Goal: Task Accomplishment & Management: Use online tool/utility

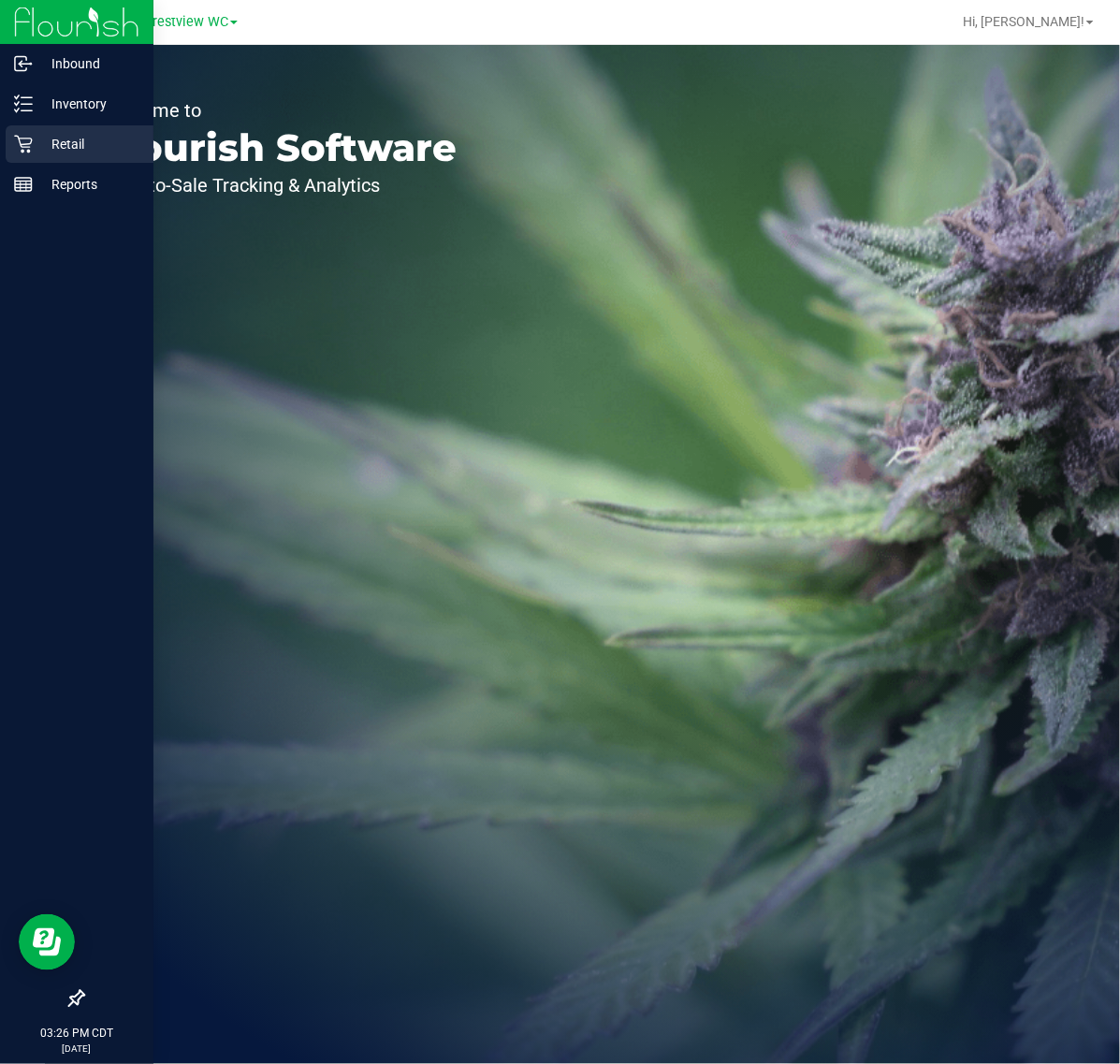
click at [38, 141] on p "Retail" at bounding box center [88, 144] width 112 height 23
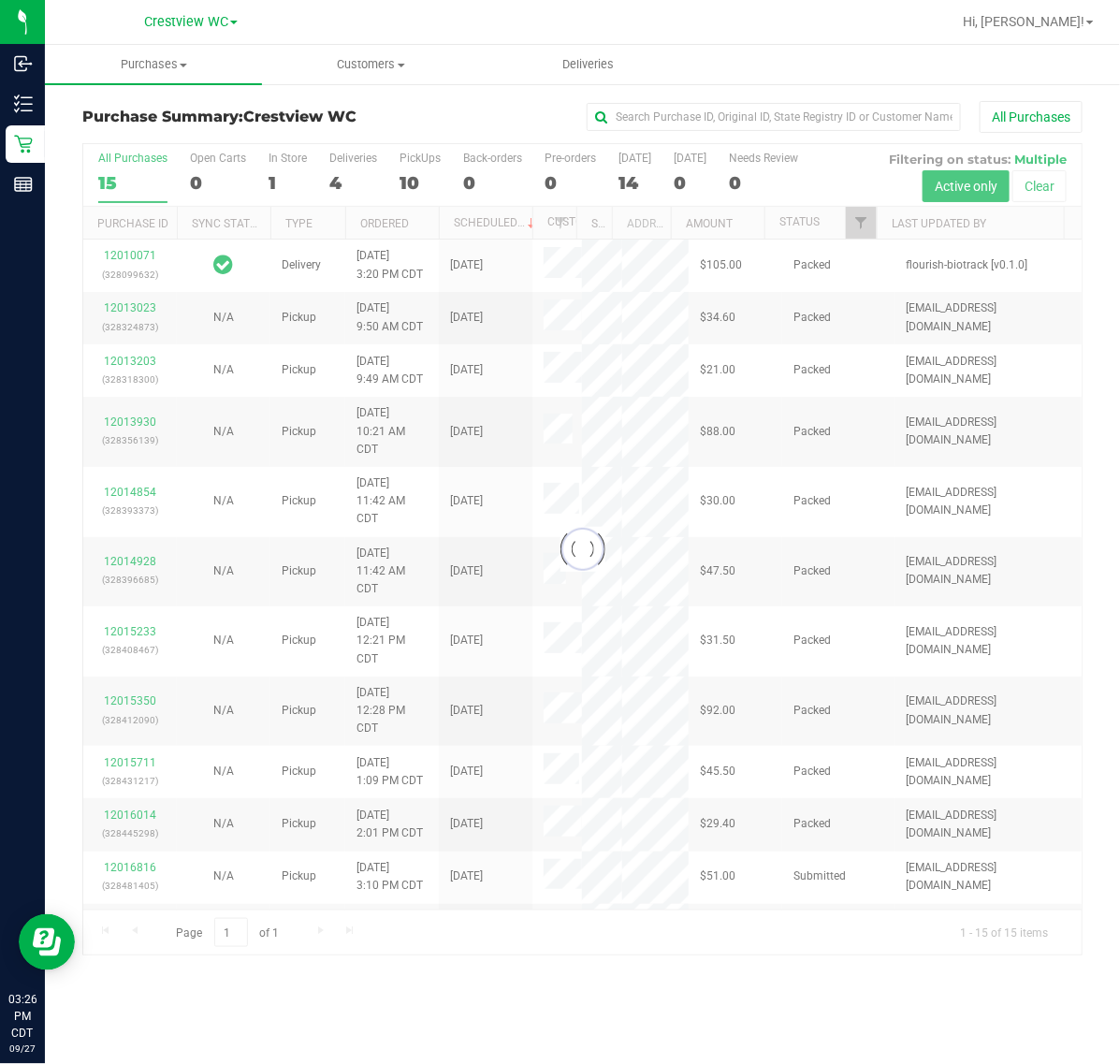
click at [863, 227] on div at bounding box center [583, 549] width 999 height 810
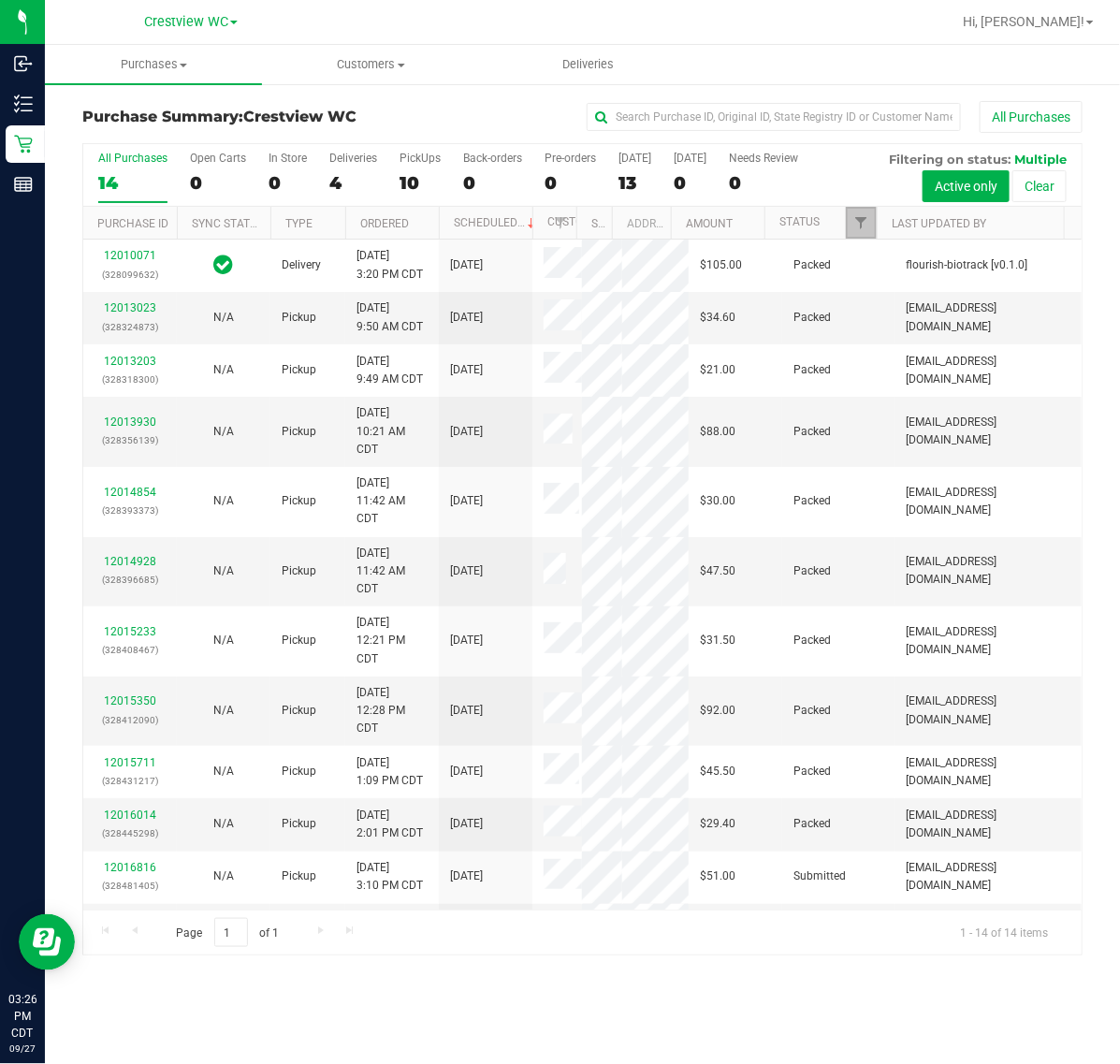
click at [863, 227] on span "Filter" at bounding box center [861, 222] width 15 height 15
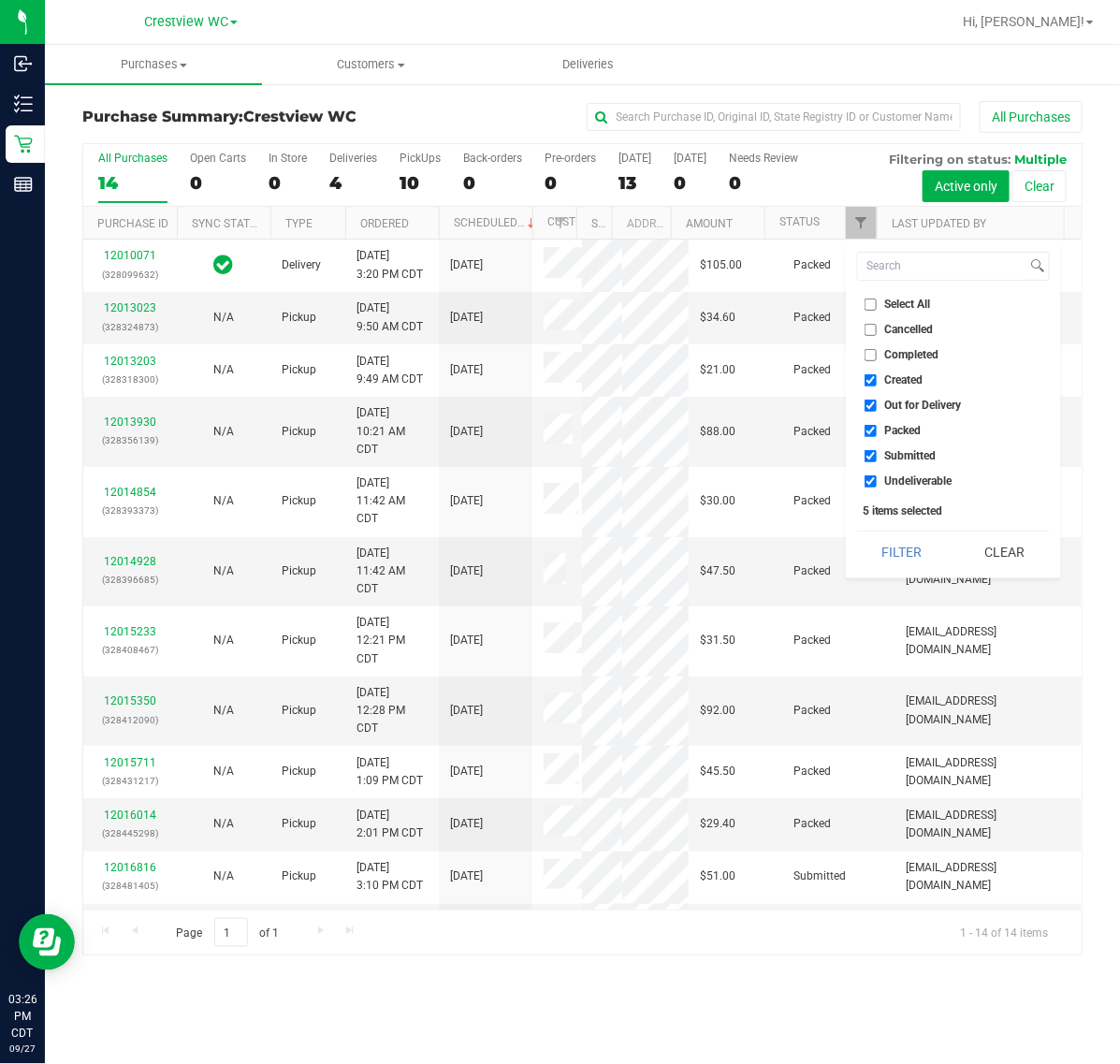
click at [908, 380] on span "Created" at bounding box center [905, 379] width 39 height 11
click at [877, 380] on input "Created" at bounding box center [871, 380] width 12 height 12
checkbox input "false"
click at [906, 402] on span "Out for Delivery" at bounding box center [923, 405] width 76 height 11
click at [877, 402] on input "Out for Delivery" at bounding box center [871, 406] width 12 height 12
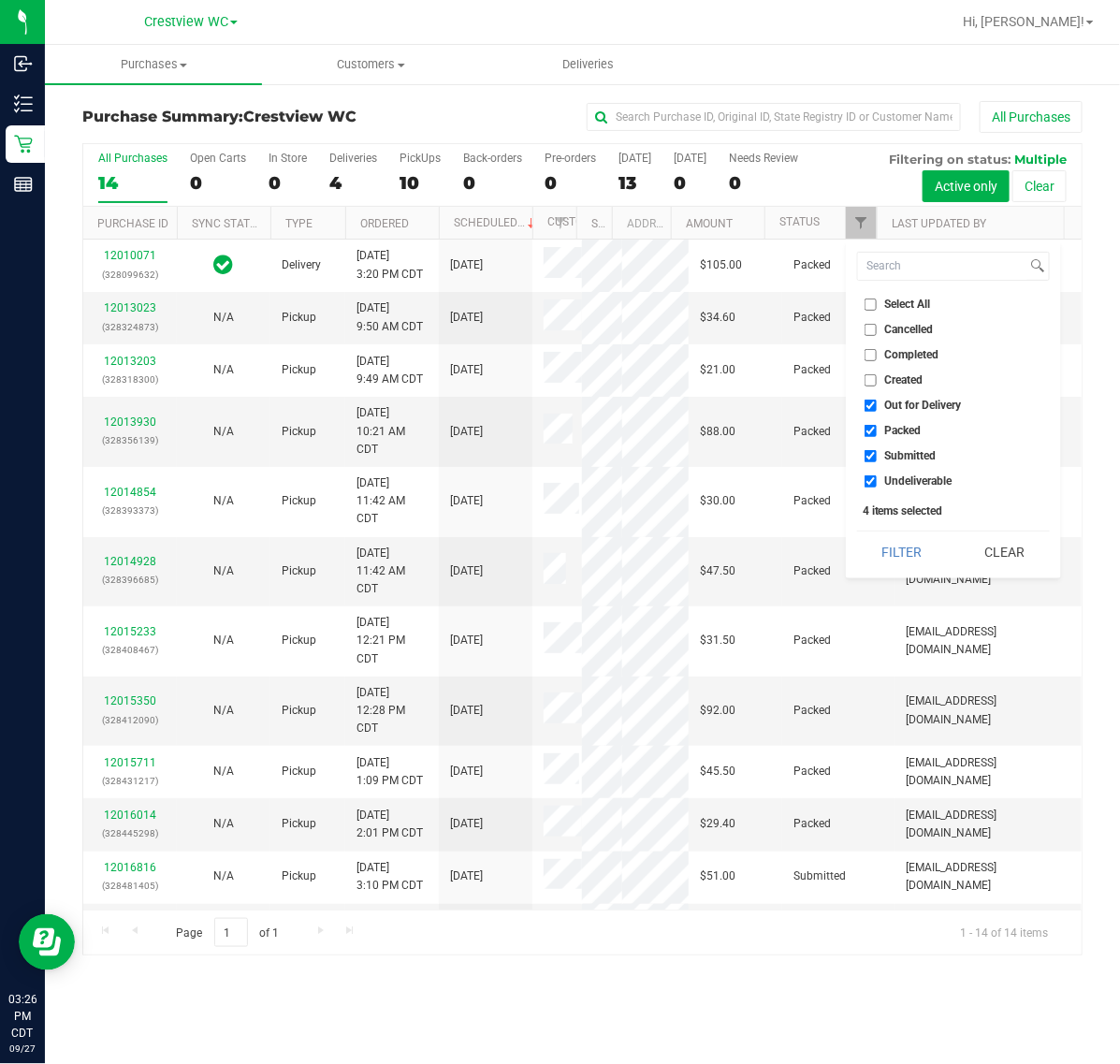
checkbox input "false"
click at [904, 426] on span "Packed" at bounding box center [904, 430] width 37 height 11
click at [877, 426] on input "Packed" at bounding box center [871, 431] width 12 height 12
checkbox input "false"
click at [899, 478] on span "Undeliverable" at bounding box center [919, 480] width 68 height 11
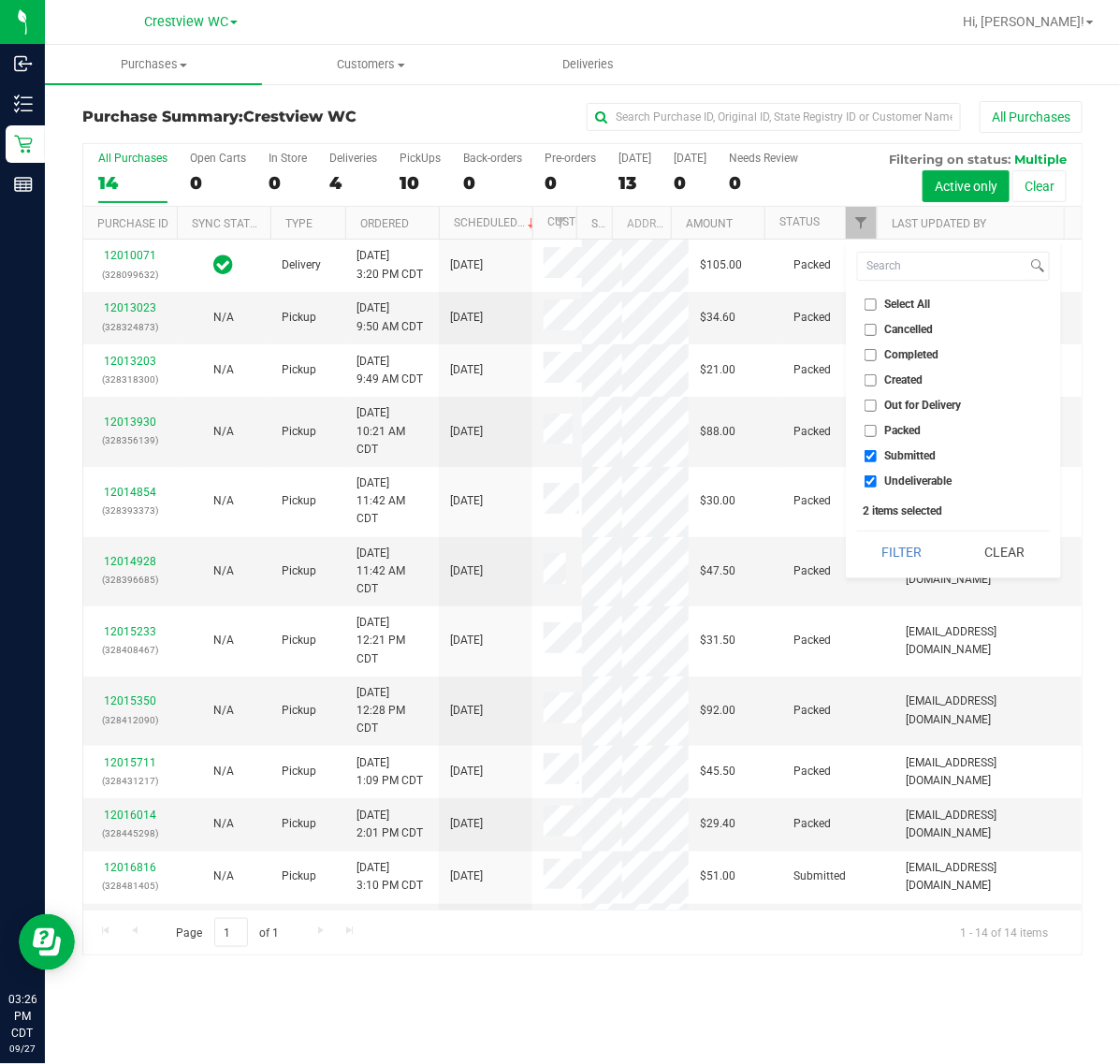
click at [877, 478] on input "Undeliverable" at bounding box center [871, 481] width 12 height 12
checkbox input "false"
click at [906, 547] on button "Filter" at bounding box center [902, 551] width 89 height 41
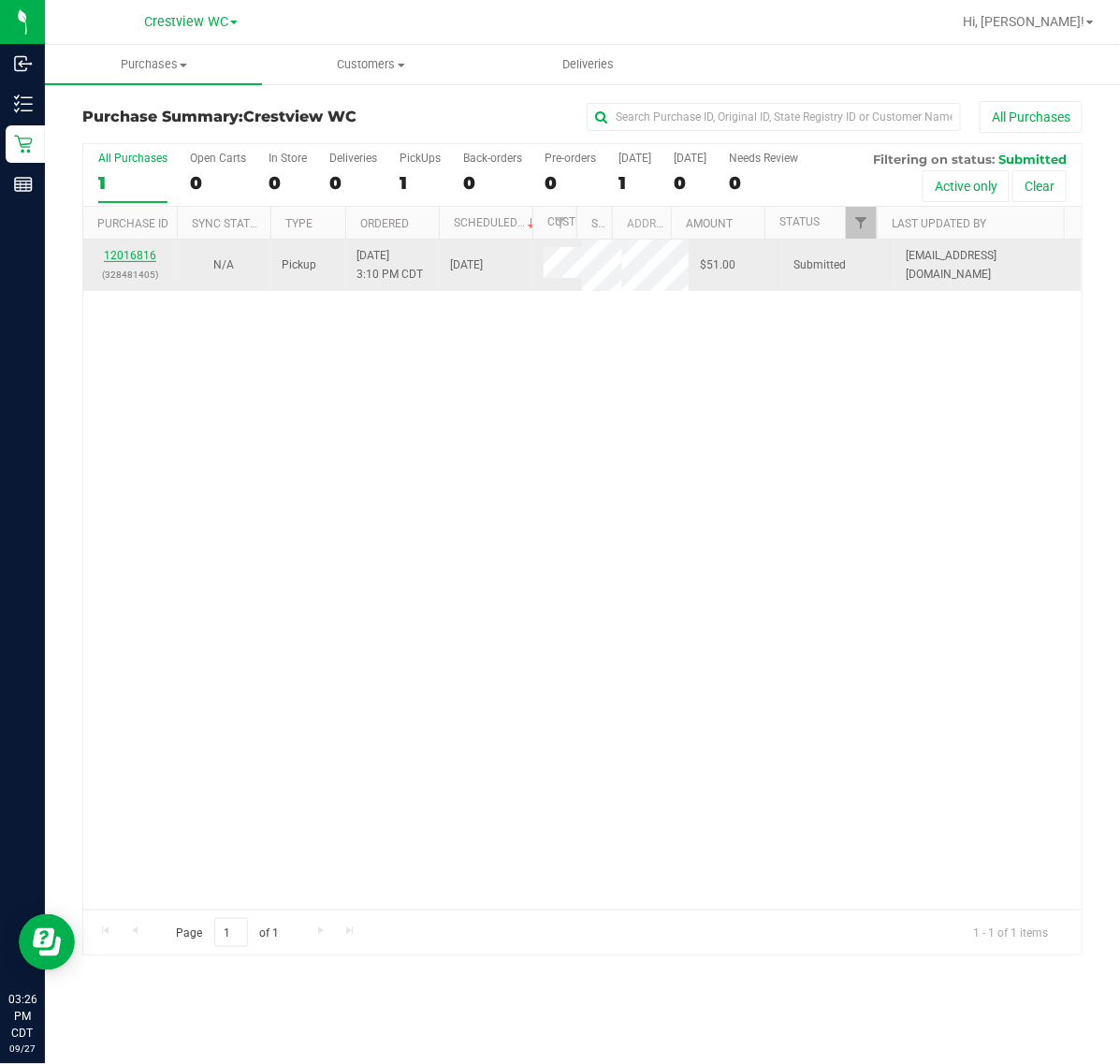
click at [141, 258] on link "12016816" at bounding box center [130, 255] width 53 height 13
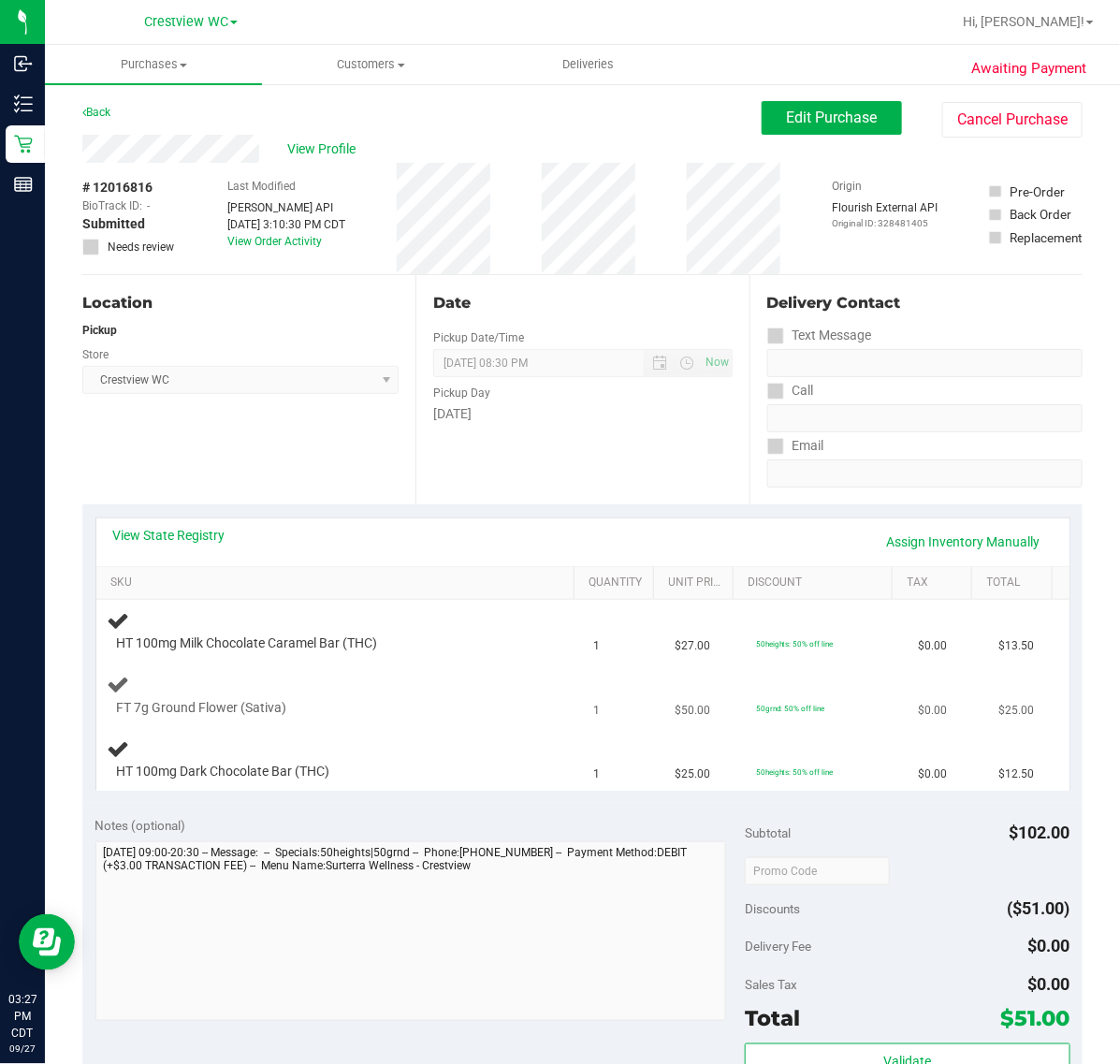
click at [429, 717] on div at bounding box center [326, 717] width 417 height 1
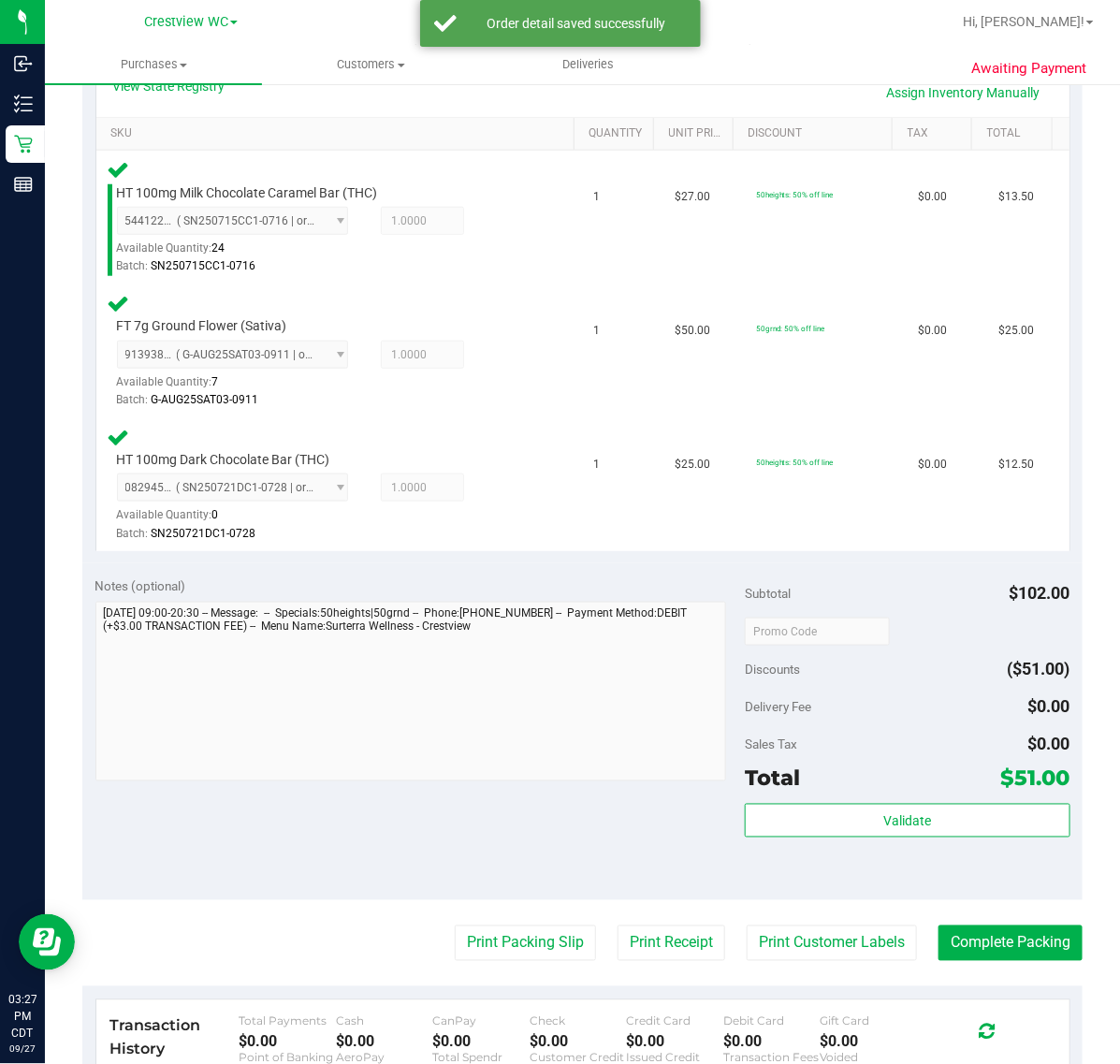
scroll to position [448, 0]
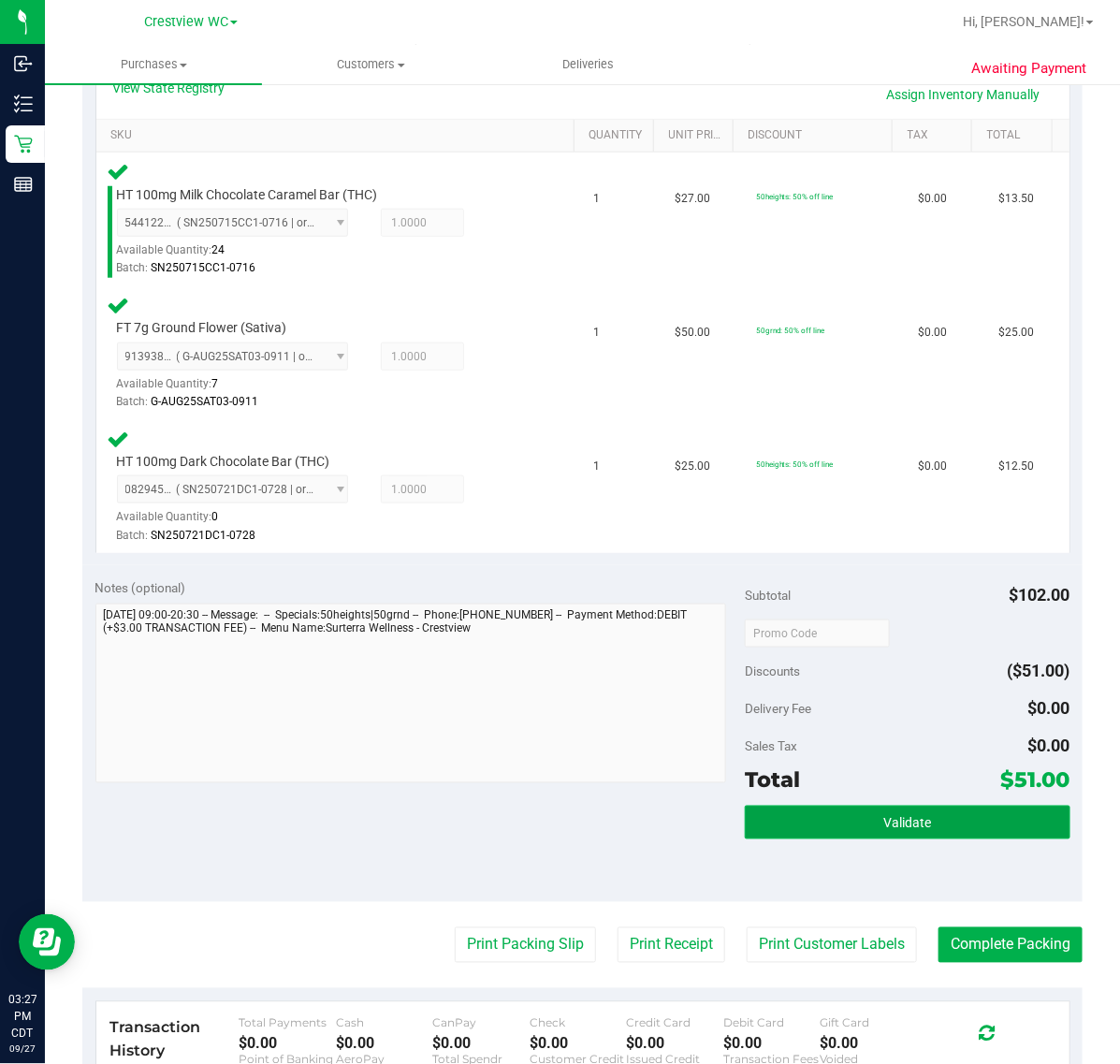
click at [901, 819] on span "Validate" at bounding box center [908, 823] width 48 height 15
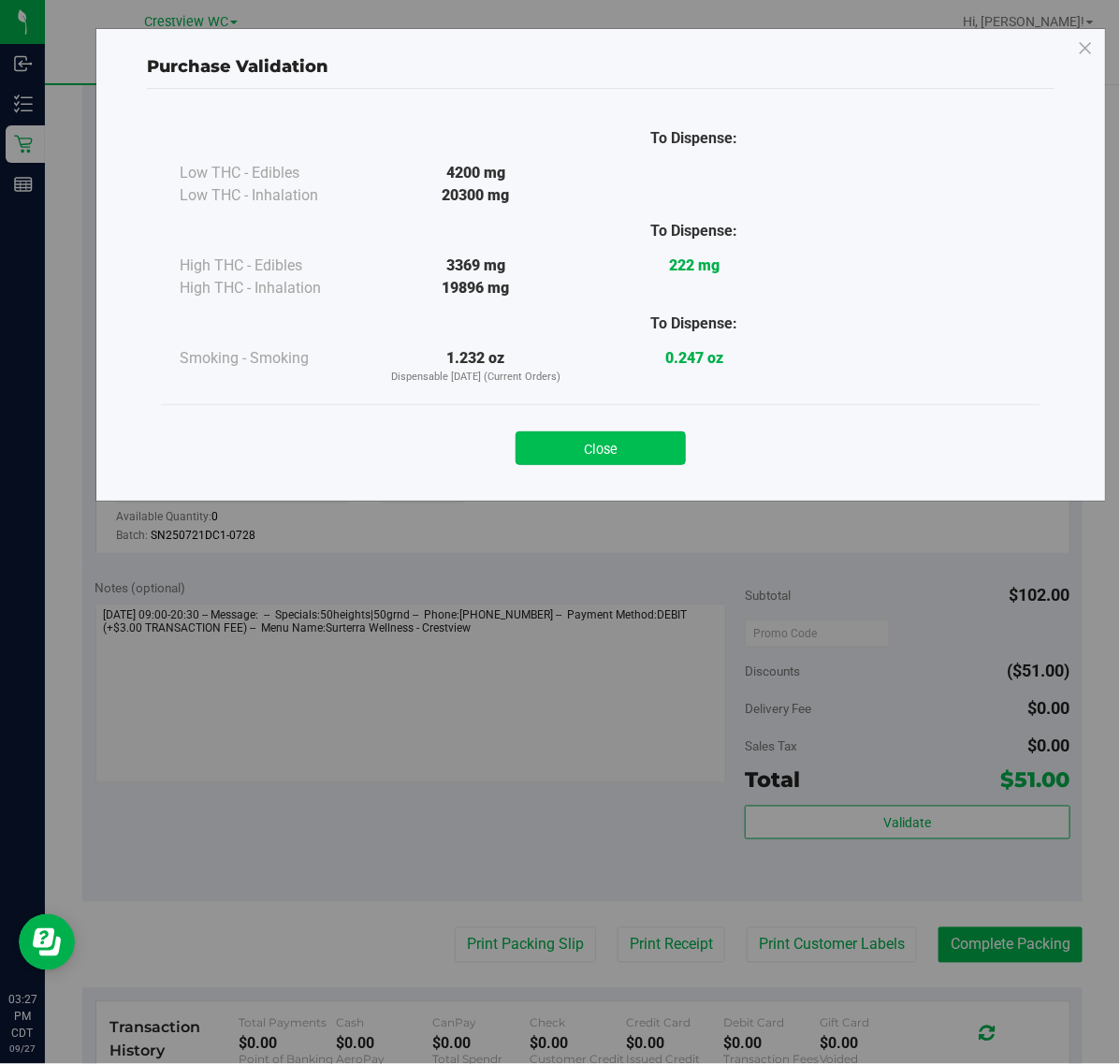
click at [643, 448] on button "Close" at bounding box center [601, 449] width 171 height 34
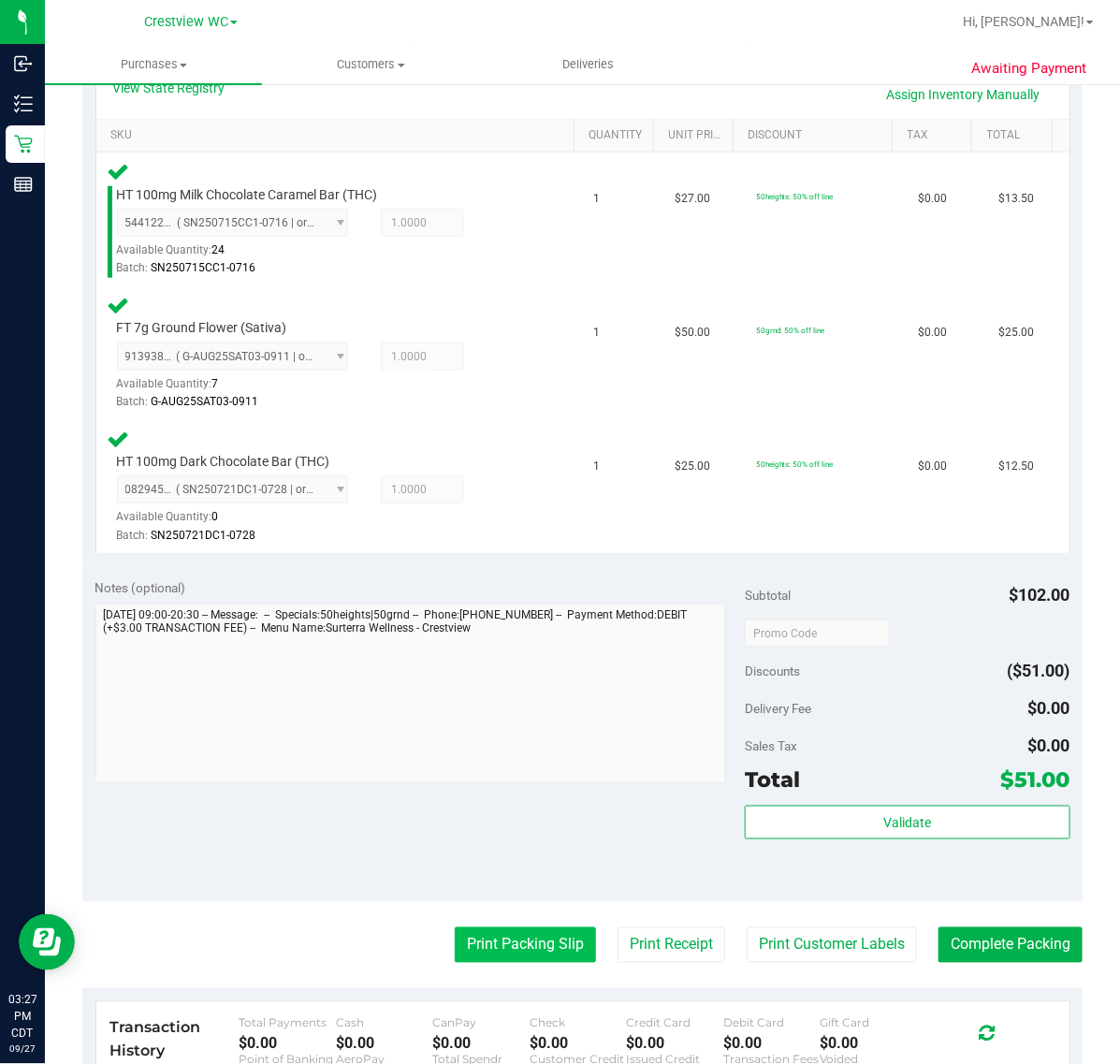
click at [530, 934] on button "Print Packing Slip" at bounding box center [525, 945] width 141 height 36
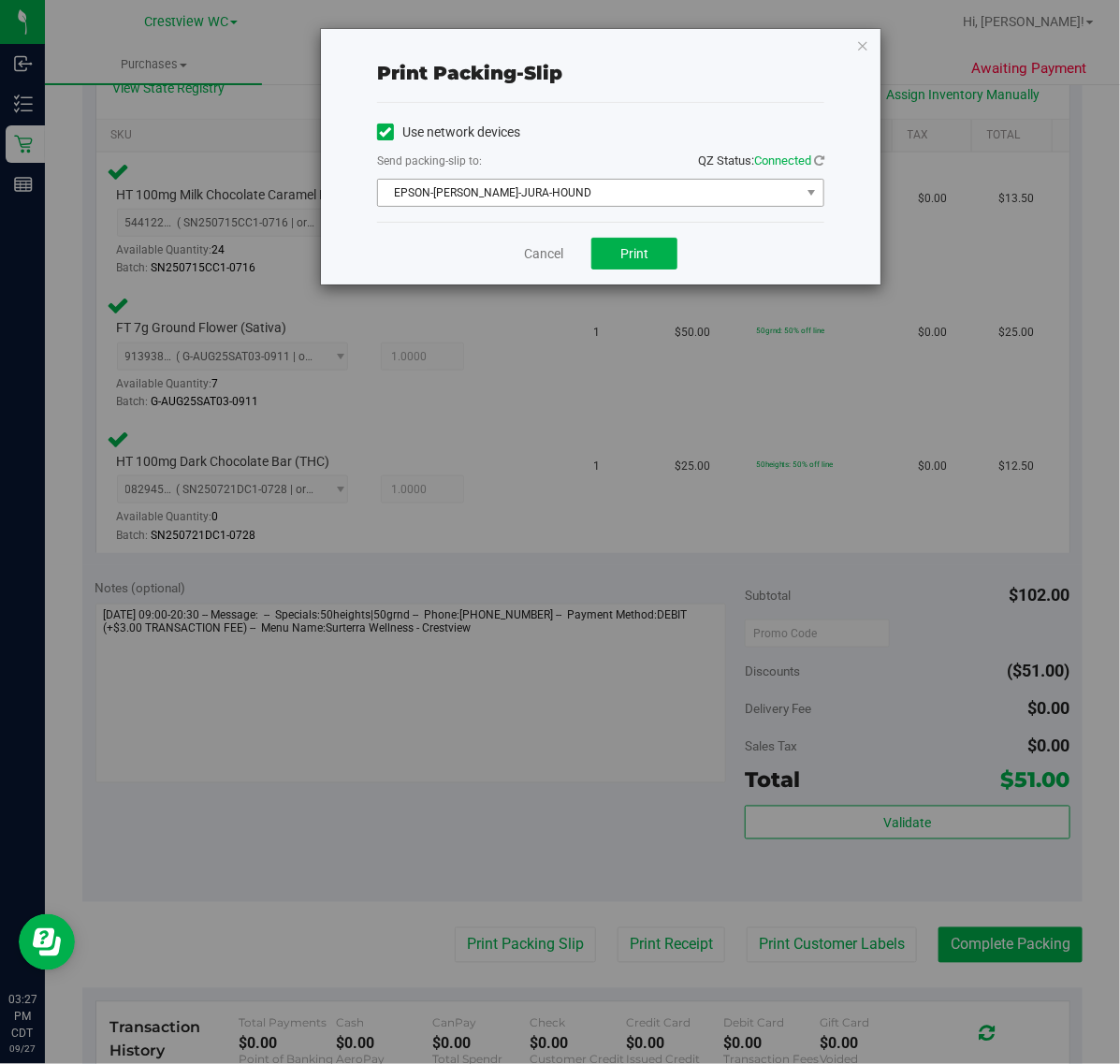
click at [674, 199] on span "EPSON-[PERSON_NAME]-JURA-HOUND" at bounding box center [589, 193] width 422 height 26
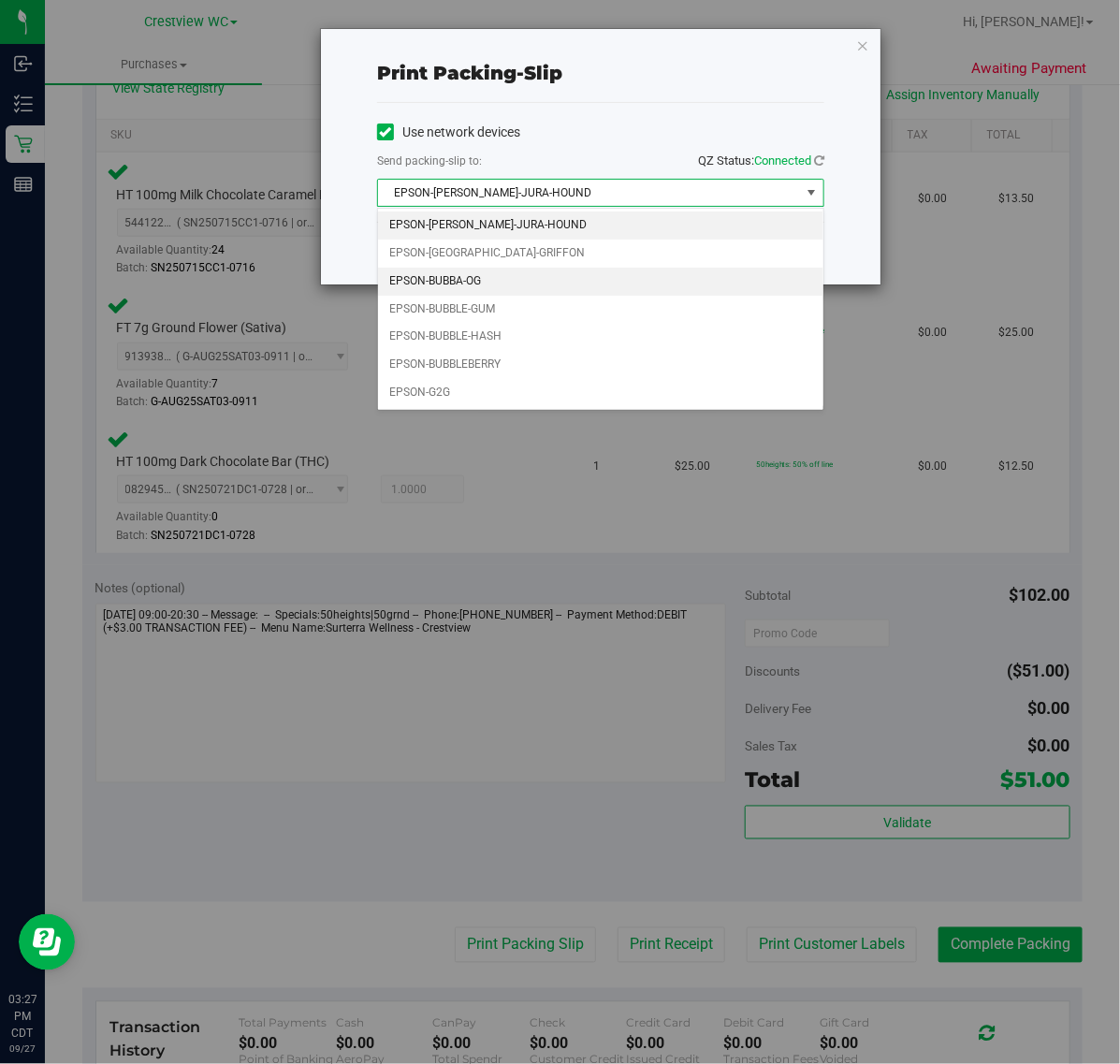
click at [483, 293] on li "EPSON-BUBBA-OG" at bounding box center [601, 282] width 446 height 28
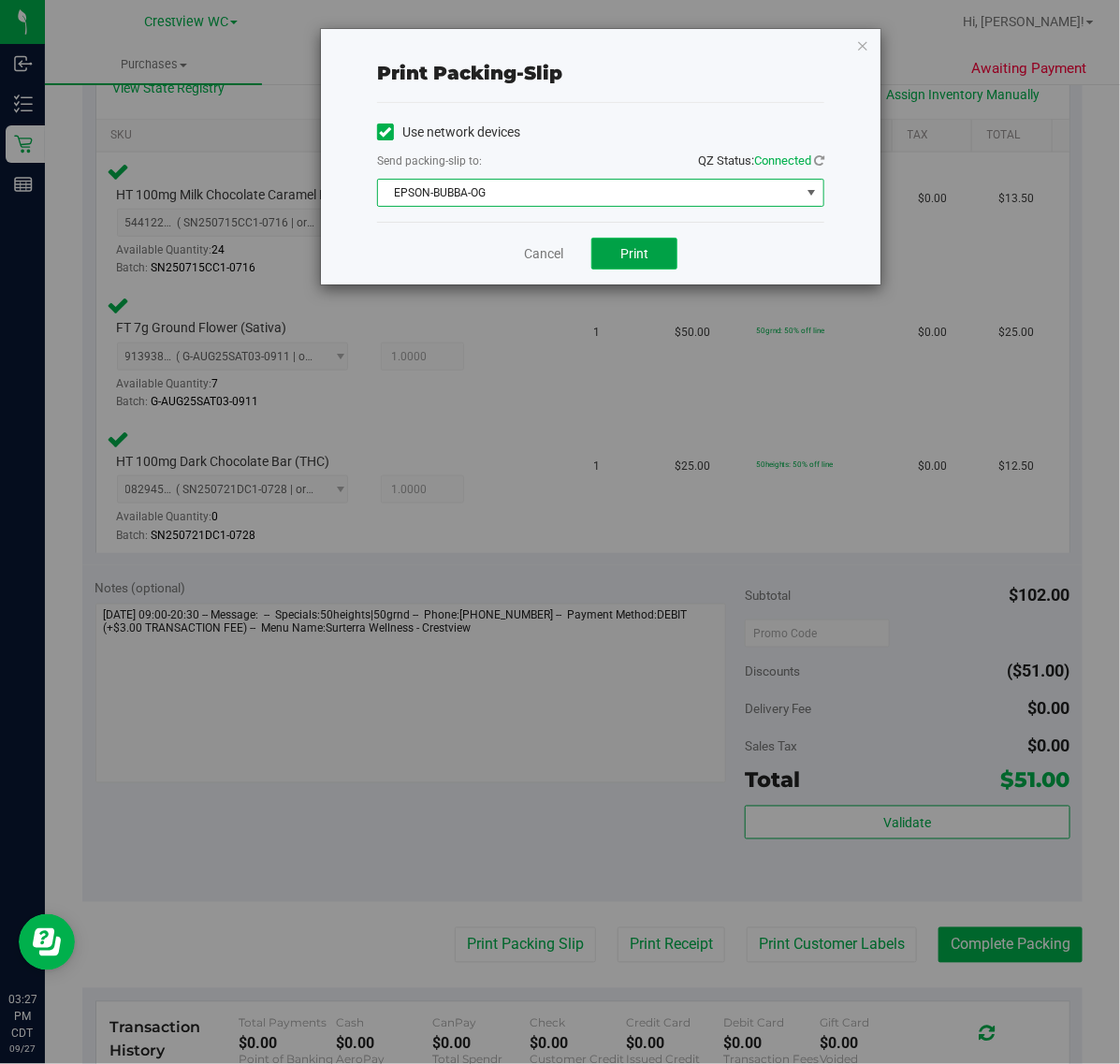
click at [653, 267] on button "Print" at bounding box center [634, 253] width 86 height 32
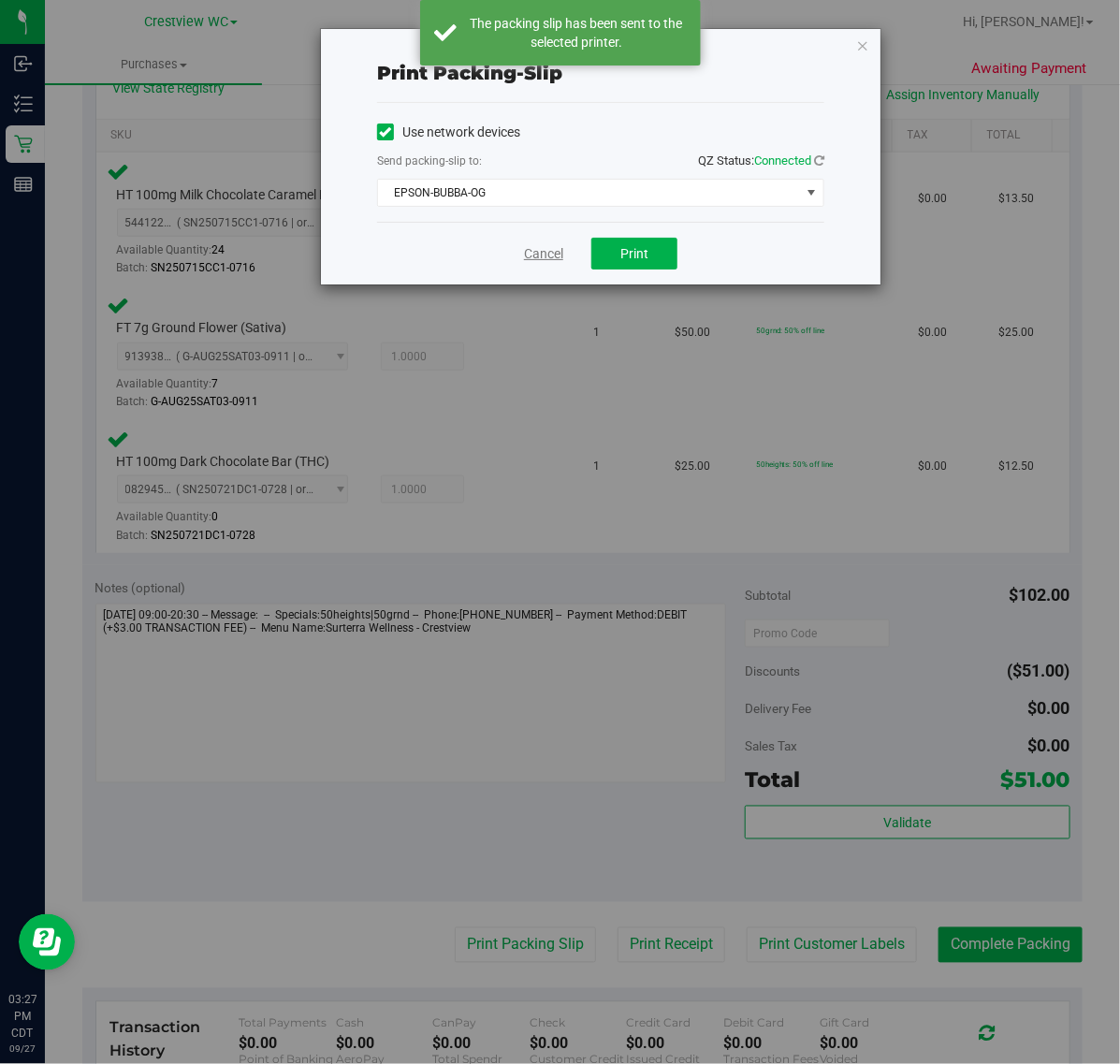
click at [546, 253] on link "Cancel" at bounding box center [544, 254] width 40 height 20
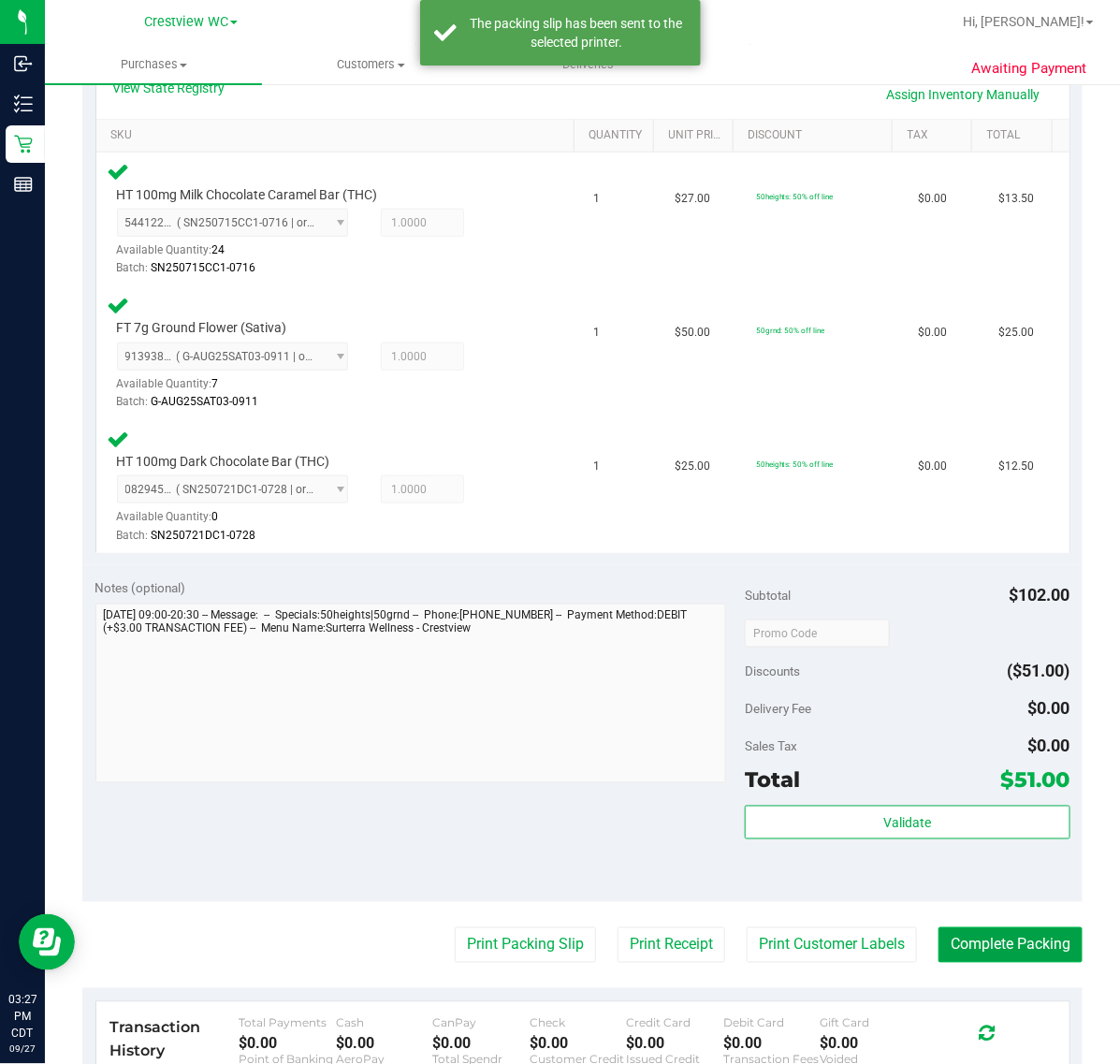
click at [1004, 940] on button "Complete Packing" at bounding box center [1010, 945] width 144 height 36
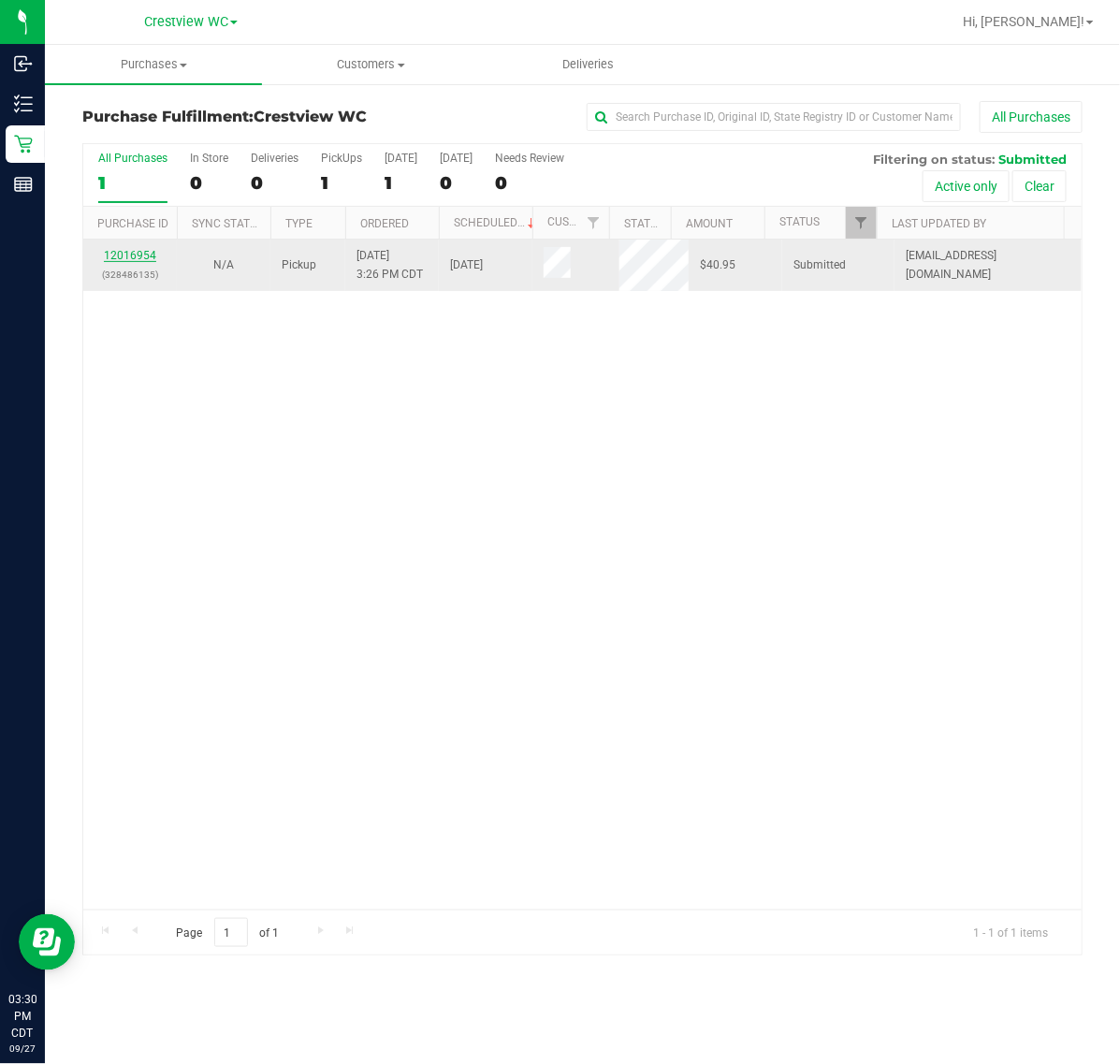
click at [134, 257] on link "12016954" at bounding box center [130, 255] width 53 height 13
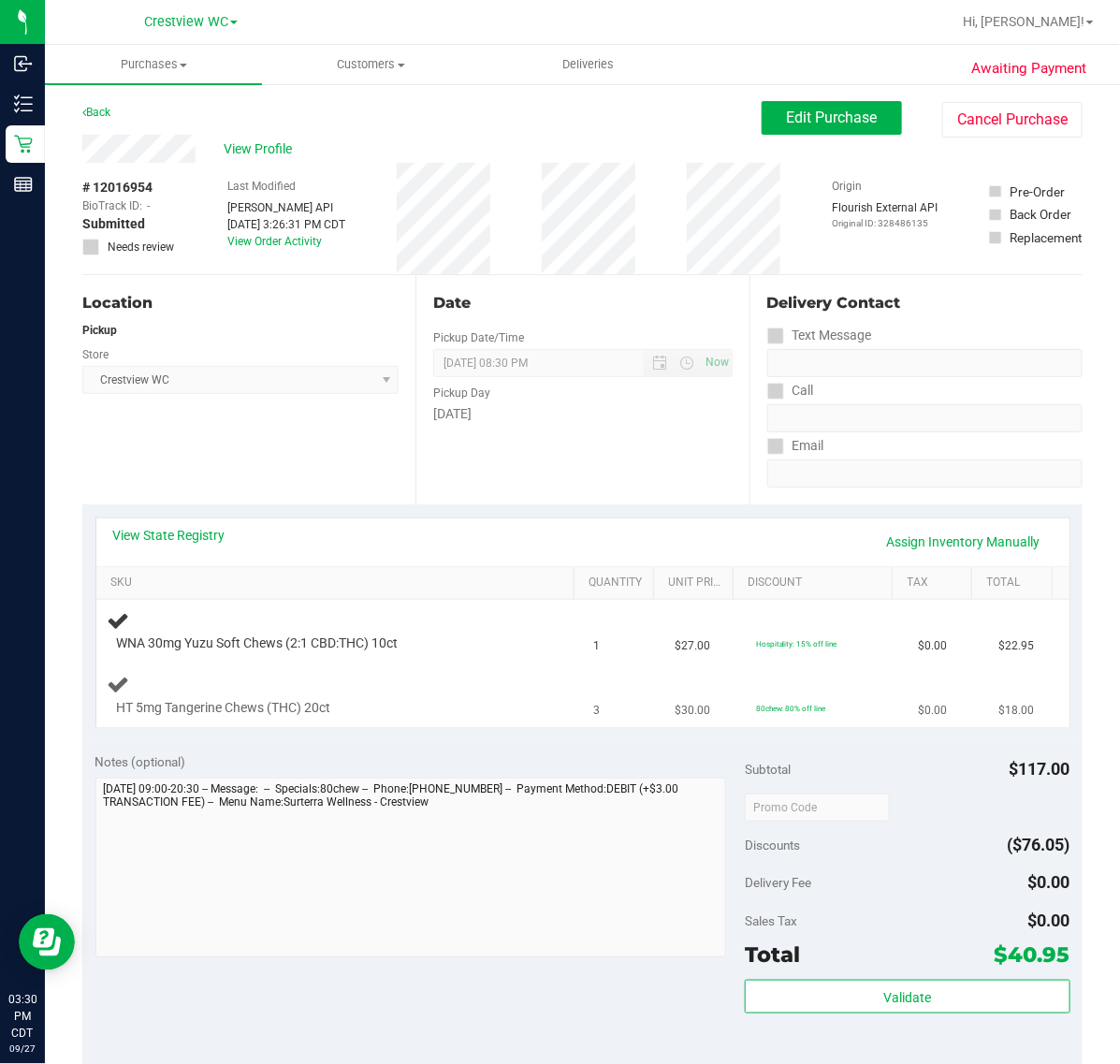
click at [402, 679] on div "HT 5mg Tangerine Chews (THC) 20ct" at bounding box center [340, 695] width 465 height 44
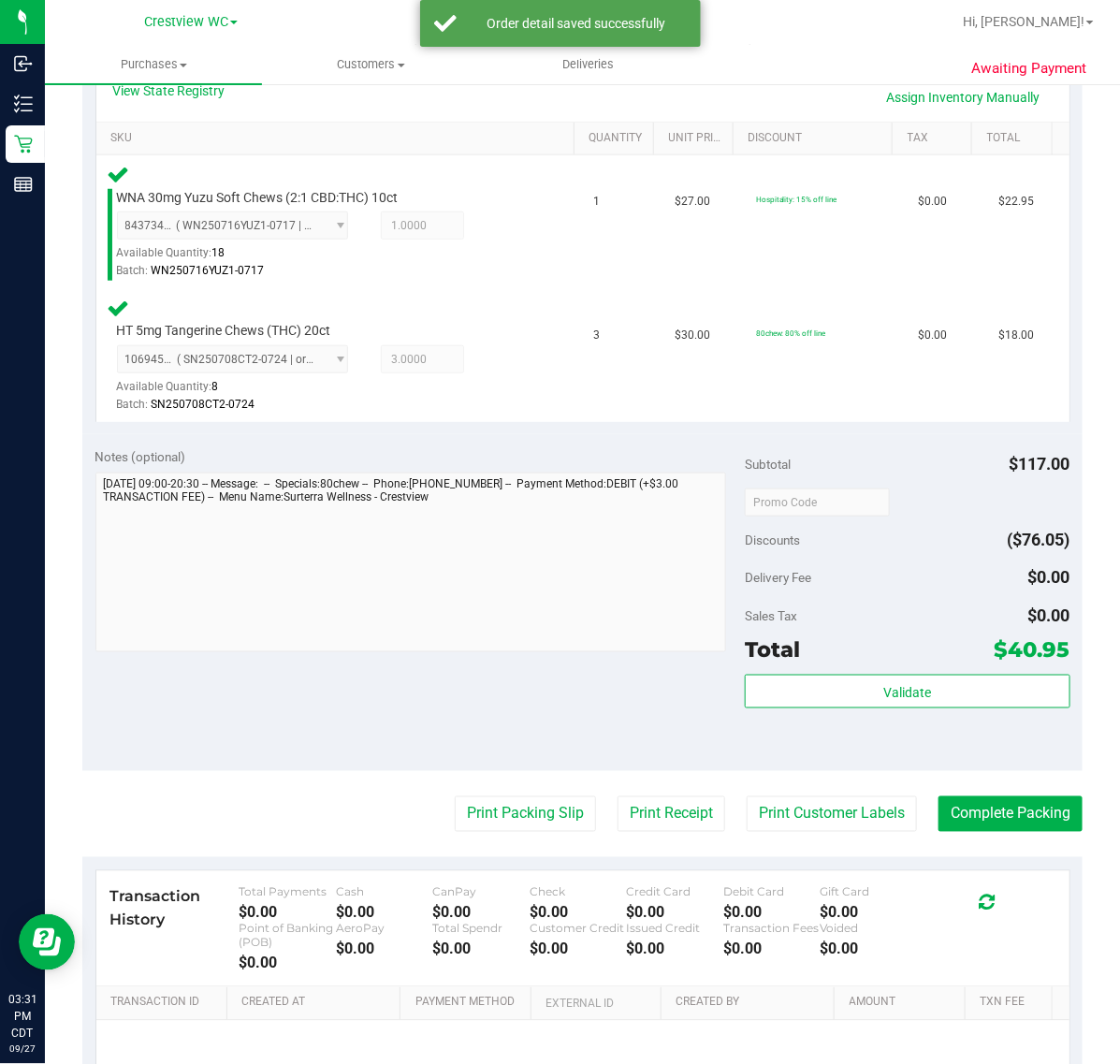
scroll to position [446, 0]
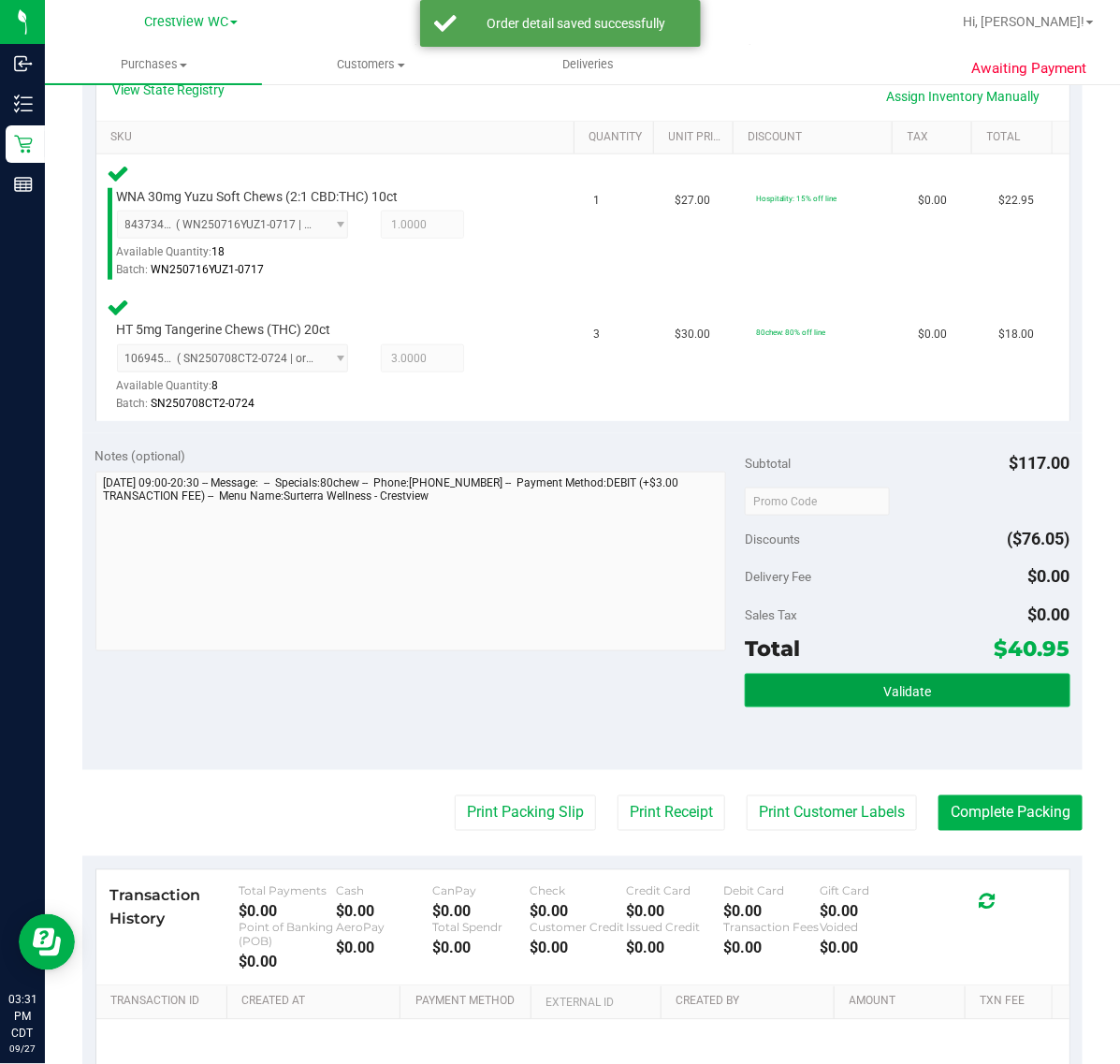
click at [894, 699] on button "Validate" at bounding box center [907, 691] width 325 height 34
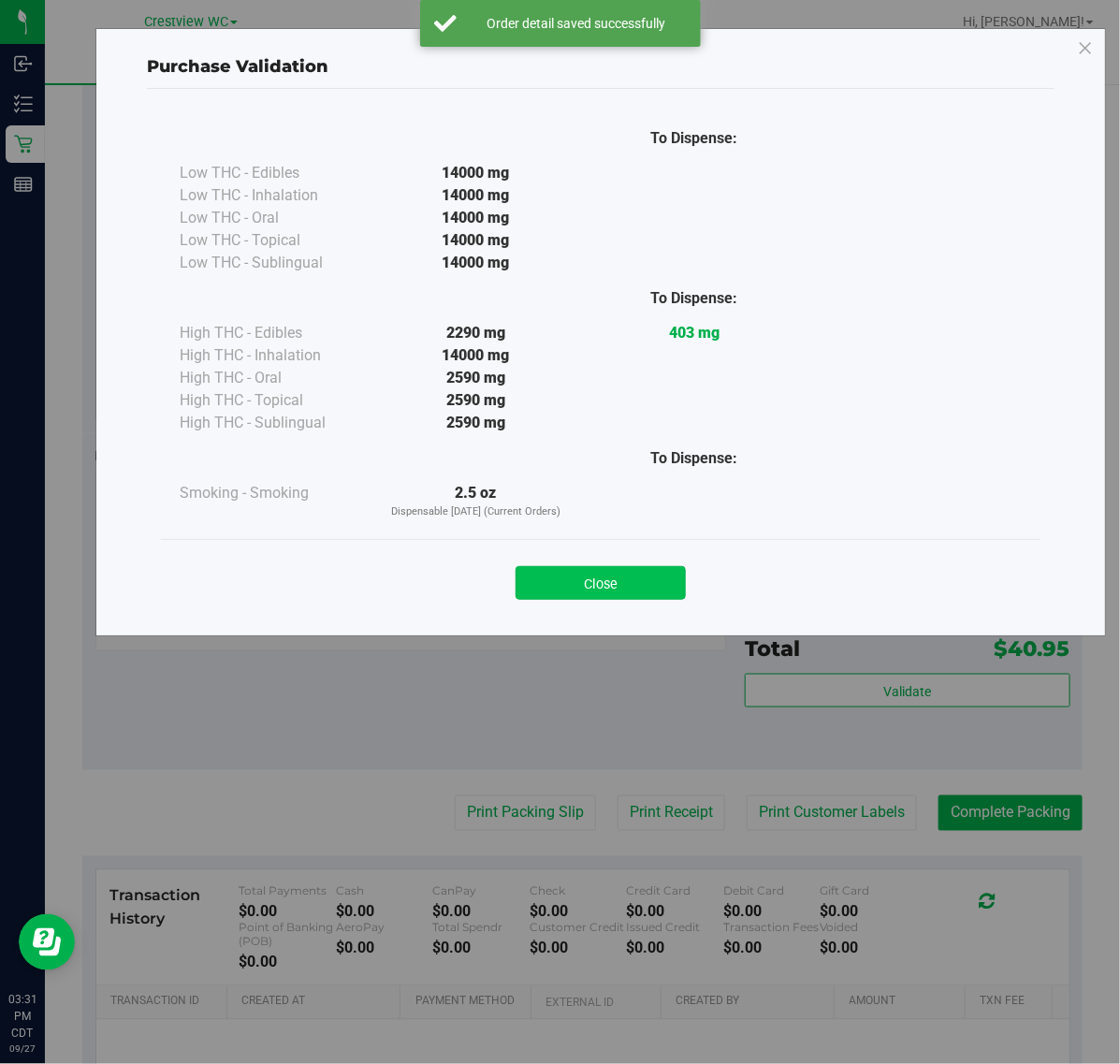
click at [639, 571] on button "Close" at bounding box center [601, 583] width 171 height 34
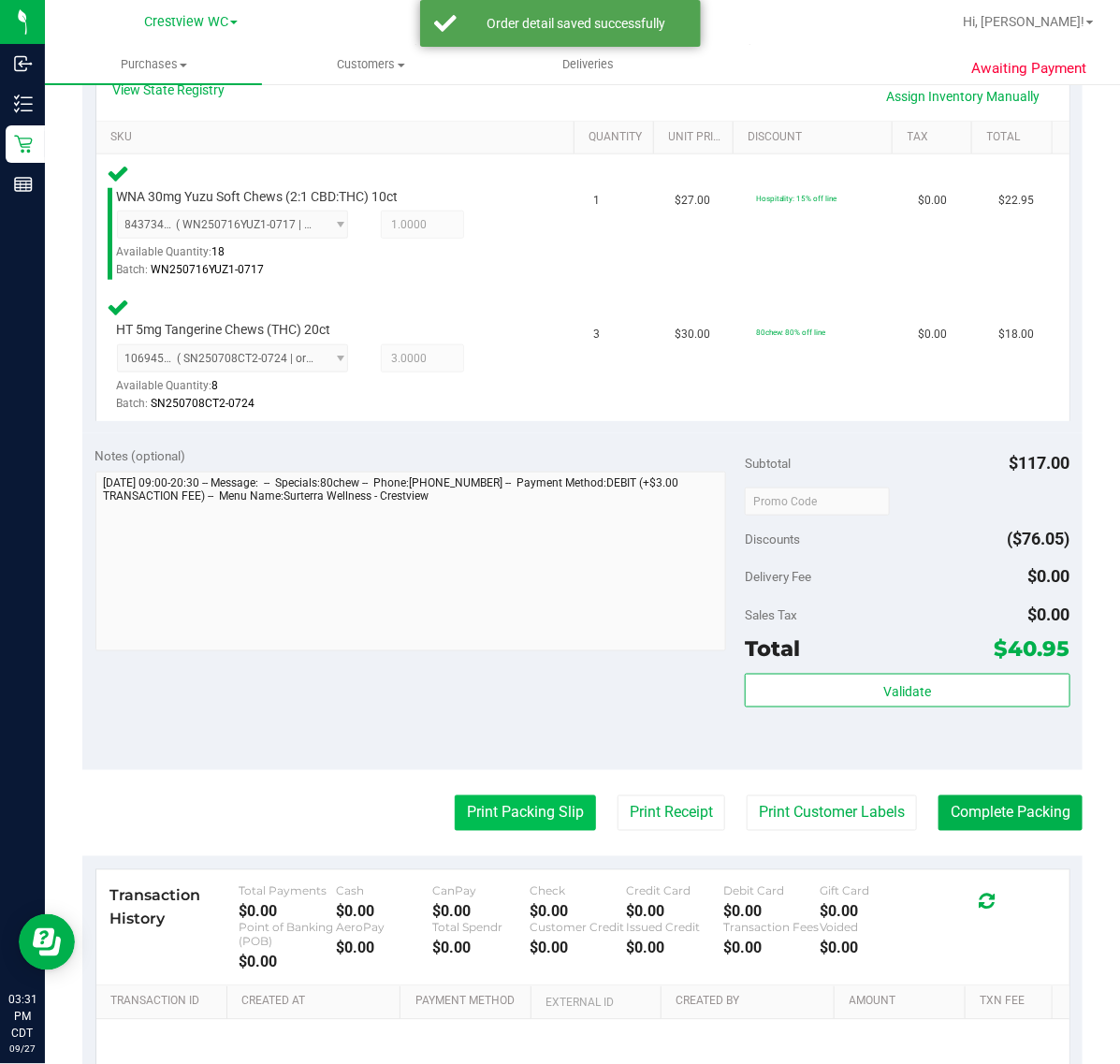
click at [524, 812] on button "Print Packing Slip" at bounding box center [525, 813] width 141 height 36
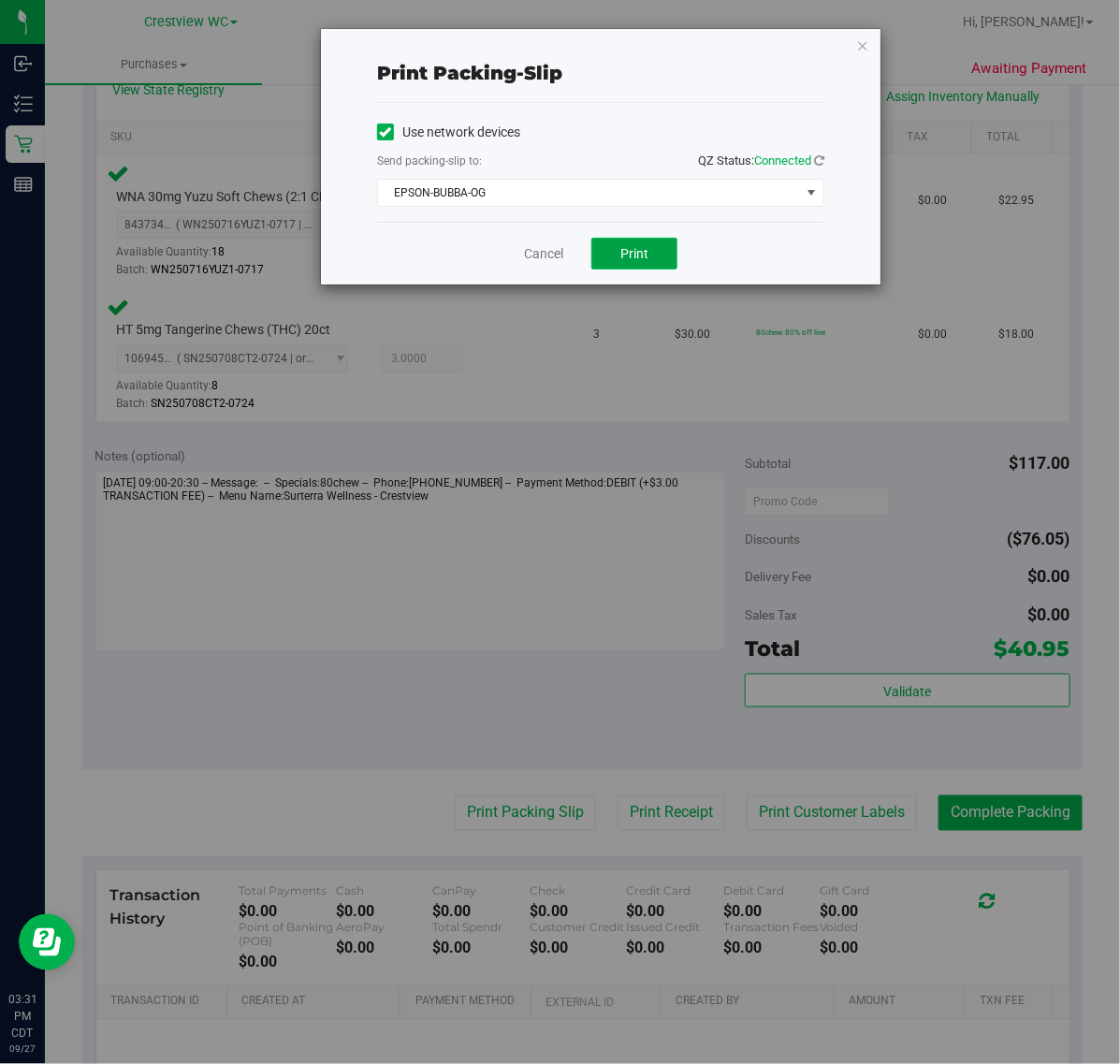
click at [647, 269] on button "Print" at bounding box center [634, 253] width 86 height 32
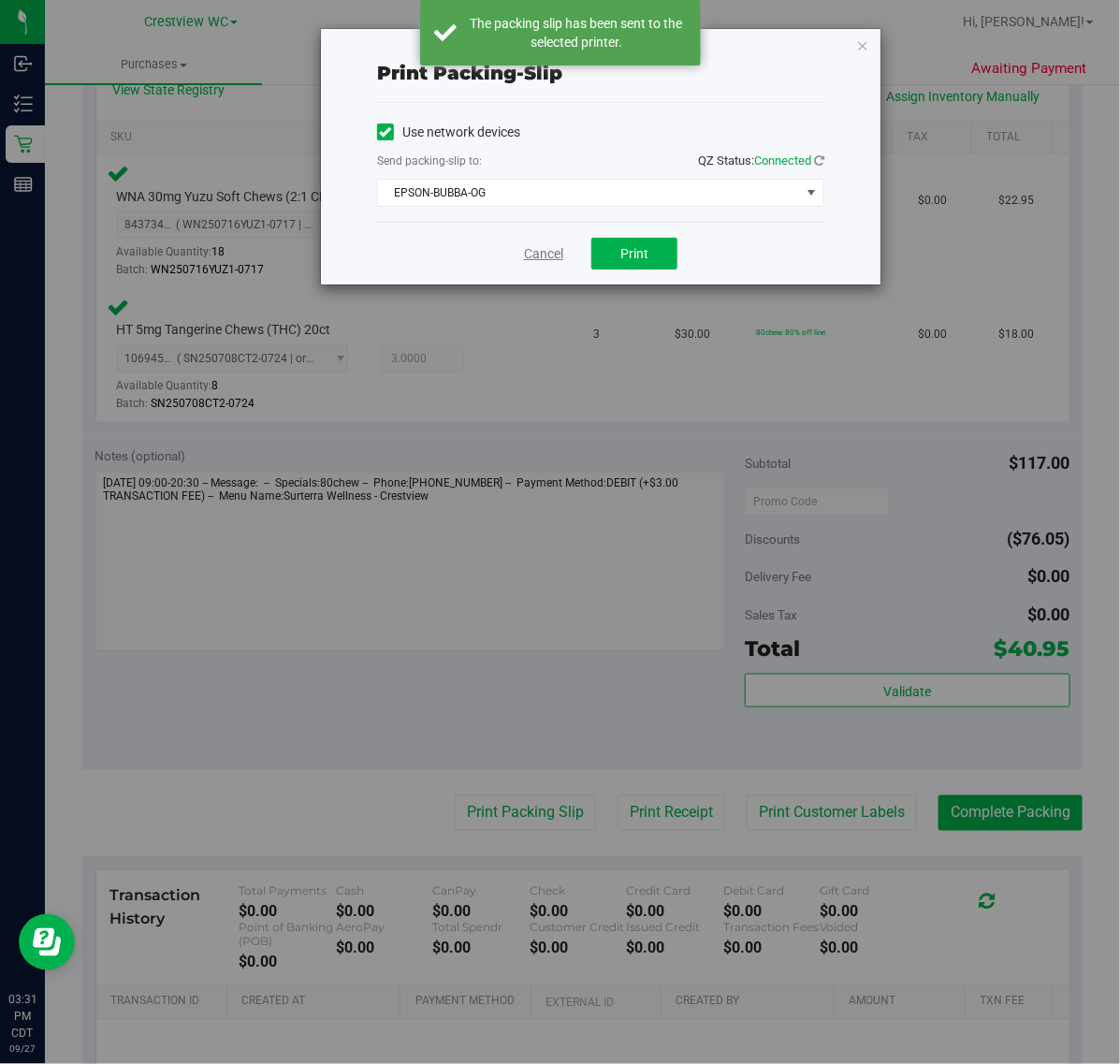
click at [534, 250] on link "Cancel" at bounding box center [544, 254] width 40 height 20
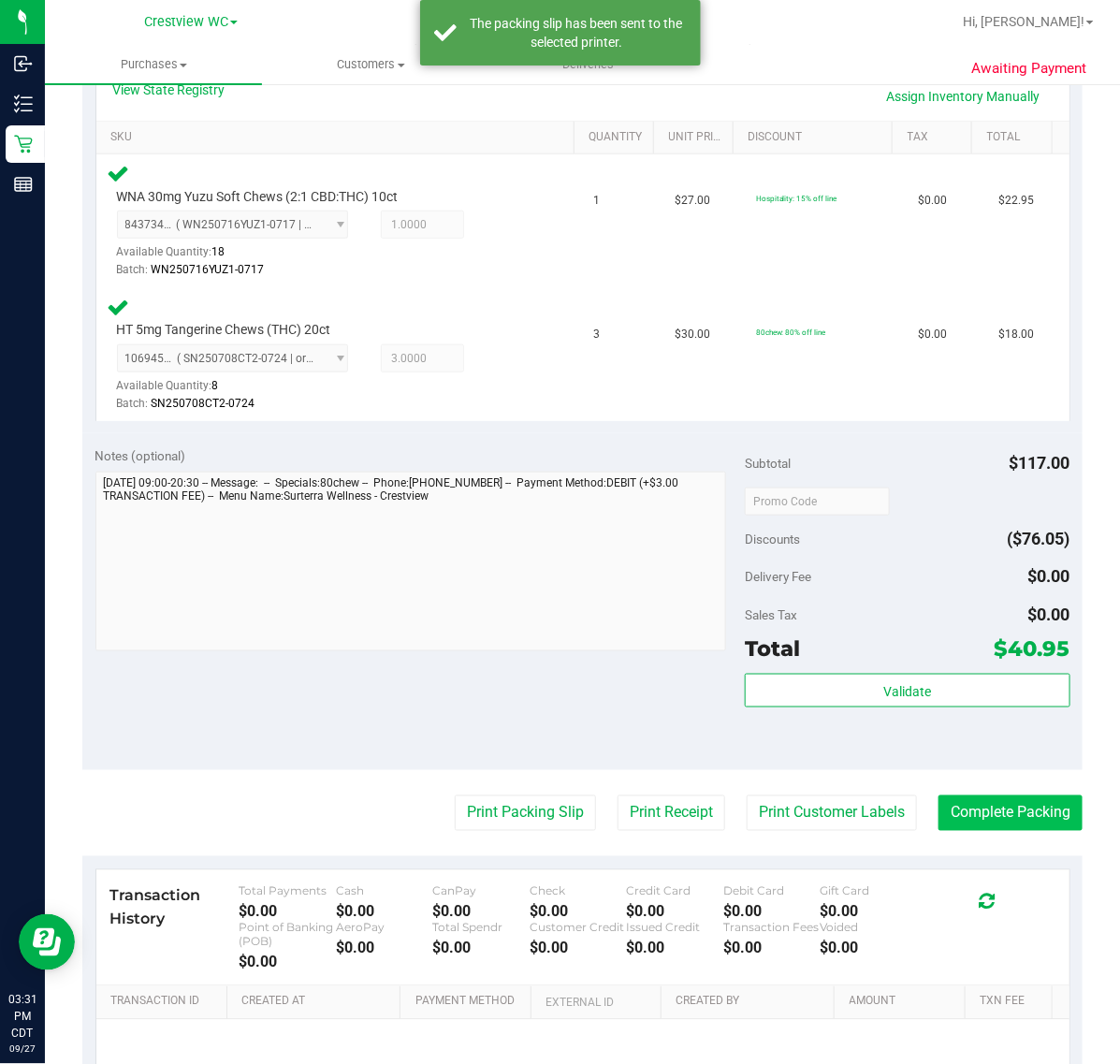
click at [1000, 802] on button "Complete Packing" at bounding box center [1010, 813] width 144 height 36
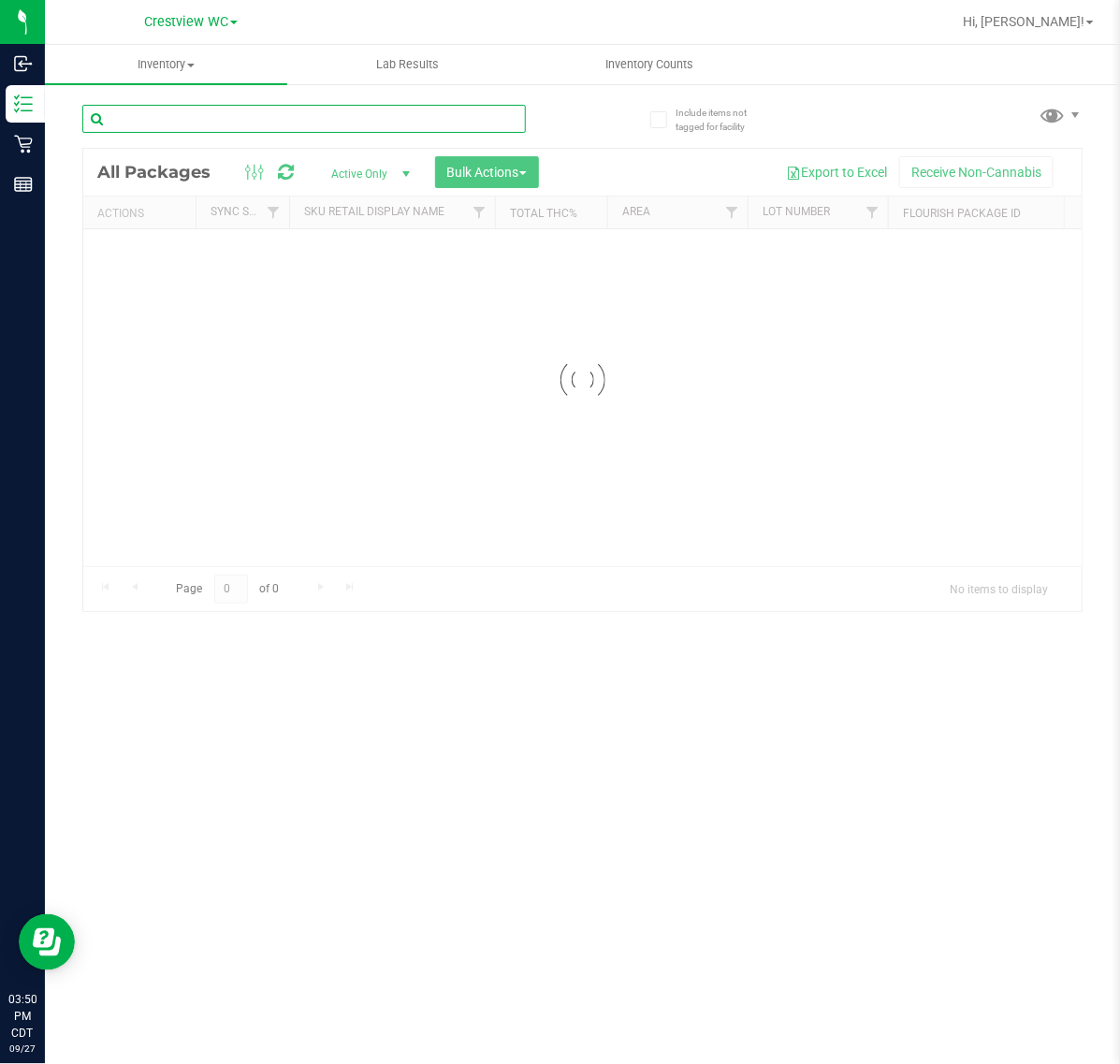
click at [302, 120] on input "text" at bounding box center [304, 119] width 444 height 28
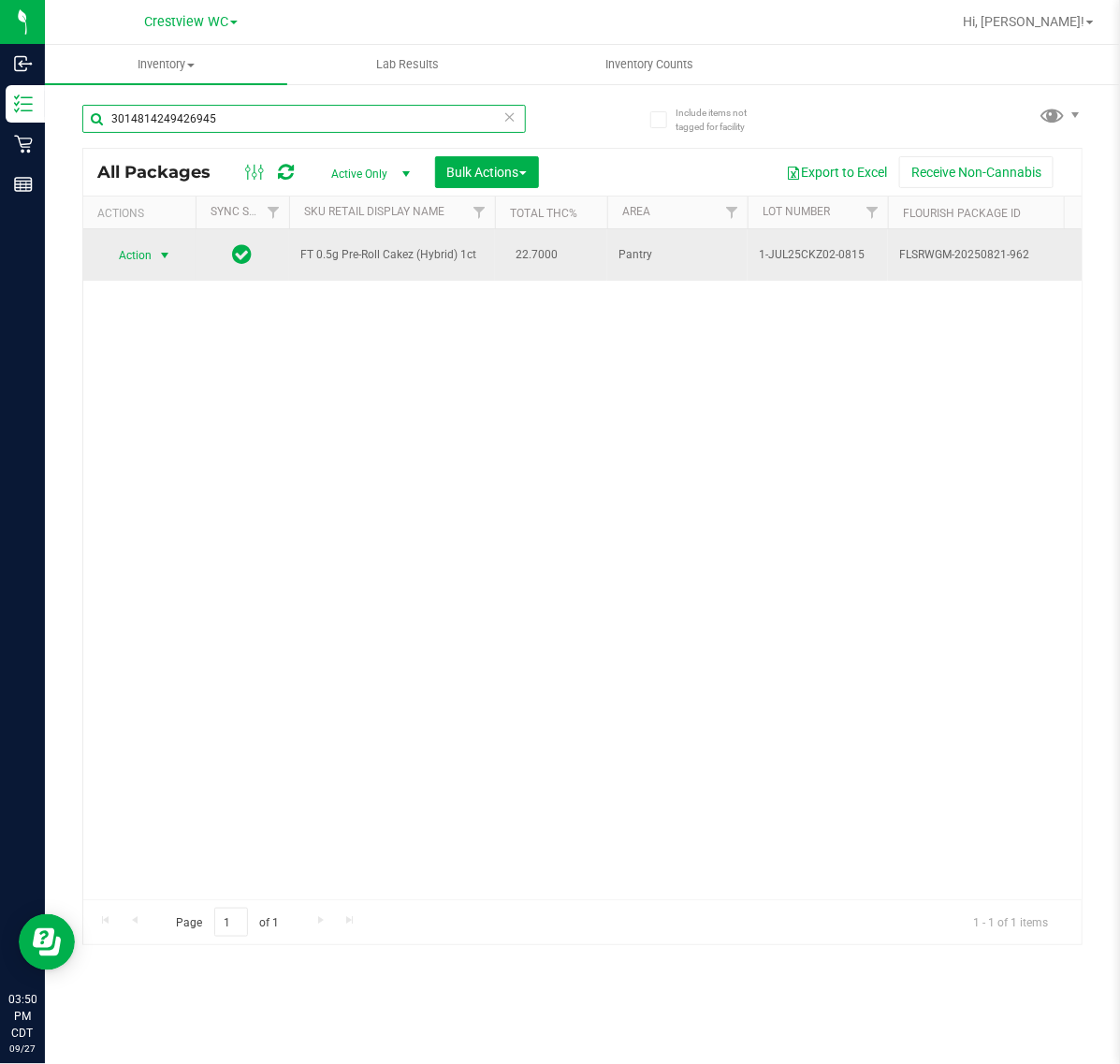
type input "3014814249426945"
click at [166, 263] on span "select" at bounding box center [164, 255] width 15 height 15
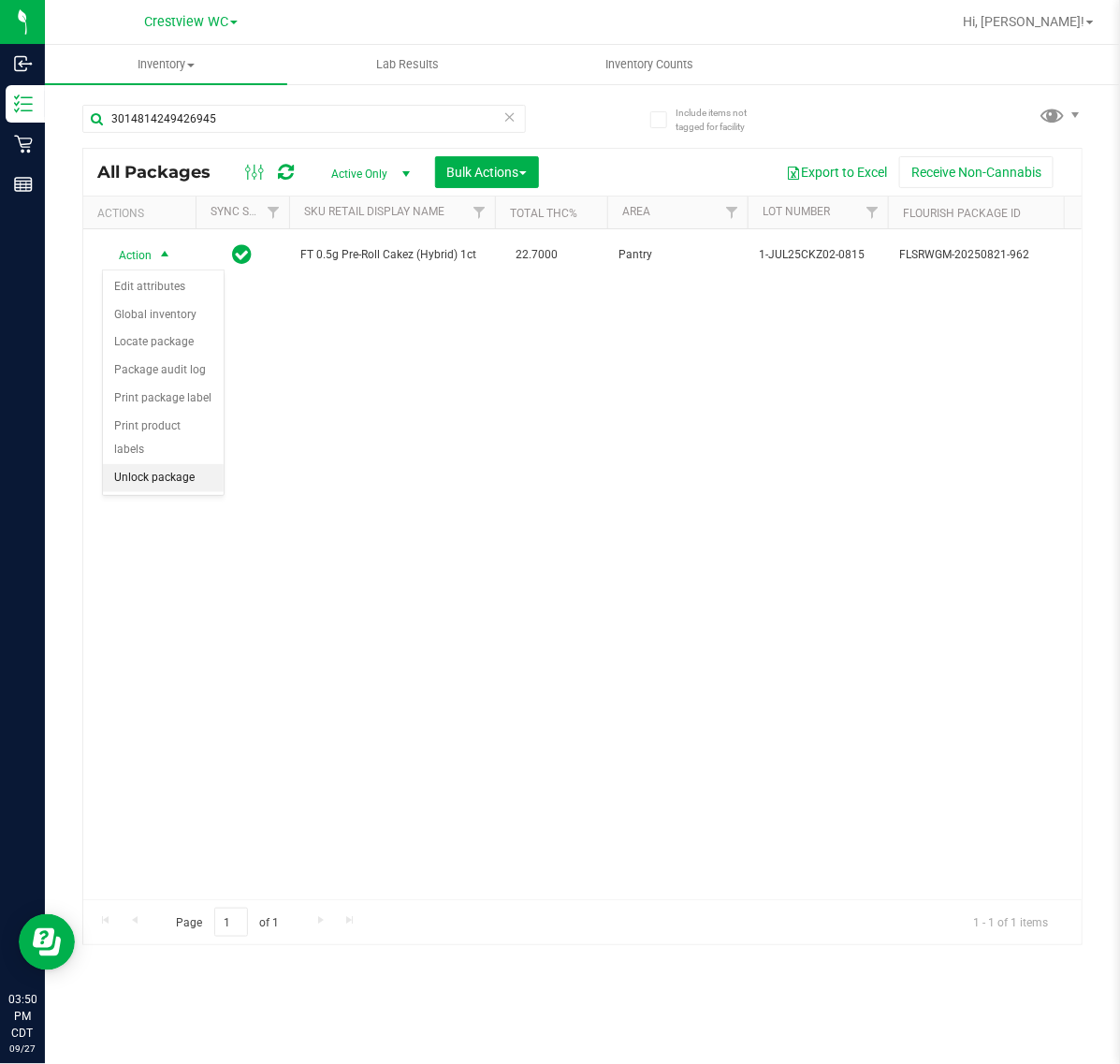
click at [178, 465] on li "Unlock package" at bounding box center [164, 478] width 121 height 28
click at [514, 120] on icon at bounding box center [509, 116] width 13 height 23
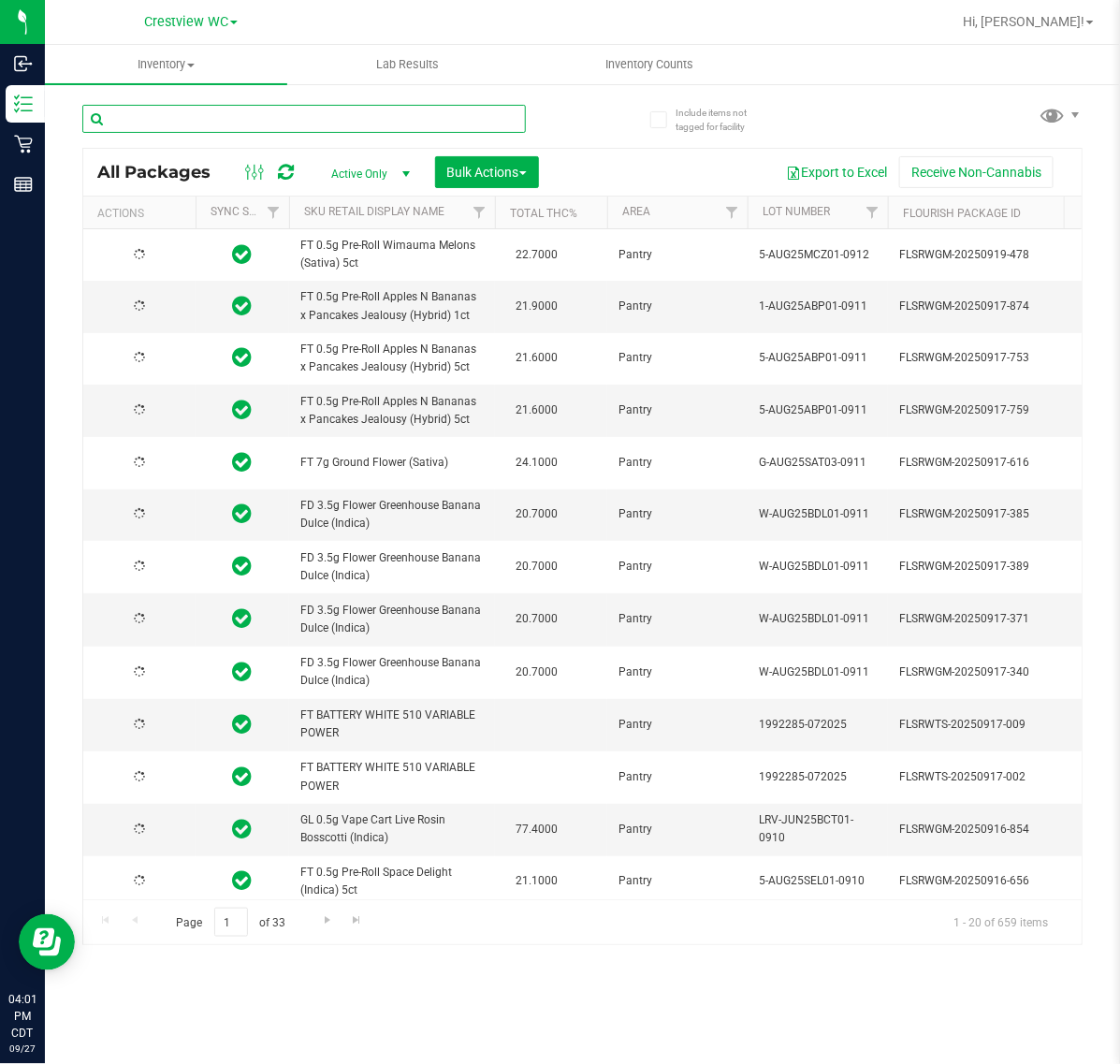
click at [398, 119] on input "text" at bounding box center [304, 119] width 444 height 28
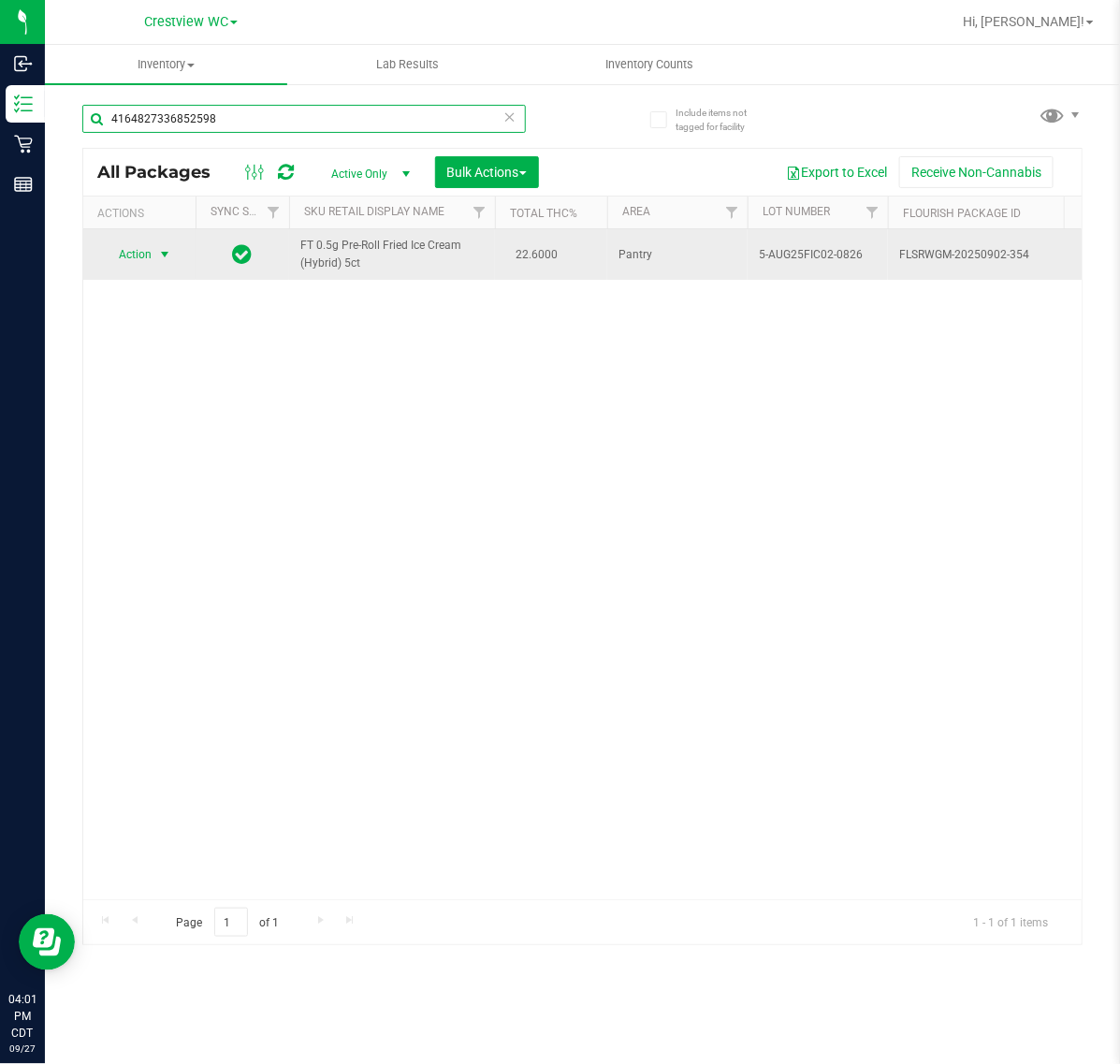
type input "4164827336852598"
click at [165, 257] on span "select" at bounding box center [164, 254] width 15 height 15
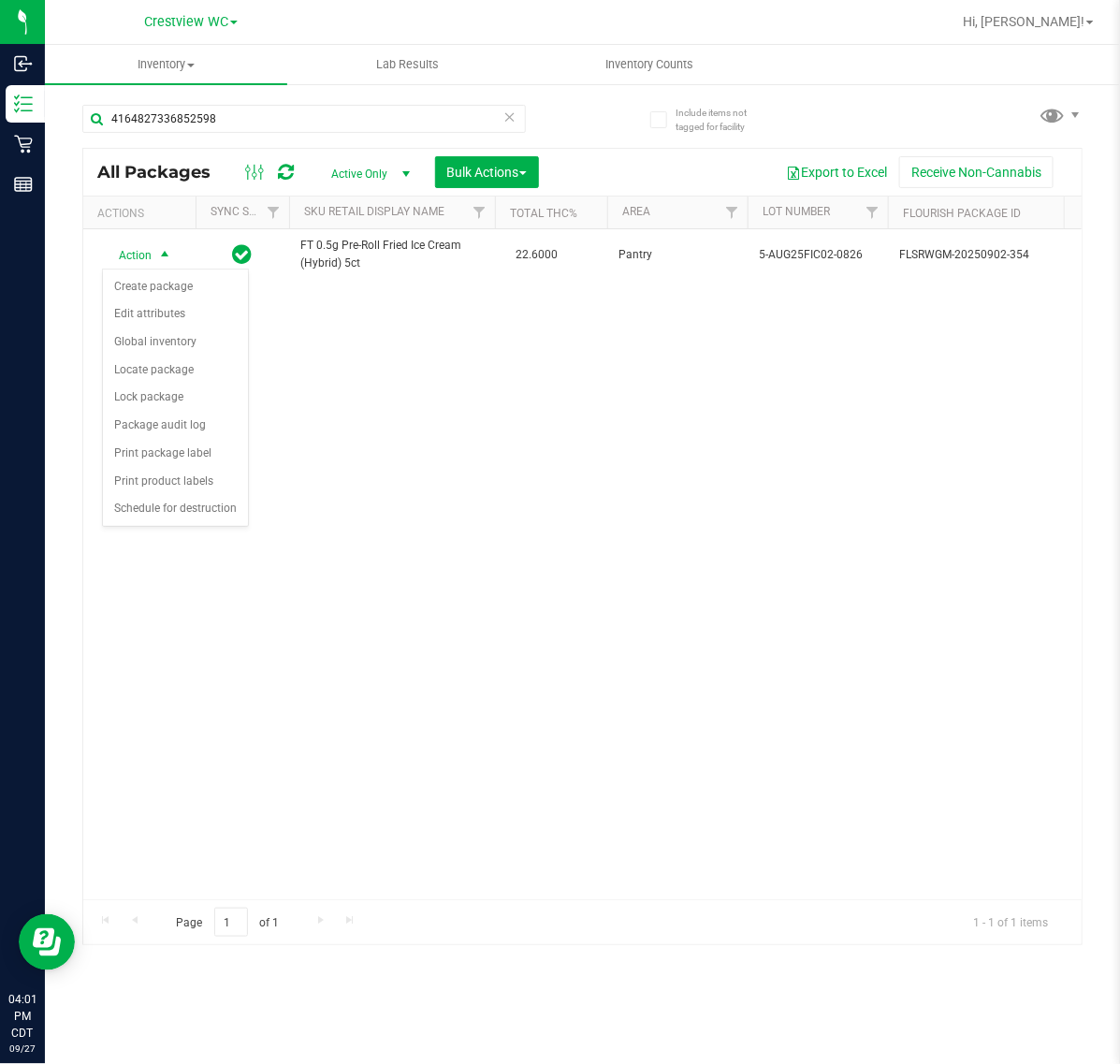
click at [580, 437] on div "Action Action Create package Edit attributes Global inventory Locate package Lo…" at bounding box center [583, 564] width 999 height 670
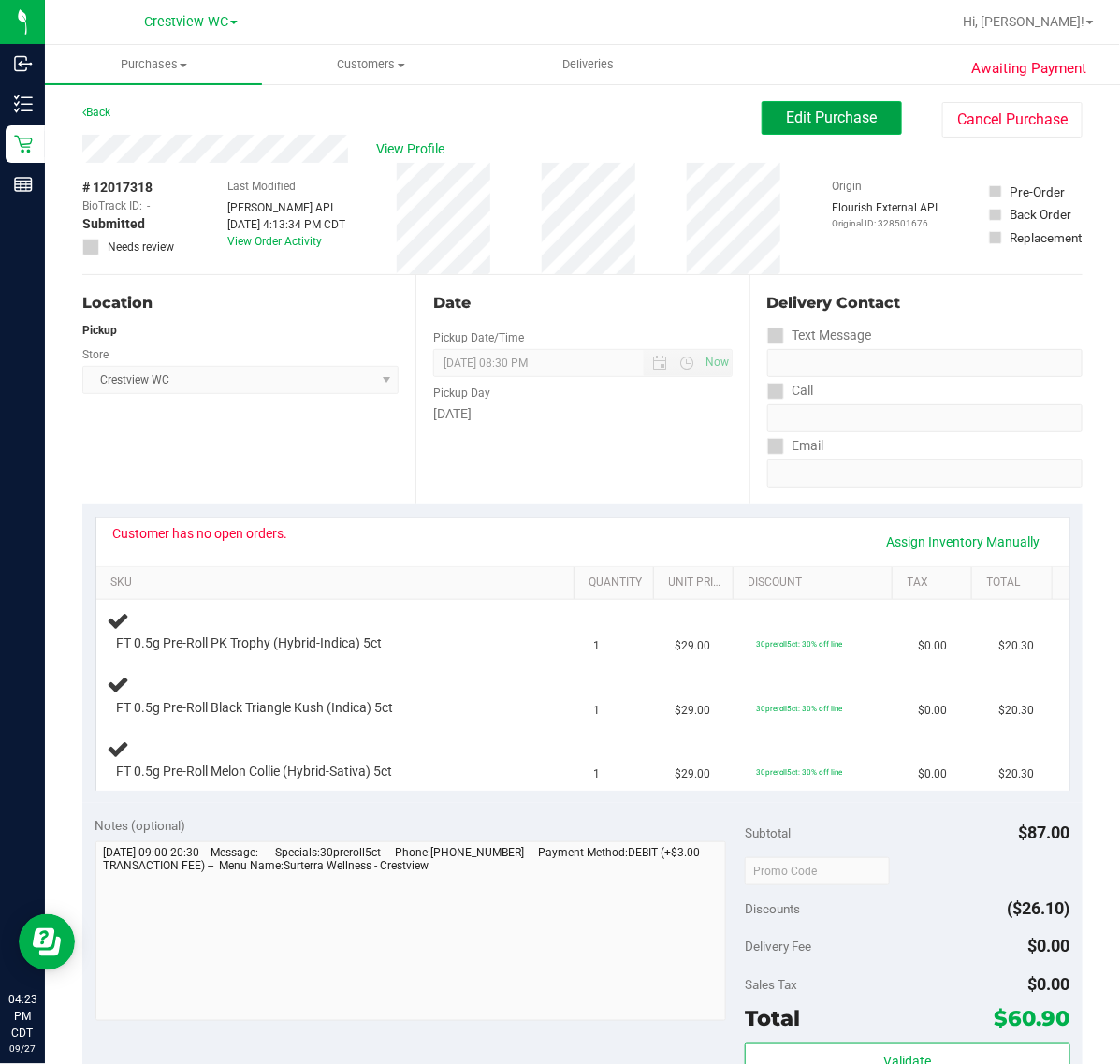
click at [833, 120] on span "Edit Purchase" at bounding box center [832, 117] width 90 height 18
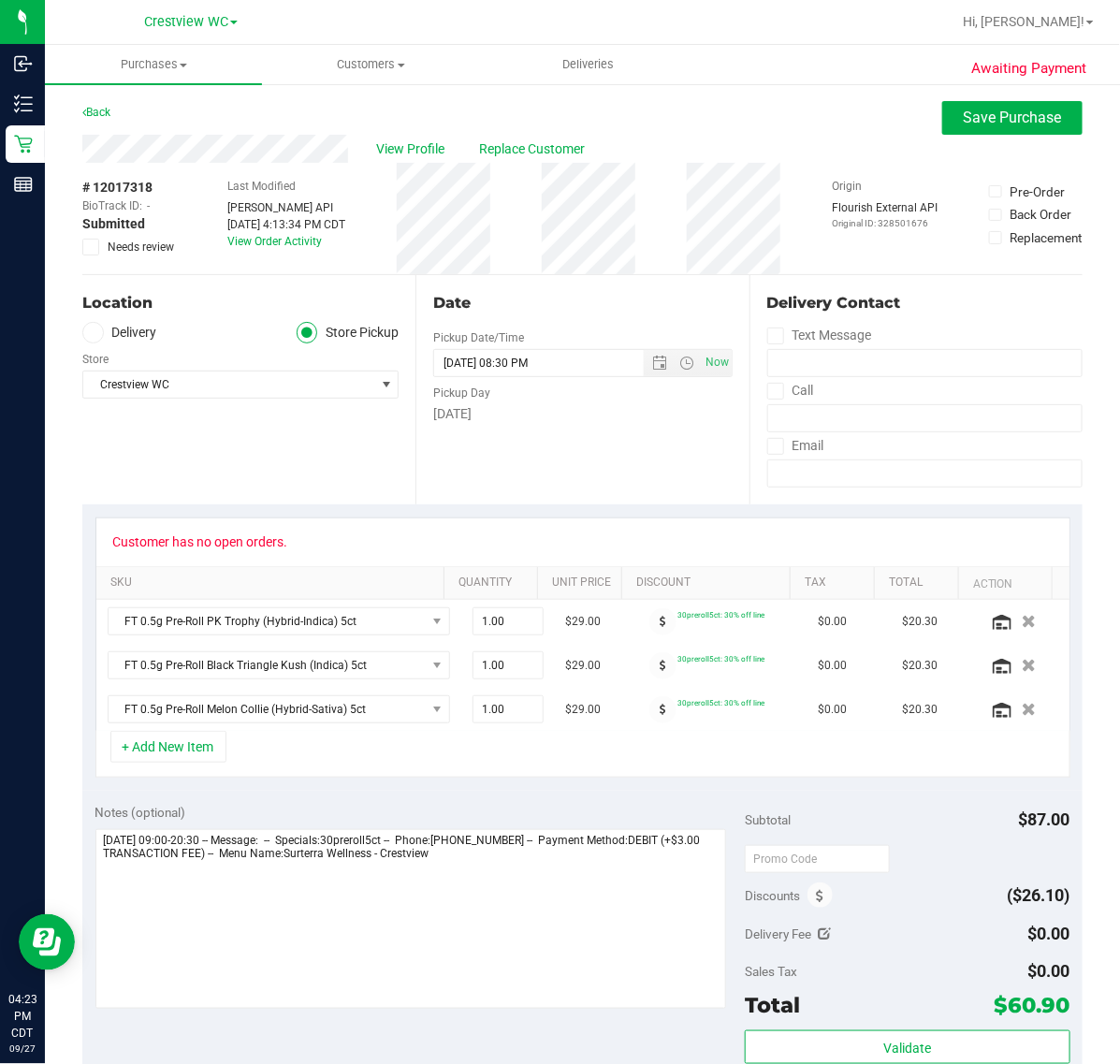
click at [85, 247] on icon at bounding box center [91, 247] width 12 height 0
click at [0, 0] on input "Needs review" at bounding box center [0, 0] width 0 height 0
click at [990, 122] on span "Save Purchase" at bounding box center [1013, 117] width 98 height 18
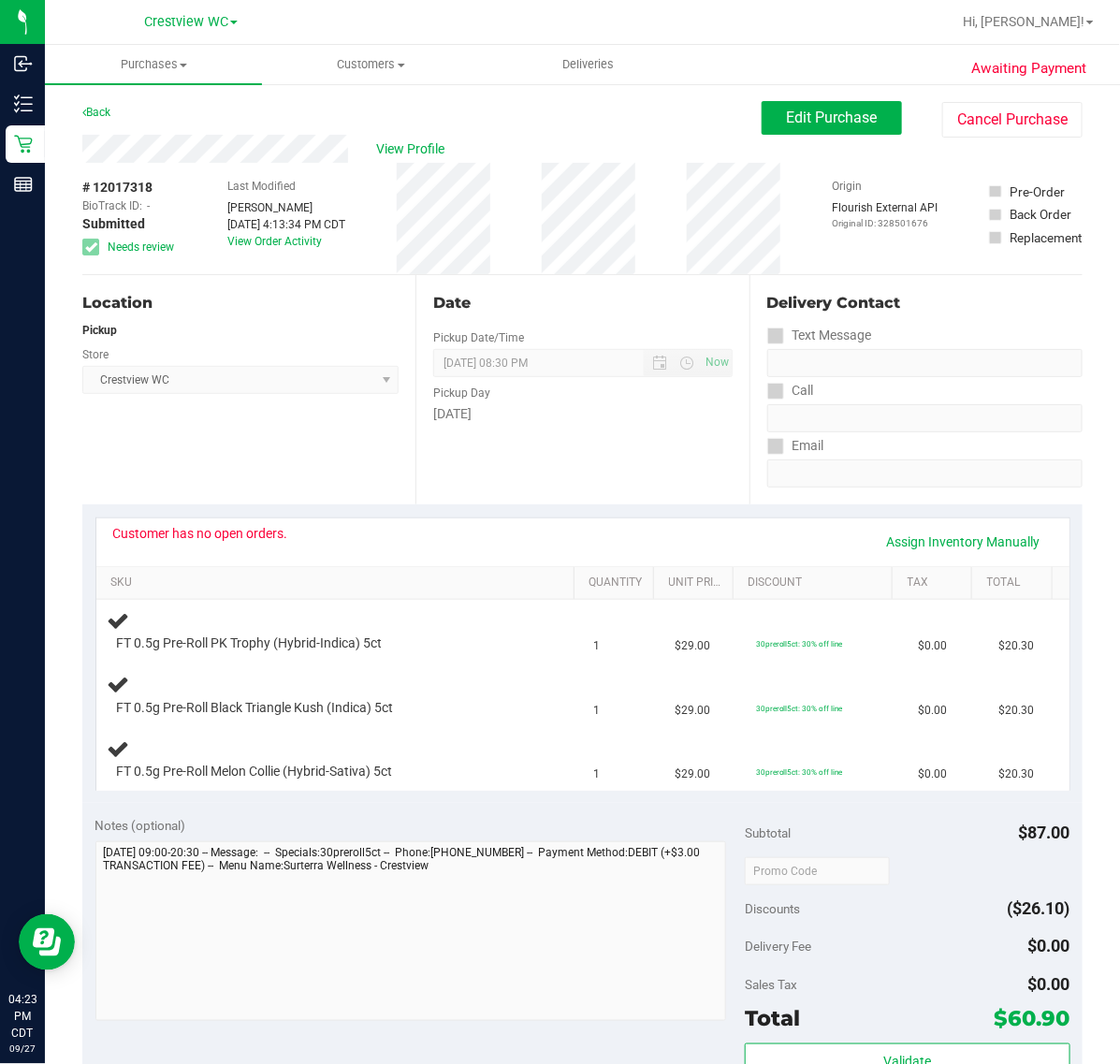
click at [418, 147] on span "View Profile" at bounding box center [413, 149] width 74 height 20
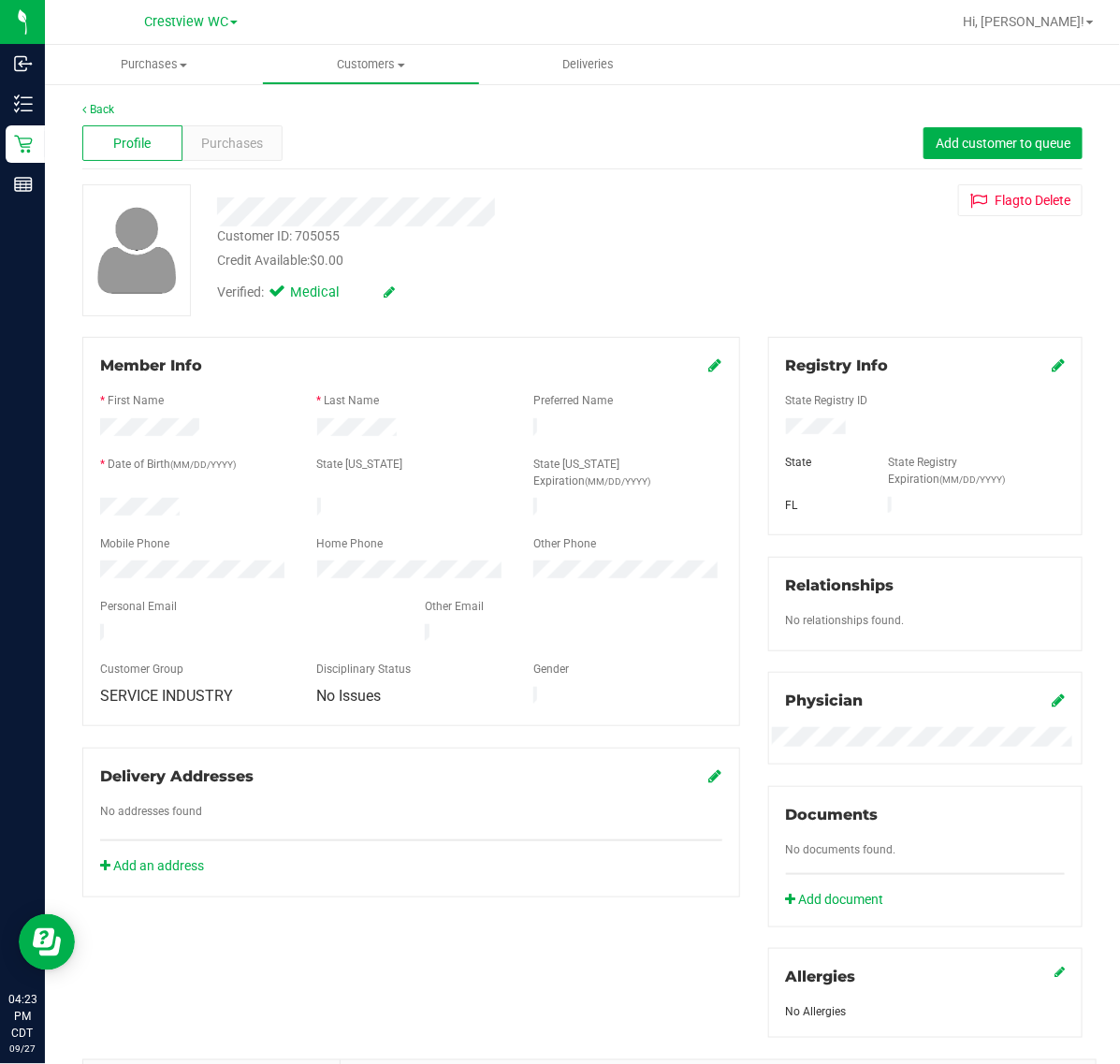
click at [335, 238] on div "Customer ID: 705055" at bounding box center [278, 236] width 122 height 20
copy div "705055"
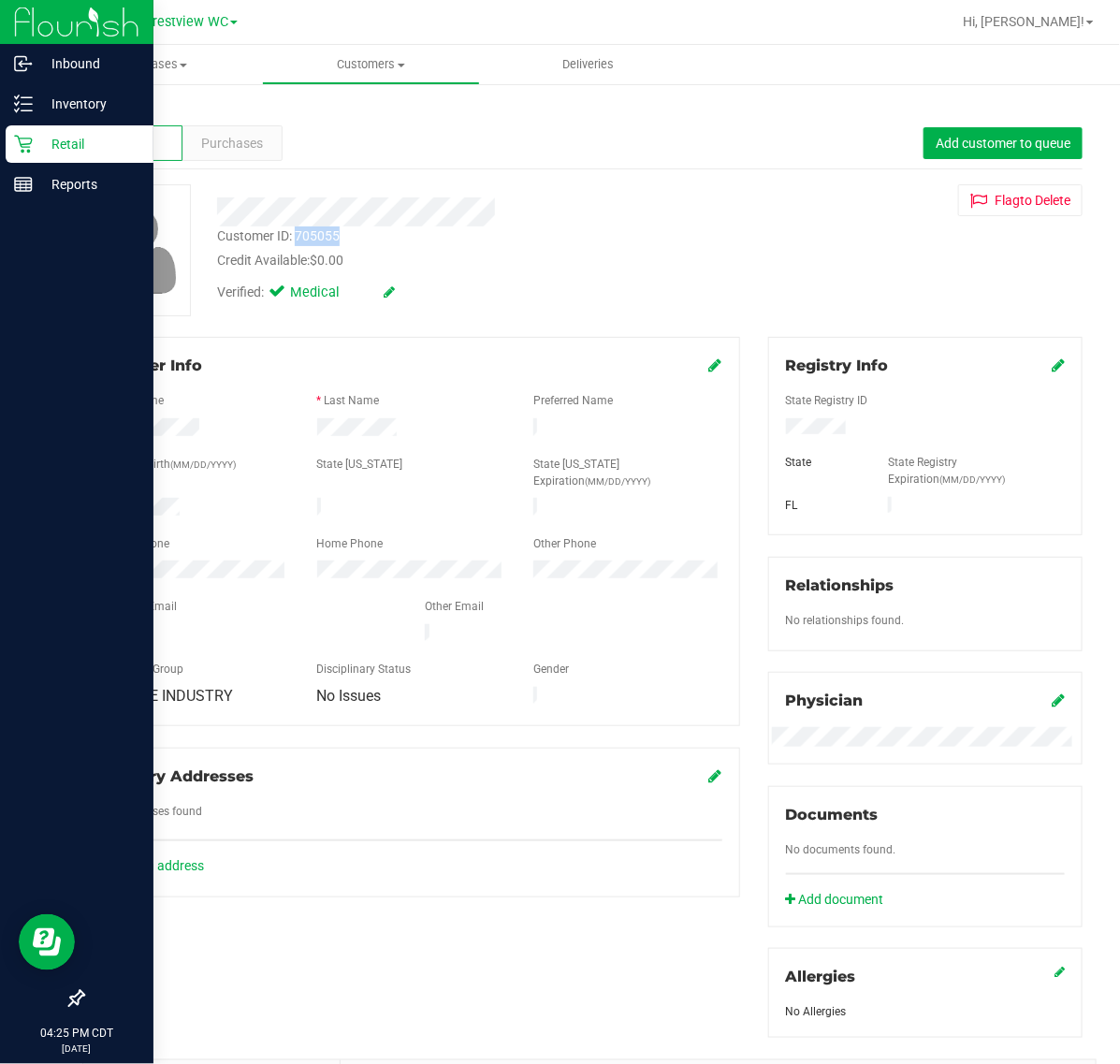
click at [66, 146] on p "Retail" at bounding box center [88, 144] width 112 height 23
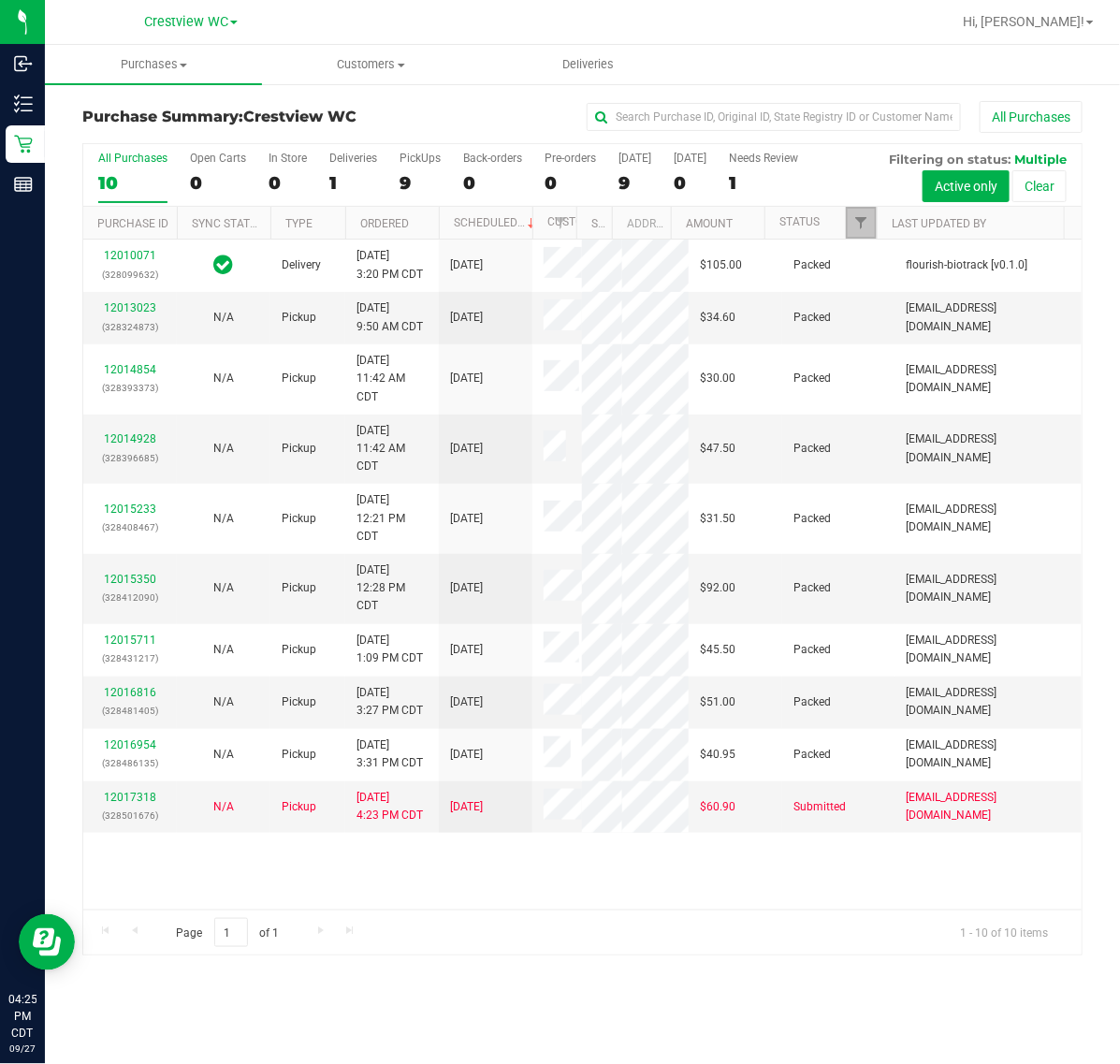
click at [859, 230] on span "Filter" at bounding box center [861, 222] width 15 height 15
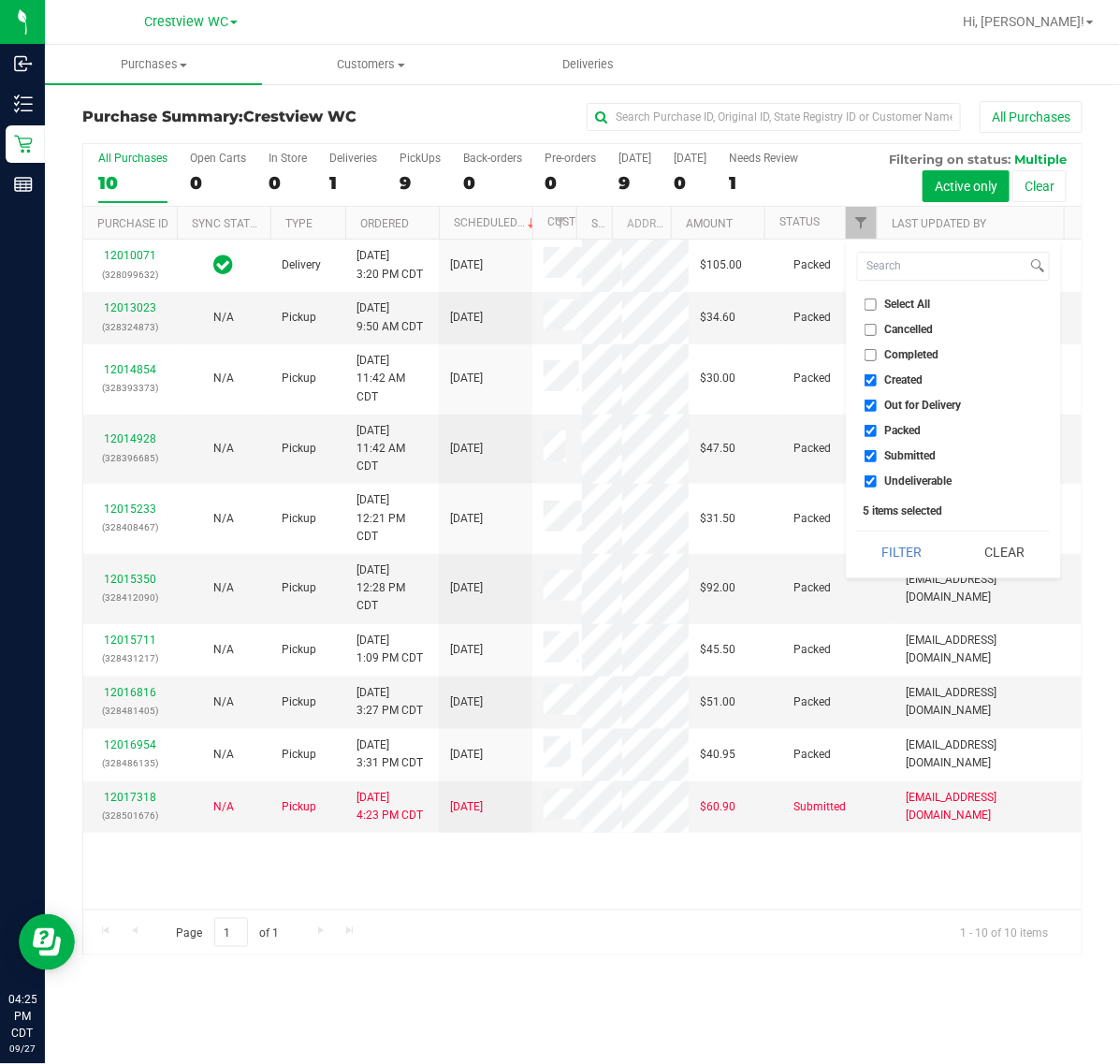
click at [895, 380] on span "Created" at bounding box center [905, 379] width 39 height 11
click at [877, 380] on input "Created" at bounding box center [871, 380] width 12 height 12
checkbox input "false"
drag, startPoint x: 896, startPoint y: 400, endPoint x: 901, endPoint y: 433, distance: 33.4
click at [896, 403] on span "Out for Delivery" at bounding box center [923, 405] width 76 height 11
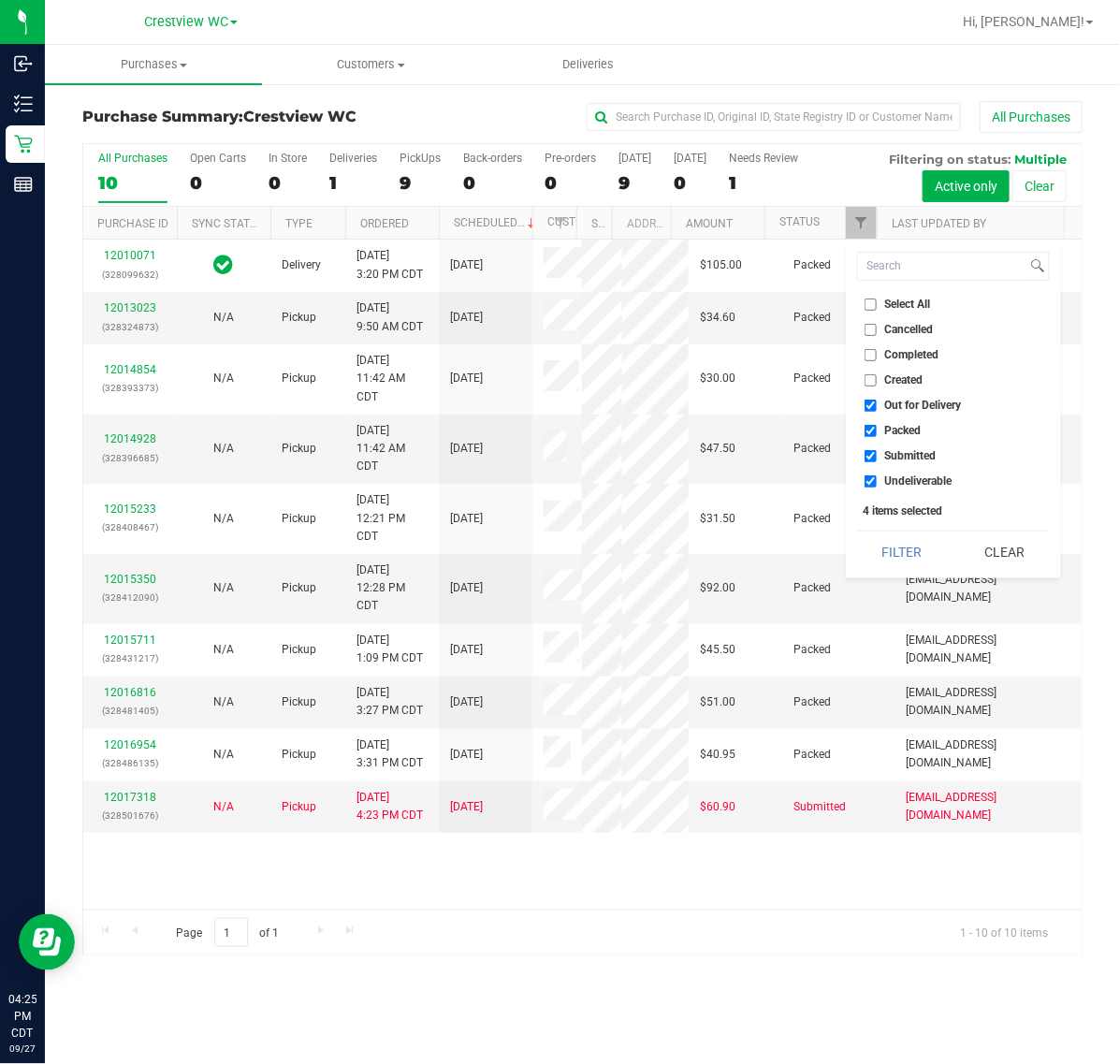
click at [877, 403] on input "Out for Delivery" at bounding box center [871, 406] width 12 height 12
checkbox input "false"
drag, startPoint x: 901, startPoint y: 433, endPoint x: 906, endPoint y: 464, distance: 31.4
click at [902, 433] on span "Packed" at bounding box center [904, 430] width 37 height 11
click at [900, 427] on span "Packed" at bounding box center [904, 430] width 37 height 11
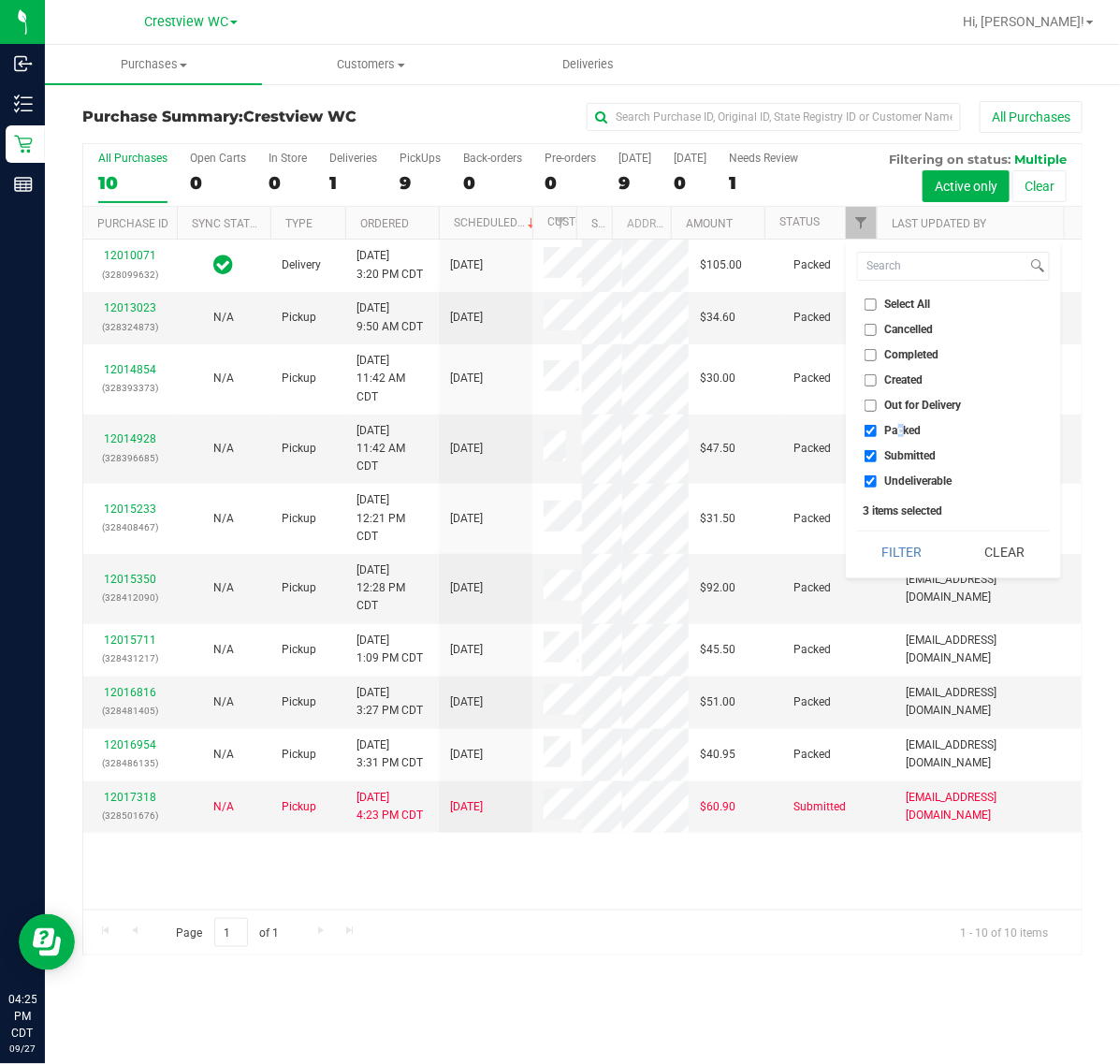
click at [877, 427] on input "Packed" at bounding box center [871, 431] width 12 height 12
checkbox input "false"
drag, startPoint x: 895, startPoint y: 470, endPoint x: 890, endPoint y: 498, distance: 28.4
click at [895, 474] on li "Undeliverable" at bounding box center [953, 481] width 193 height 20
click at [890, 482] on span "Undeliverable" at bounding box center [919, 480] width 68 height 11
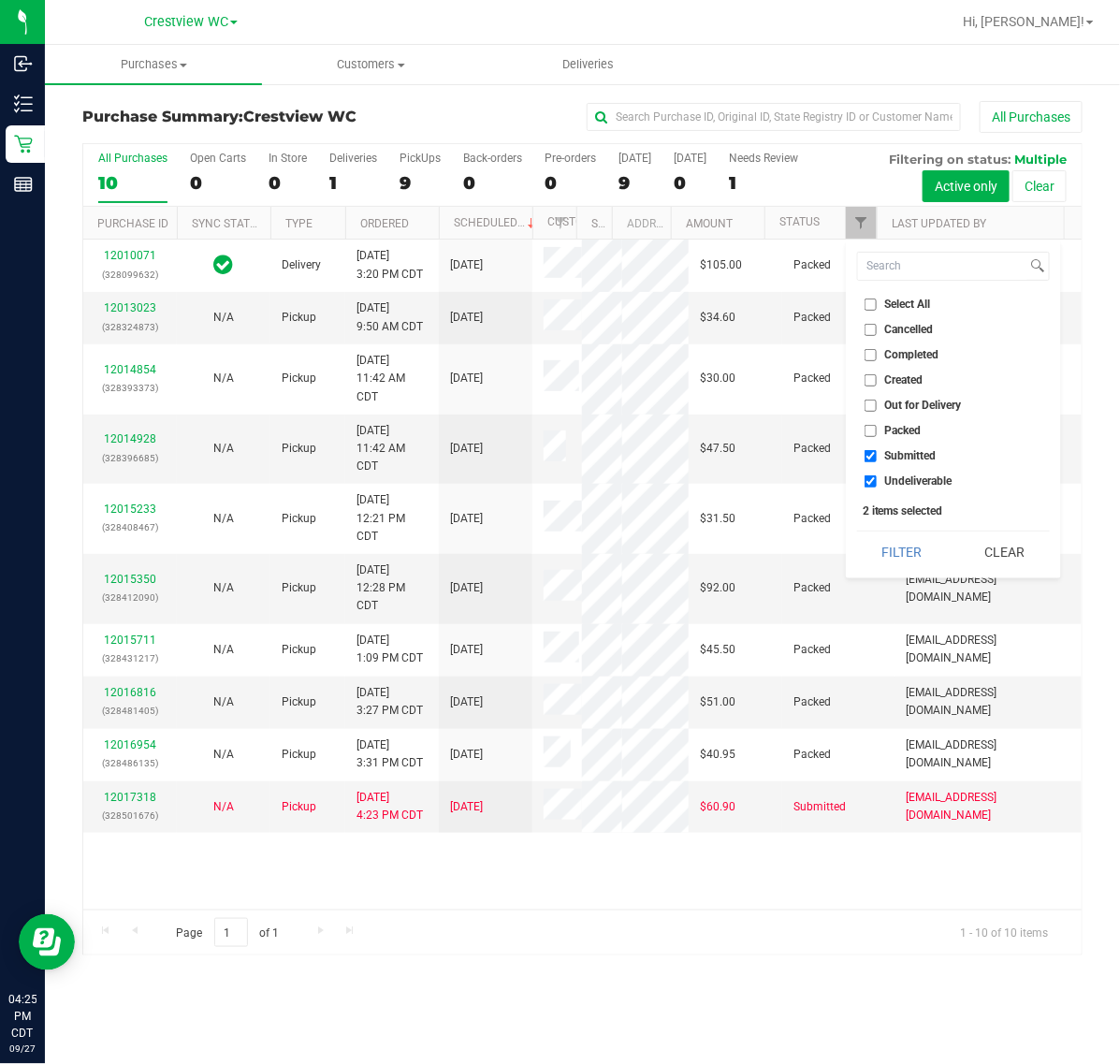
click at [877, 482] on input "Undeliverable" at bounding box center [871, 481] width 12 height 12
checkbox input "false"
click at [886, 552] on button "Filter" at bounding box center [902, 551] width 89 height 41
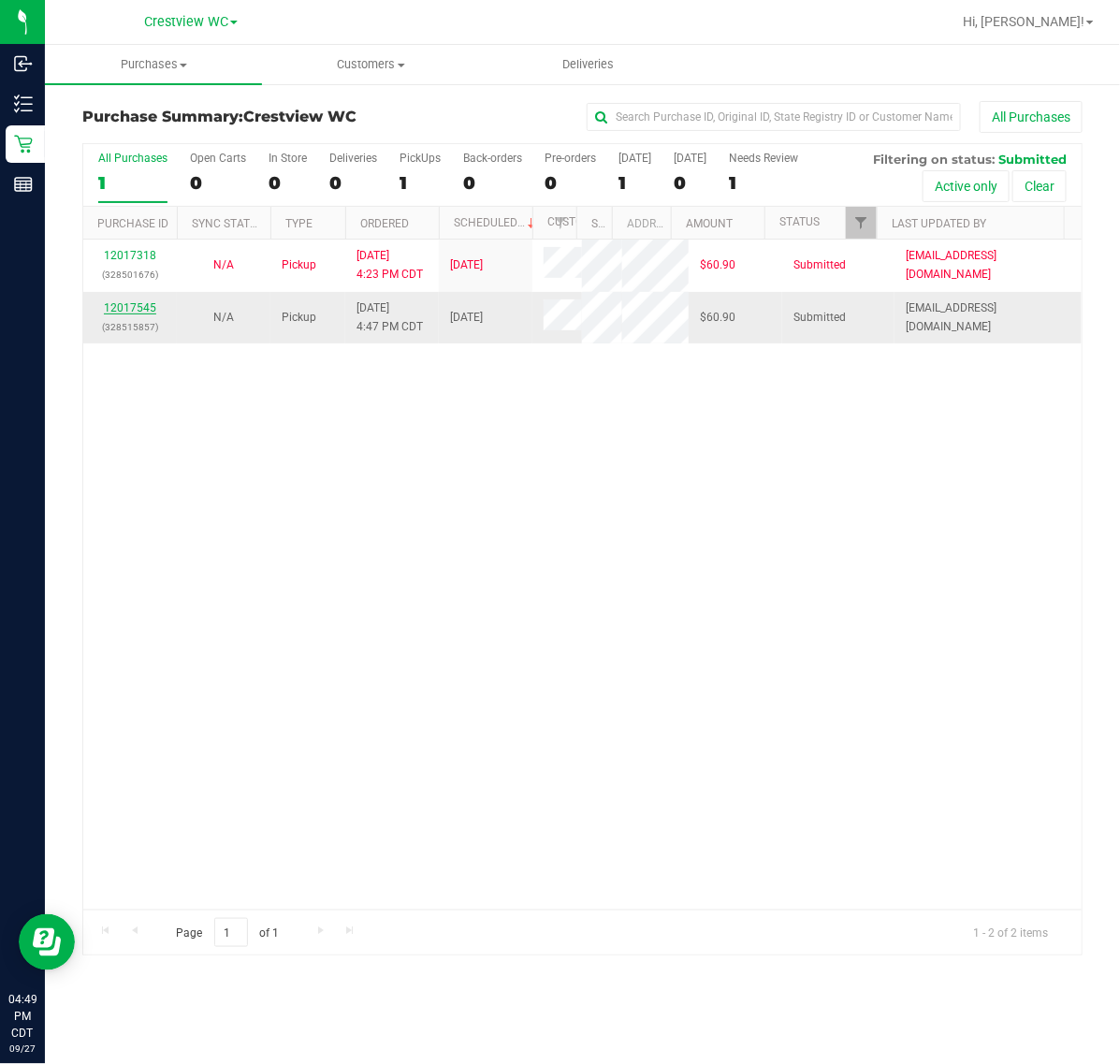
click at [147, 311] on link "12017545" at bounding box center [130, 308] width 53 height 13
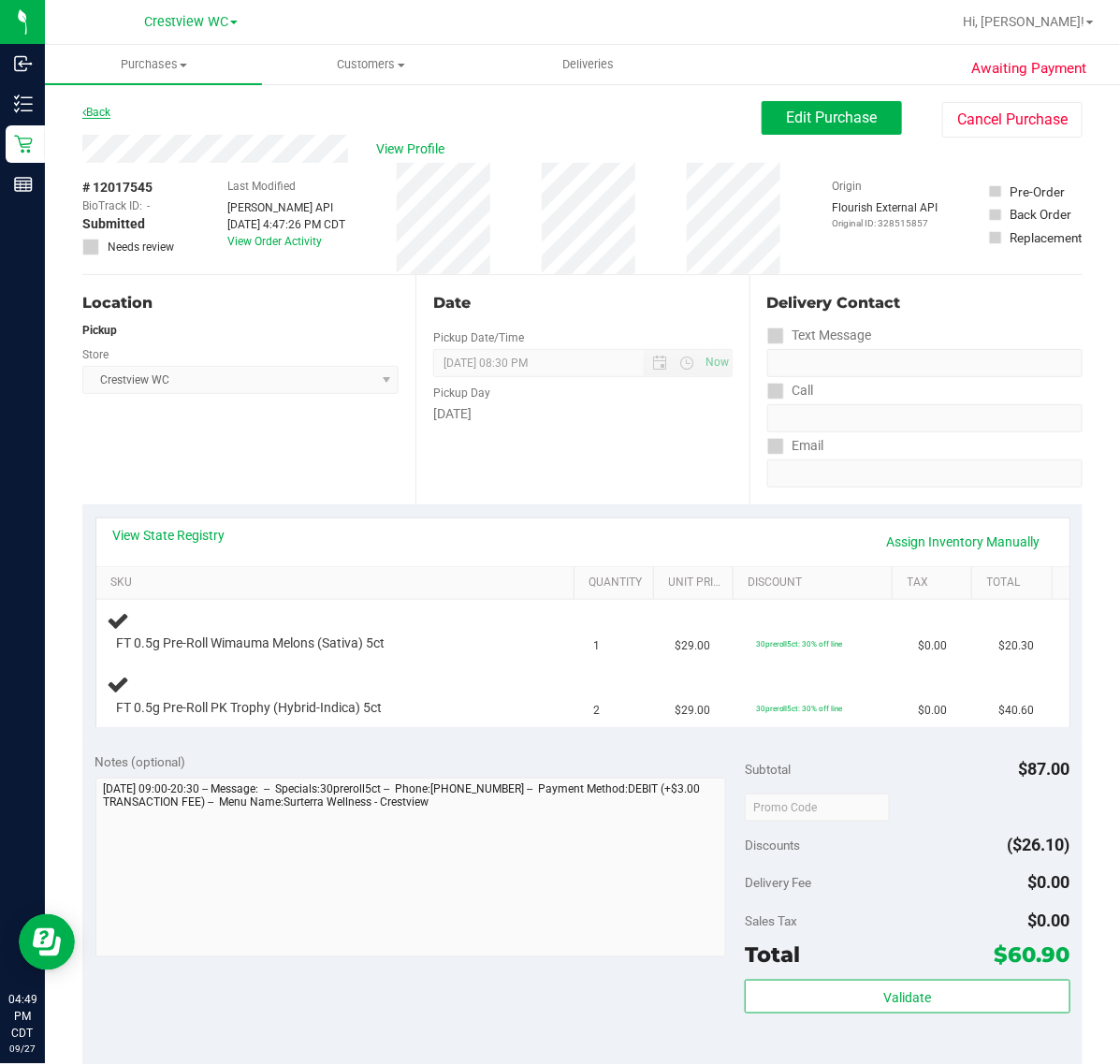
click at [103, 112] on link "Back" at bounding box center [96, 112] width 28 height 13
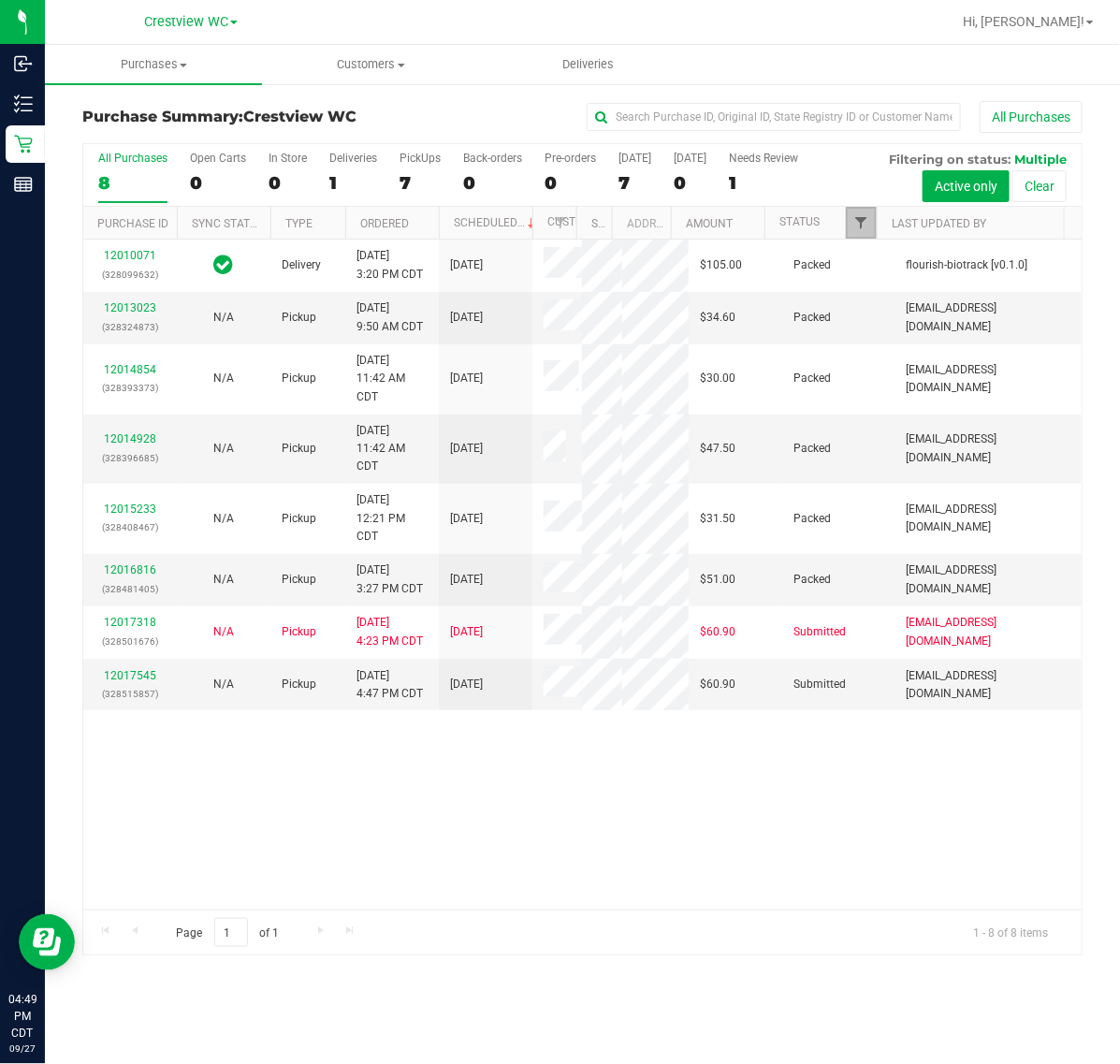
click at [858, 220] on span "Filter" at bounding box center [861, 222] width 15 height 15
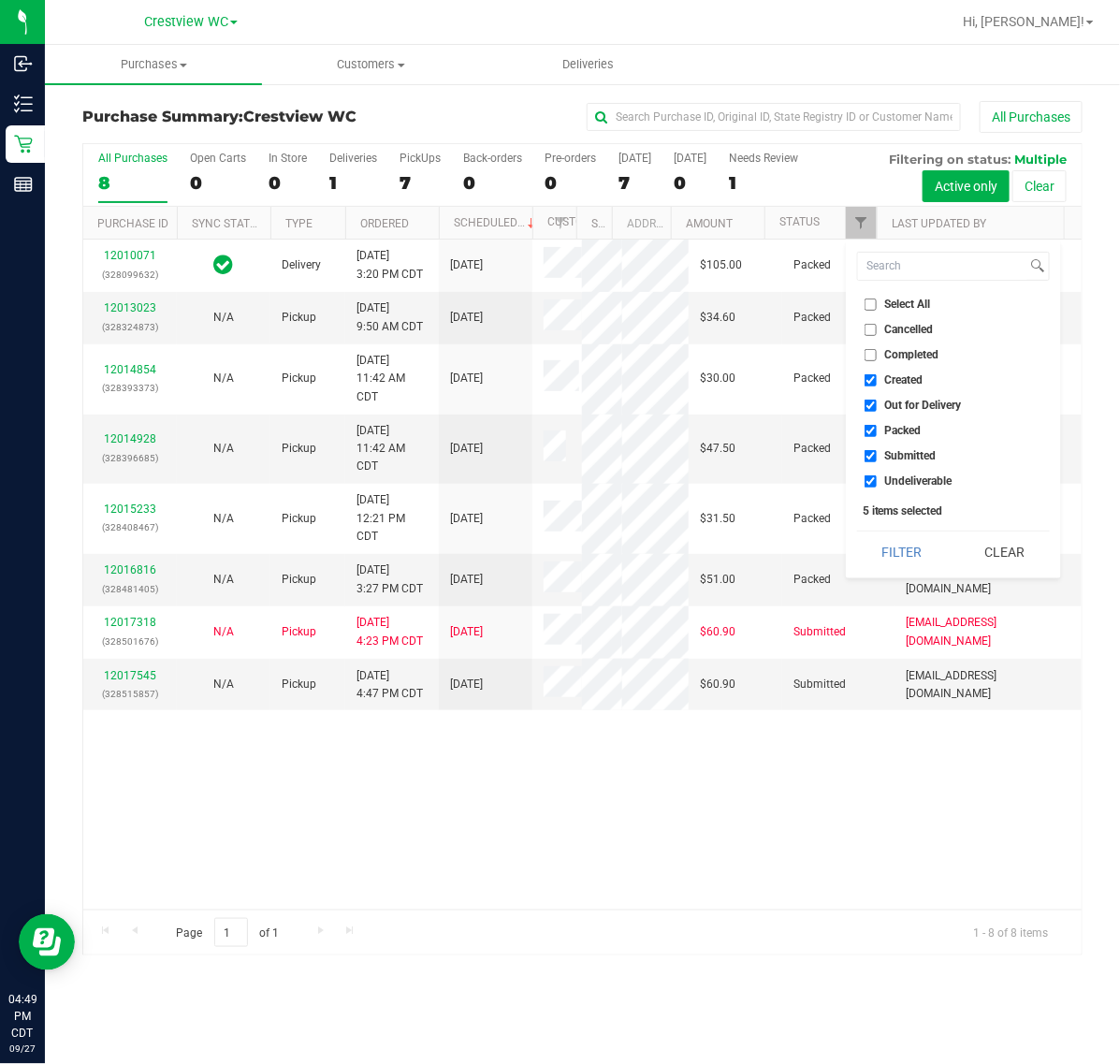
click at [896, 376] on span "Created" at bounding box center [905, 379] width 39 height 11
click at [877, 376] on input "Created" at bounding box center [871, 380] width 12 height 12
checkbox input "false"
click at [905, 400] on span "Out for Delivery" at bounding box center [923, 405] width 76 height 11
click at [877, 400] on input "Out for Delivery" at bounding box center [871, 406] width 12 height 12
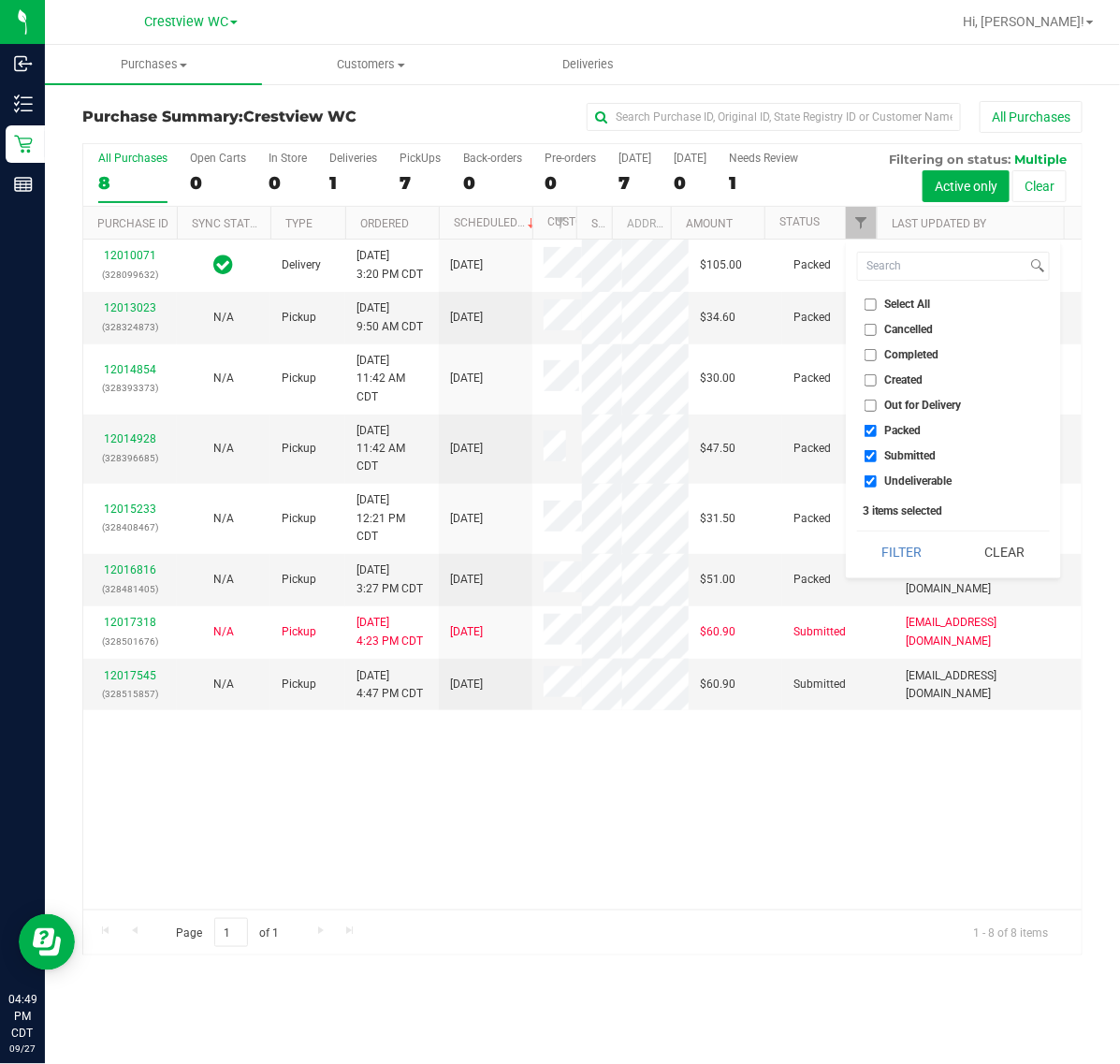
click at [910, 407] on span "Out for Delivery" at bounding box center [923, 405] width 76 height 11
click at [877, 407] on input "Out for Delivery" at bounding box center [871, 406] width 12 height 12
checkbox input "true"
click at [910, 425] on span "Packed" at bounding box center [904, 430] width 37 height 11
click at [877, 425] on input "Packed" at bounding box center [871, 431] width 12 height 12
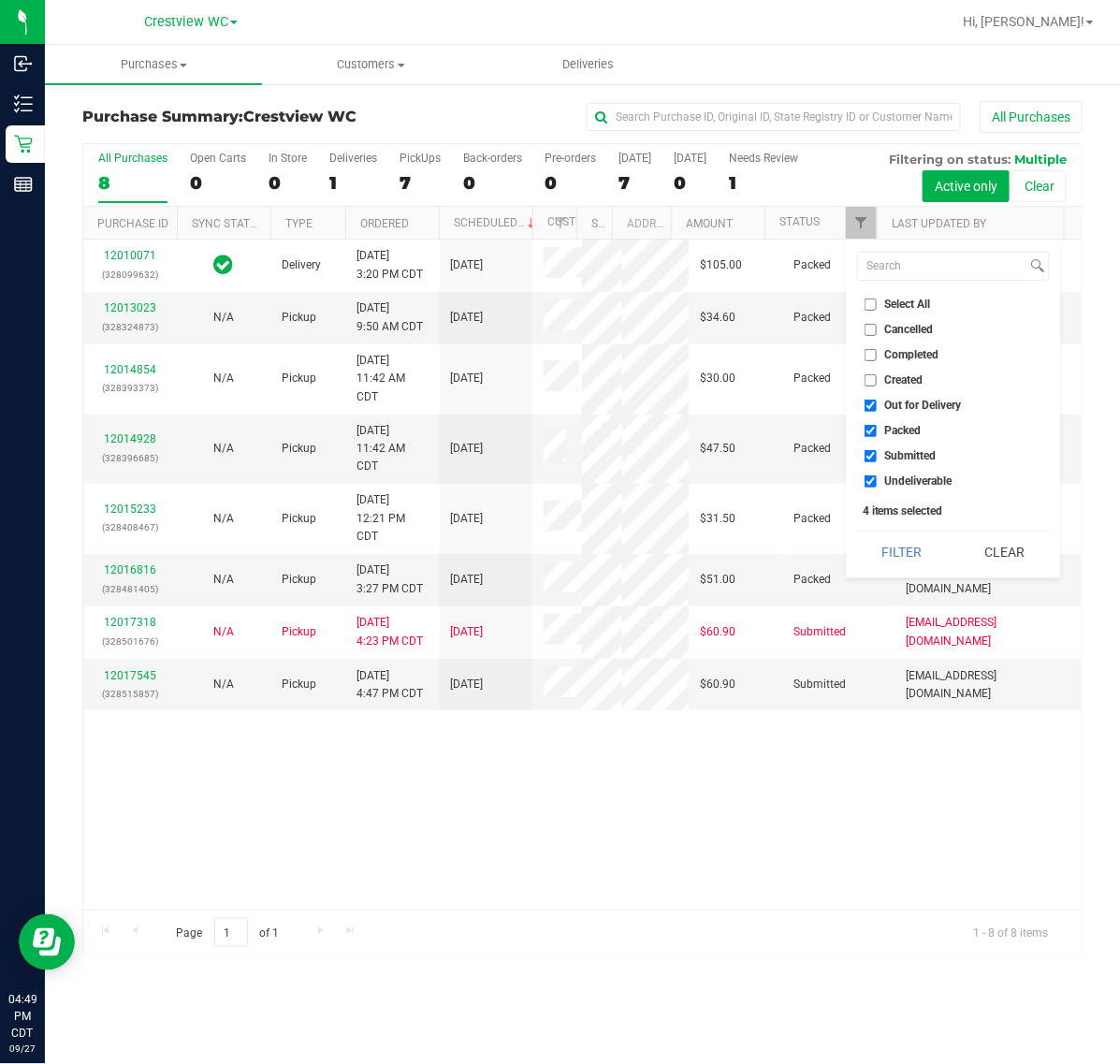
checkbox input "false"
click at [910, 410] on span "Out for Delivery" at bounding box center [923, 405] width 76 height 11
click at [877, 410] on input "Out for Delivery" at bounding box center [871, 406] width 12 height 12
checkbox input "false"
click at [912, 479] on span "Undeliverable" at bounding box center [919, 480] width 68 height 11
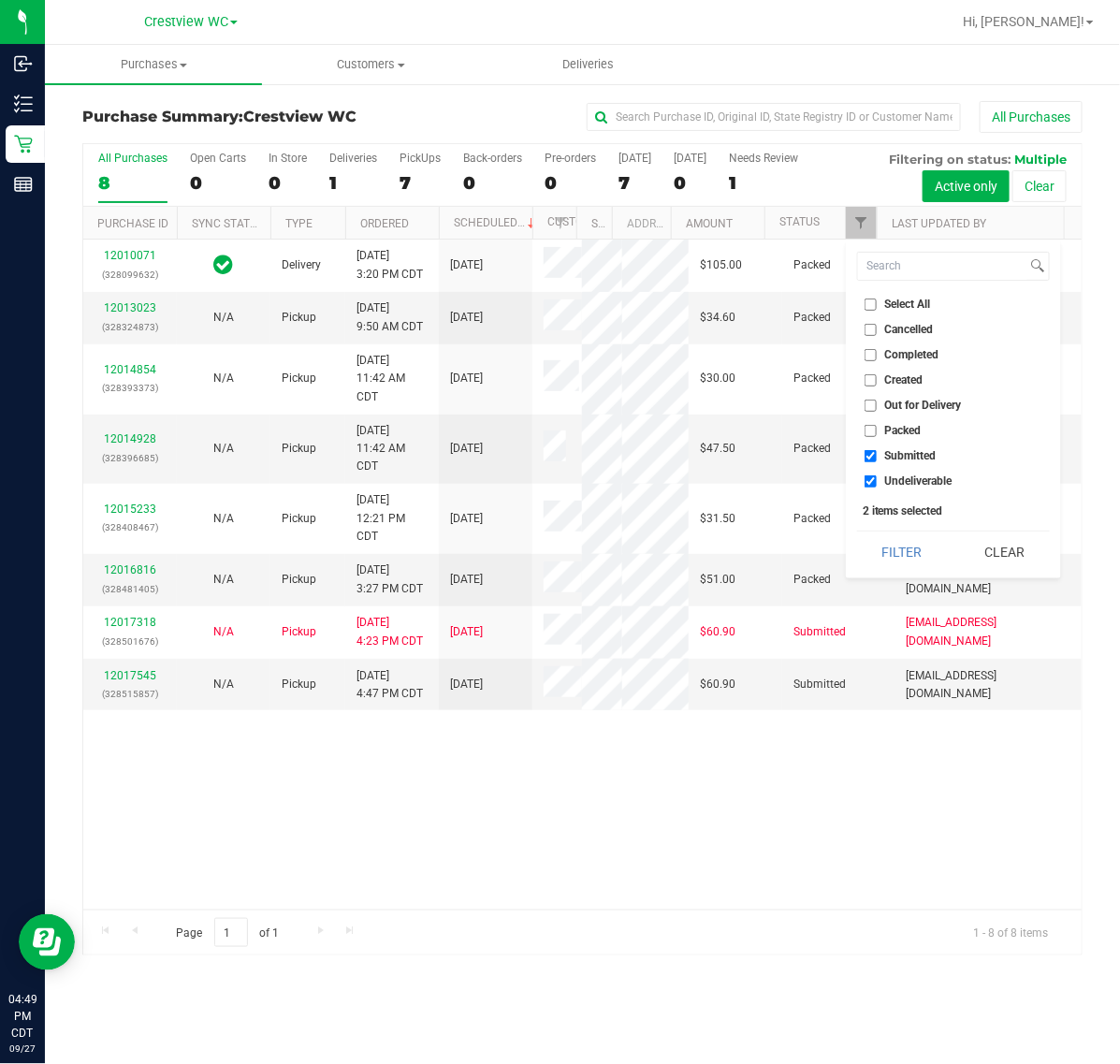
click at [877, 479] on input "Undeliverable" at bounding box center [871, 481] width 12 height 12
checkbox input "false"
click at [904, 550] on button "Filter" at bounding box center [902, 551] width 89 height 41
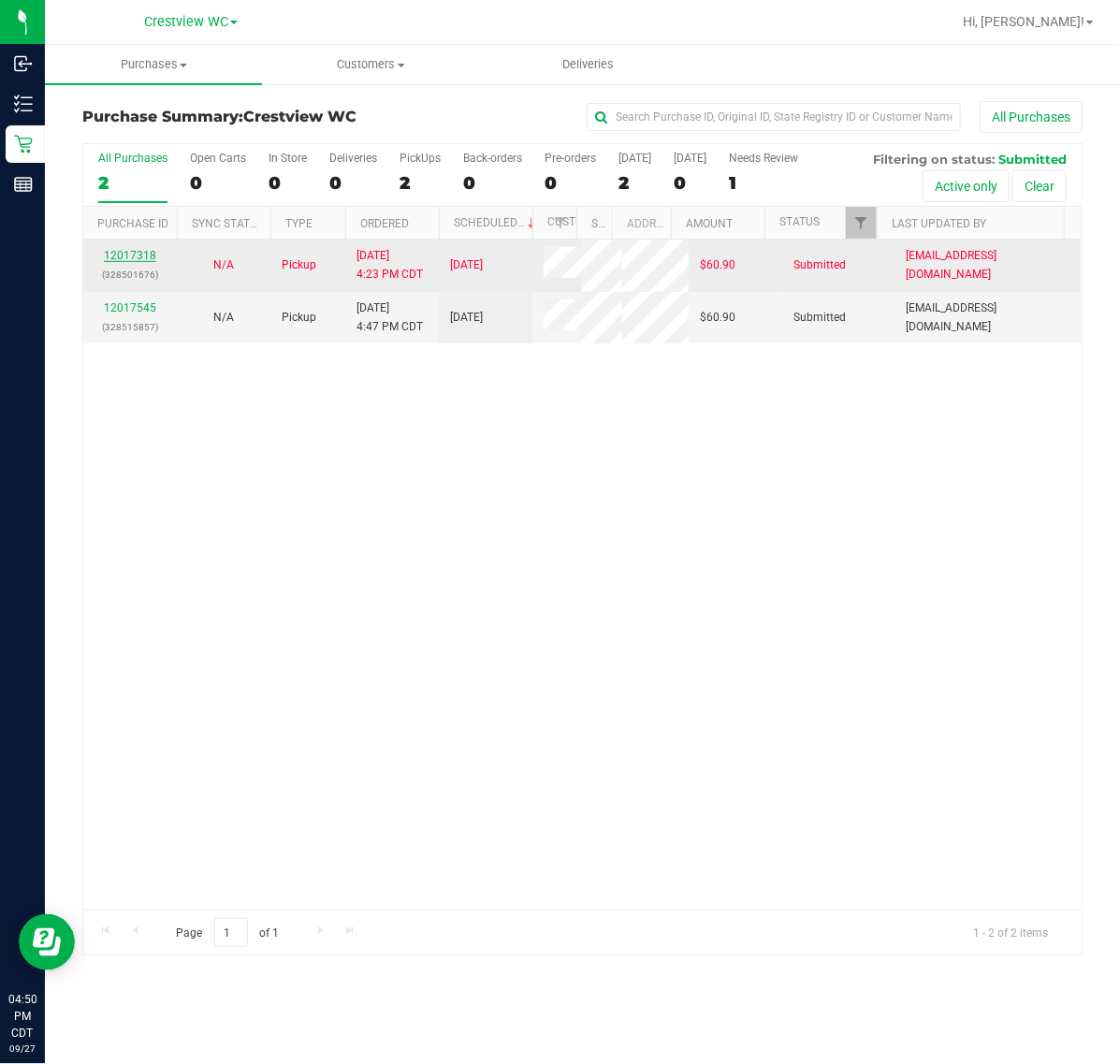
click at [142, 260] on link "12017318" at bounding box center [130, 255] width 53 height 13
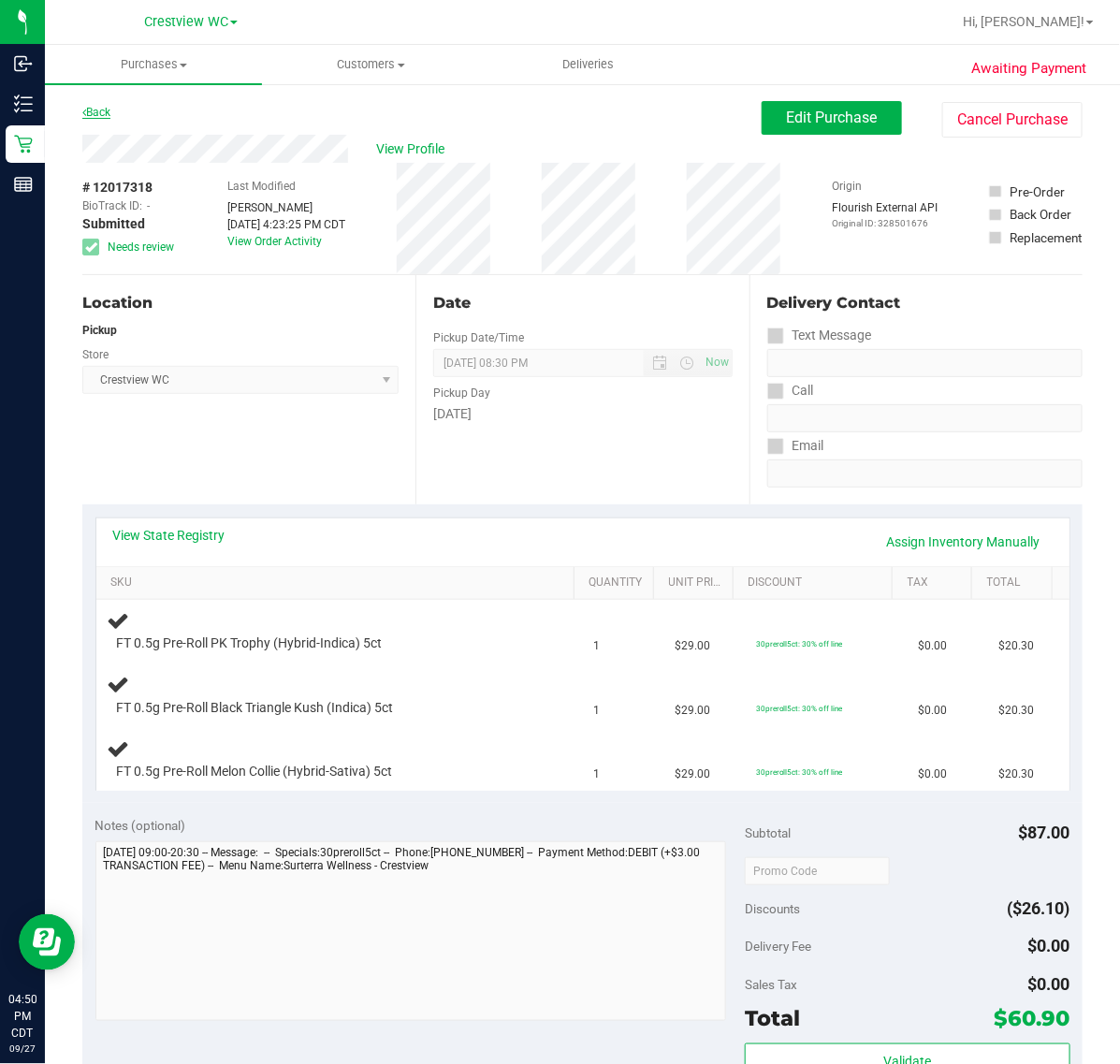
click at [104, 108] on link "Back" at bounding box center [96, 112] width 28 height 13
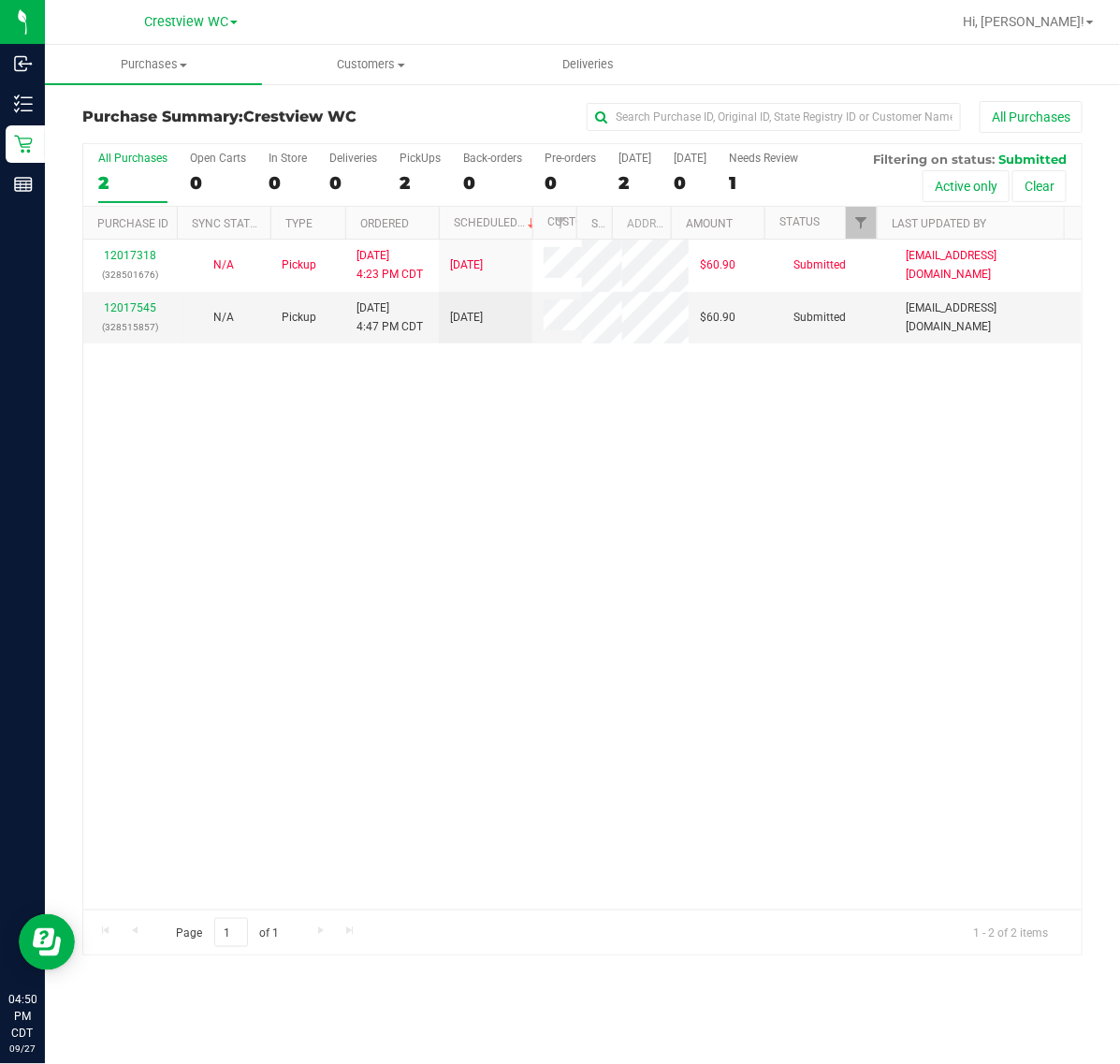
click at [613, 227] on th "Address" at bounding box center [640, 222] width 59 height 33
drag, startPoint x: 610, startPoint y: 225, endPoint x: 657, endPoint y: 234, distance: 47.9
click at [657, 234] on div "Purchase ID Sync Status Type Ordered Scheduled Customer State Registry ID Addre…" at bounding box center [574, 222] width 982 height 32
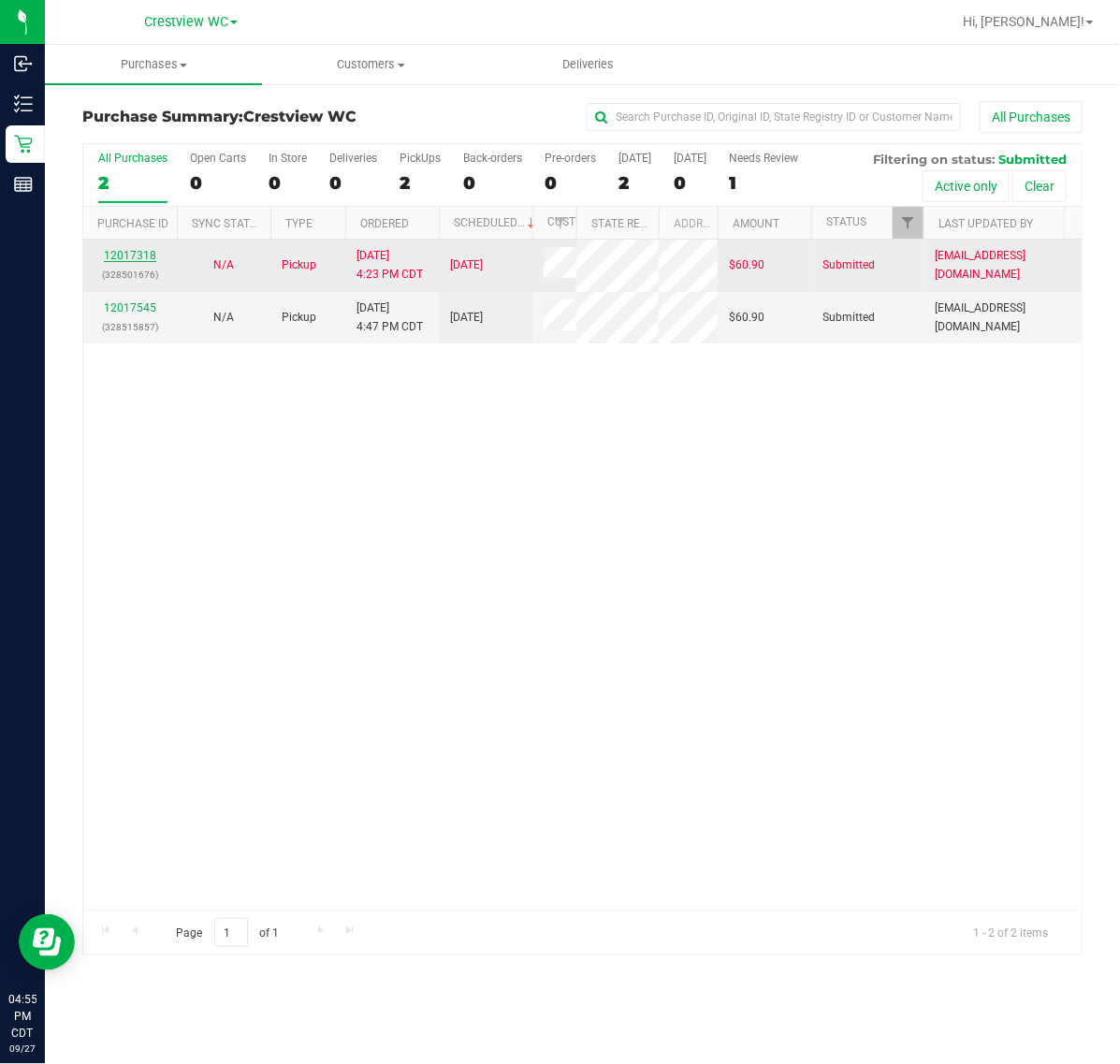
click at [123, 255] on link "12017318" at bounding box center [130, 255] width 53 height 13
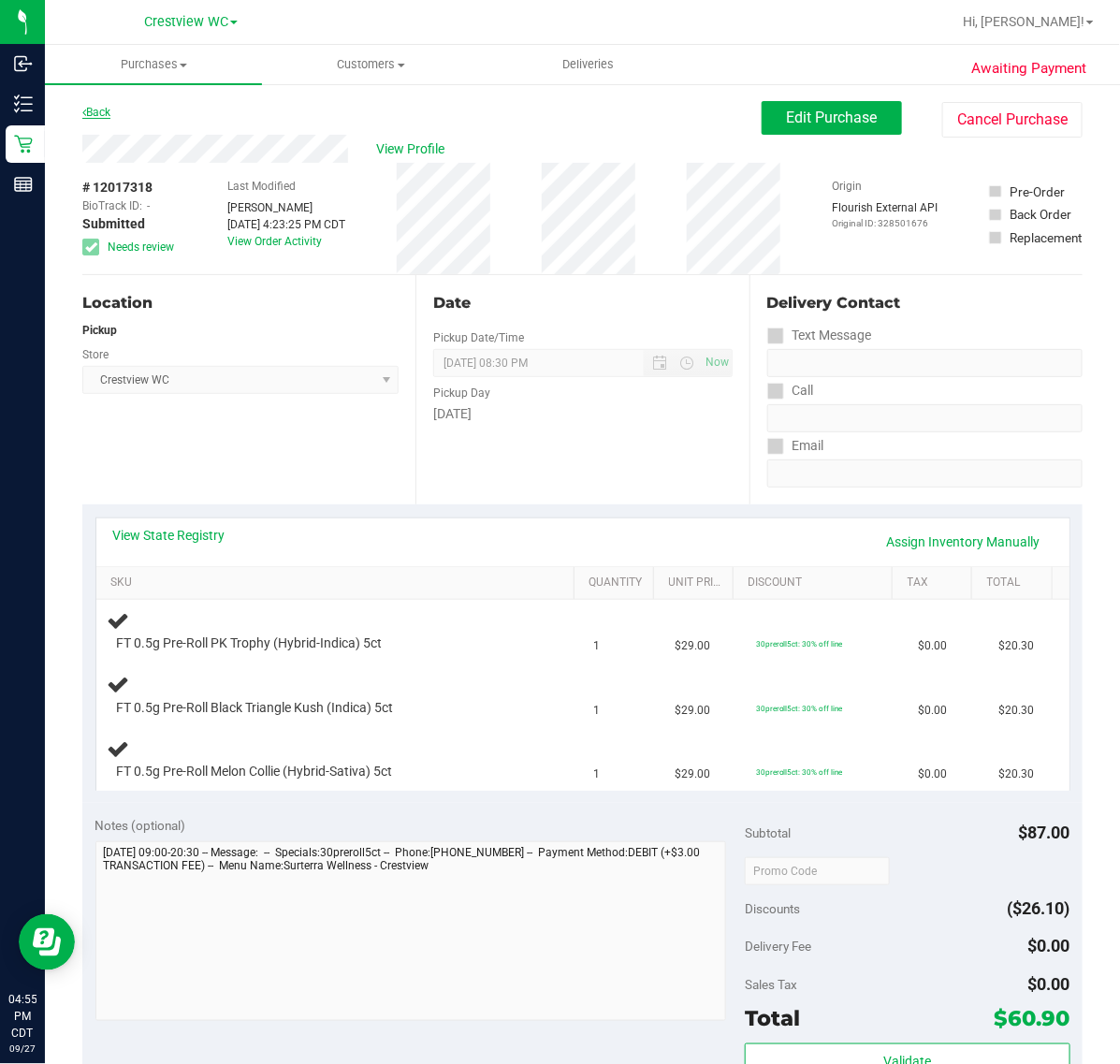
click at [99, 112] on link "Back" at bounding box center [96, 112] width 28 height 13
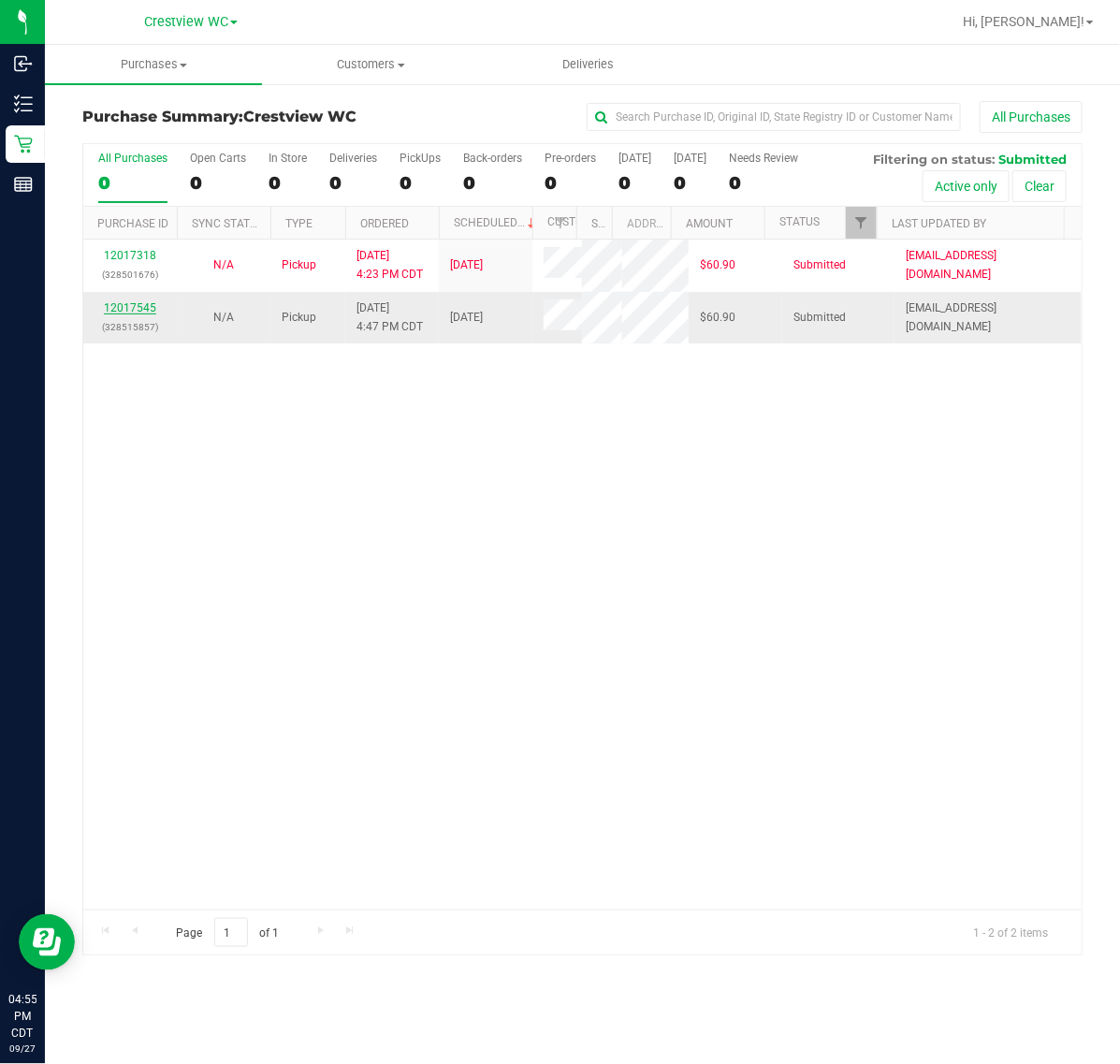
click at [138, 310] on link "12017545" at bounding box center [130, 308] width 53 height 13
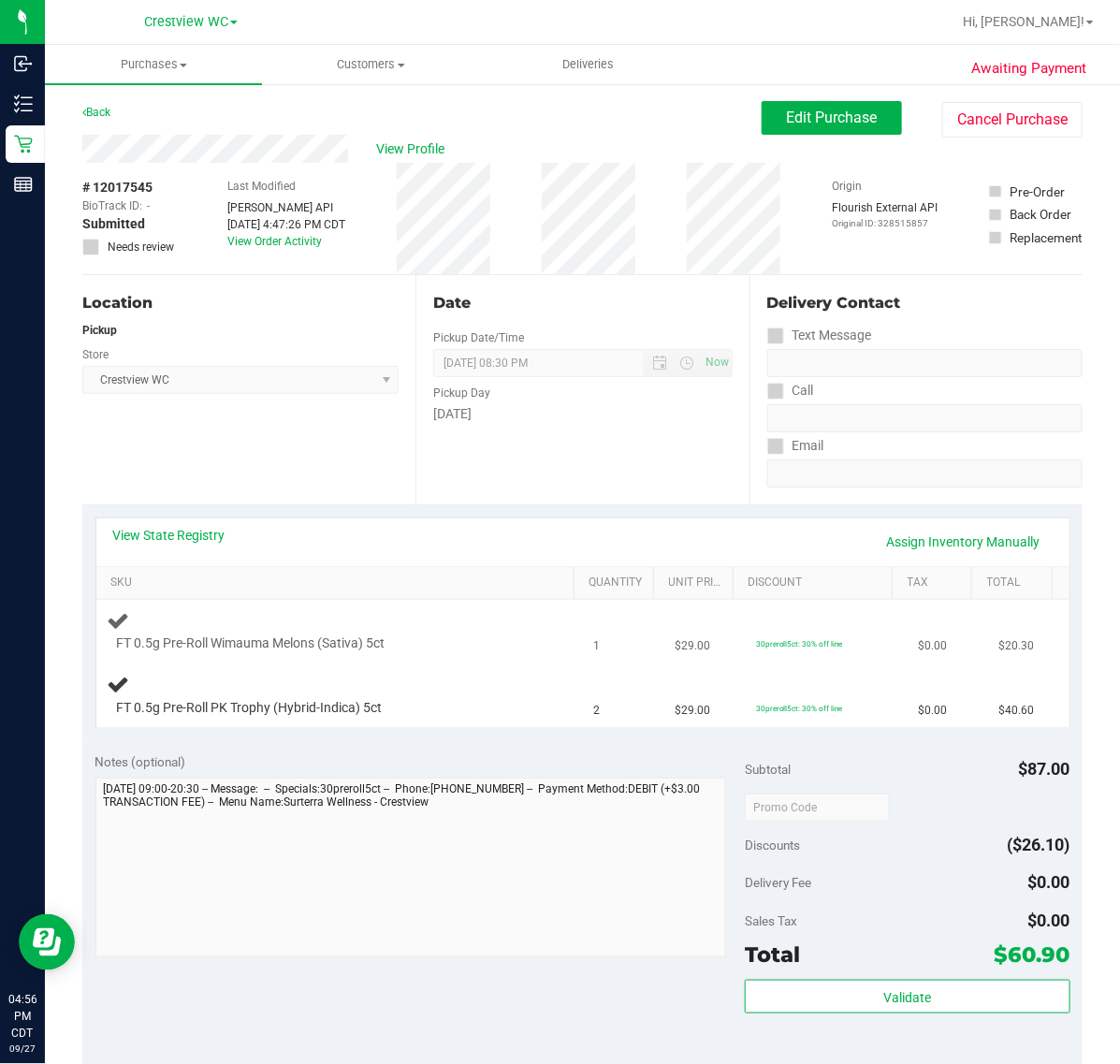
click at [339, 653] on div at bounding box center [326, 653] width 417 height 1
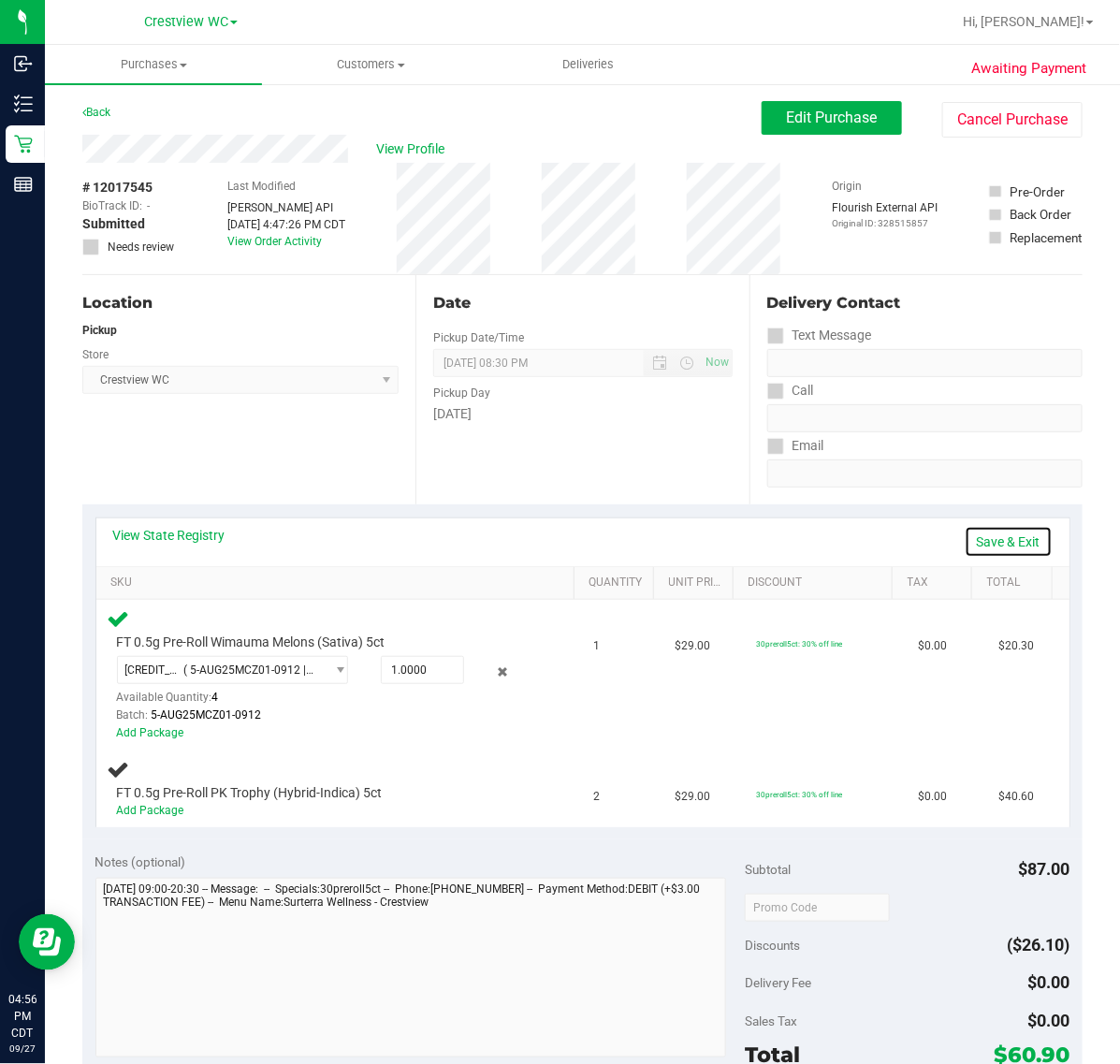
click at [998, 544] on link "Save & Exit" at bounding box center [1009, 542] width 88 height 32
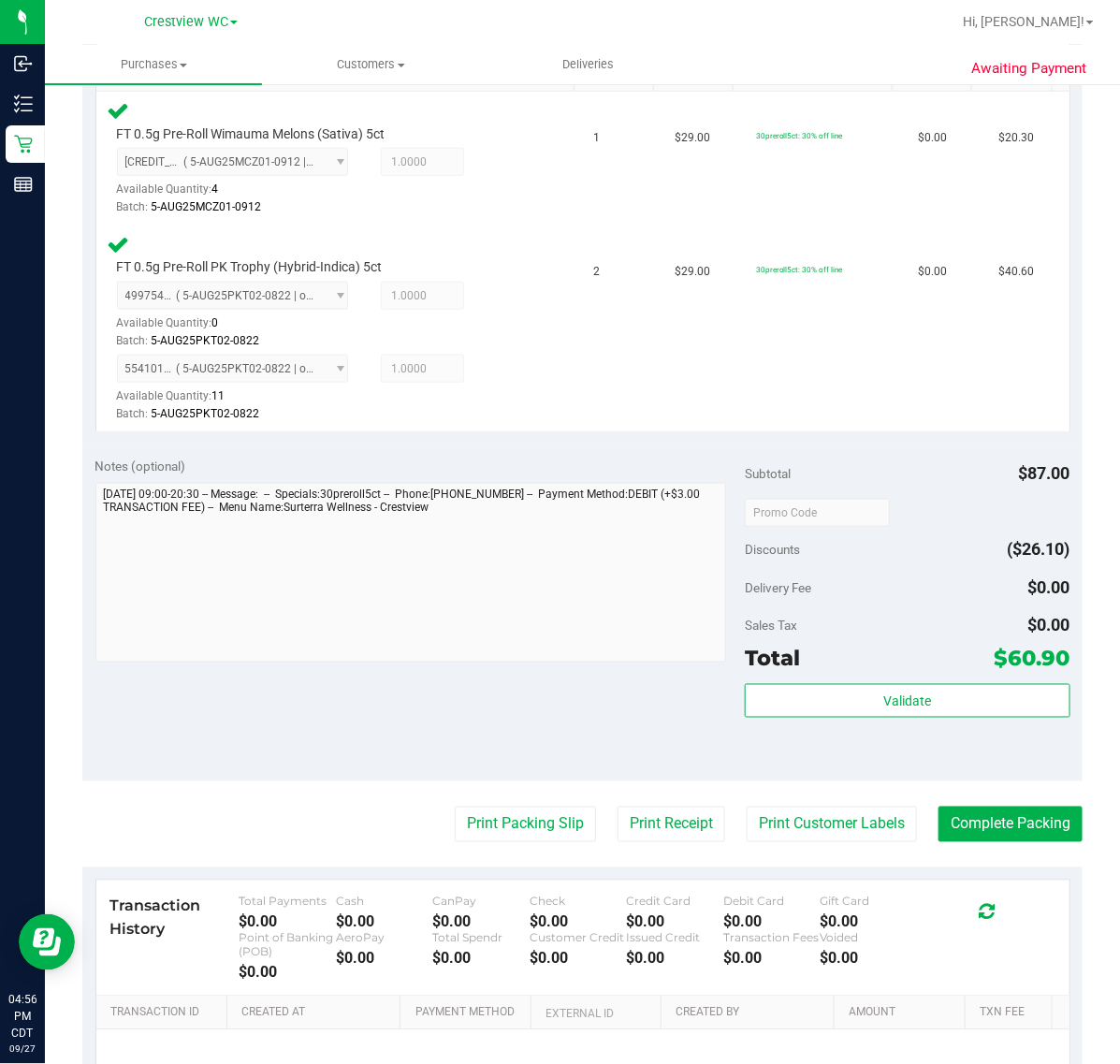
scroll to position [563, 0]
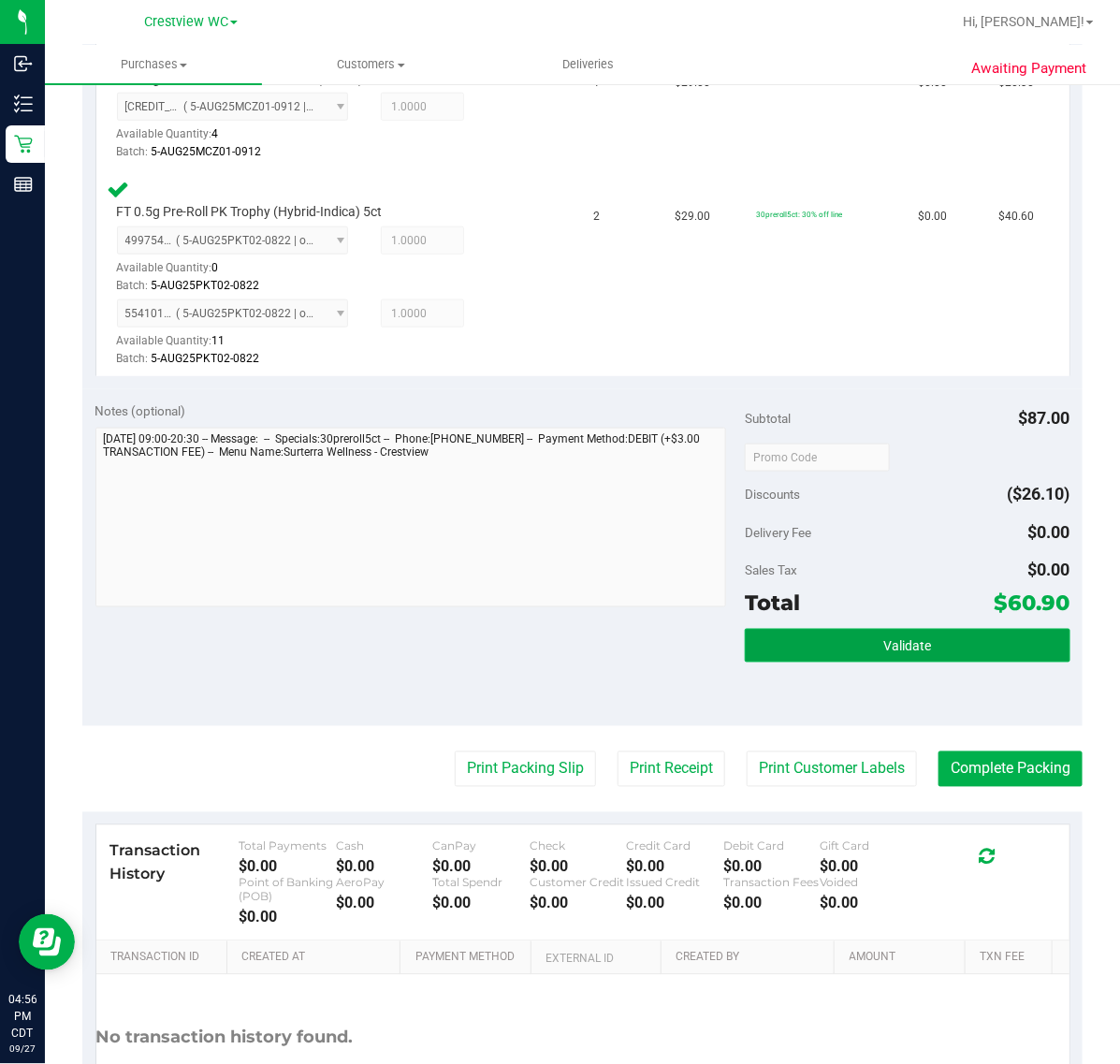
click at [908, 651] on span "Validate" at bounding box center [908, 646] width 48 height 15
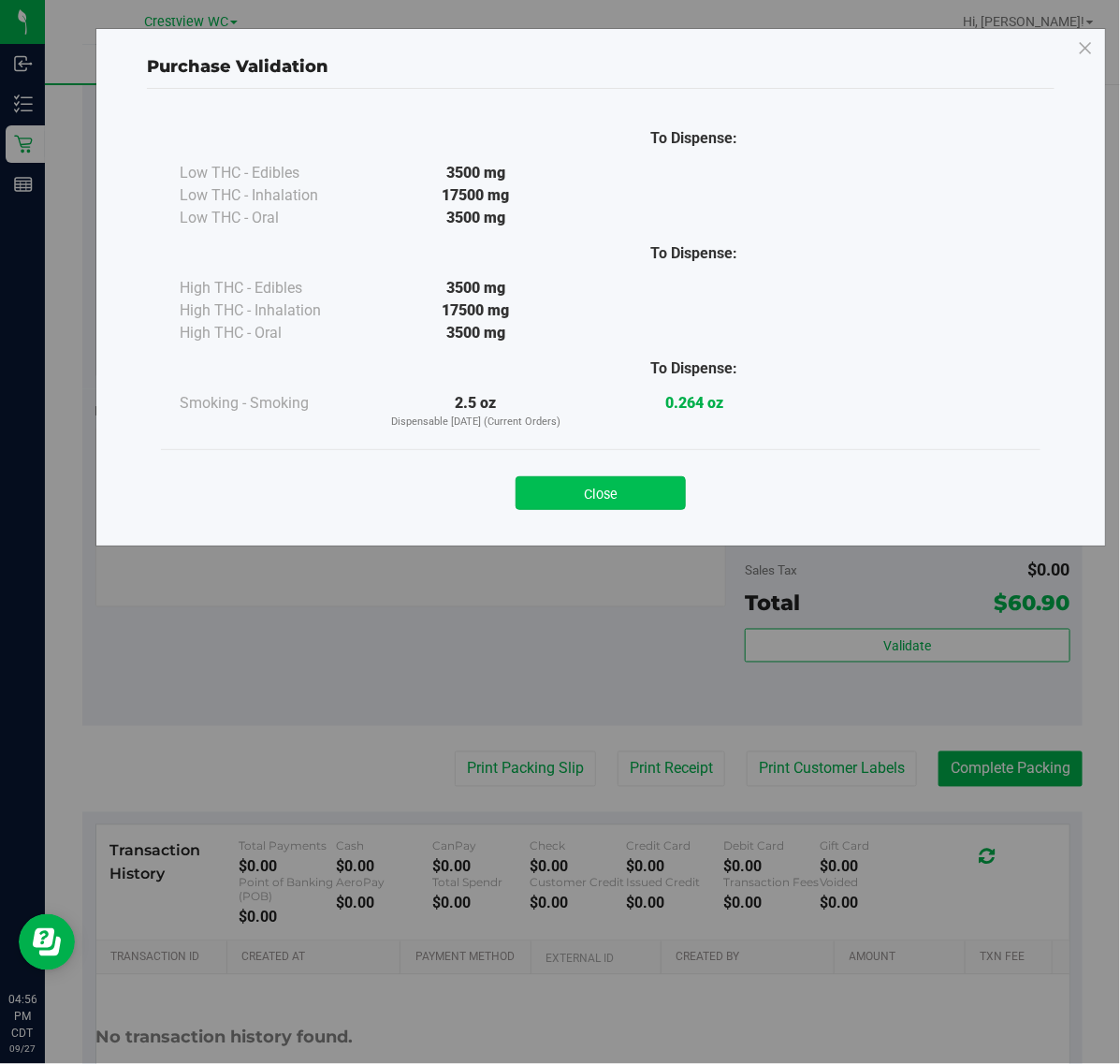
click at [653, 501] on button "Close" at bounding box center [601, 493] width 171 height 34
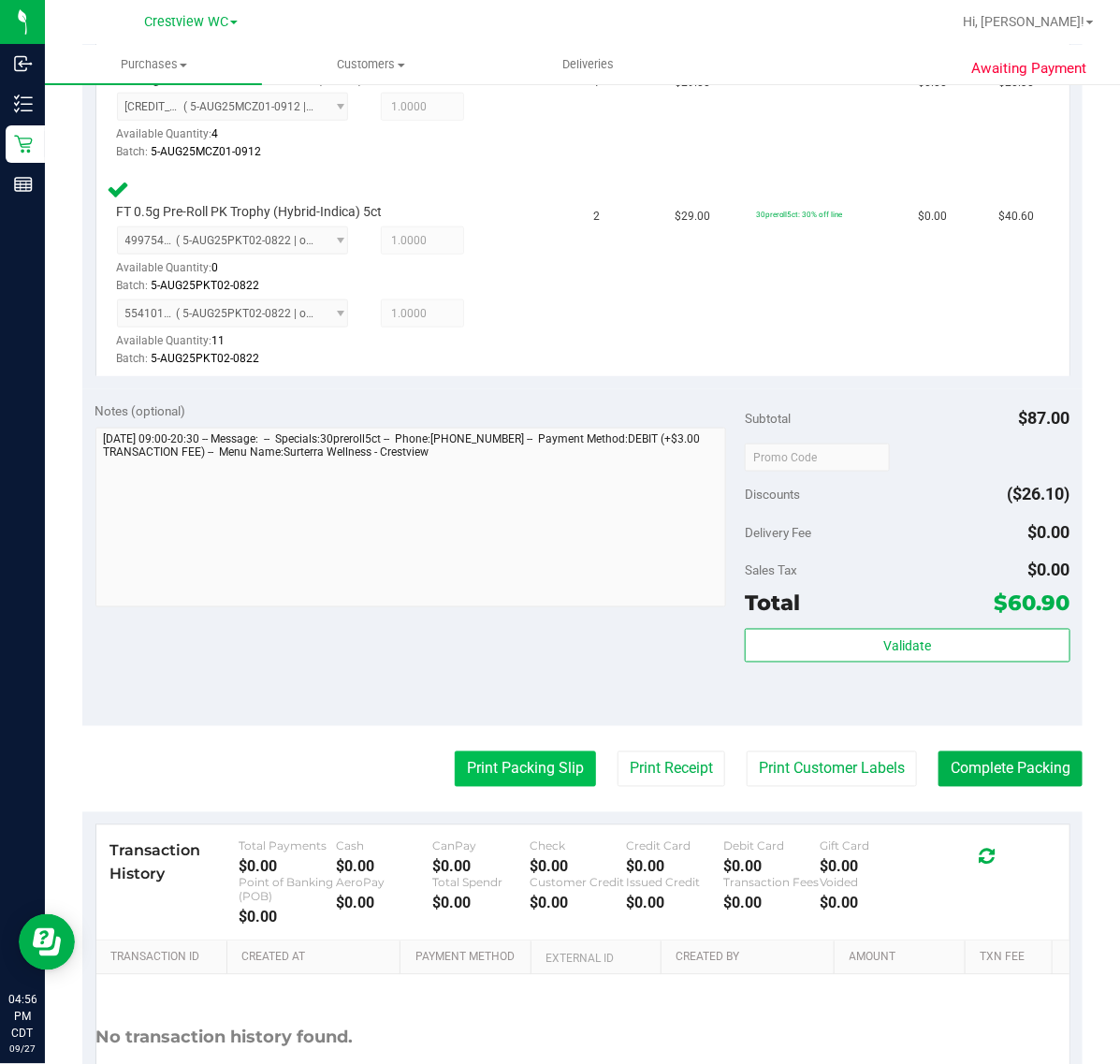
click at [527, 767] on button "Print Packing Slip" at bounding box center [525, 769] width 141 height 36
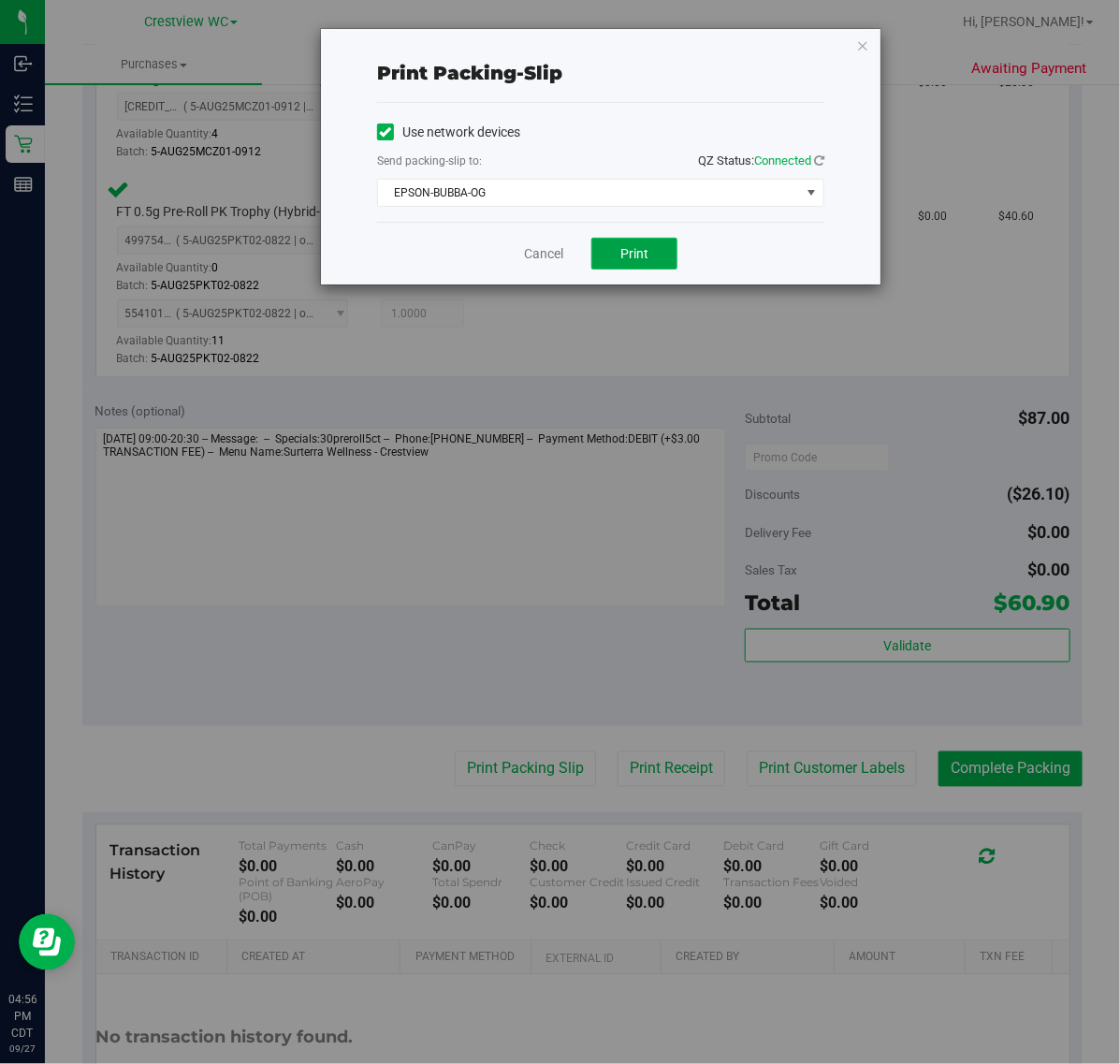
click at [660, 265] on button "Print" at bounding box center [634, 253] width 86 height 32
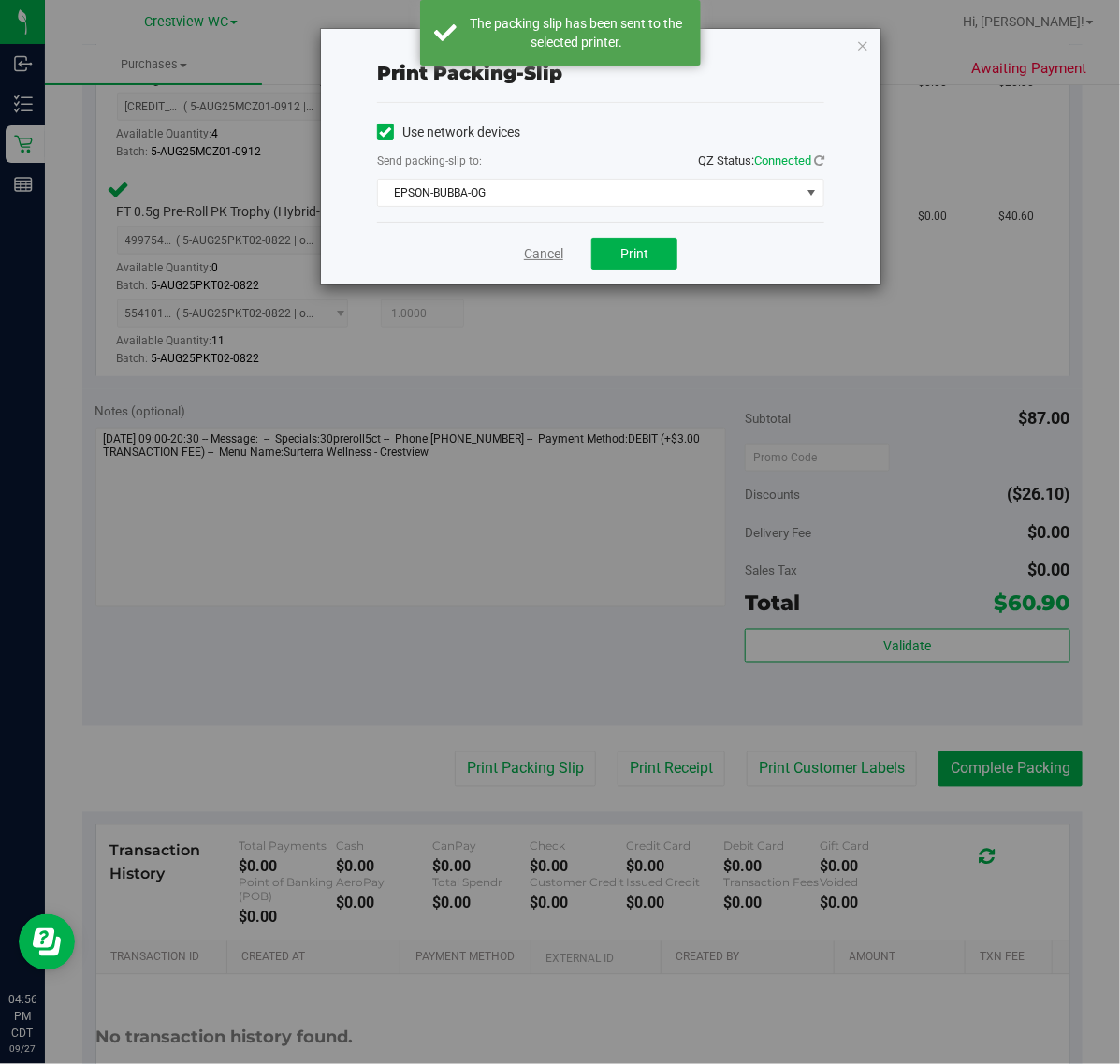
click at [543, 257] on link "Cancel" at bounding box center [544, 254] width 40 height 20
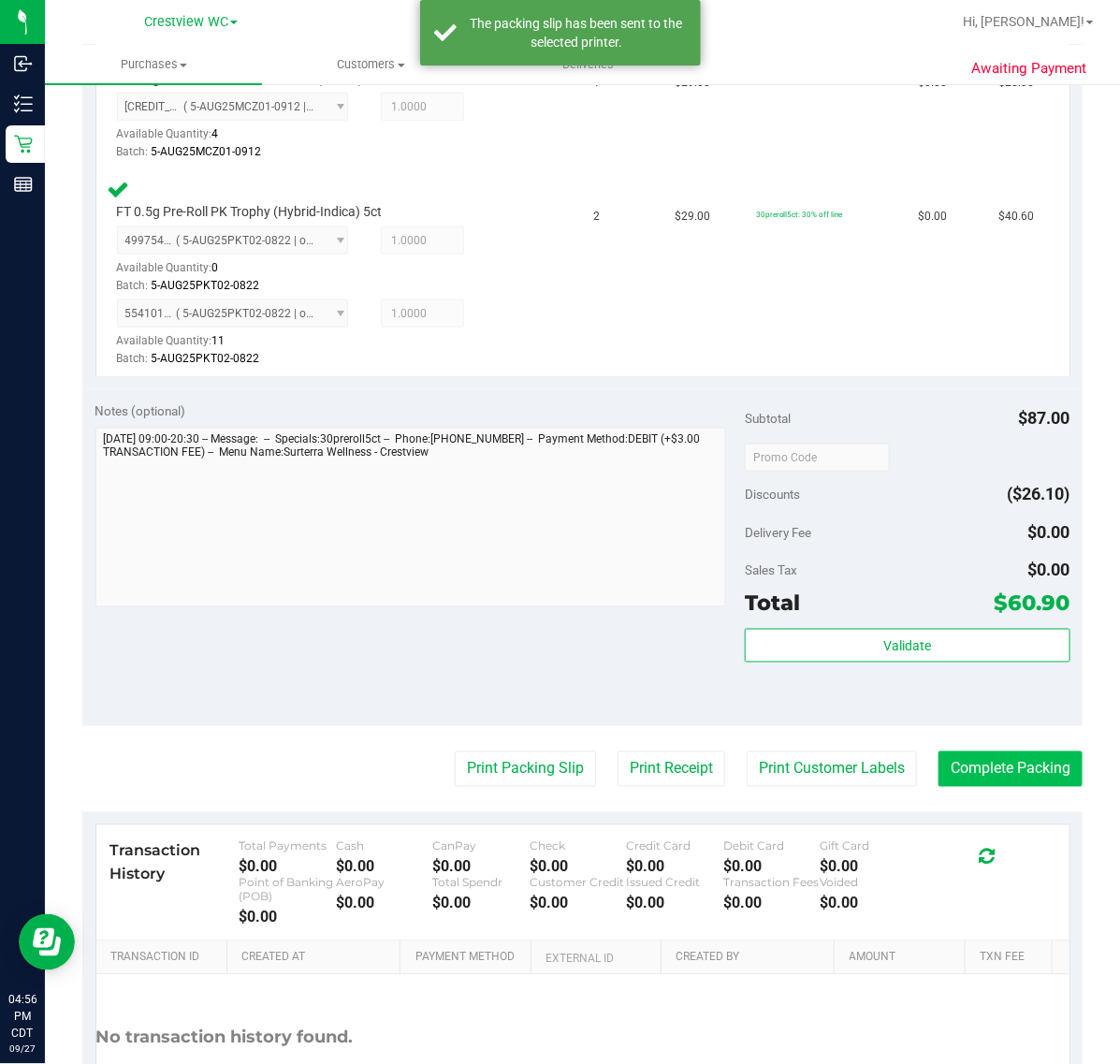
click at [999, 764] on button "Complete Packing" at bounding box center [1010, 769] width 144 height 36
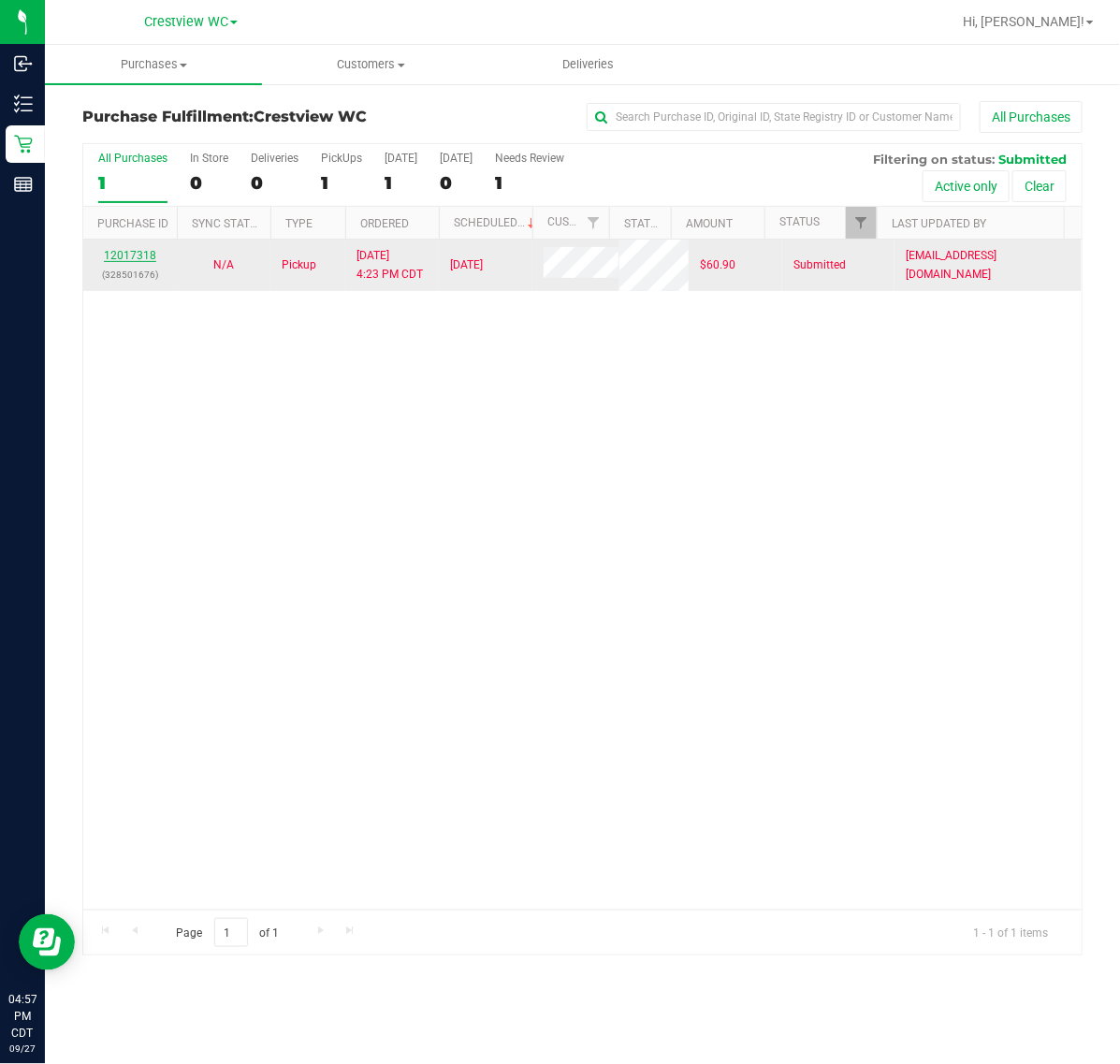
click at [152, 254] on link "12017318" at bounding box center [130, 255] width 53 height 13
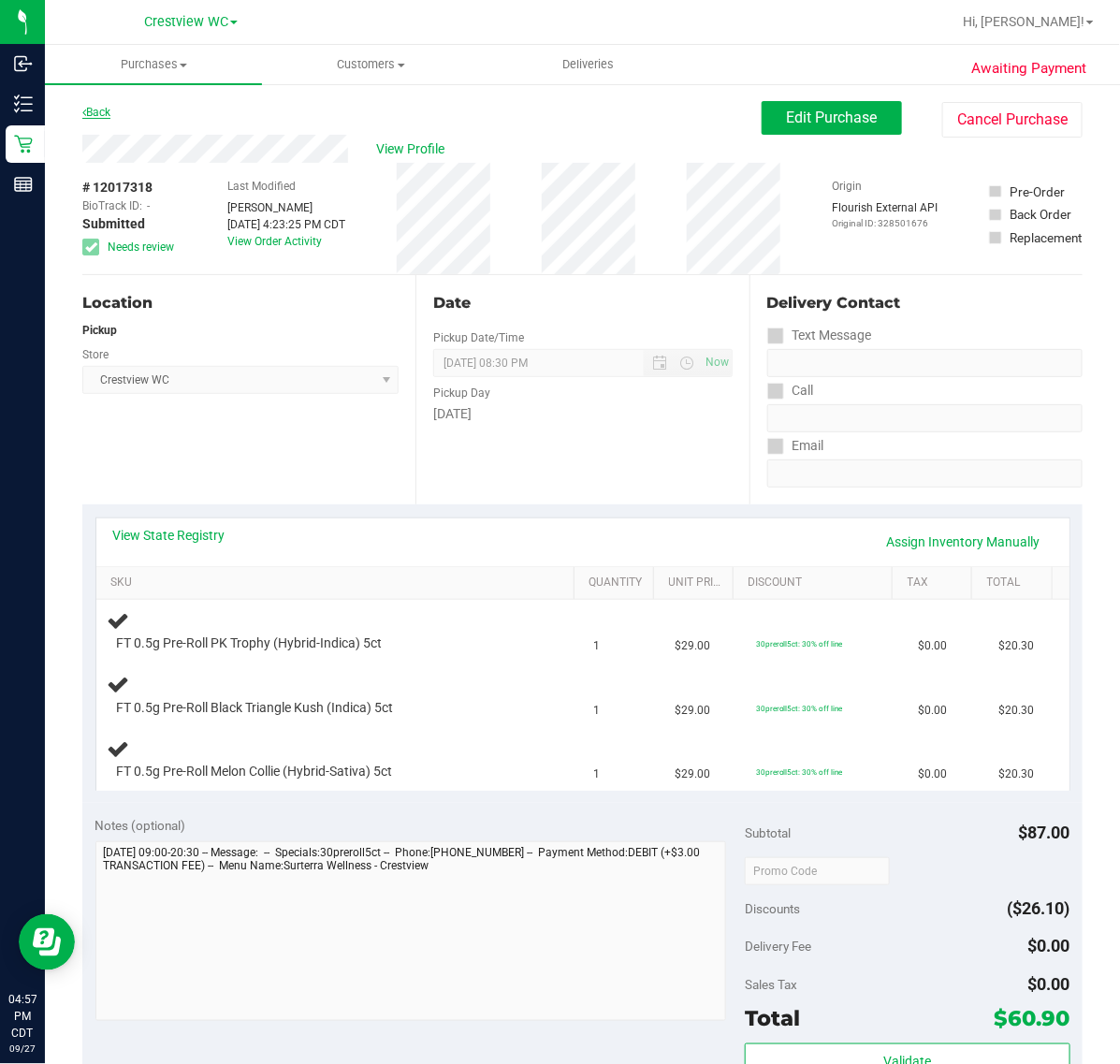
click at [104, 112] on link "Back" at bounding box center [96, 112] width 28 height 13
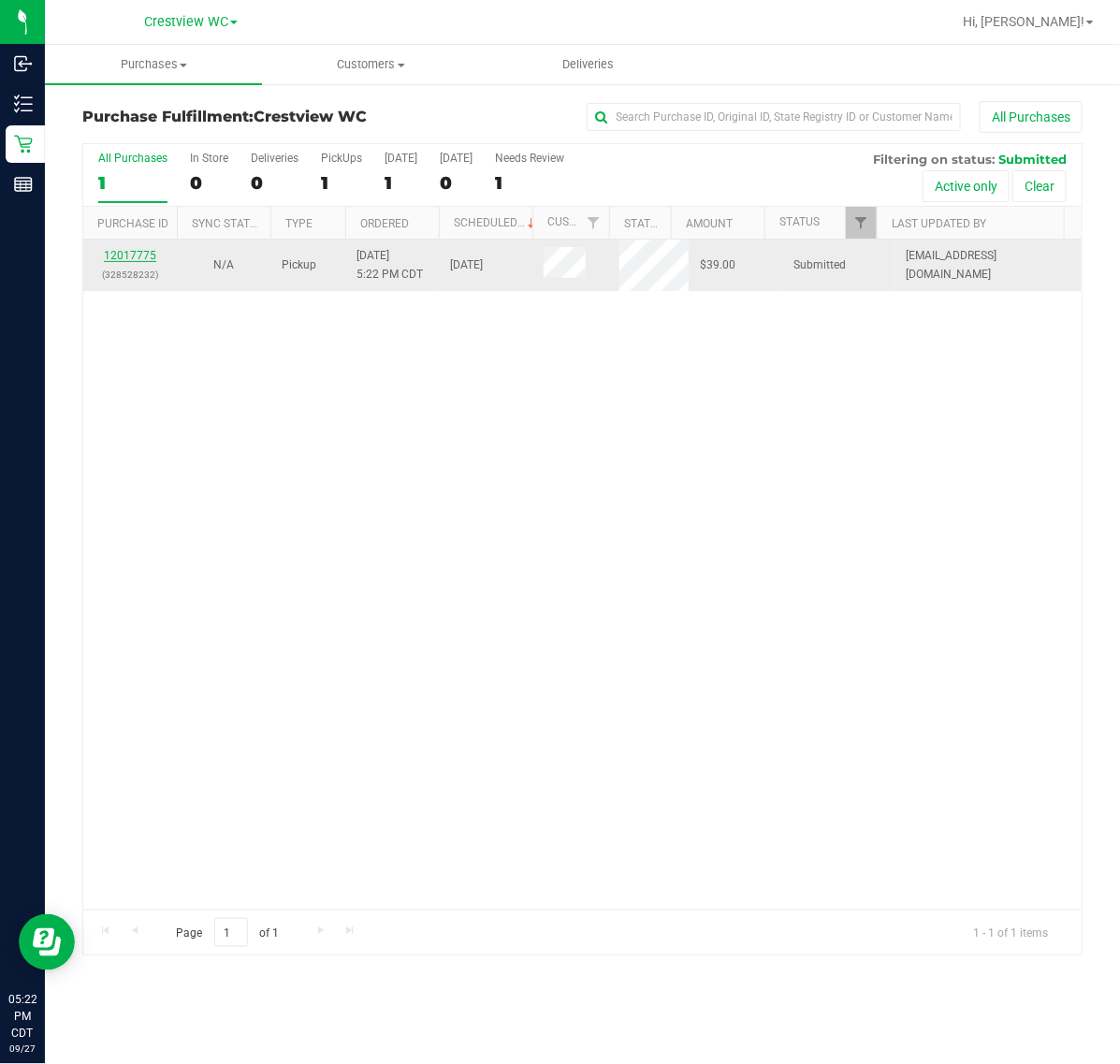
click at [141, 257] on link "12017775" at bounding box center [130, 255] width 53 height 13
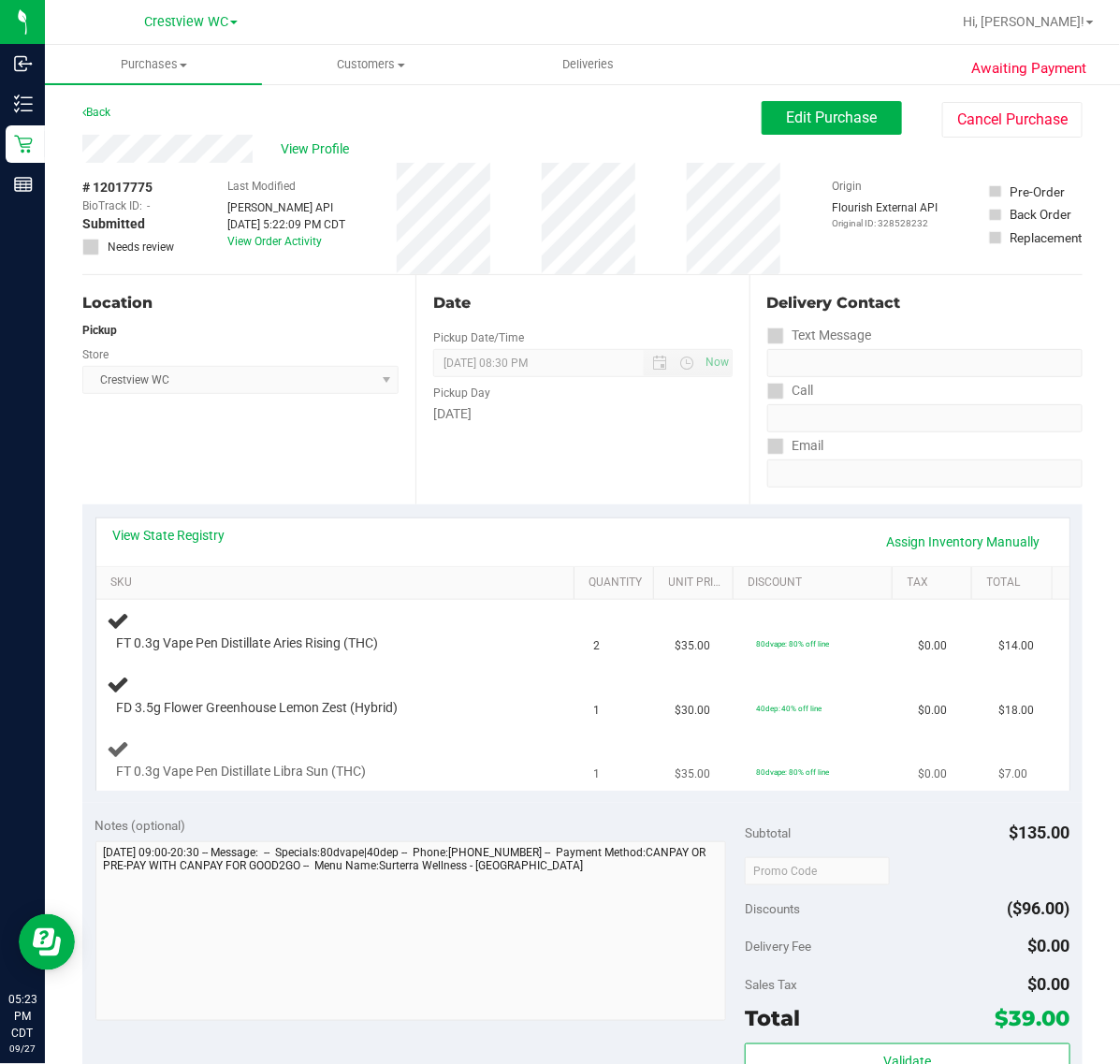
click at [438, 743] on div "FT 0.3g Vape Pen Distillate Libra Sun (THC)" at bounding box center [340, 759] width 465 height 44
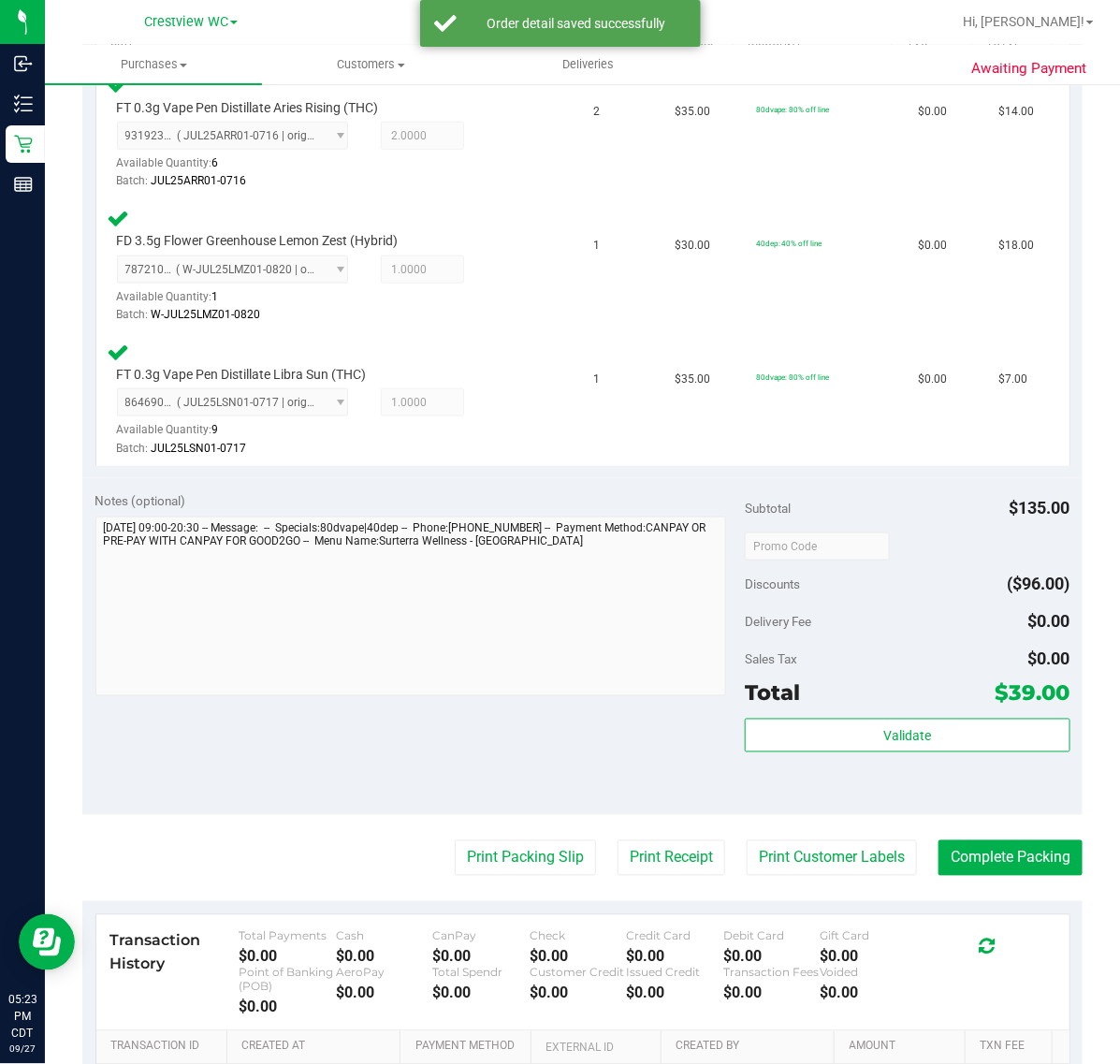
scroll to position [548, 0]
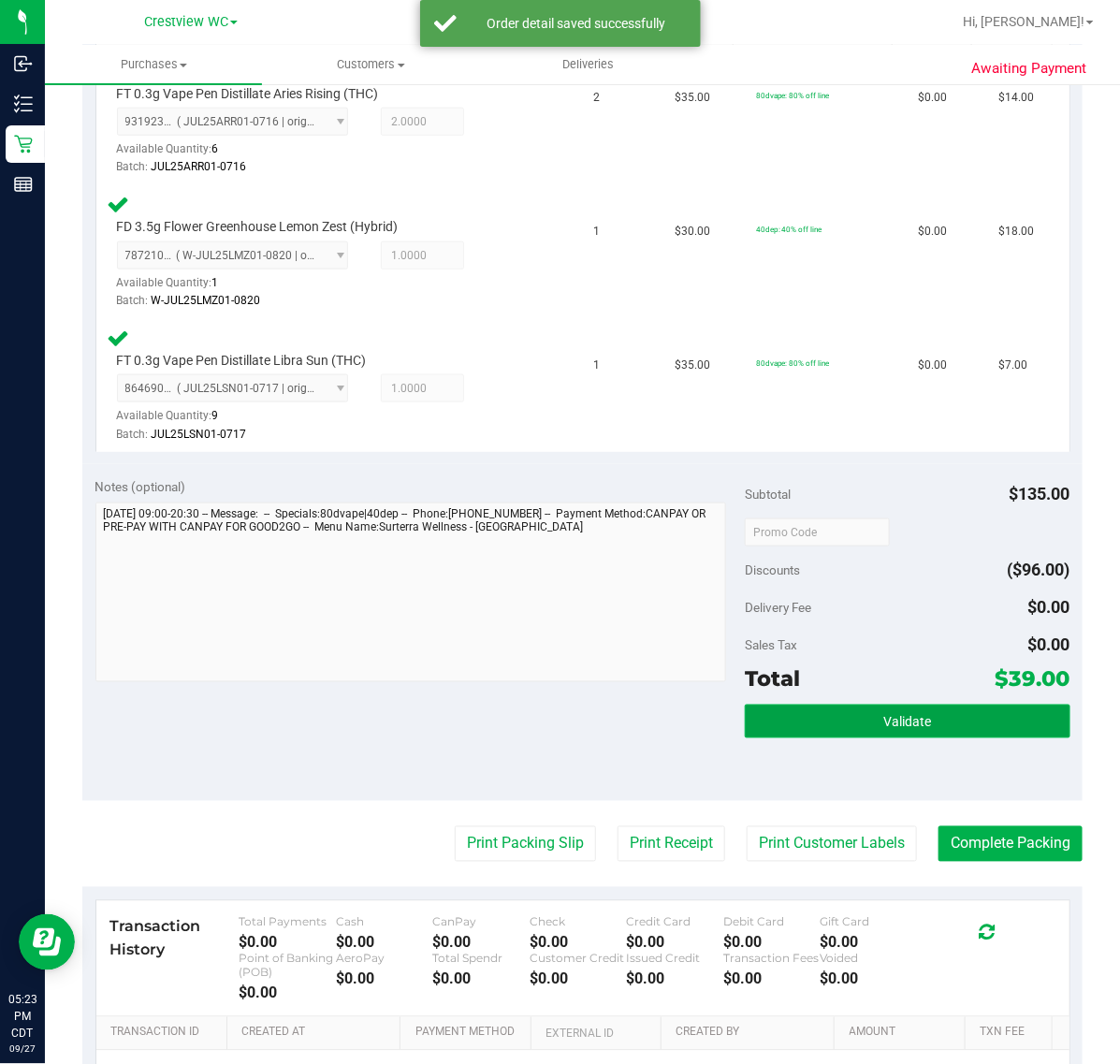
click at [887, 719] on span "Validate" at bounding box center [908, 722] width 48 height 15
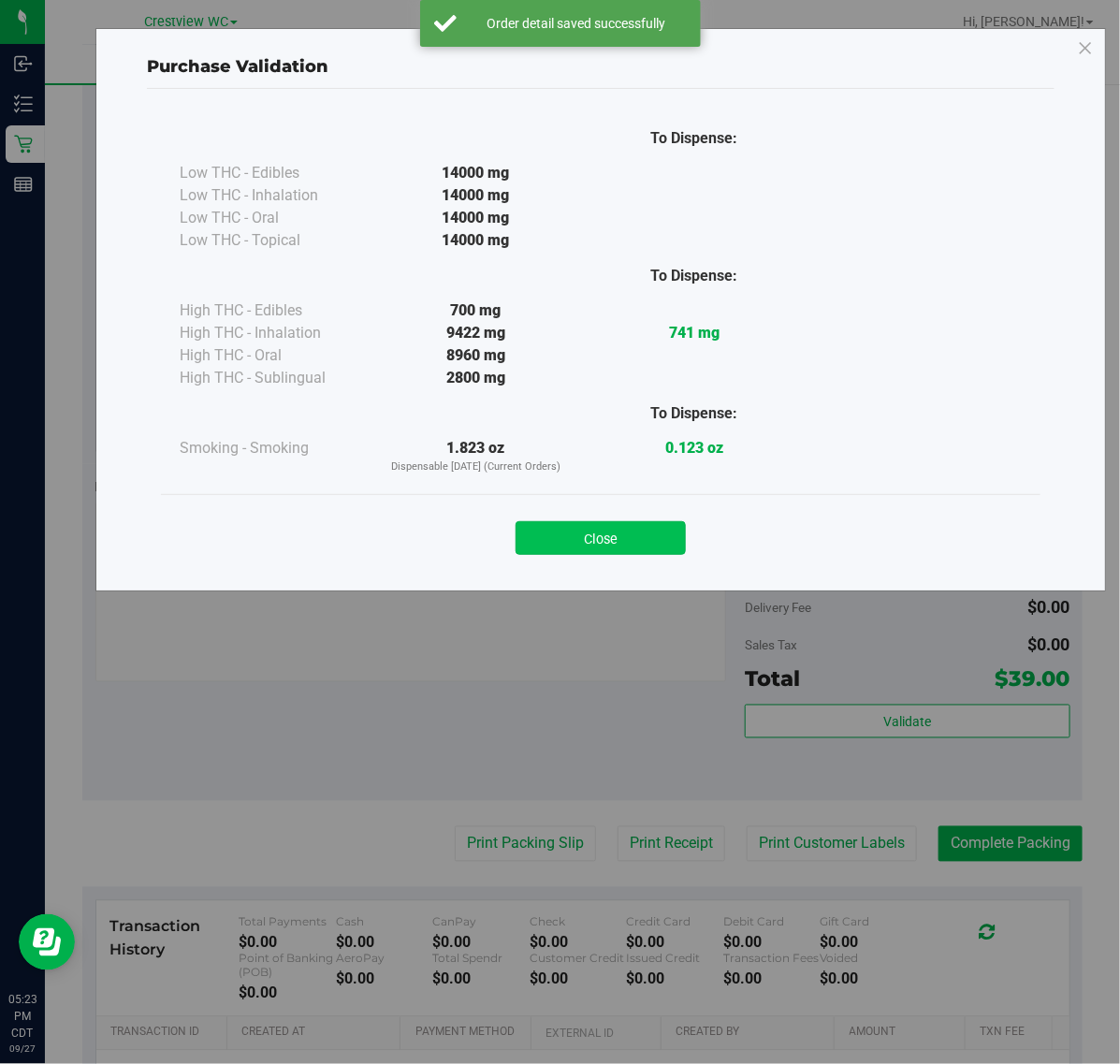
click at [633, 547] on button "Close" at bounding box center [601, 538] width 171 height 34
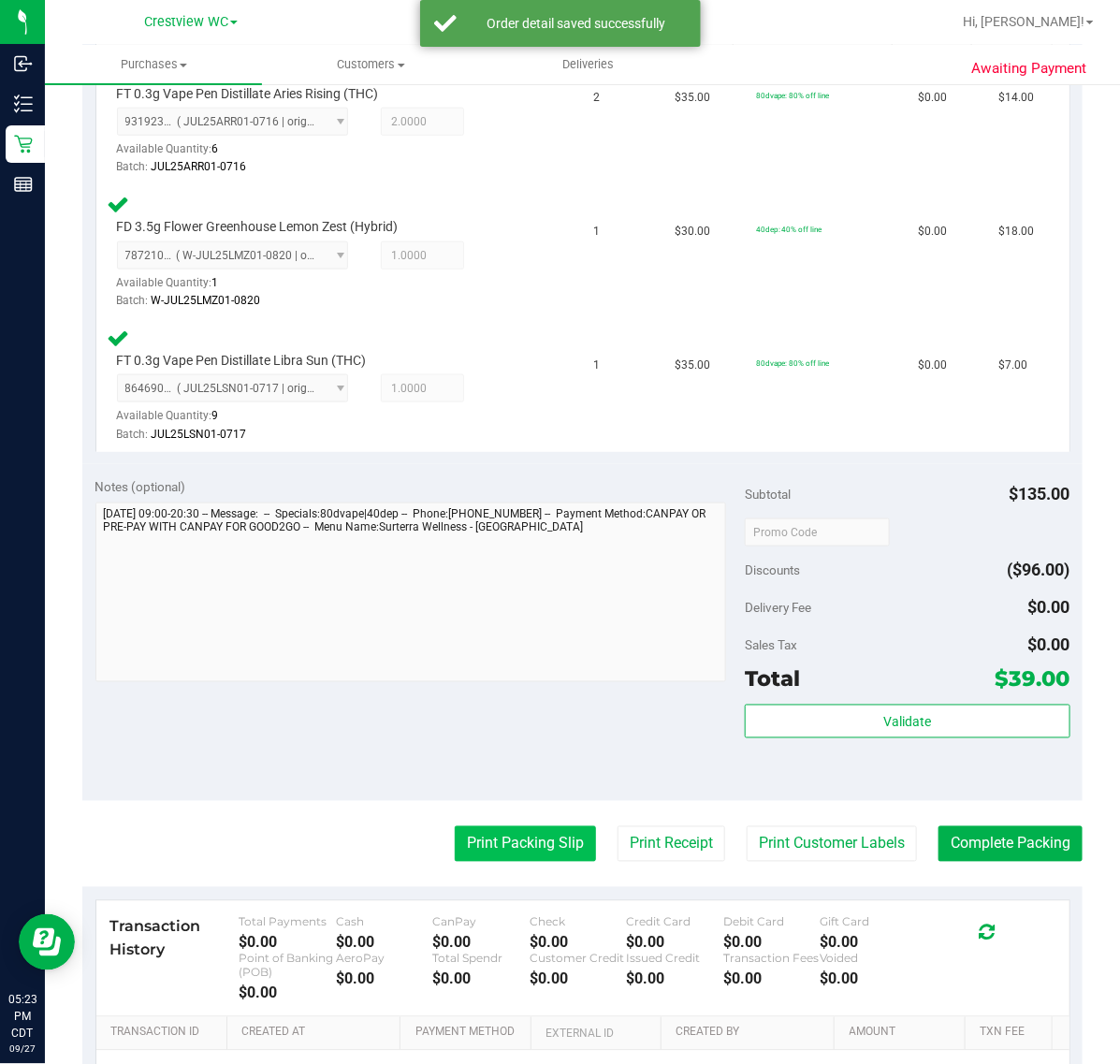
click at [497, 843] on button "Print Packing Slip" at bounding box center [525, 844] width 141 height 36
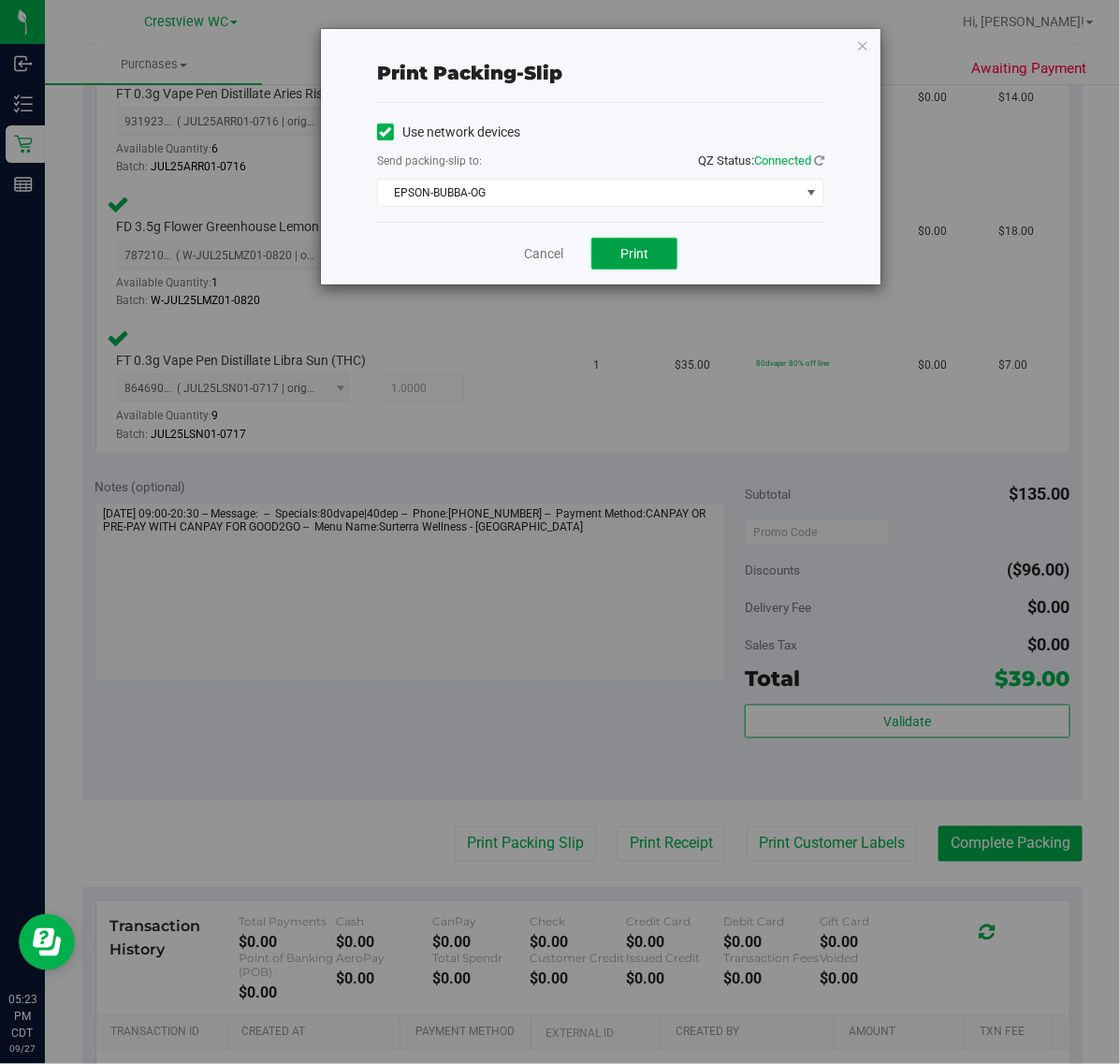
click at [657, 251] on button "Print" at bounding box center [634, 253] width 86 height 32
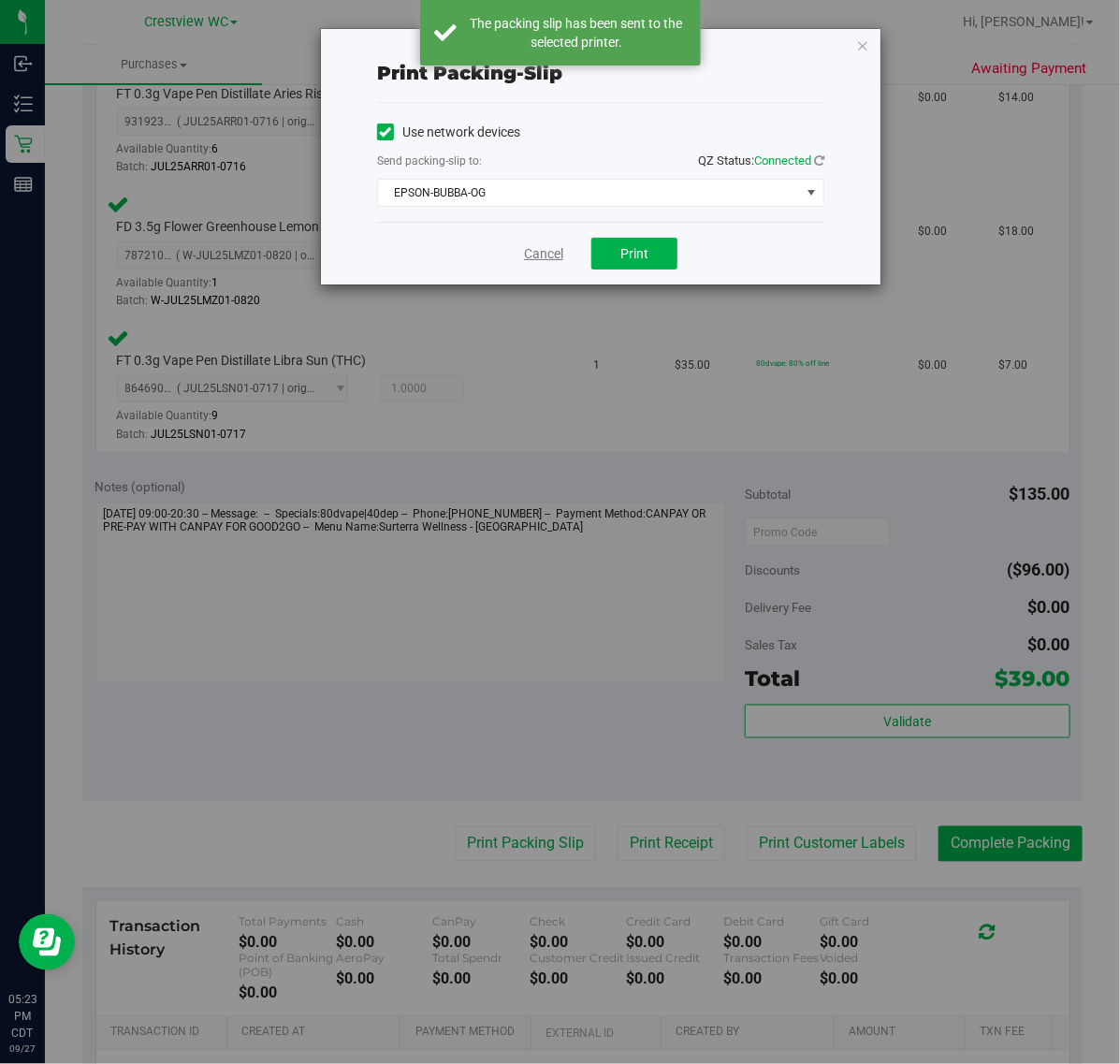
click at [539, 259] on link "Cancel" at bounding box center [544, 254] width 40 height 20
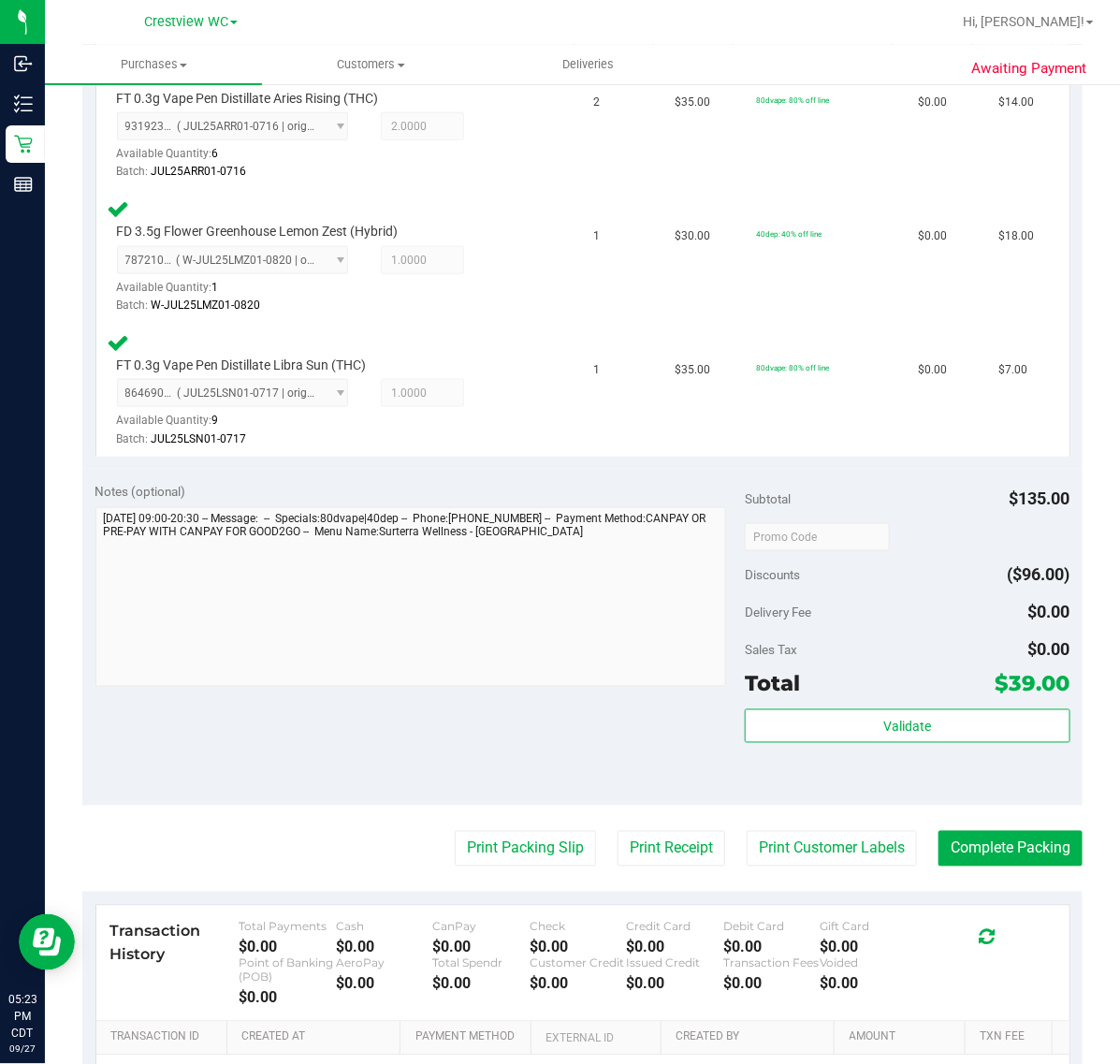
scroll to position [534, 0]
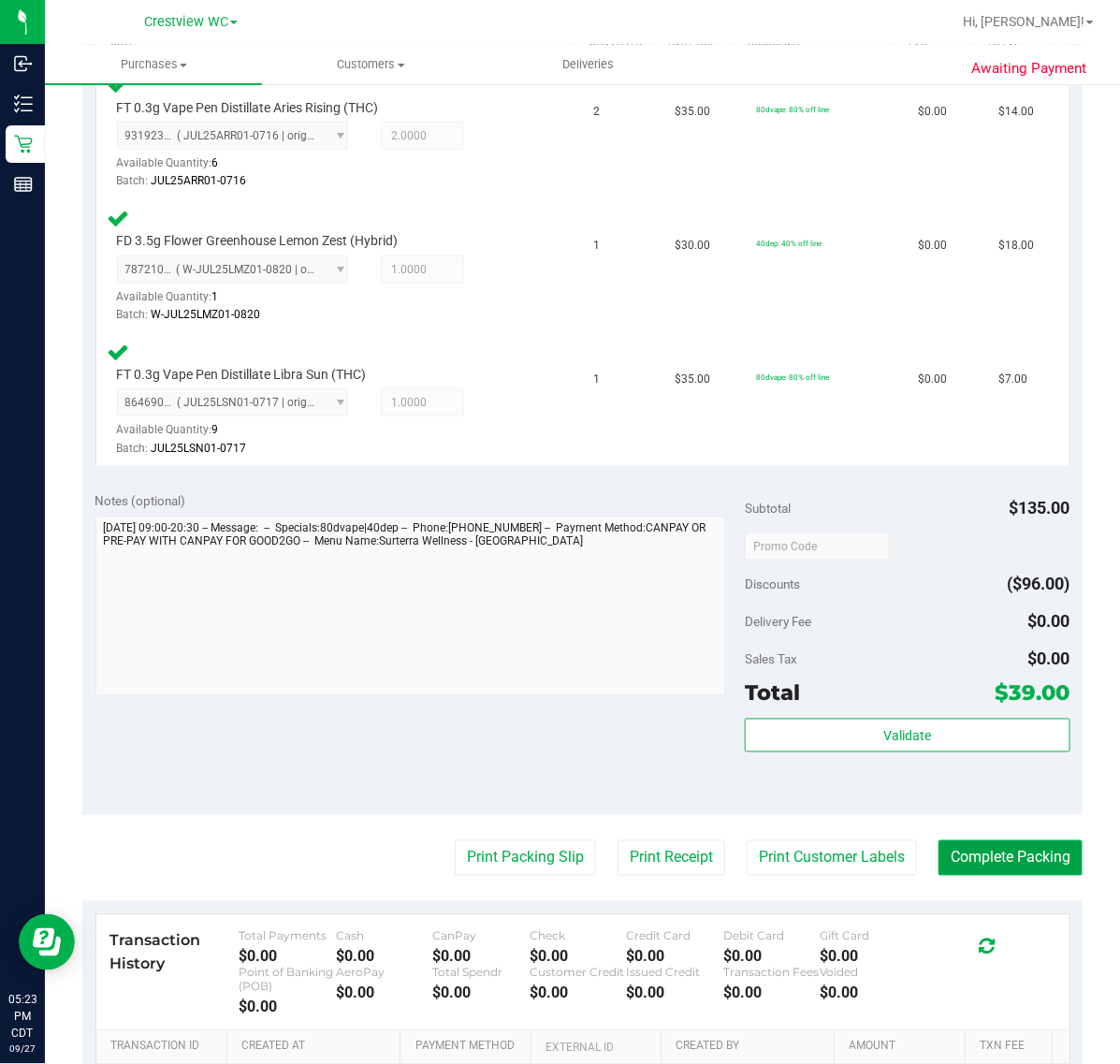
click at [985, 858] on button "Complete Packing" at bounding box center [1010, 859] width 144 height 36
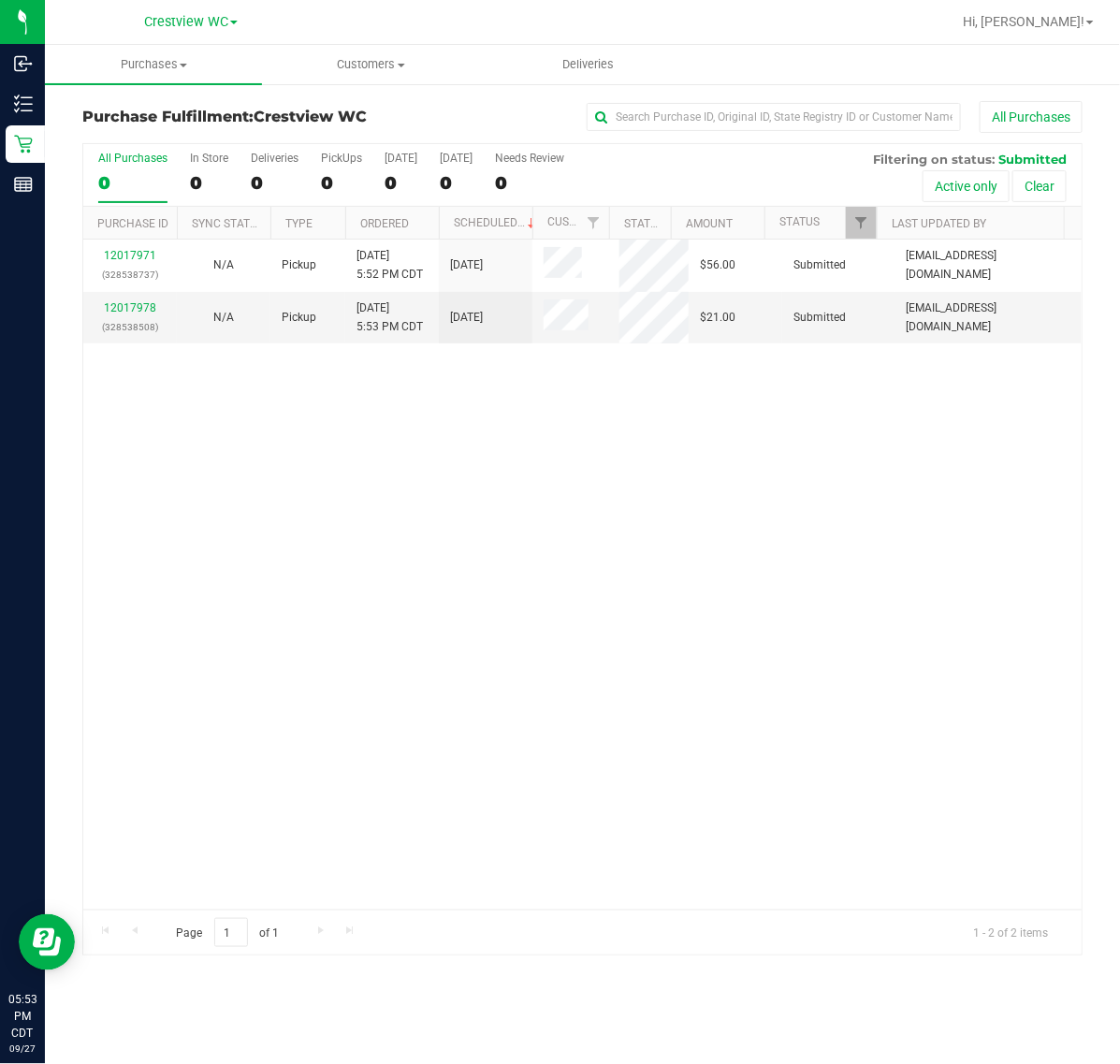
click at [443, 623] on div "12017971 (328538737) N/A Pickup [DATE] 5:52 PM CDT 9/27/2025 $56.00 Submitted […" at bounding box center [583, 574] width 999 height 670
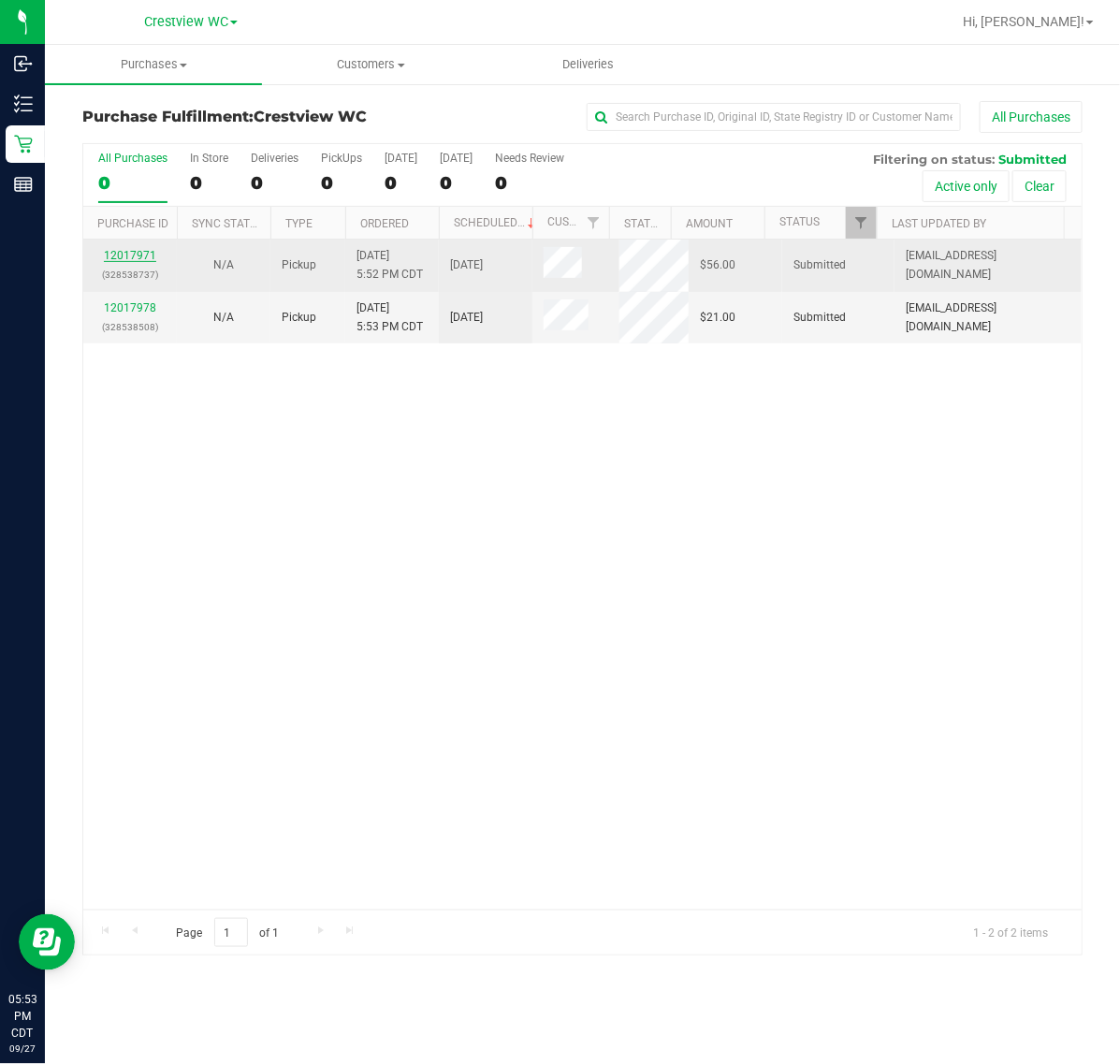
click at [137, 257] on link "12017971" at bounding box center [130, 255] width 53 height 13
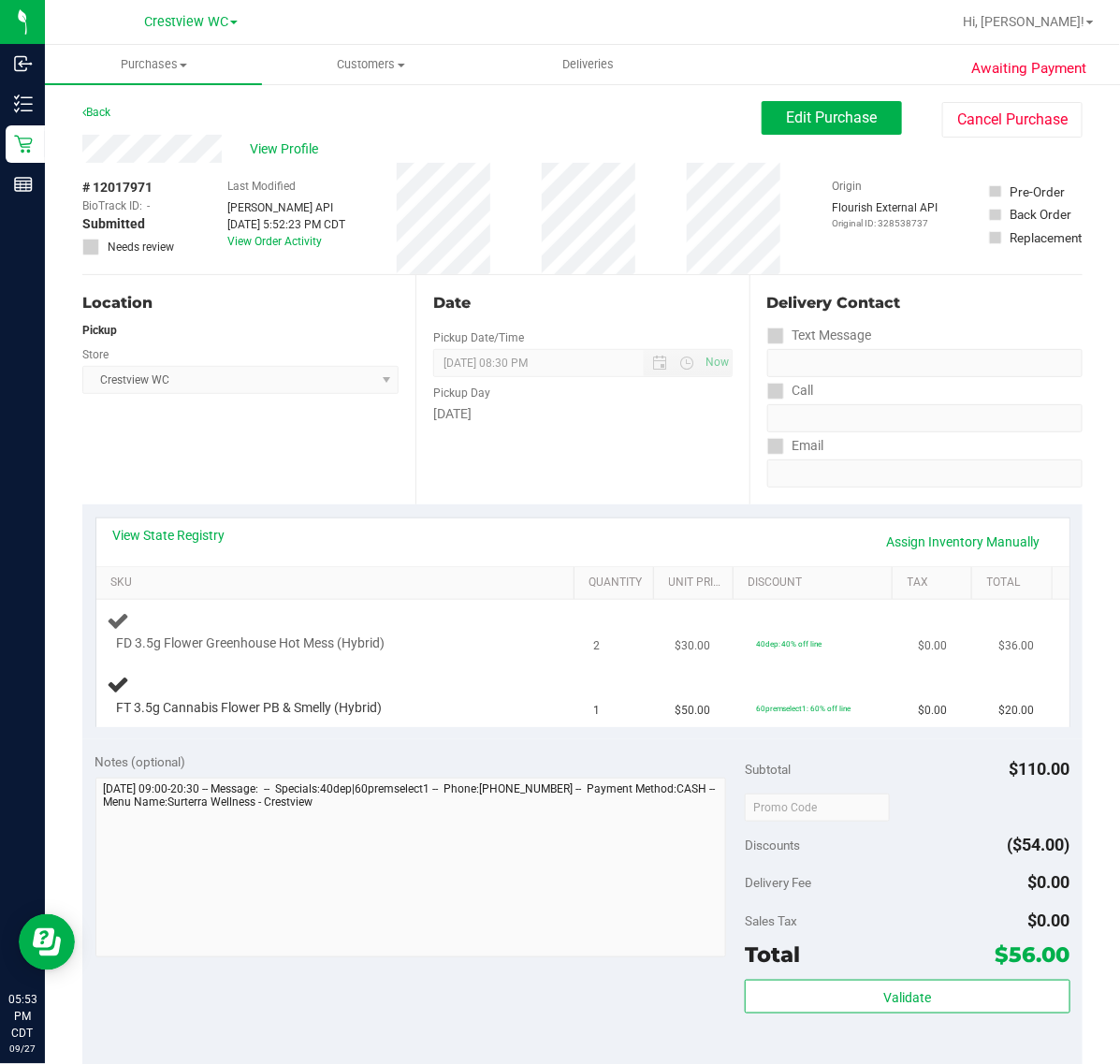
click at [404, 645] on div "FD 3.5g Flower Greenhouse Hot Mess (Hybrid)" at bounding box center [321, 643] width 427 height 19
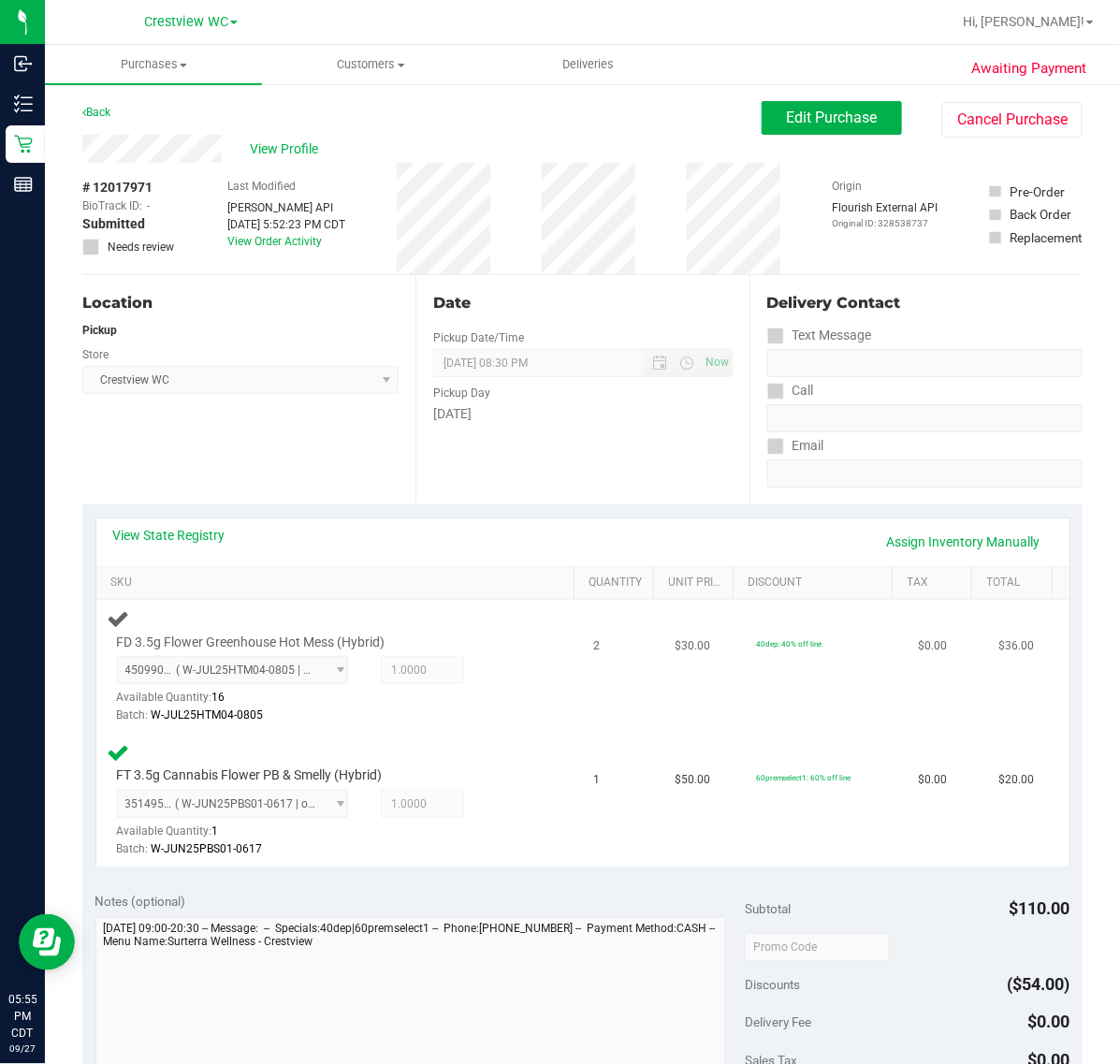
click at [596, 718] on td "2" at bounding box center [624, 666] width 81 height 134
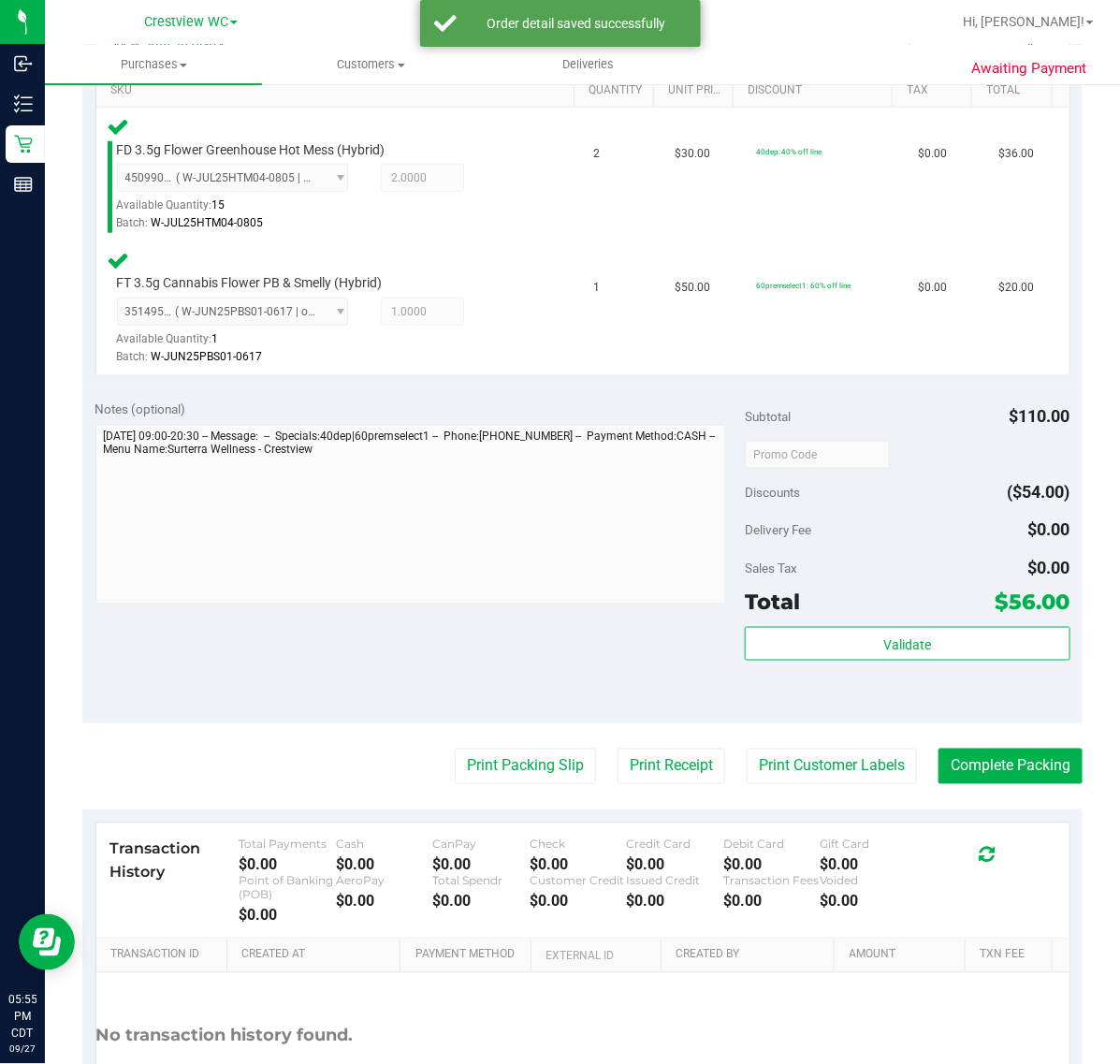
scroll to position [493, 0]
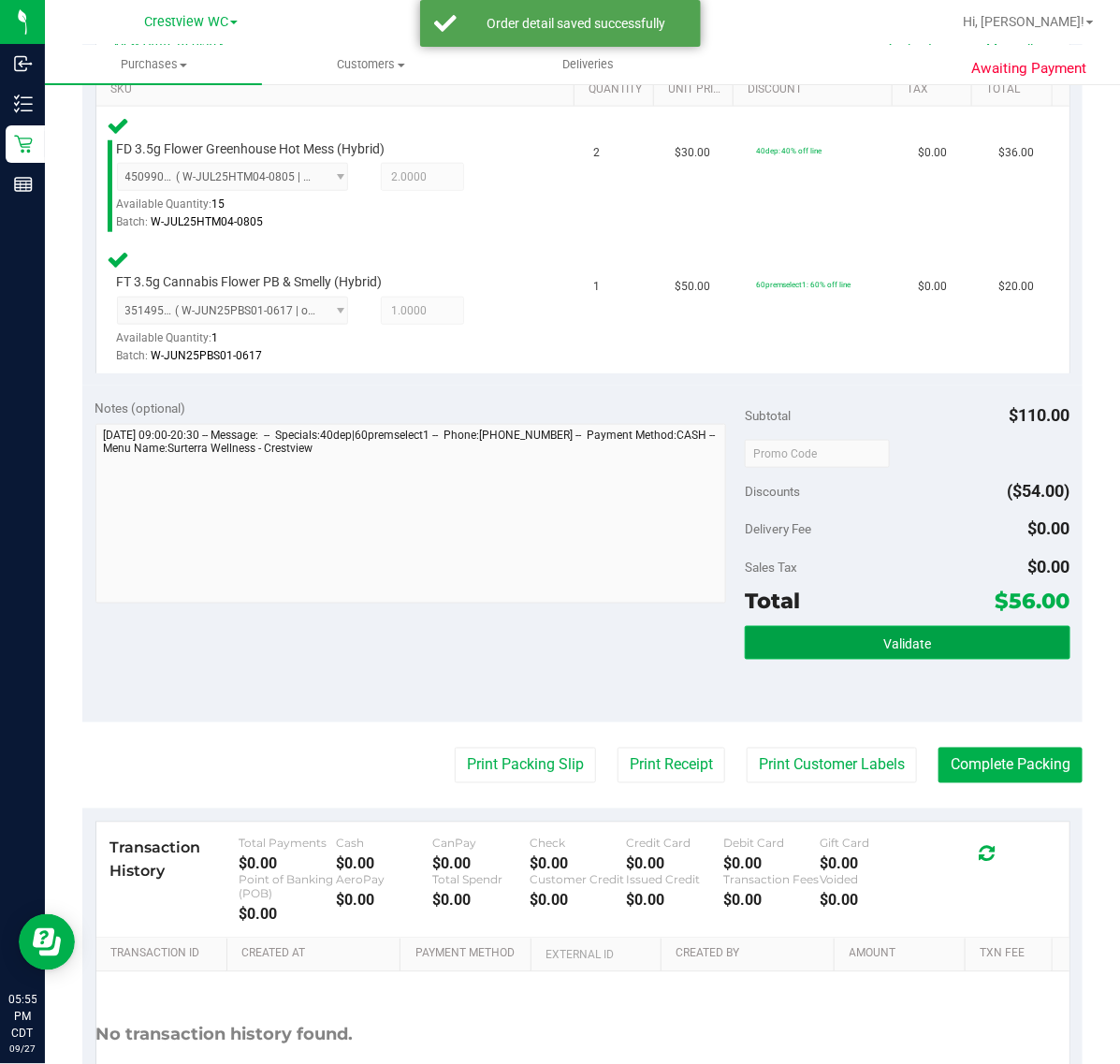
click at [905, 644] on span "Validate" at bounding box center [908, 643] width 48 height 15
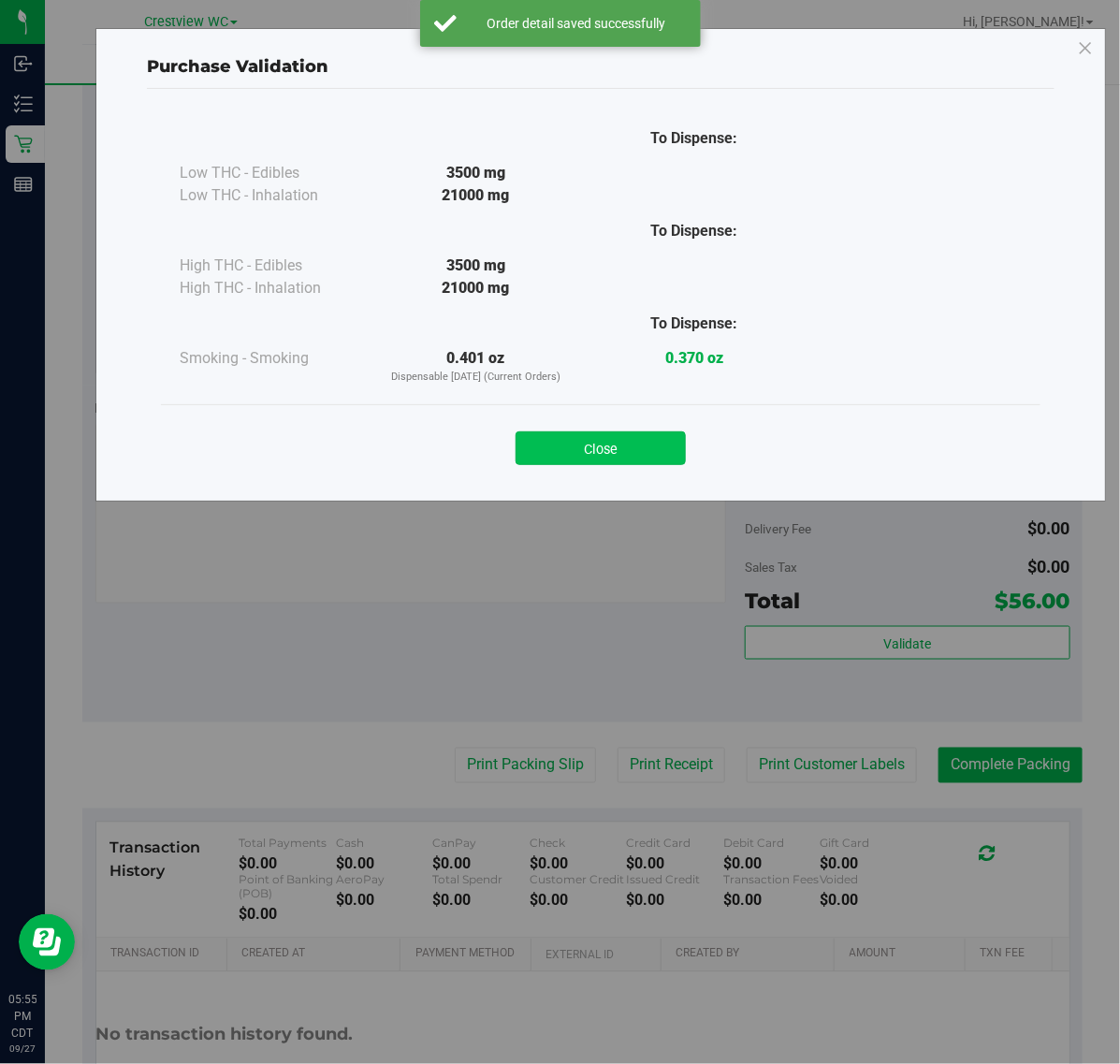
click at [638, 437] on button "Close" at bounding box center [601, 449] width 171 height 34
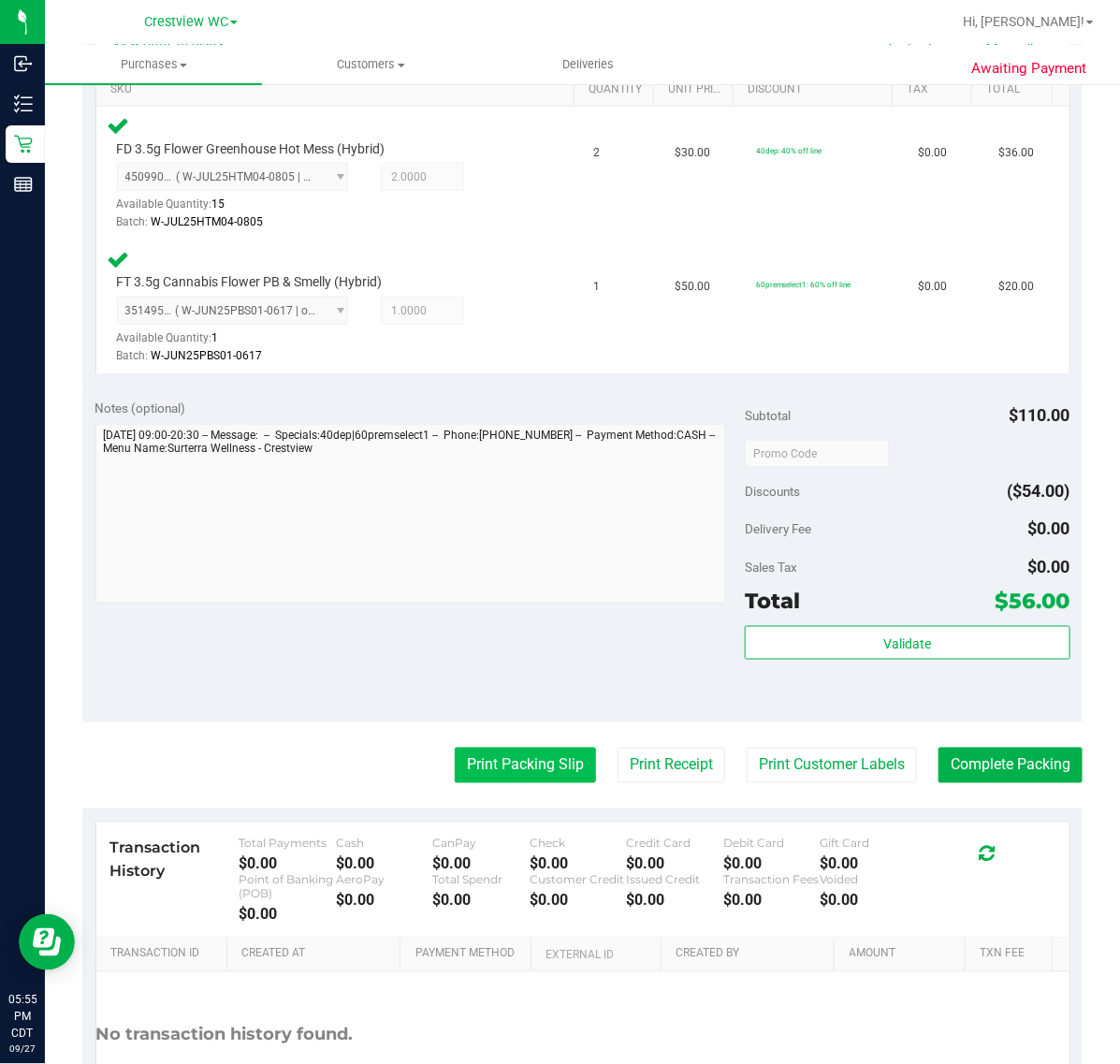
click at [538, 762] on button "Print Packing Slip" at bounding box center [525, 765] width 141 height 36
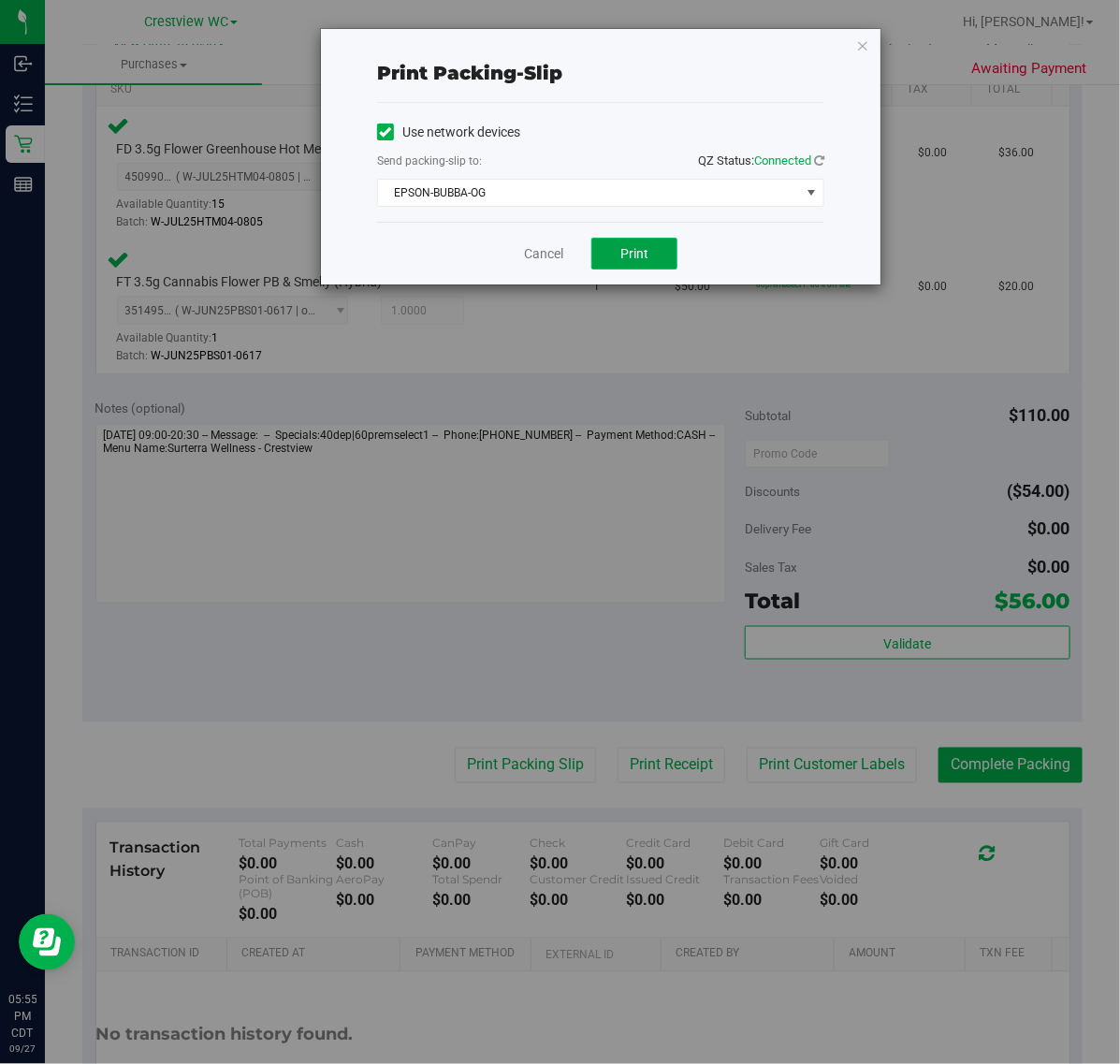
click at [675, 253] on button "Print" at bounding box center [634, 253] width 86 height 32
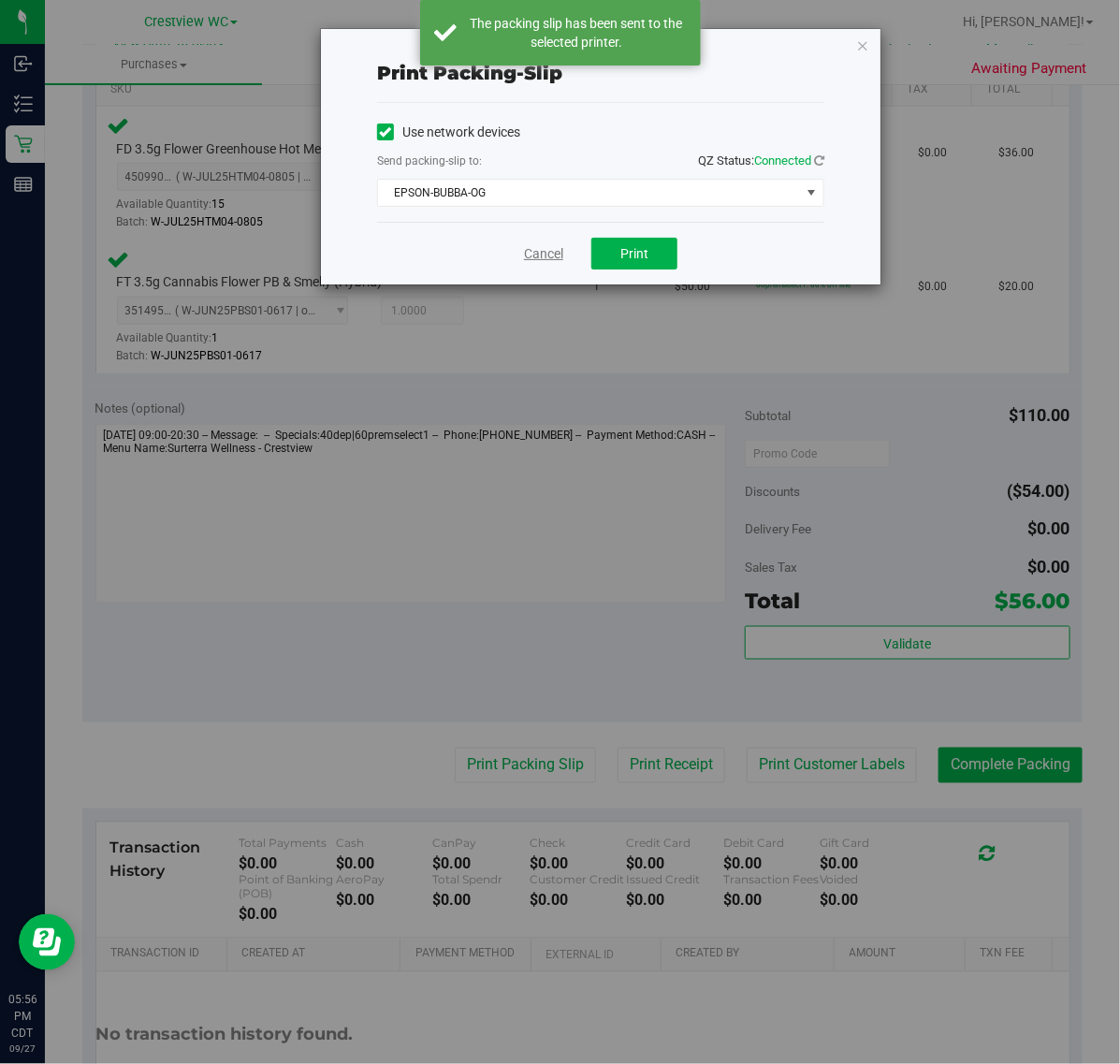
click at [536, 254] on link "Cancel" at bounding box center [544, 254] width 40 height 20
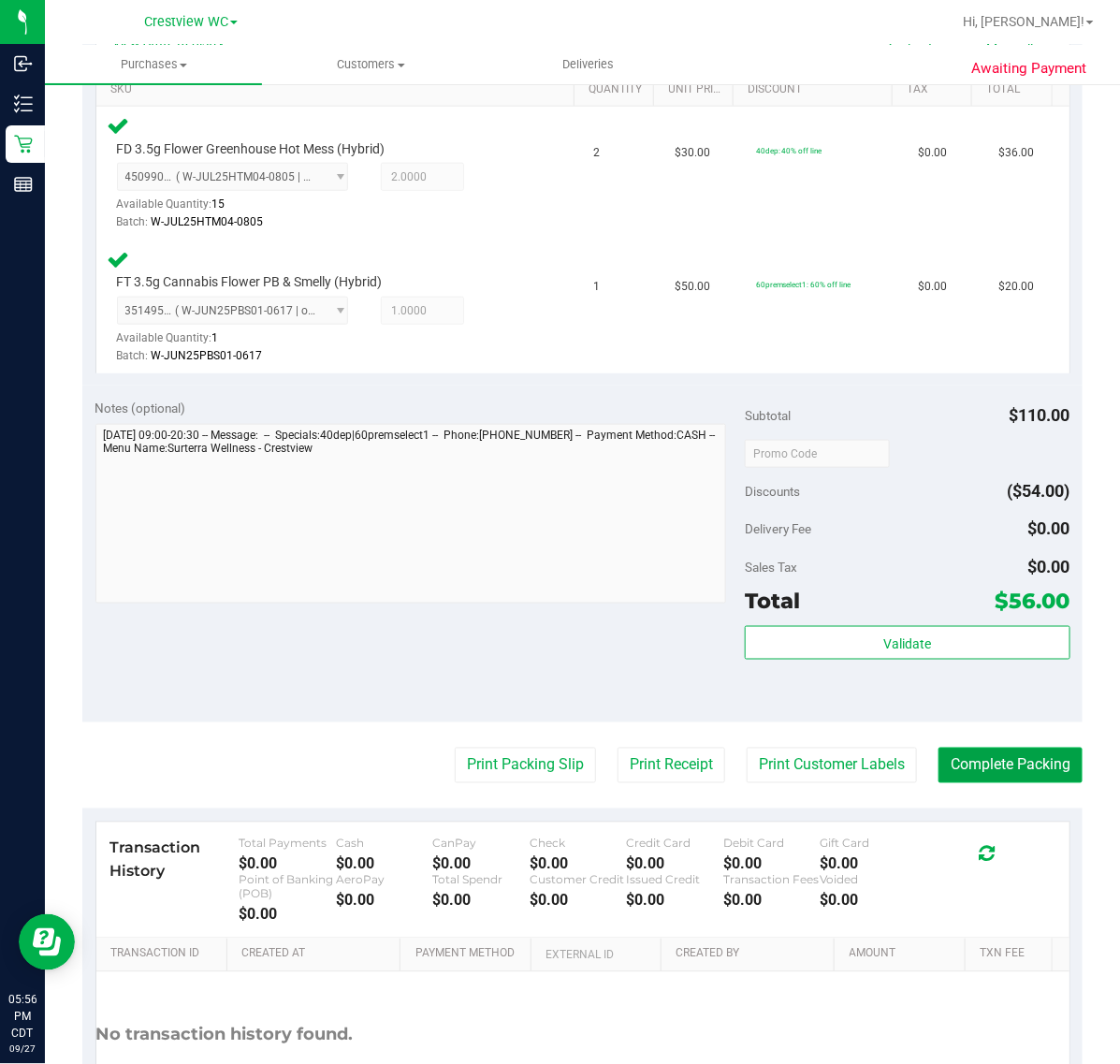
click at [1013, 762] on button "Complete Packing" at bounding box center [1010, 765] width 144 height 36
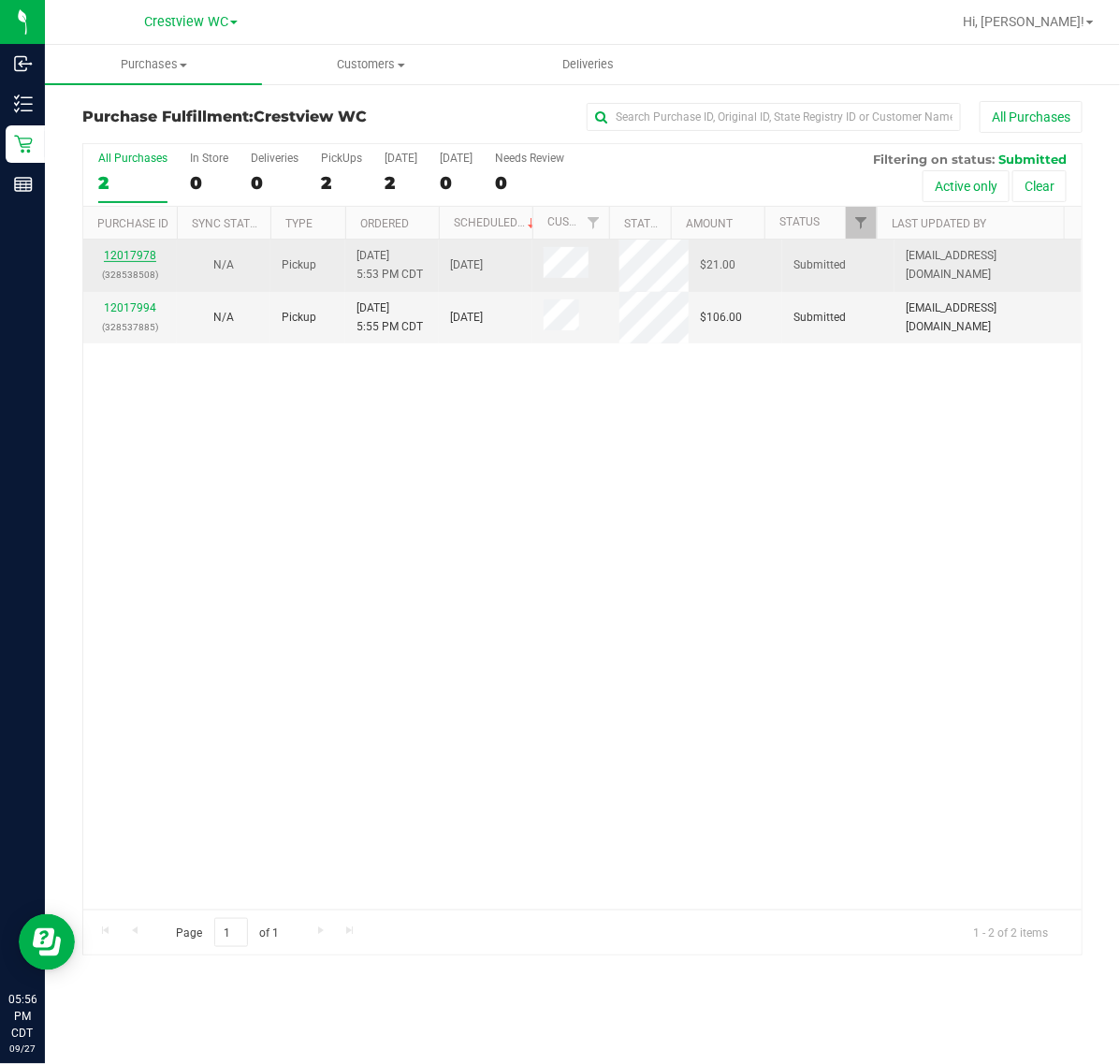
click at [141, 257] on link "12017978" at bounding box center [130, 255] width 53 height 13
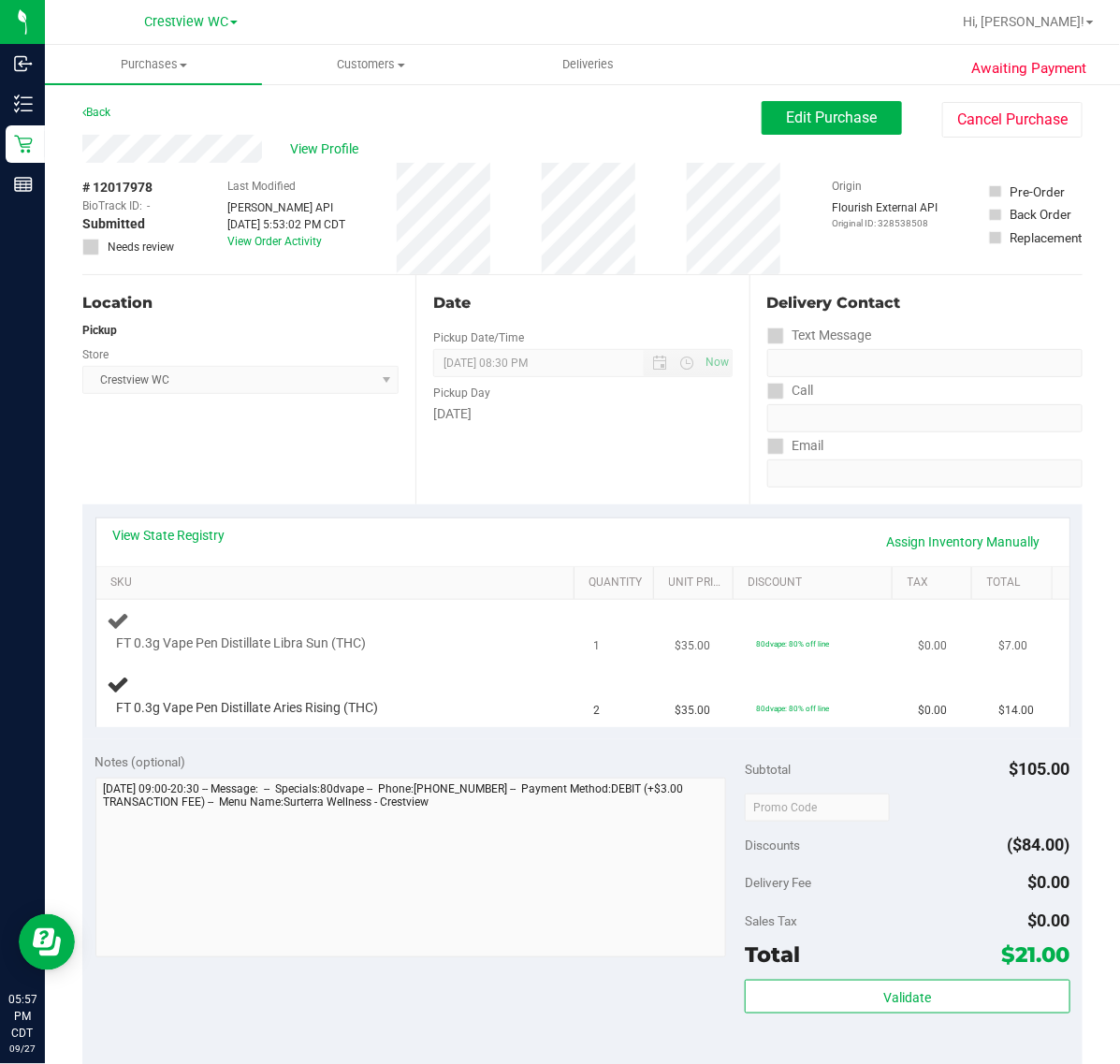
click at [443, 637] on div "FT 0.3g Vape Pen Distillate Libra Sun (THC)" at bounding box center [321, 643] width 427 height 19
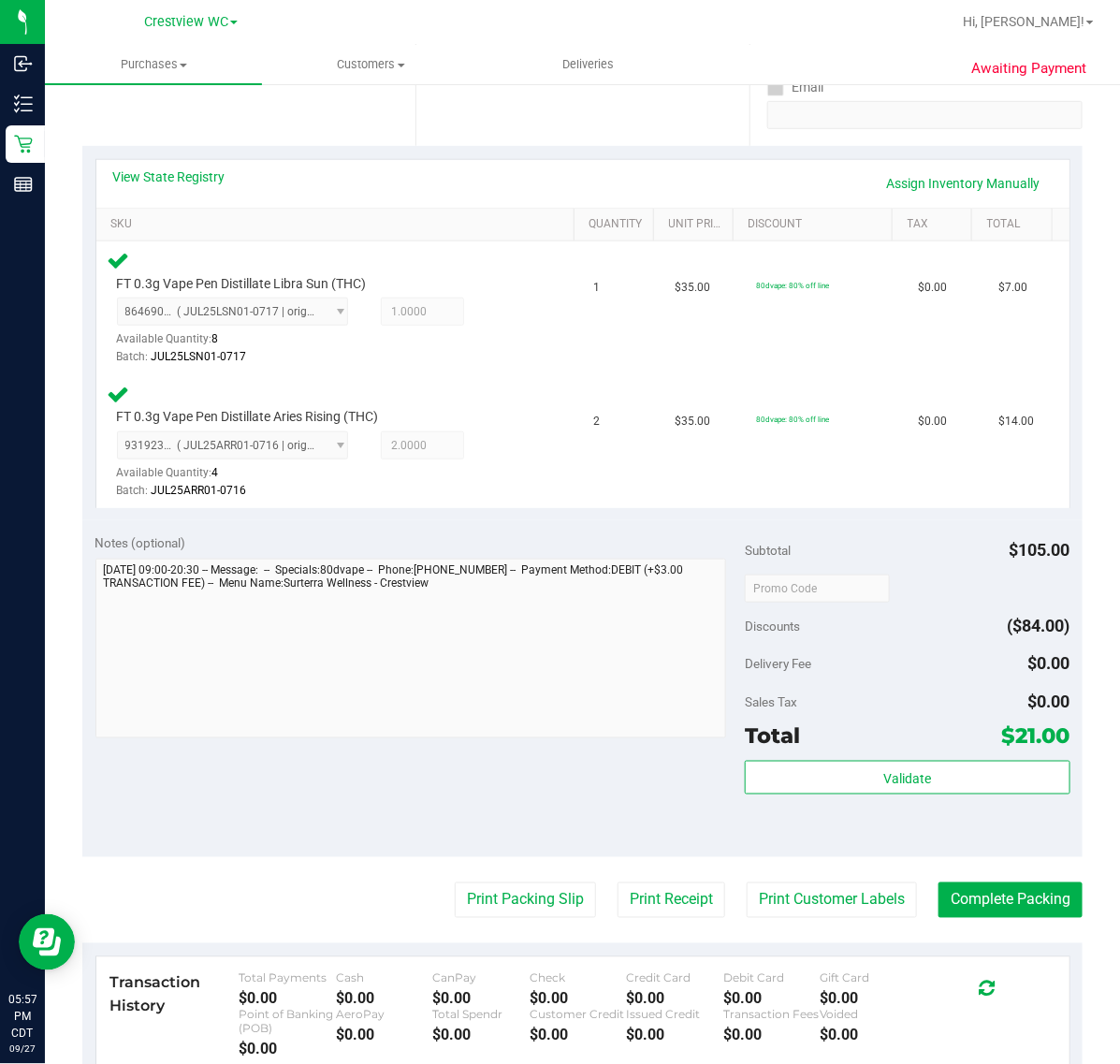
scroll to position [371, 0]
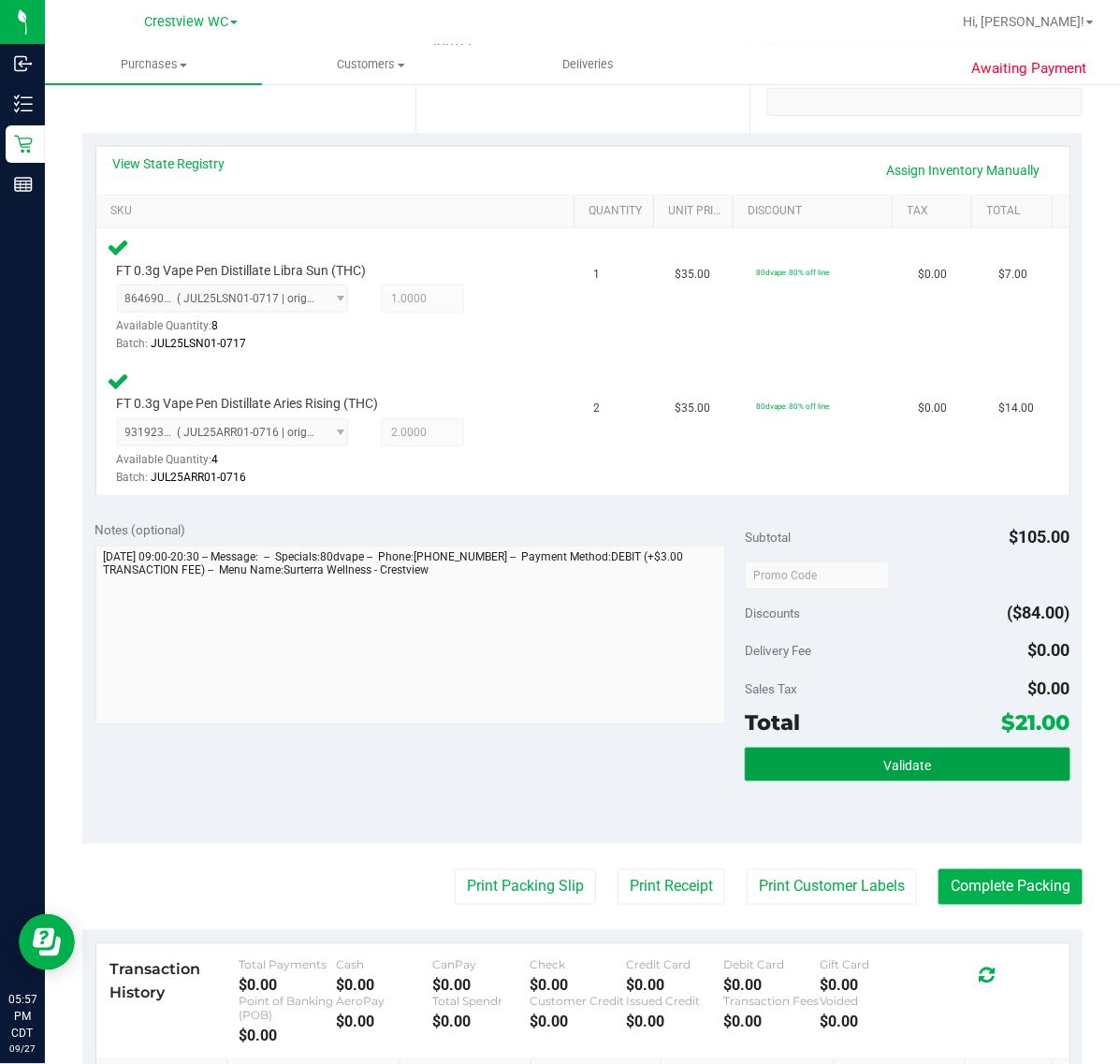
click at [888, 762] on span "Validate" at bounding box center [908, 765] width 48 height 15
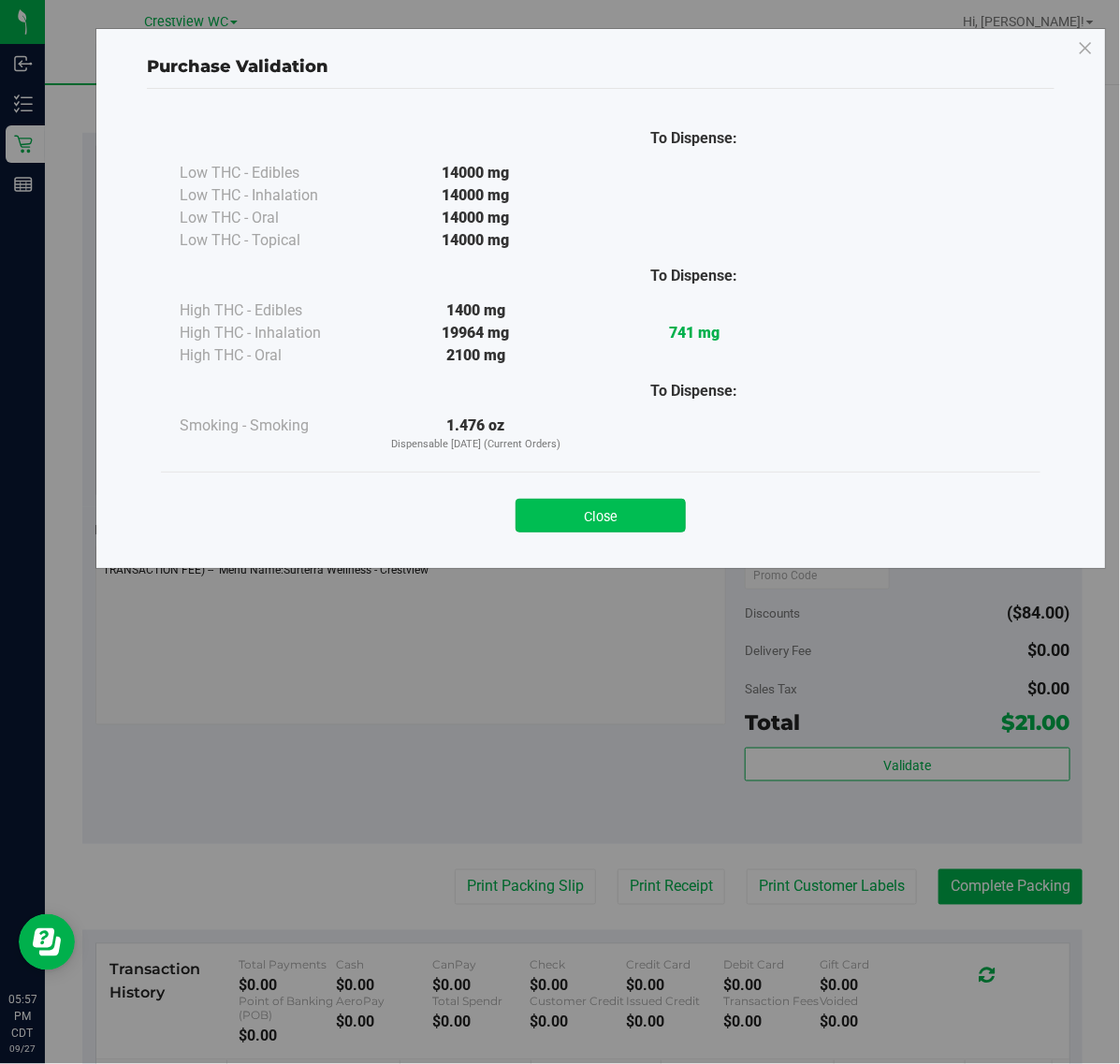
click at [632, 515] on button "Close" at bounding box center [601, 515] width 171 height 34
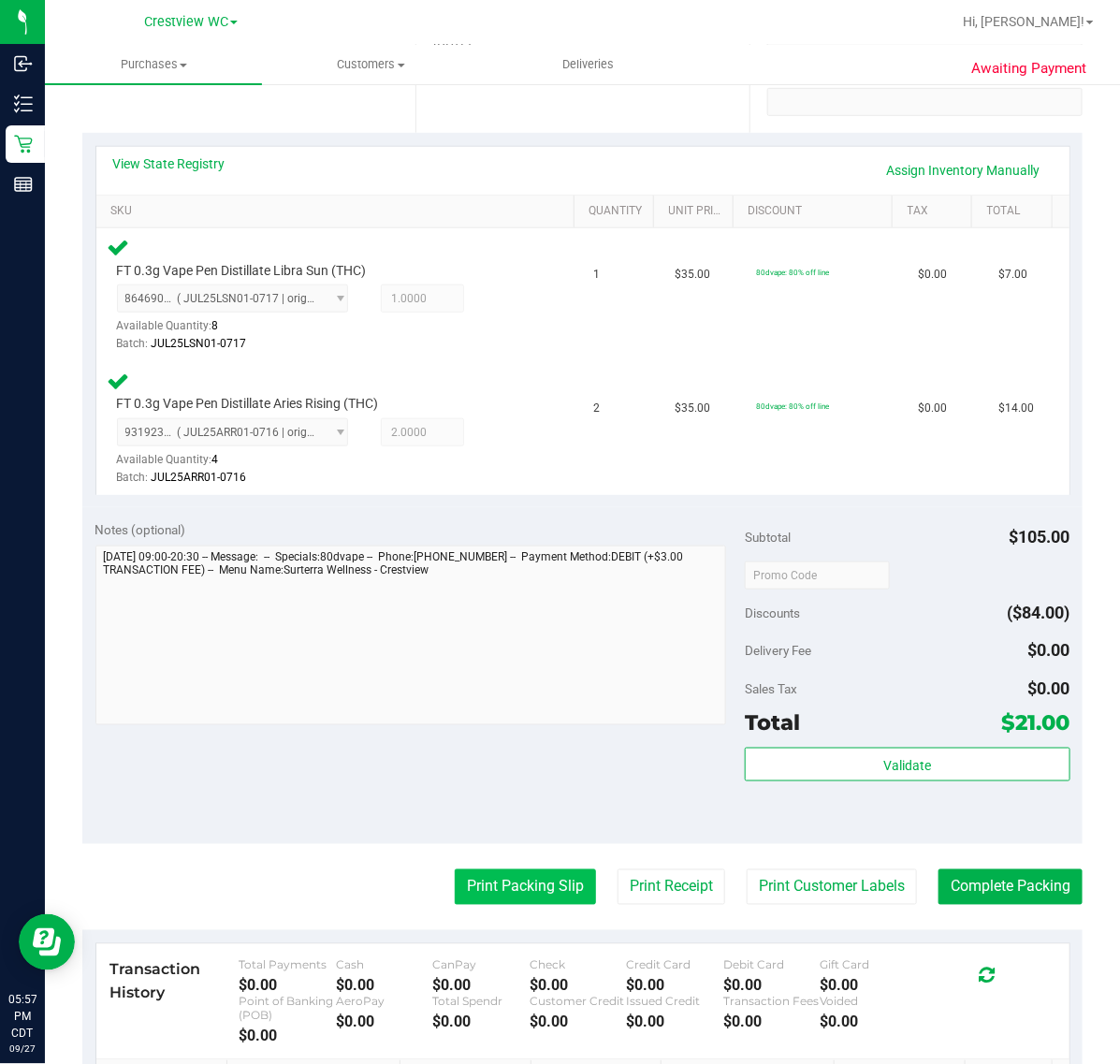
click at [519, 887] on button "Print Packing Slip" at bounding box center [525, 887] width 141 height 36
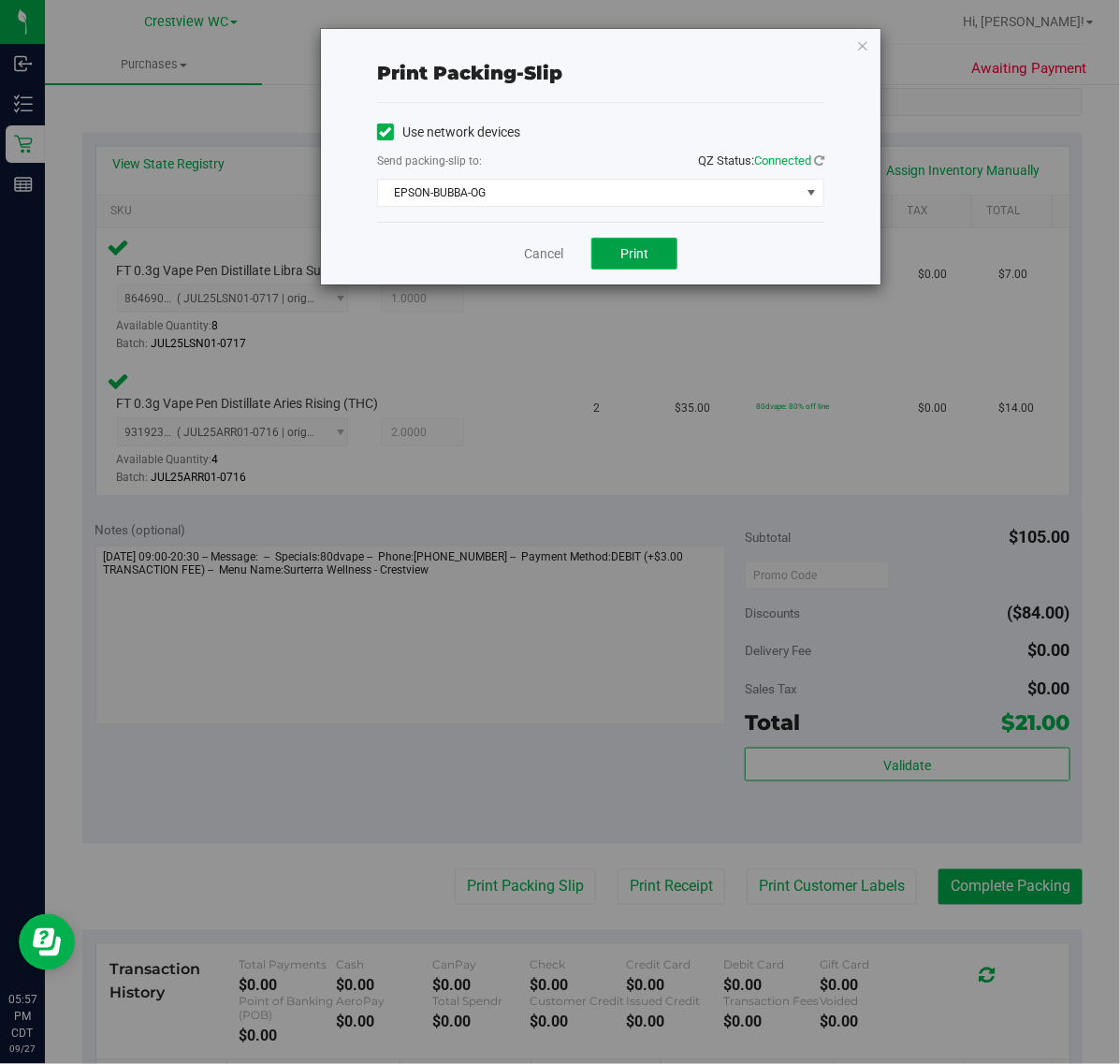
click at [639, 261] on span "Print" at bounding box center [634, 253] width 28 height 15
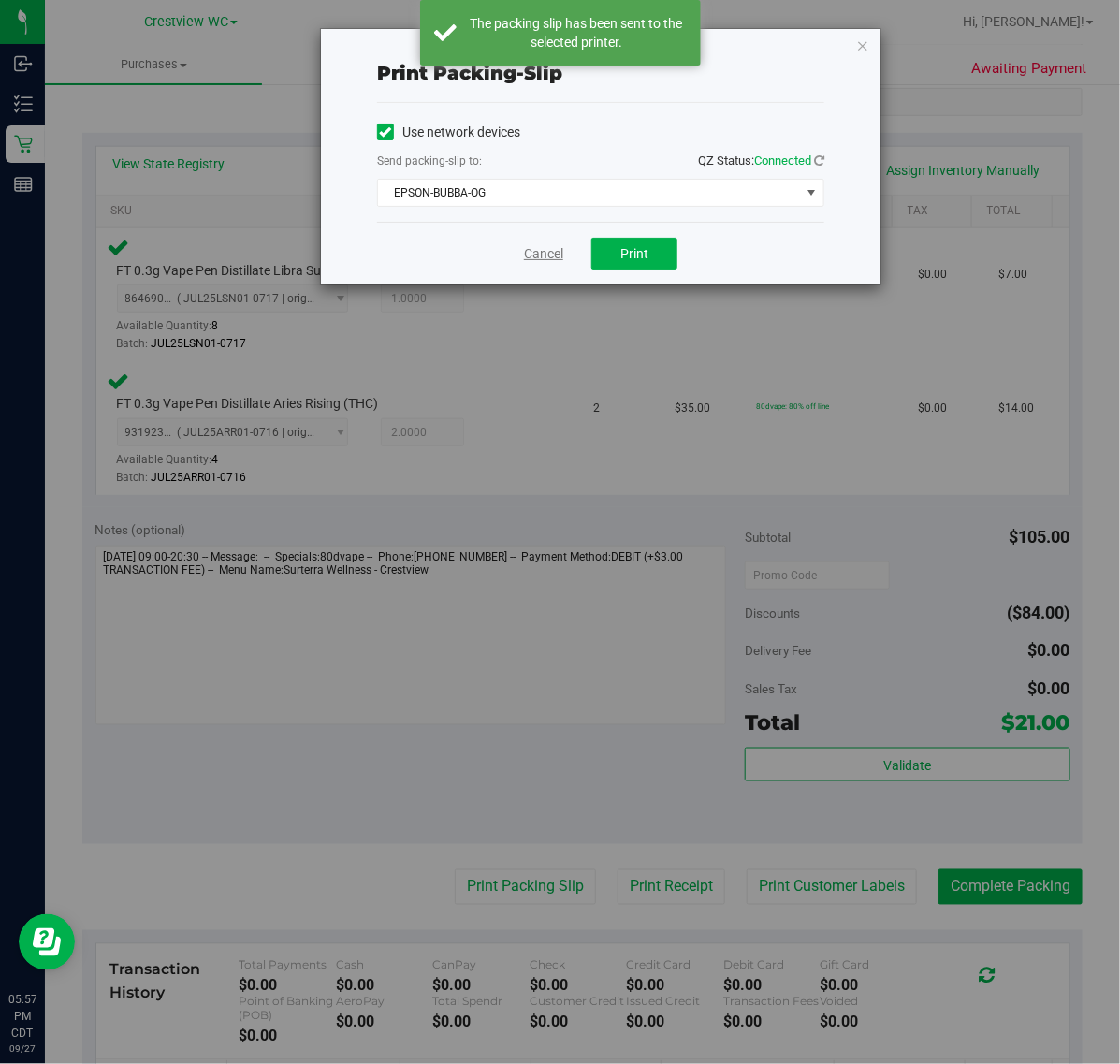
click at [550, 253] on link "Cancel" at bounding box center [544, 254] width 40 height 20
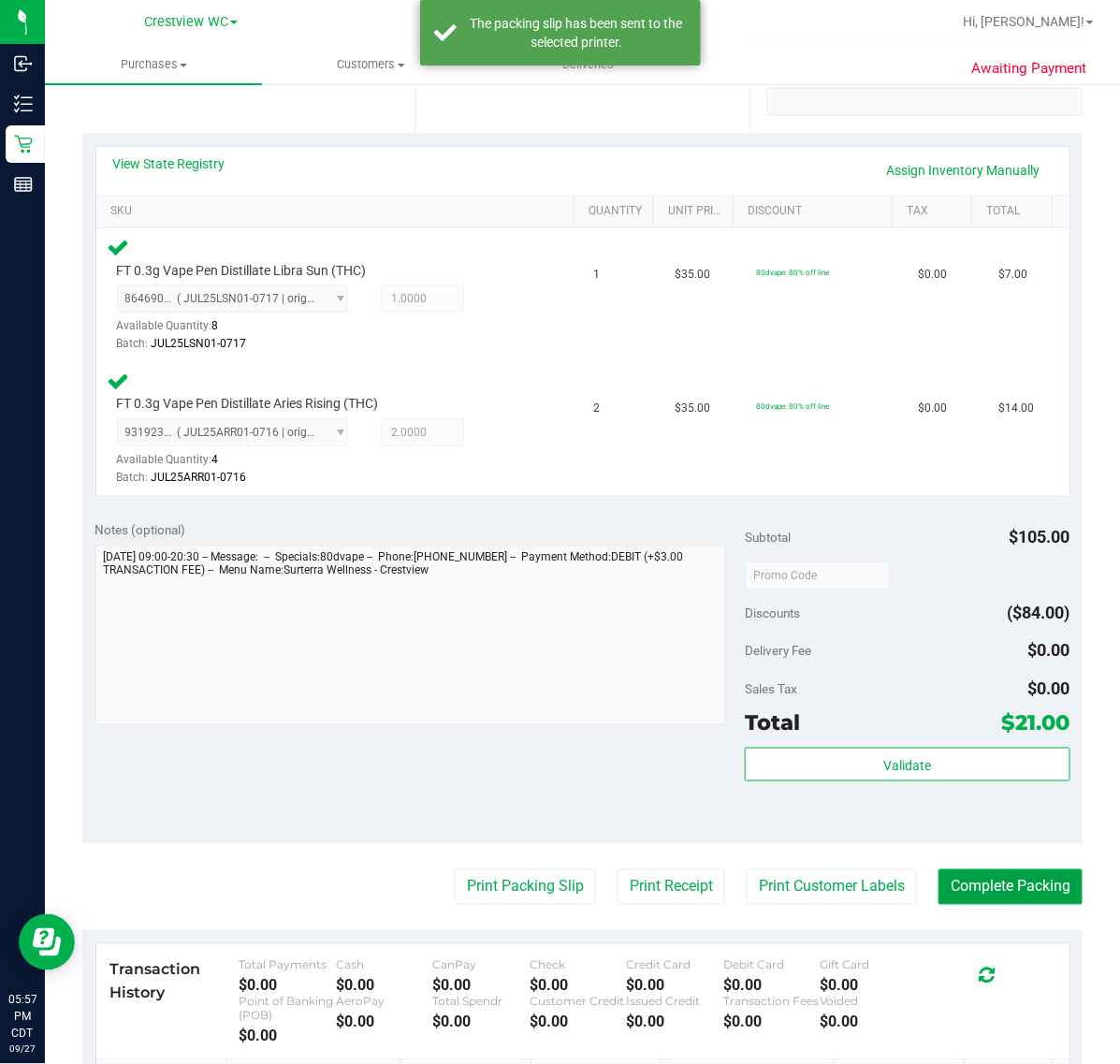
click at [999, 879] on button "Complete Packing" at bounding box center [1010, 887] width 144 height 36
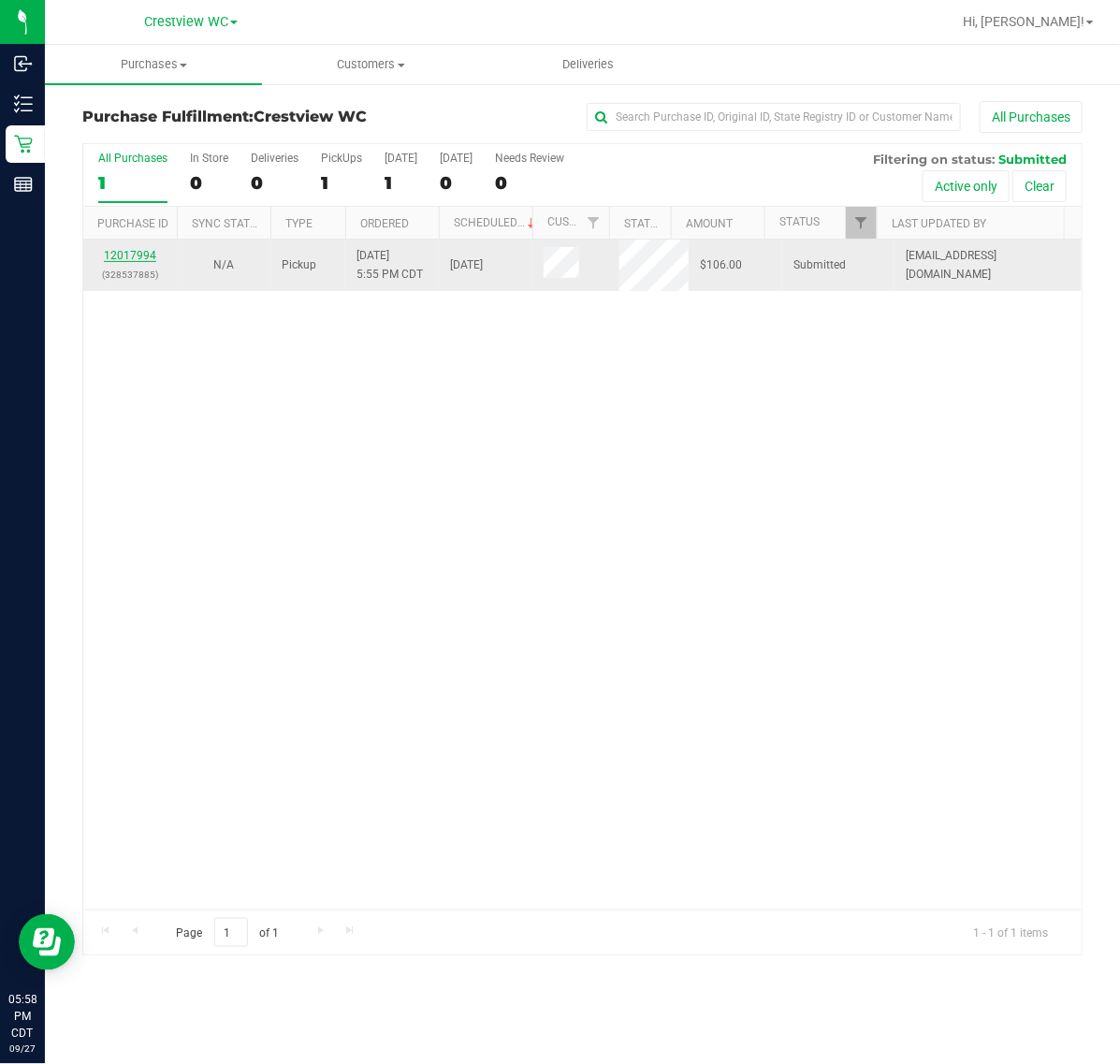
click at [126, 257] on link "12017994" at bounding box center [130, 255] width 53 height 13
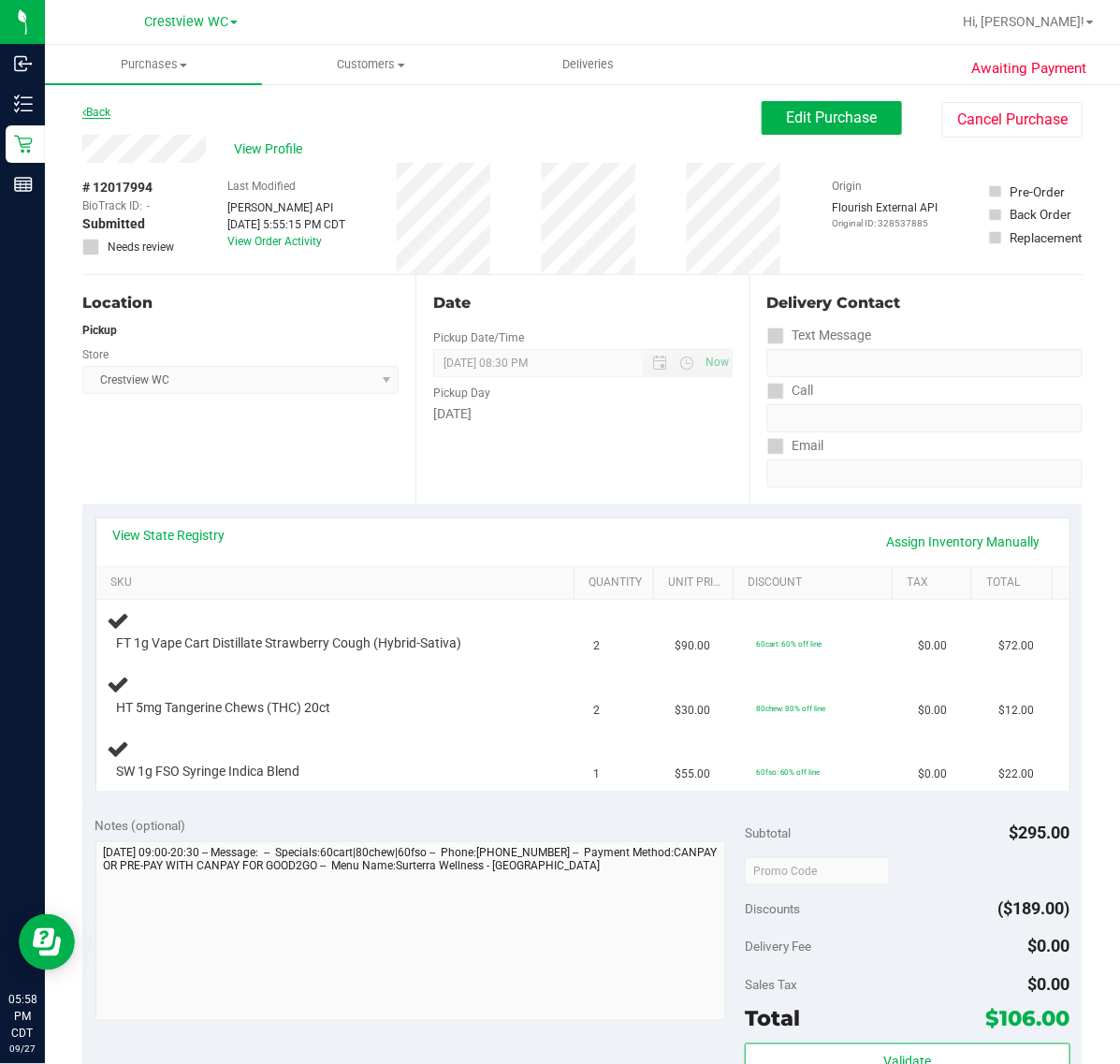
click at [101, 112] on link "Back" at bounding box center [96, 112] width 28 height 13
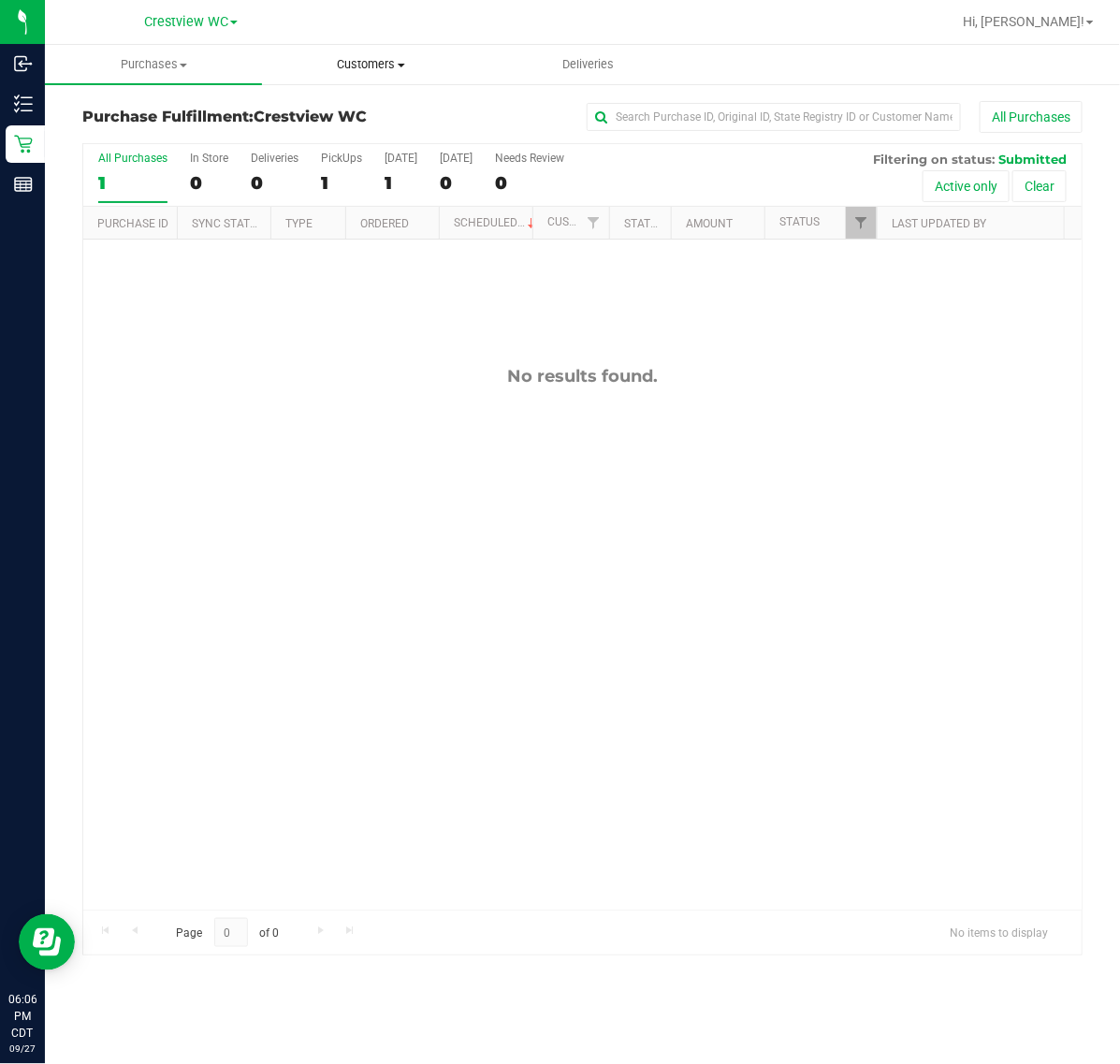
click at [386, 58] on span "Customers" at bounding box center [370, 65] width 215 height 17
click at [370, 115] on span "All customers" at bounding box center [330, 113] width 135 height 16
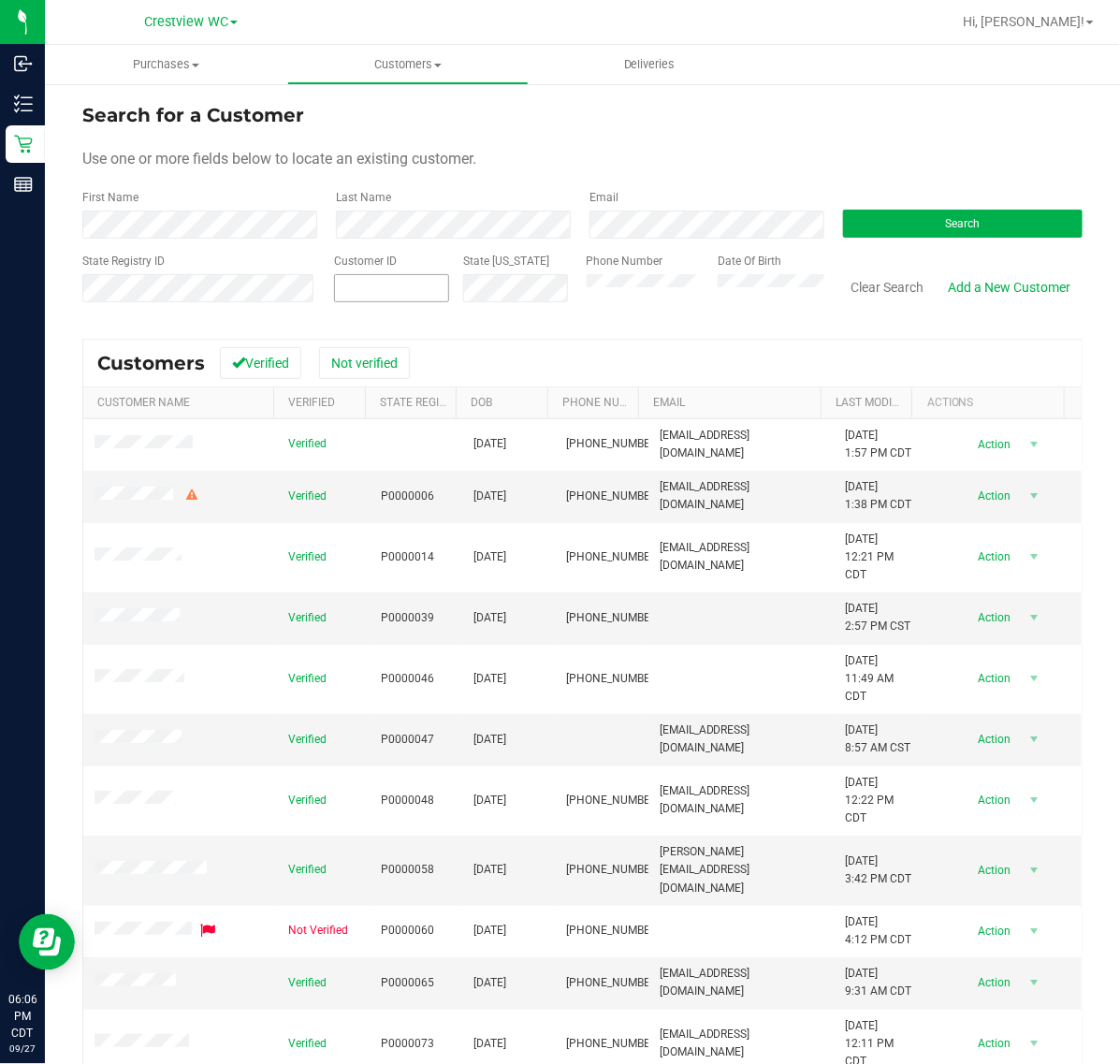
click at [350, 281] on span at bounding box center [392, 288] width 115 height 28
paste input "705055"
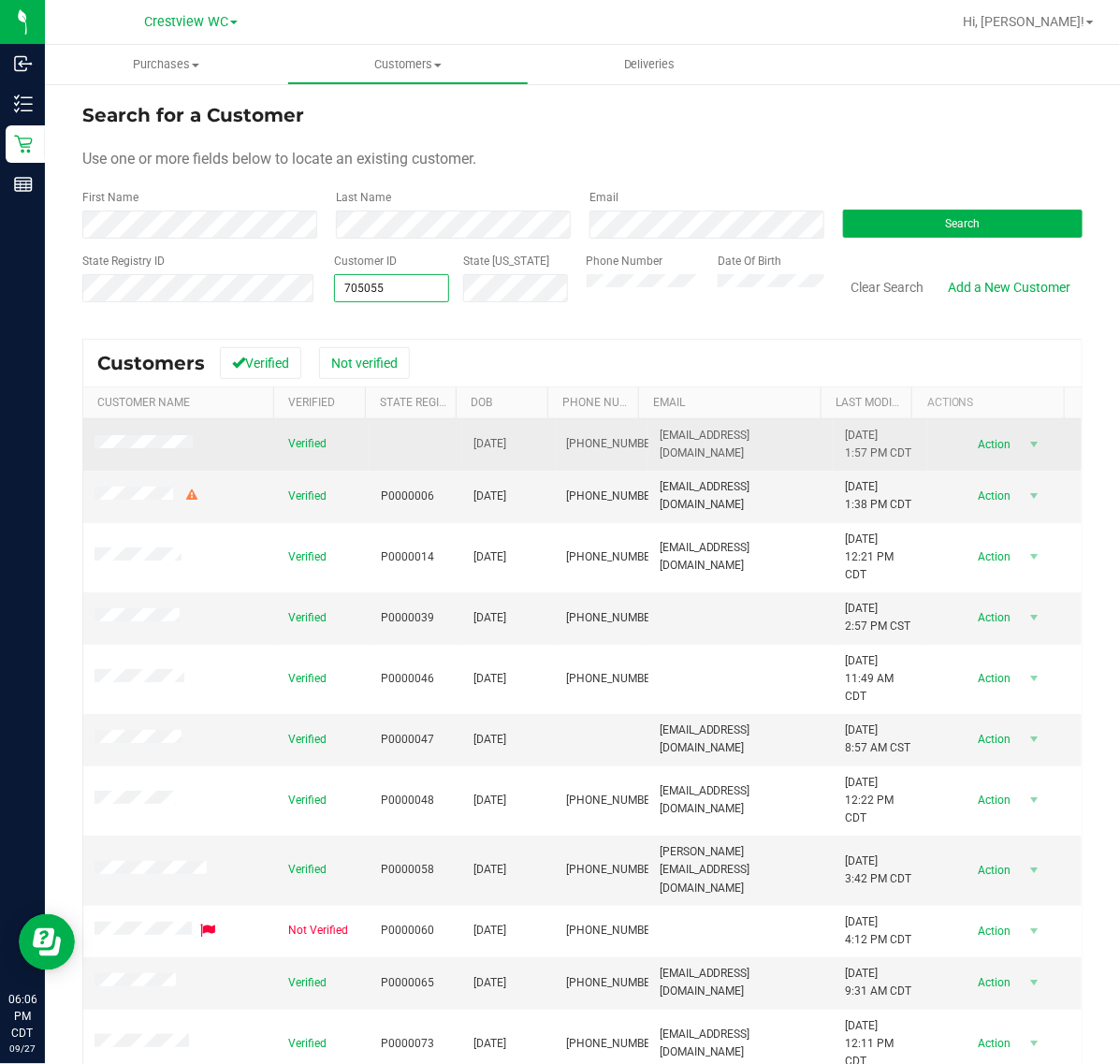
type input "705055"
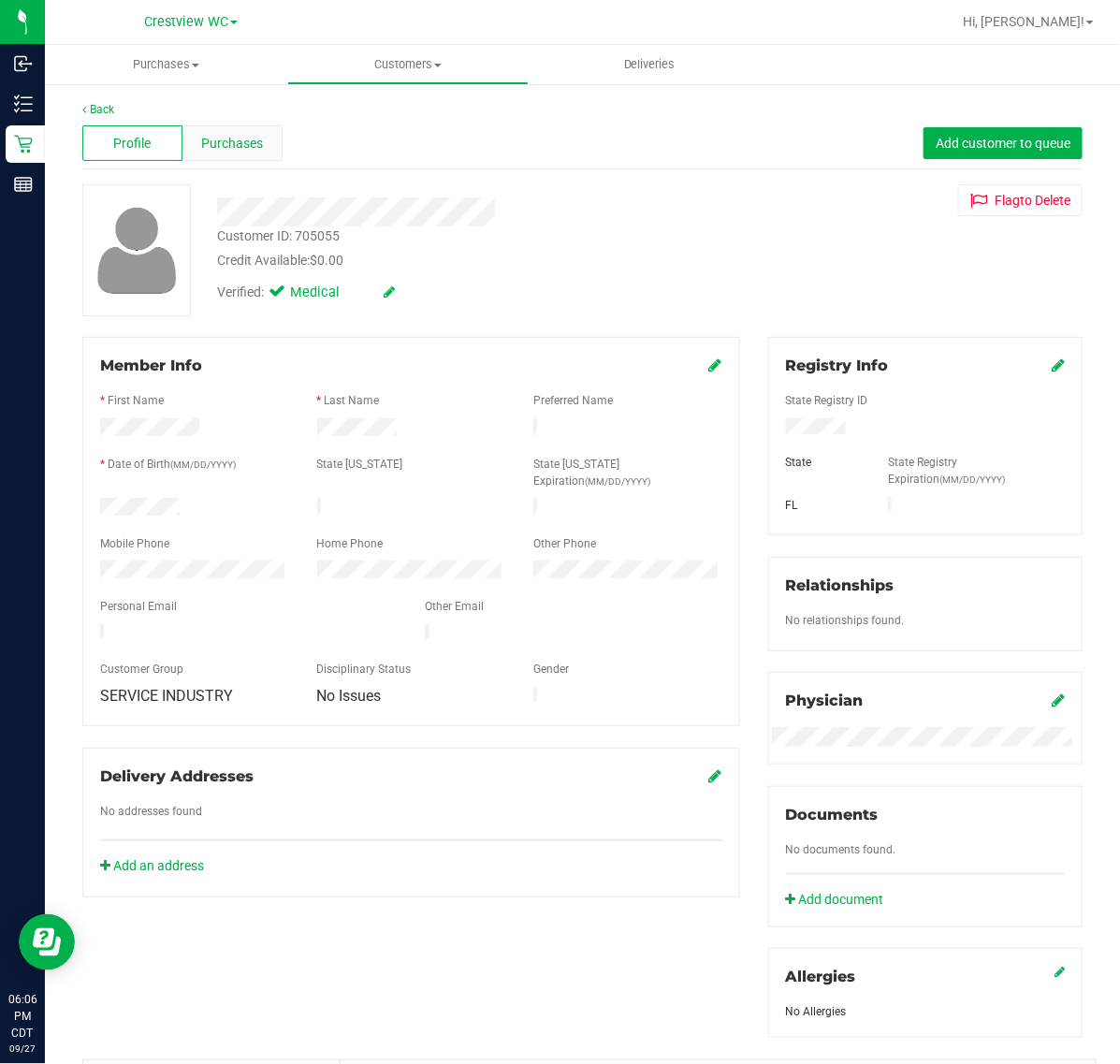
click at [259, 145] on span "Purchases" at bounding box center [232, 144] width 62 height 20
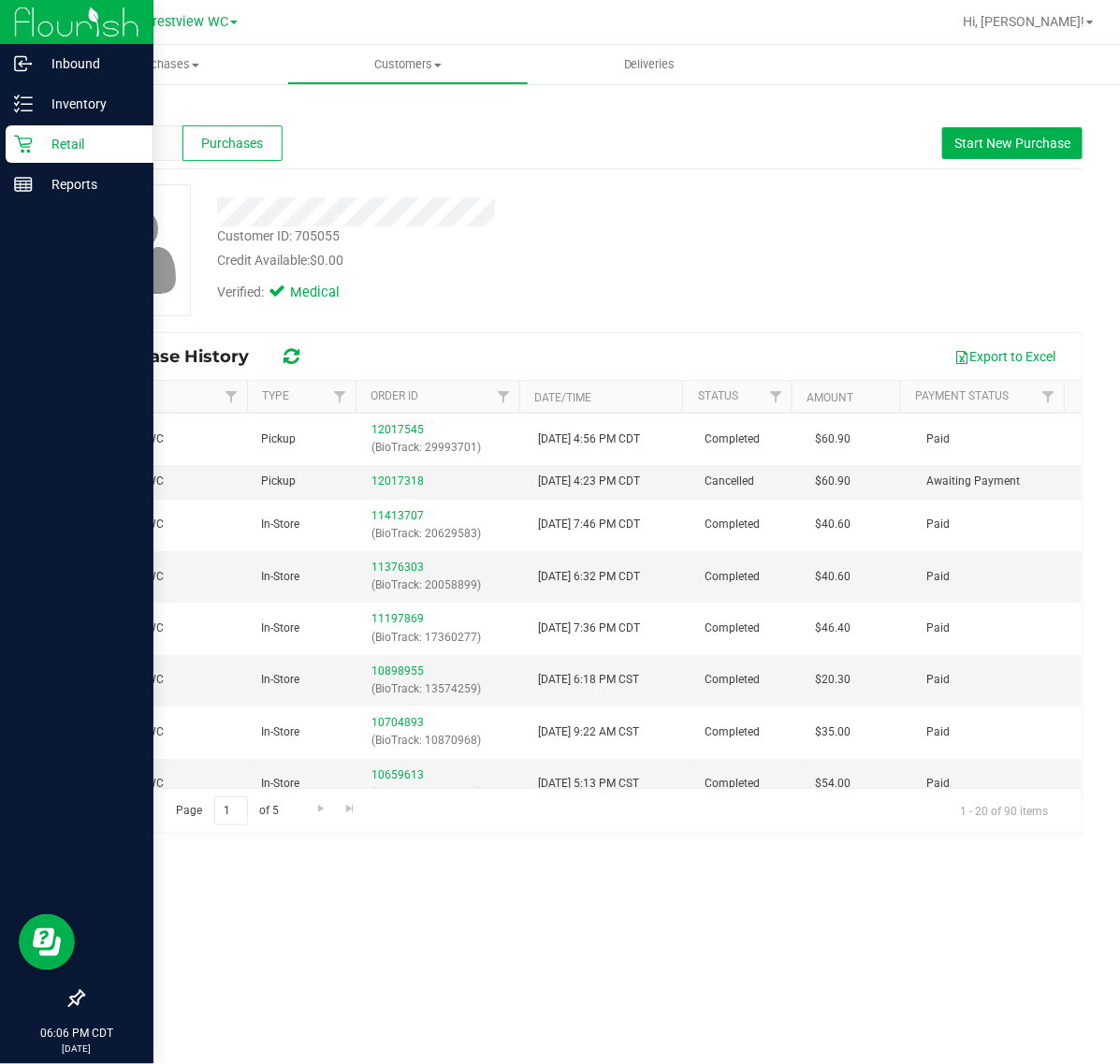
click at [36, 148] on p "Retail" at bounding box center [88, 144] width 112 height 23
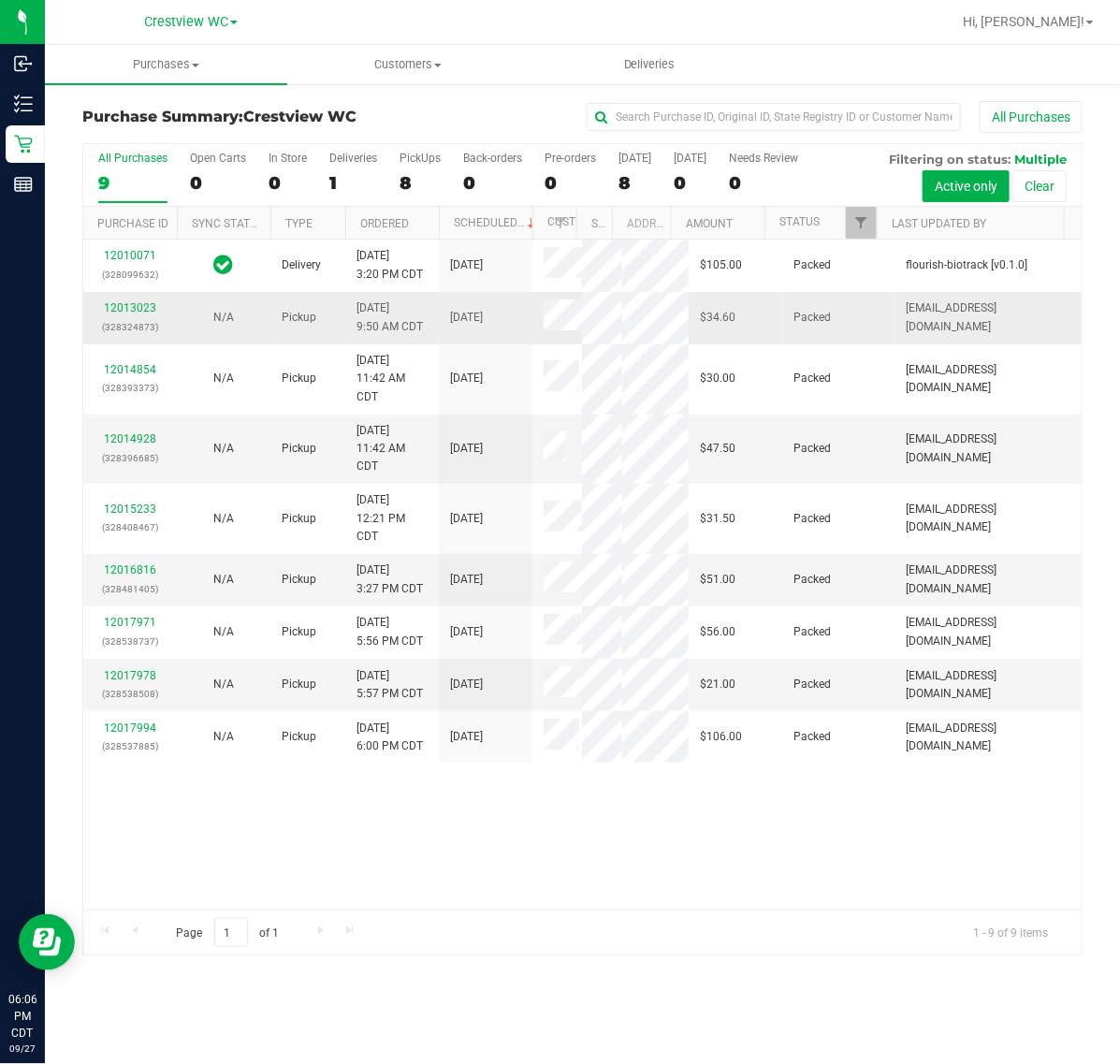
click at [329, 344] on td "Pickup" at bounding box center [307, 318] width 74 height 53
click at [862, 230] on span "Filter" at bounding box center [861, 222] width 15 height 15
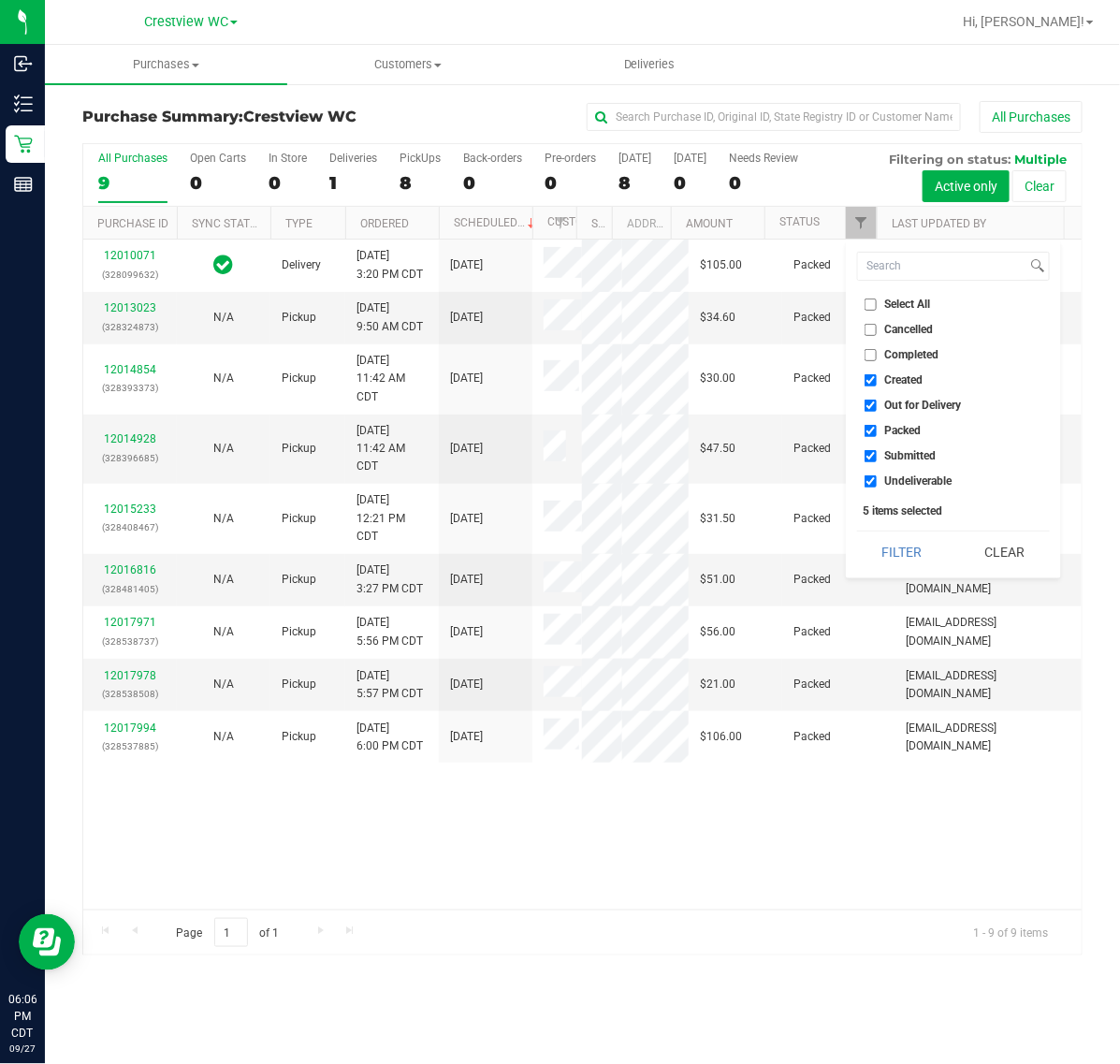
drag, startPoint x: 888, startPoint y: 375, endPoint x: 890, endPoint y: 395, distance: 20.1
click at [888, 377] on span "Created" at bounding box center [905, 379] width 39 height 11
click at [877, 377] on input "Created" at bounding box center [871, 380] width 12 height 12
checkbox input "false"
click at [891, 407] on span "Out for Delivery" at bounding box center [923, 405] width 76 height 11
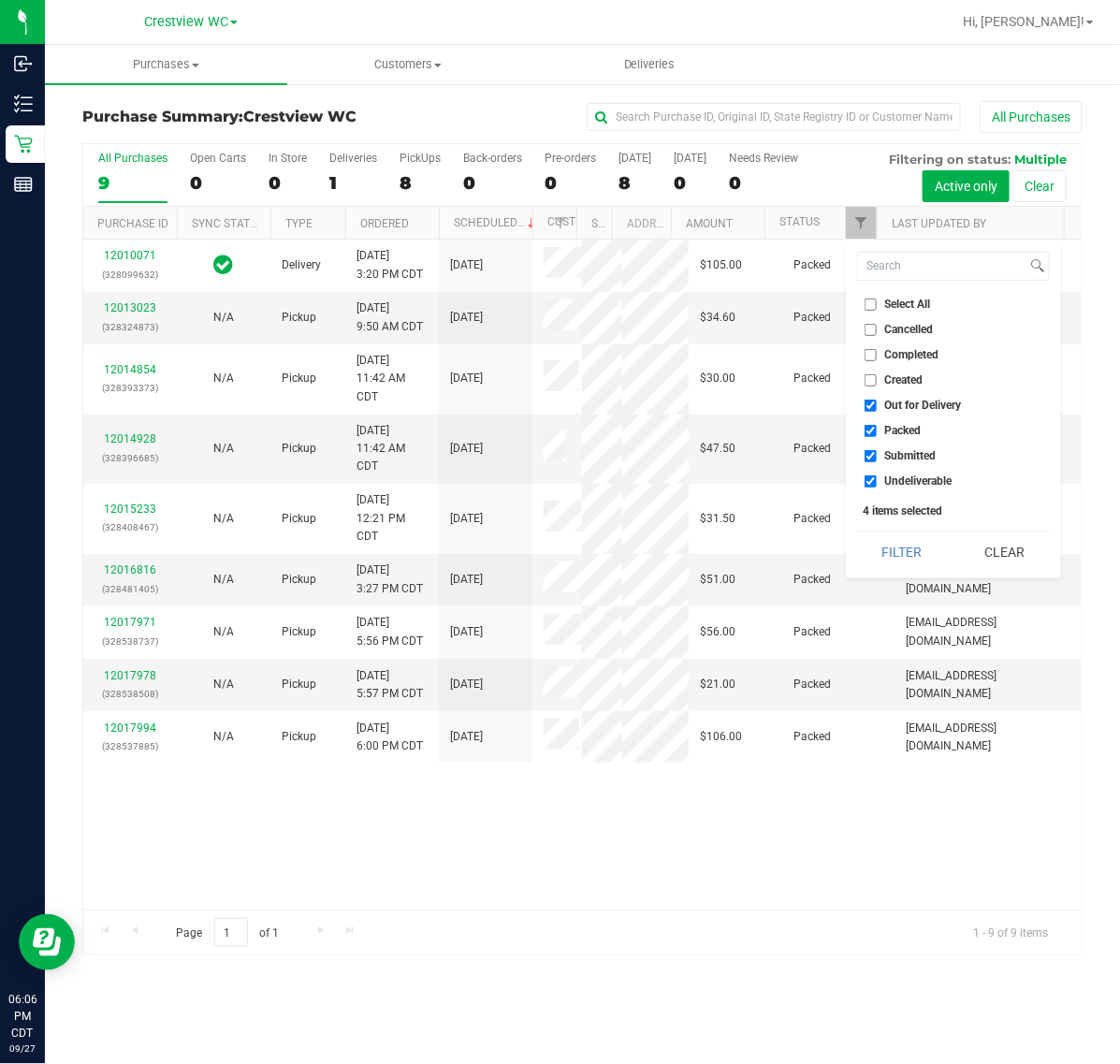
click at [877, 407] on input "Out for Delivery" at bounding box center [871, 406] width 12 height 12
checkbox input "false"
click at [899, 432] on span "Packed" at bounding box center [904, 430] width 37 height 11
click at [877, 432] on input "Packed" at bounding box center [871, 431] width 12 height 12
checkbox input "false"
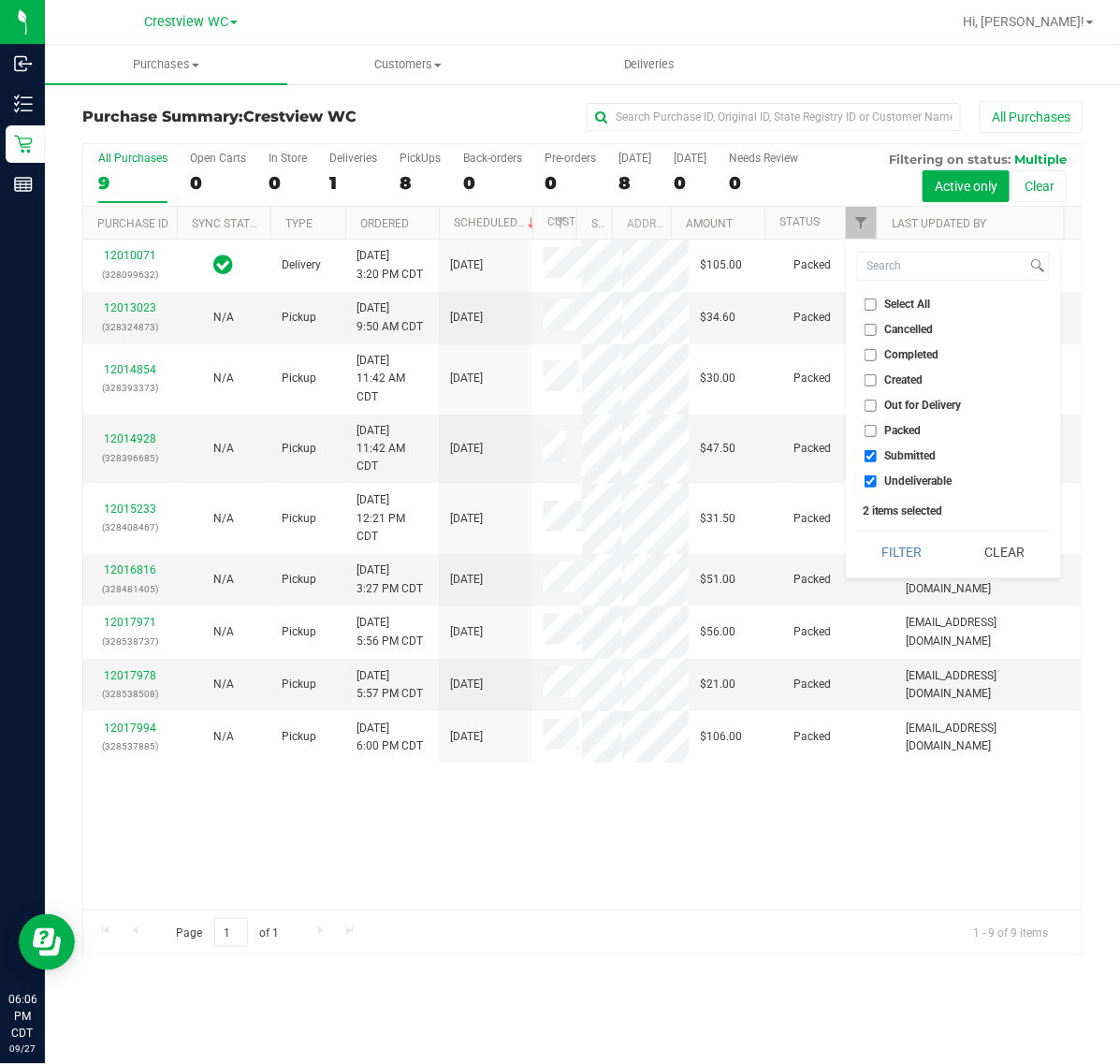
click at [905, 482] on span "Undeliverable" at bounding box center [919, 480] width 68 height 11
click at [877, 482] on input "Undeliverable" at bounding box center [871, 481] width 12 height 12
checkbox input "false"
click at [894, 553] on button "Filter" at bounding box center [902, 551] width 89 height 41
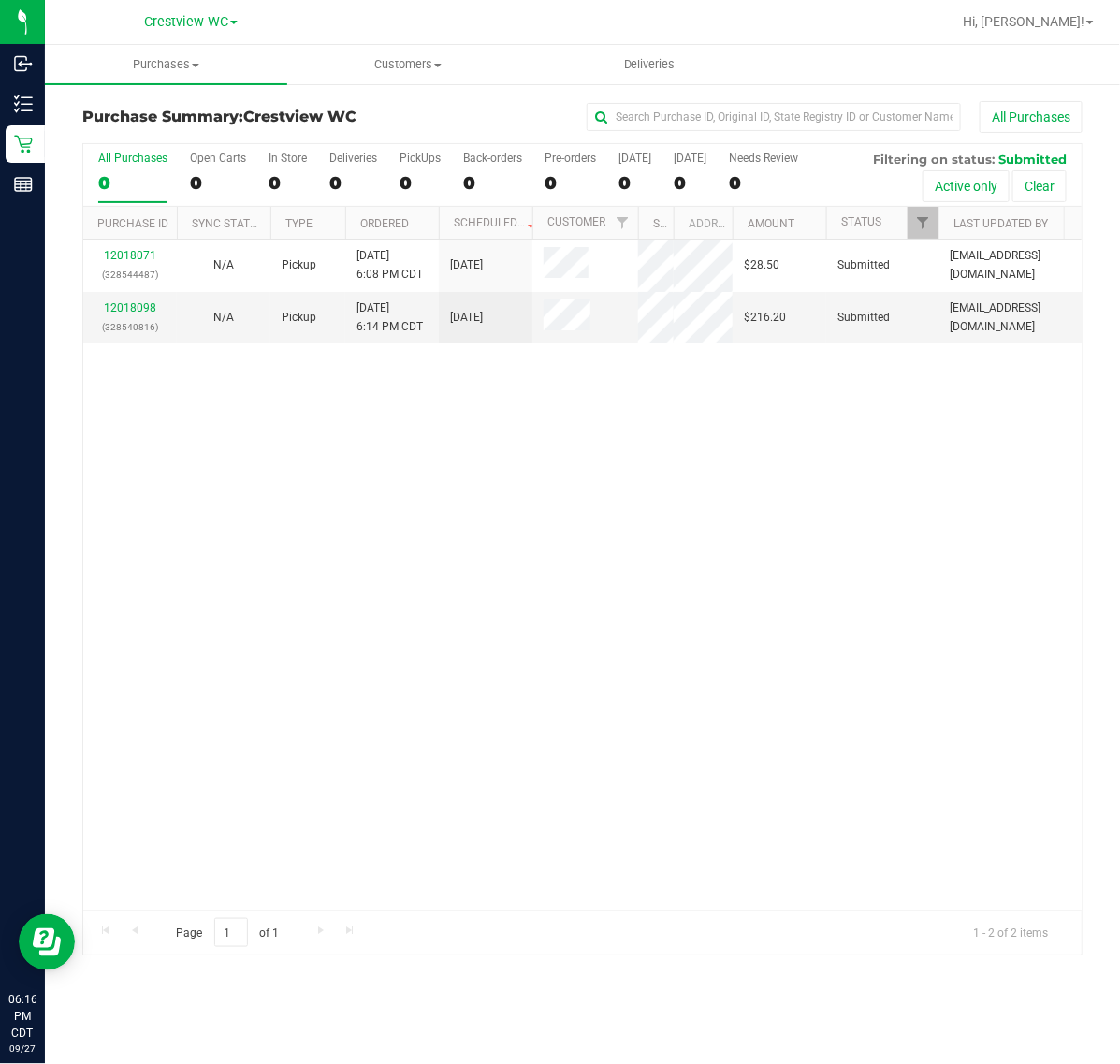
drag, startPoint x: 574, startPoint y: 222, endPoint x: 637, endPoint y: 224, distance: 63.0
click at [637, 224] on div "Purchase ID Sync Status Type Ordered Scheduled Customer State Registry ID Addre…" at bounding box center [574, 222] width 982 height 32
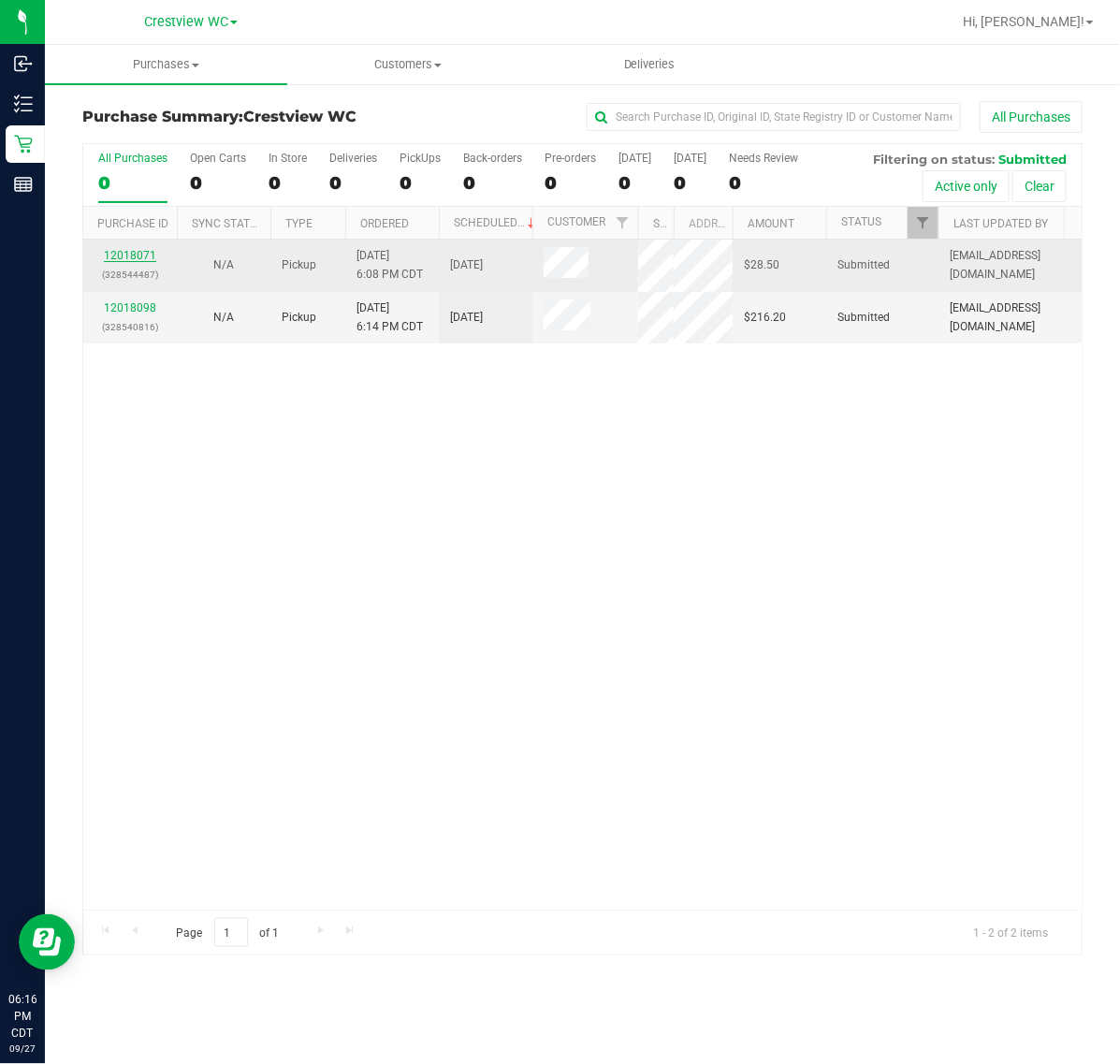
click at [128, 254] on link "12018071" at bounding box center [130, 255] width 53 height 13
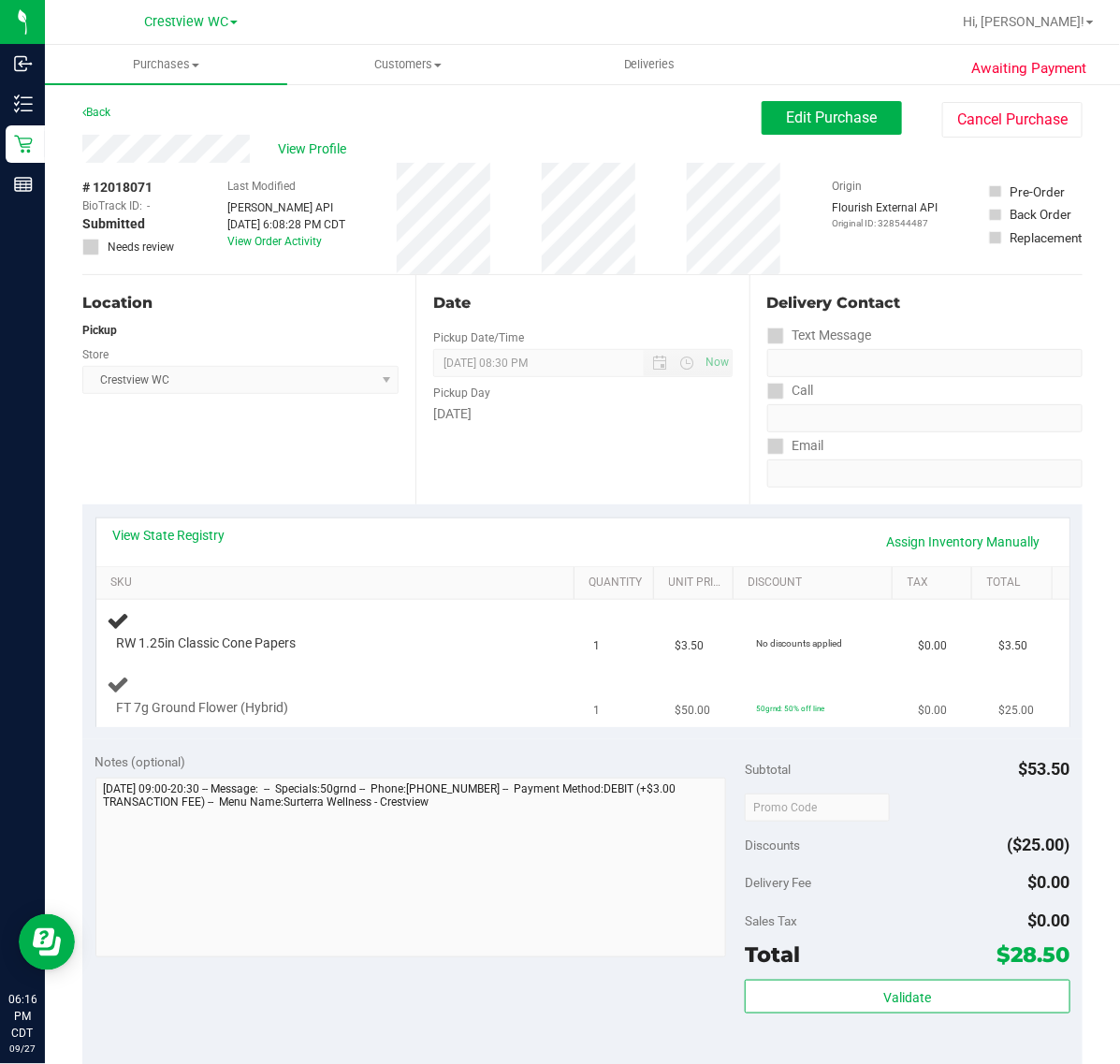
click at [437, 704] on div "FT 7g Ground Flower (Hybrid)" at bounding box center [321, 708] width 427 height 19
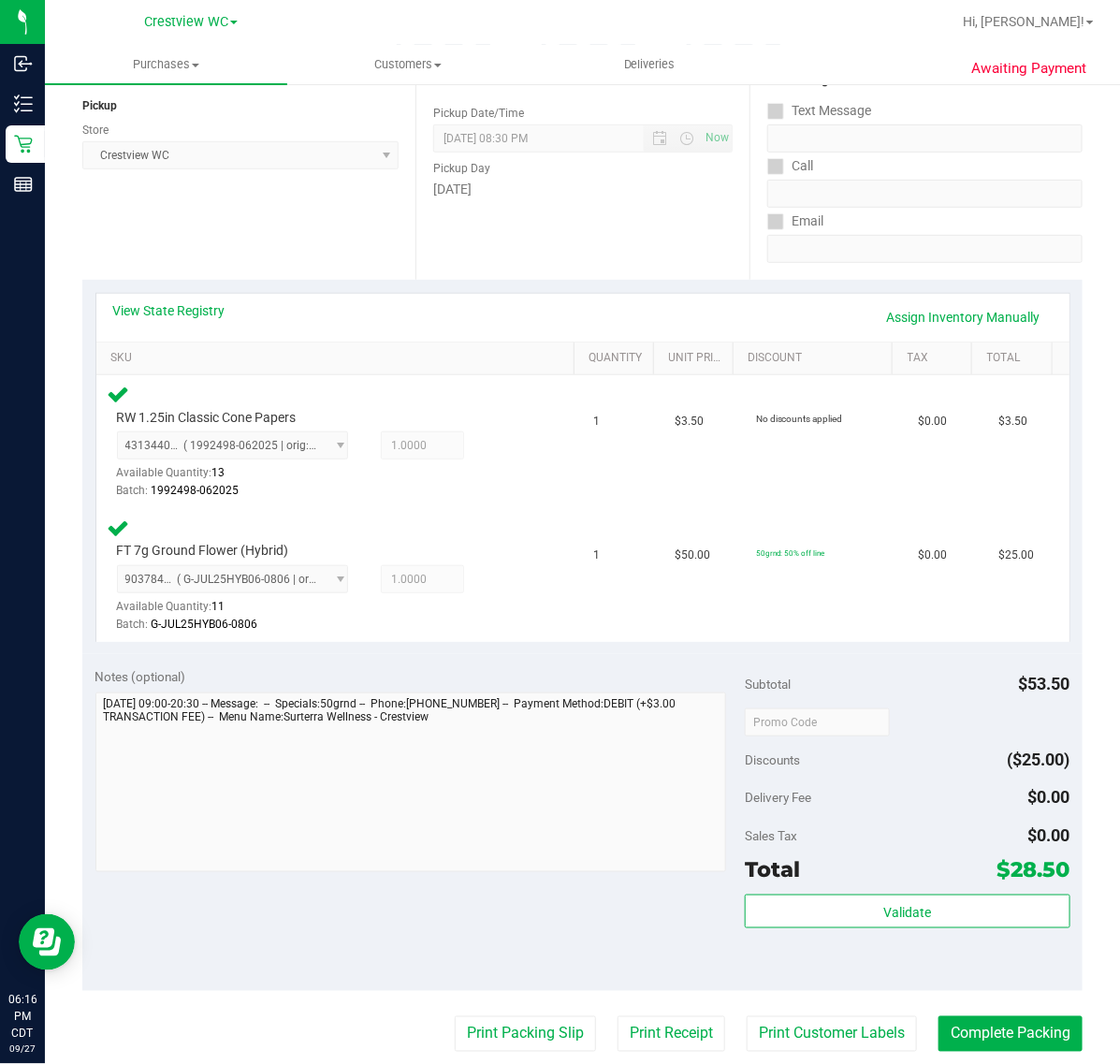
scroll to position [336, 0]
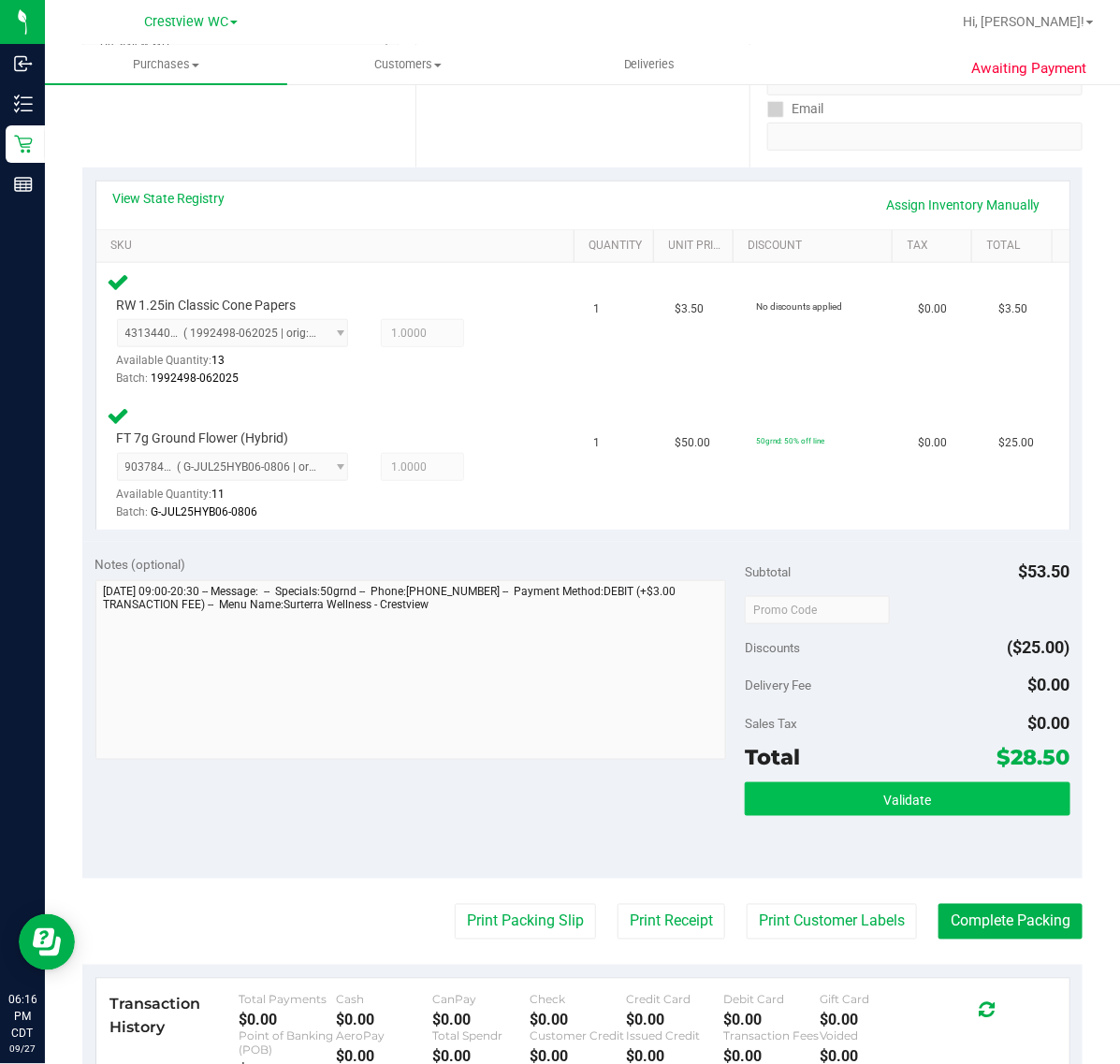
click at [899, 798] on span "Validate" at bounding box center [908, 799] width 48 height 15
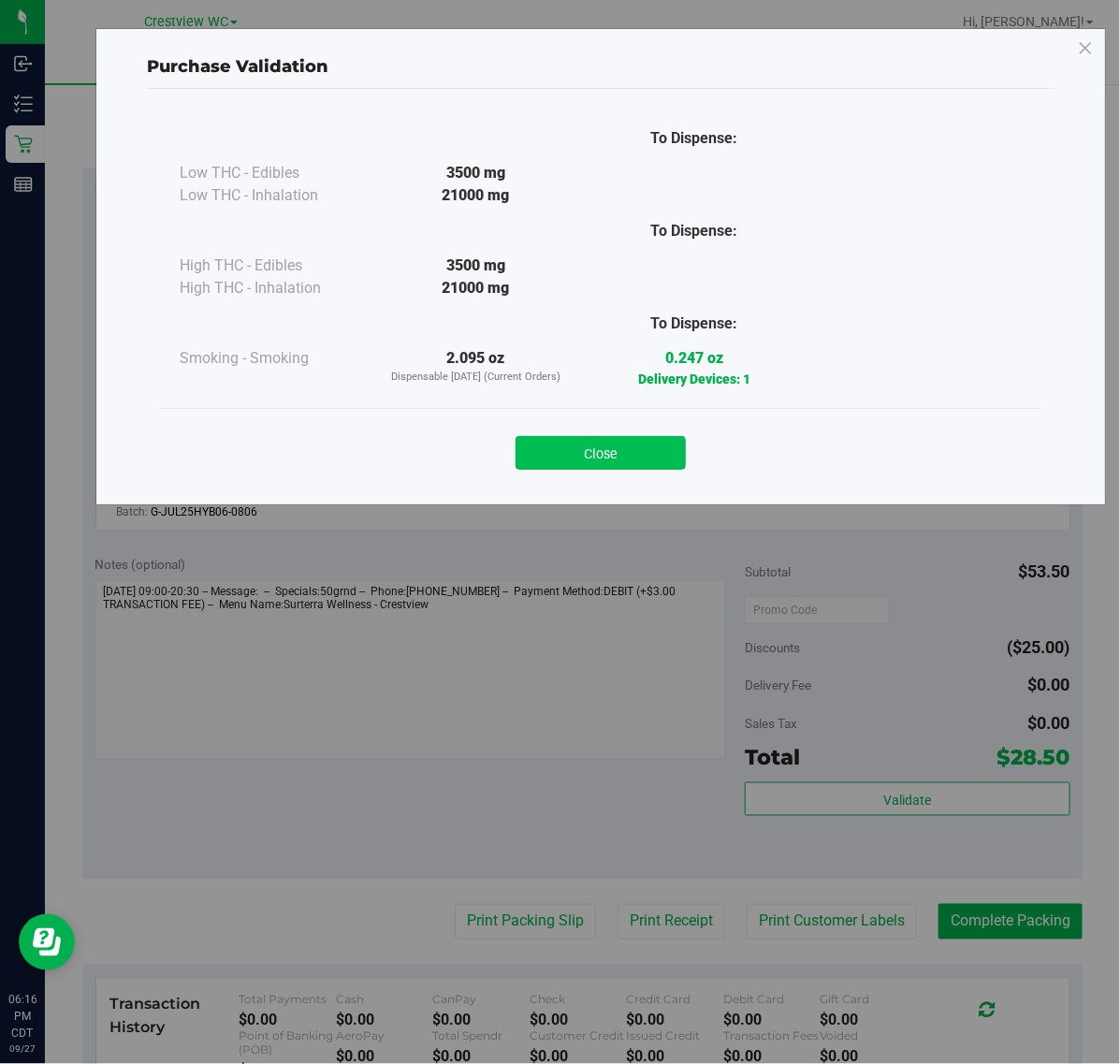
click at [646, 438] on button "Close" at bounding box center [601, 453] width 171 height 34
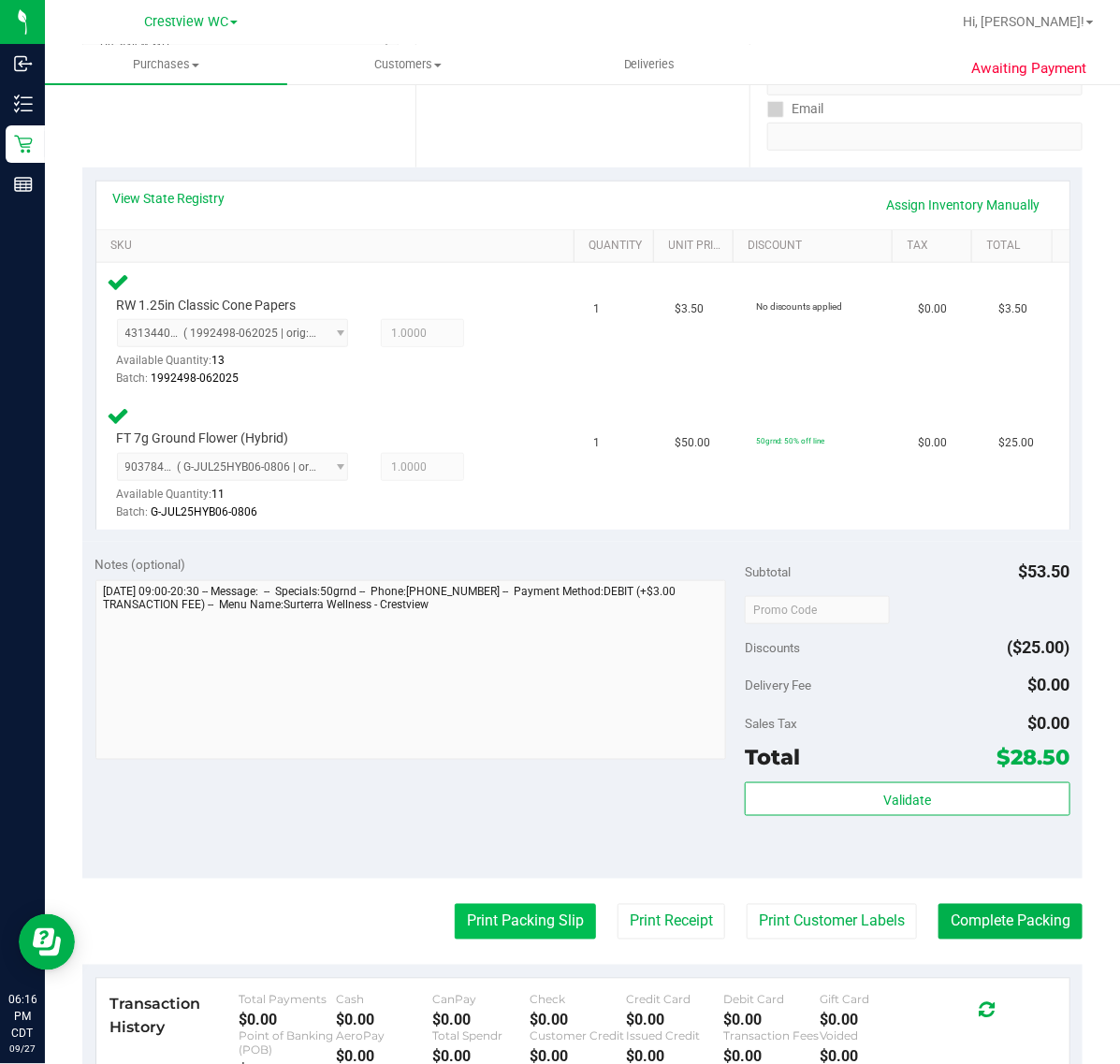
click at [529, 922] on button "Print Packing Slip" at bounding box center [525, 922] width 141 height 36
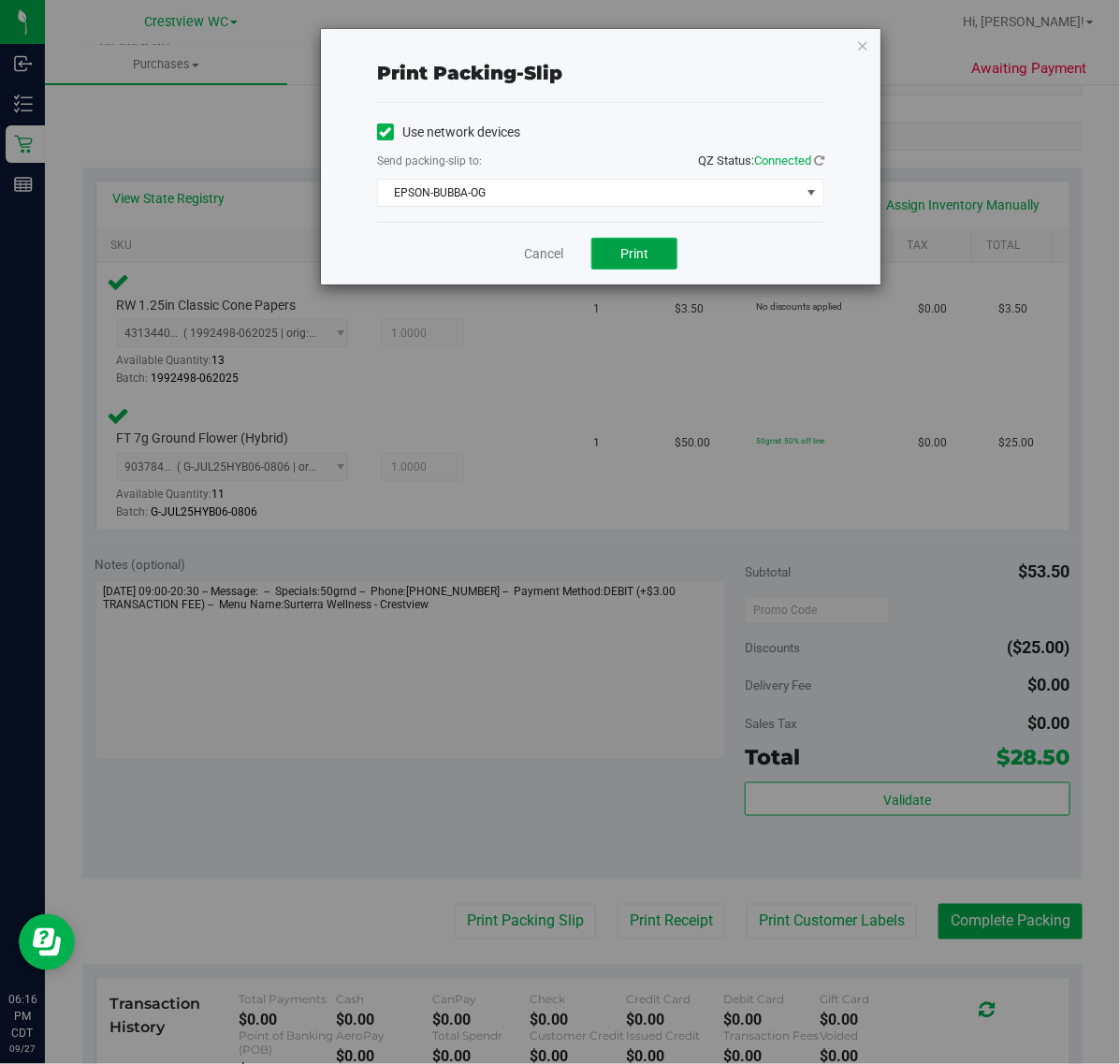
click at [658, 269] on button "Print" at bounding box center [634, 253] width 86 height 32
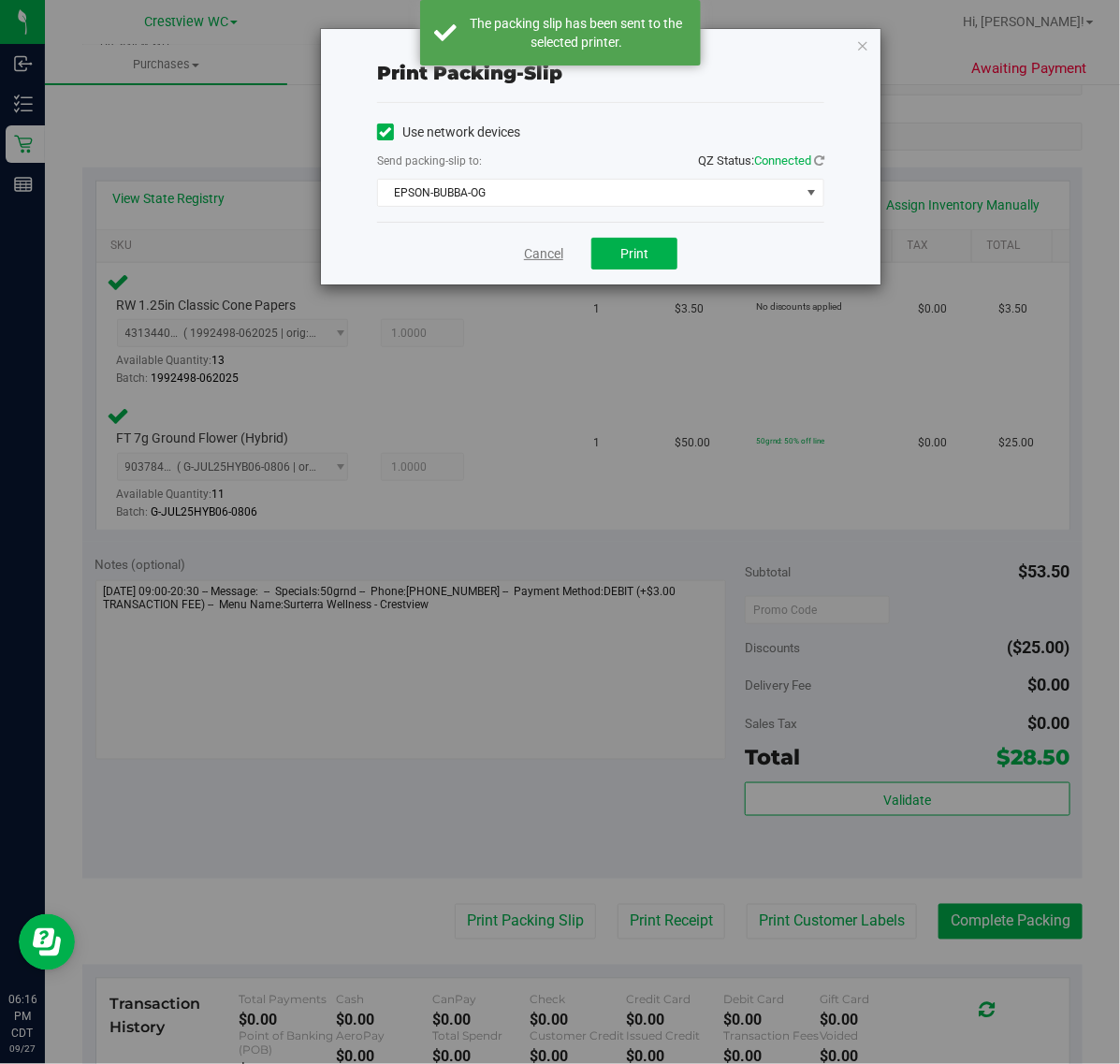
click at [548, 259] on link "Cancel" at bounding box center [544, 254] width 40 height 20
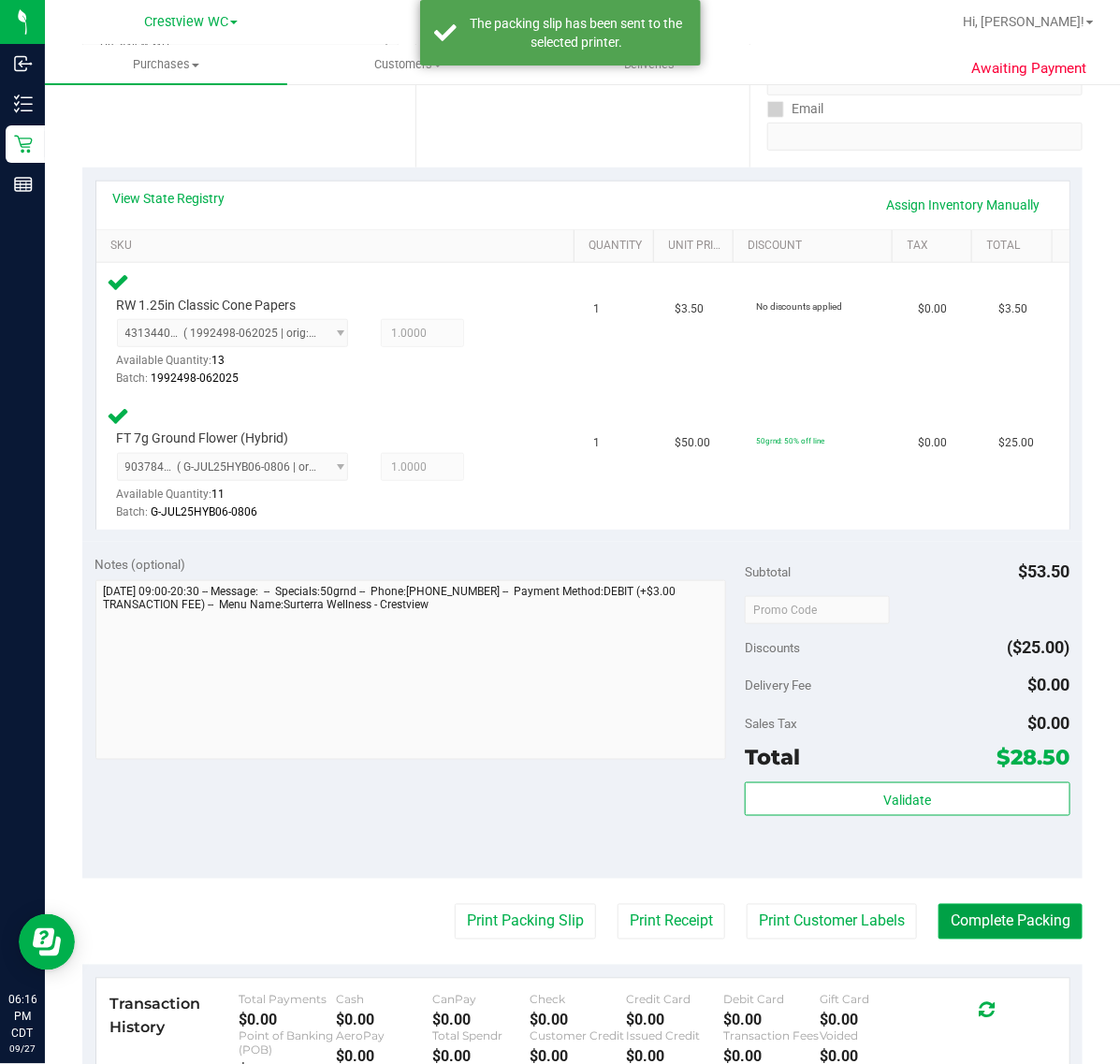
click at [1004, 920] on button "Complete Packing" at bounding box center [1010, 922] width 144 height 36
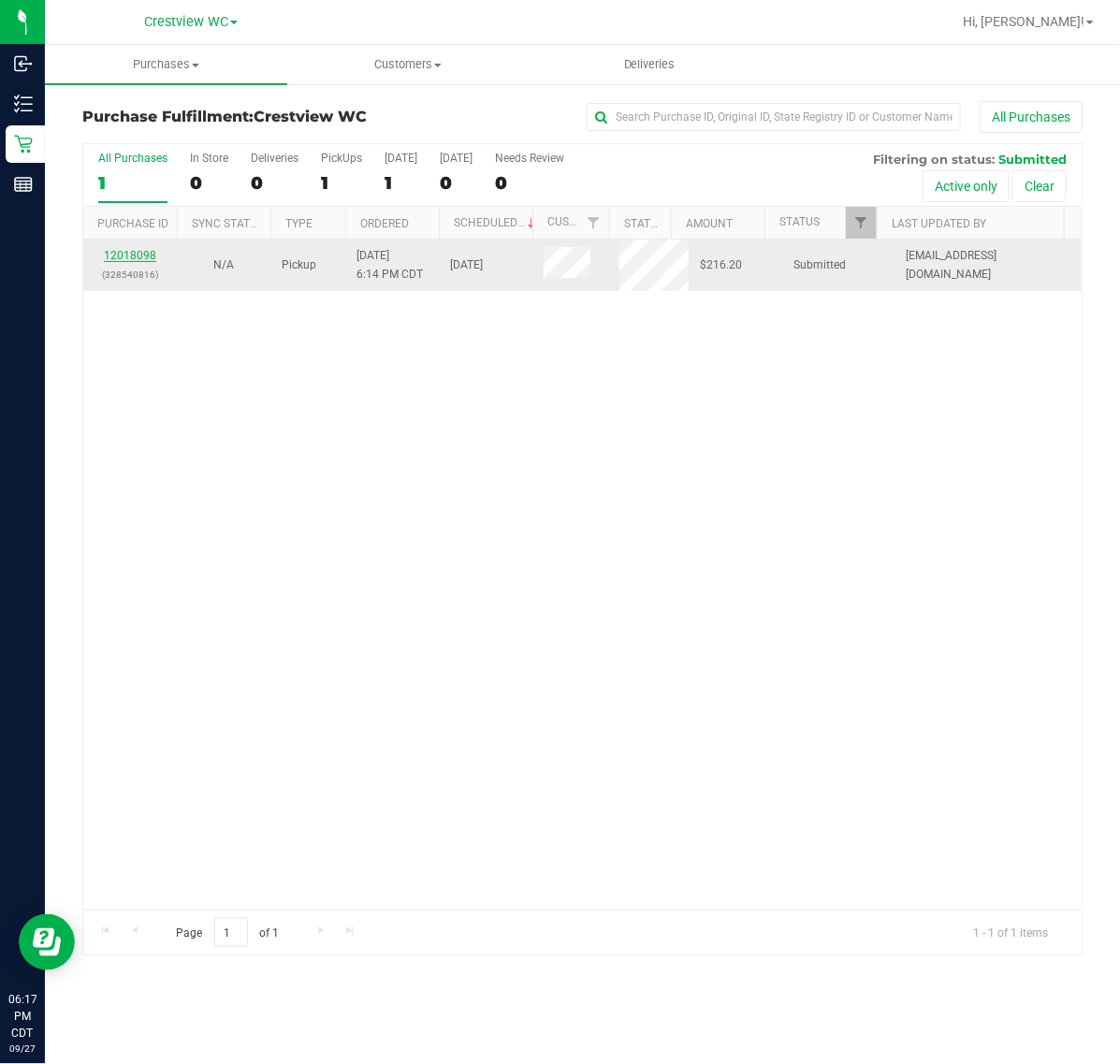
click at [122, 257] on link "12018098" at bounding box center [130, 255] width 53 height 13
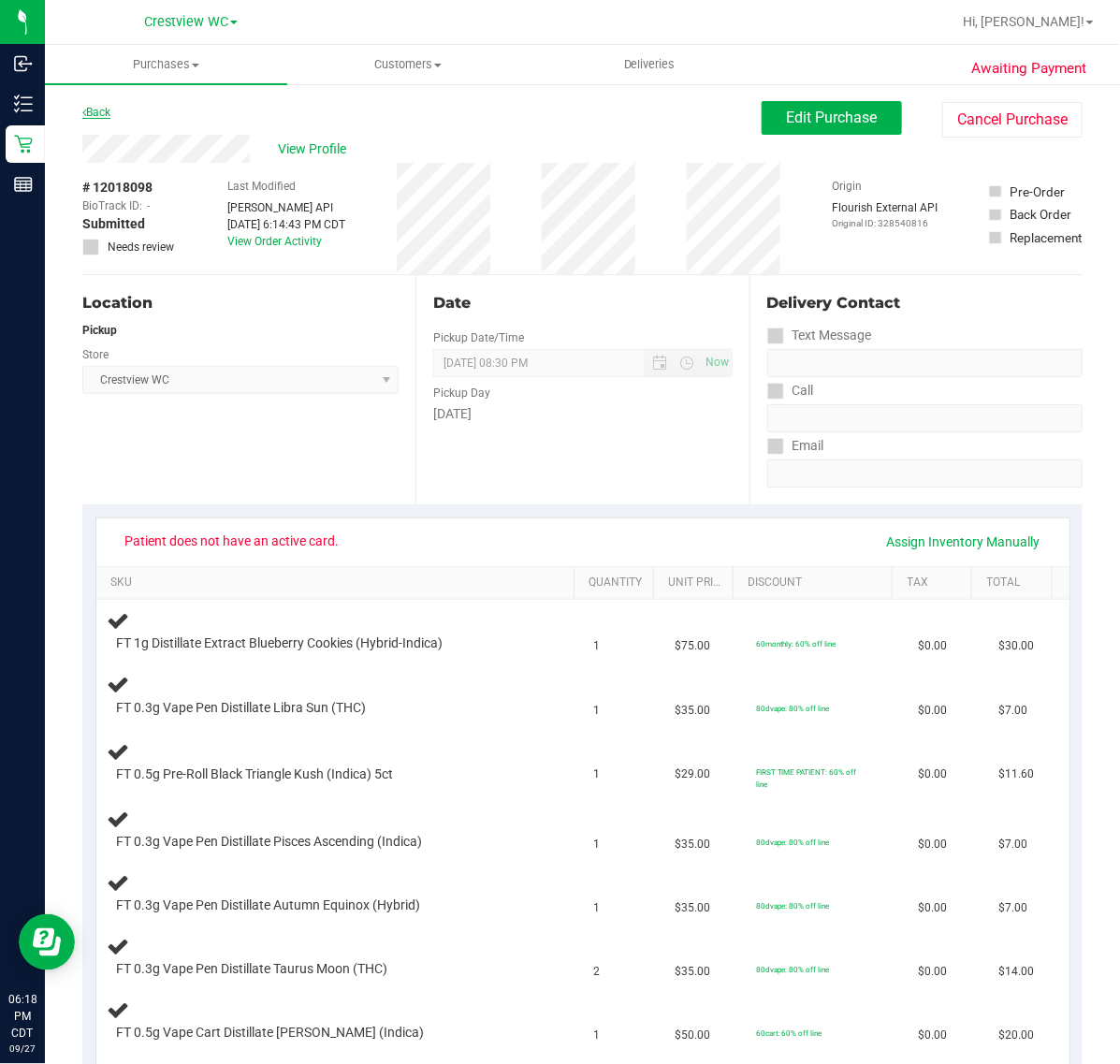
click at [96, 109] on link "Back" at bounding box center [96, 112] width 28 height 13
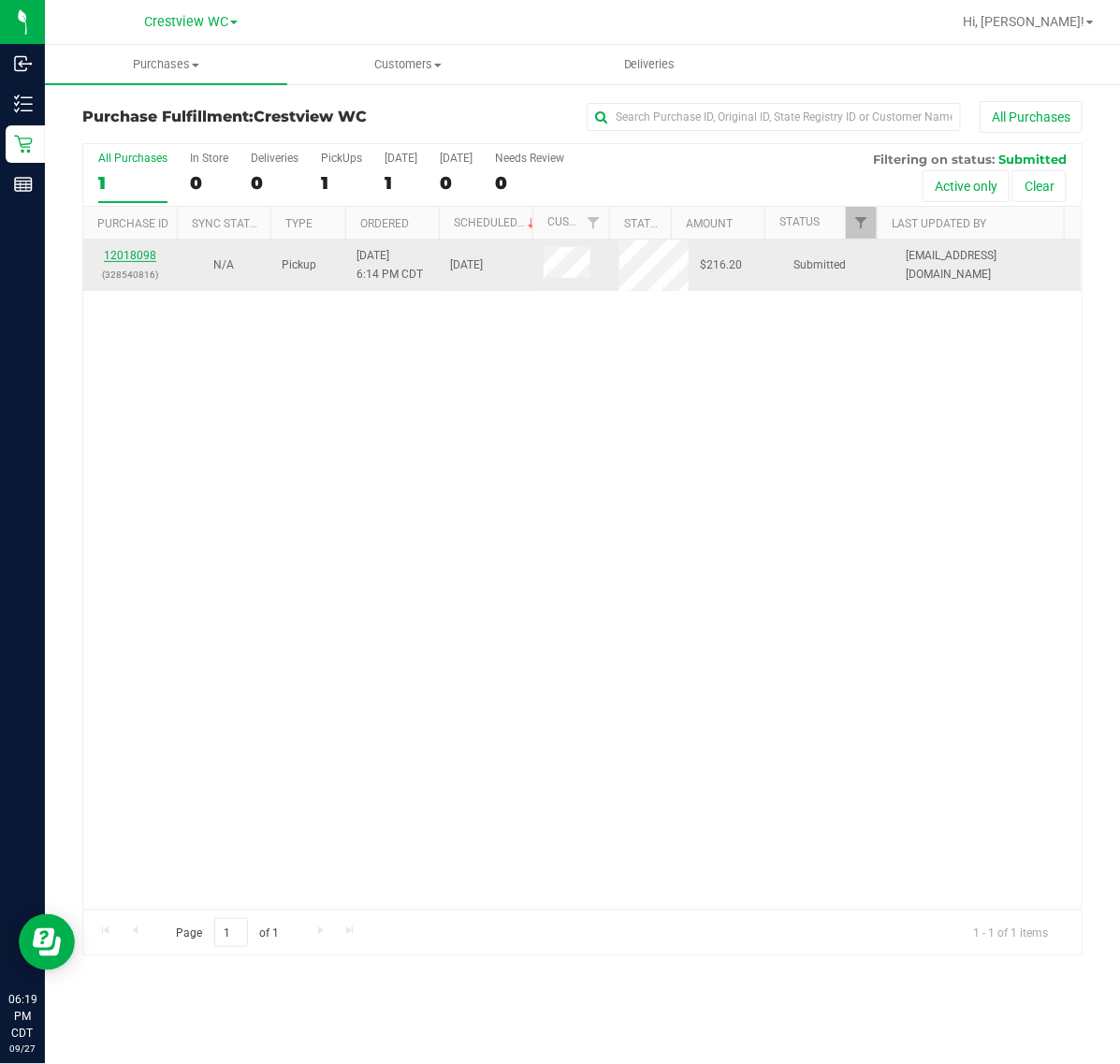
click at [129, 262] on link "12018098" at bounding box center [130, 255] width 53 height 13
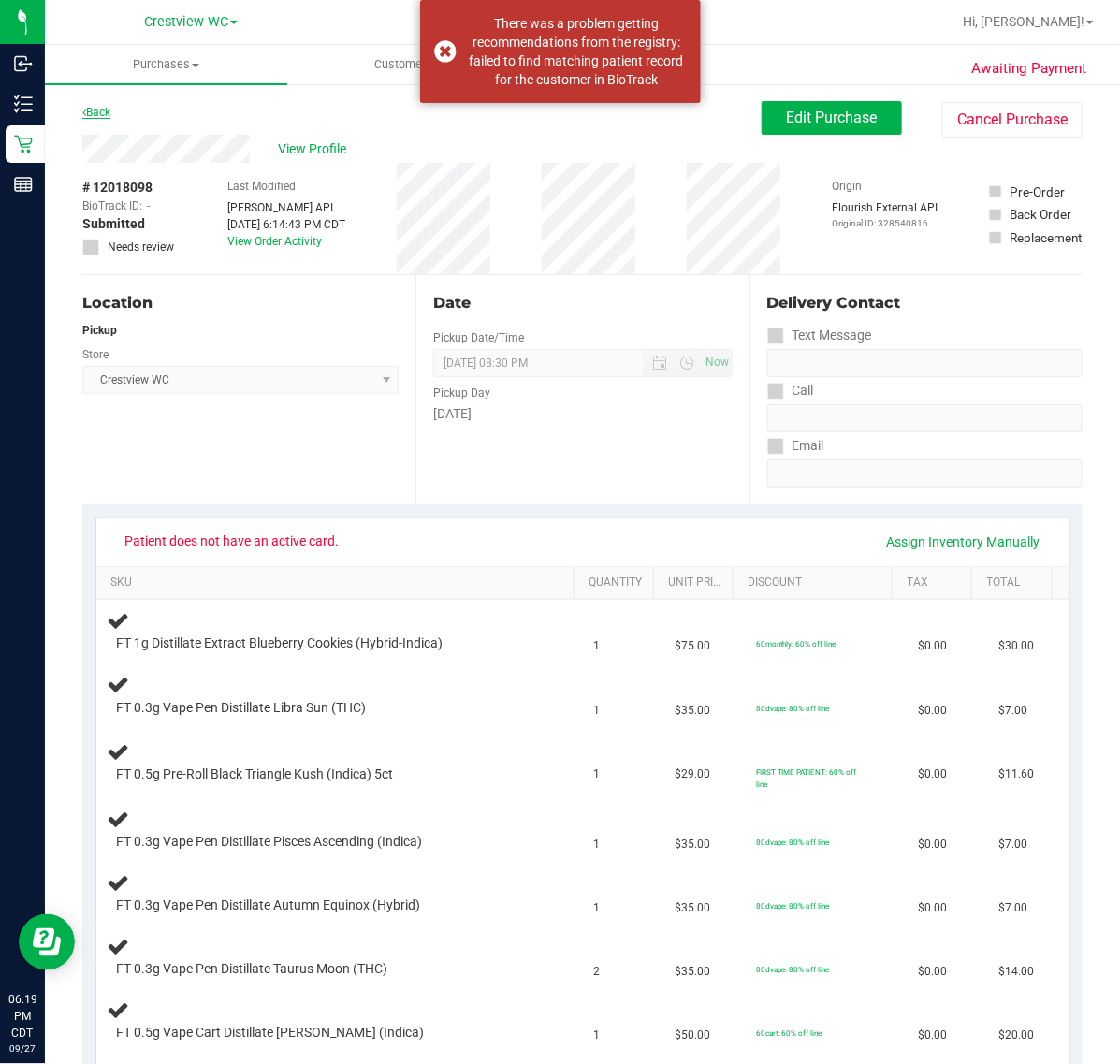
click at [91, 115] on link "Back" at bounding box center [96, 112] width 28 height 13
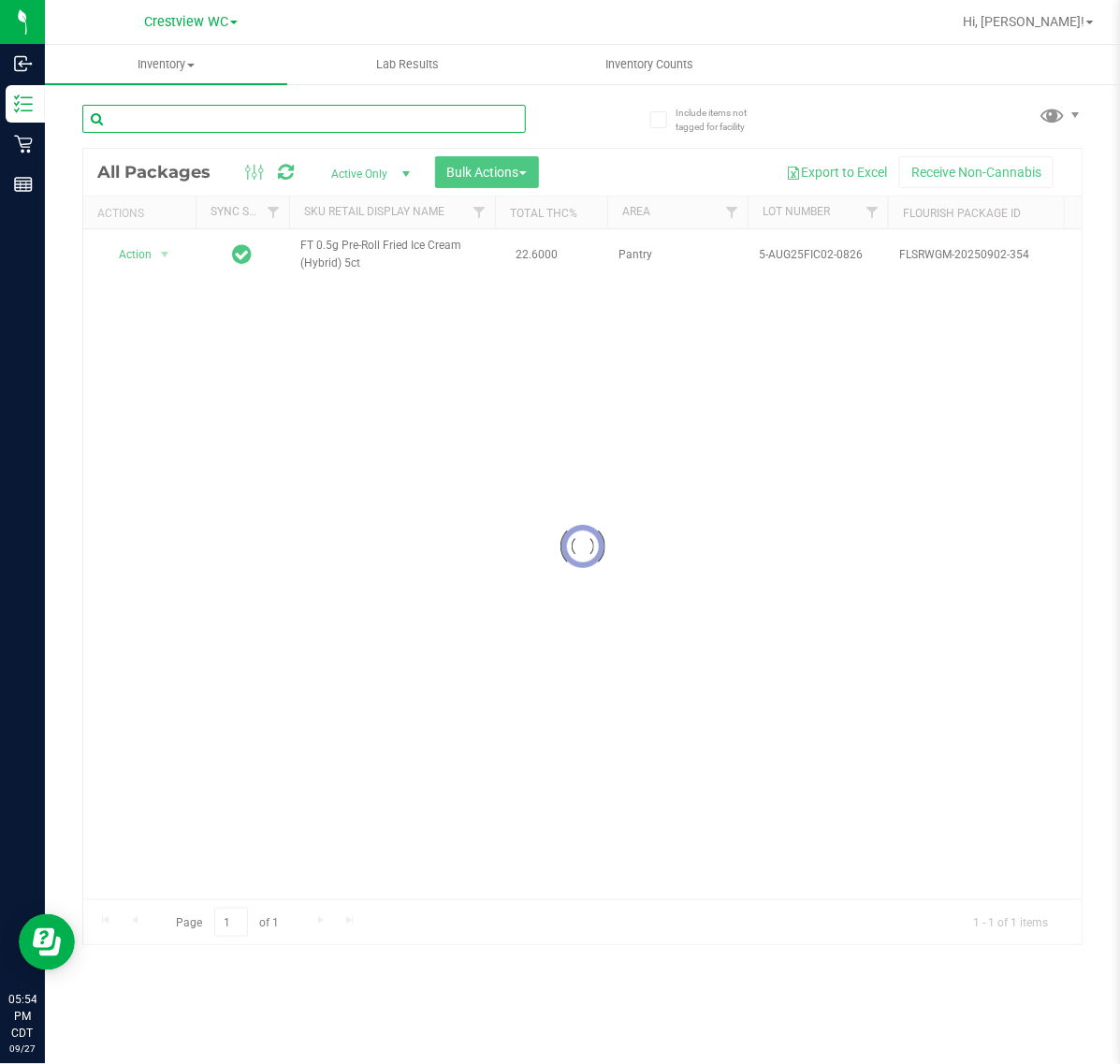
click at [481, 119] on input "text" at bounding box center [304, 119] width 444 height 28
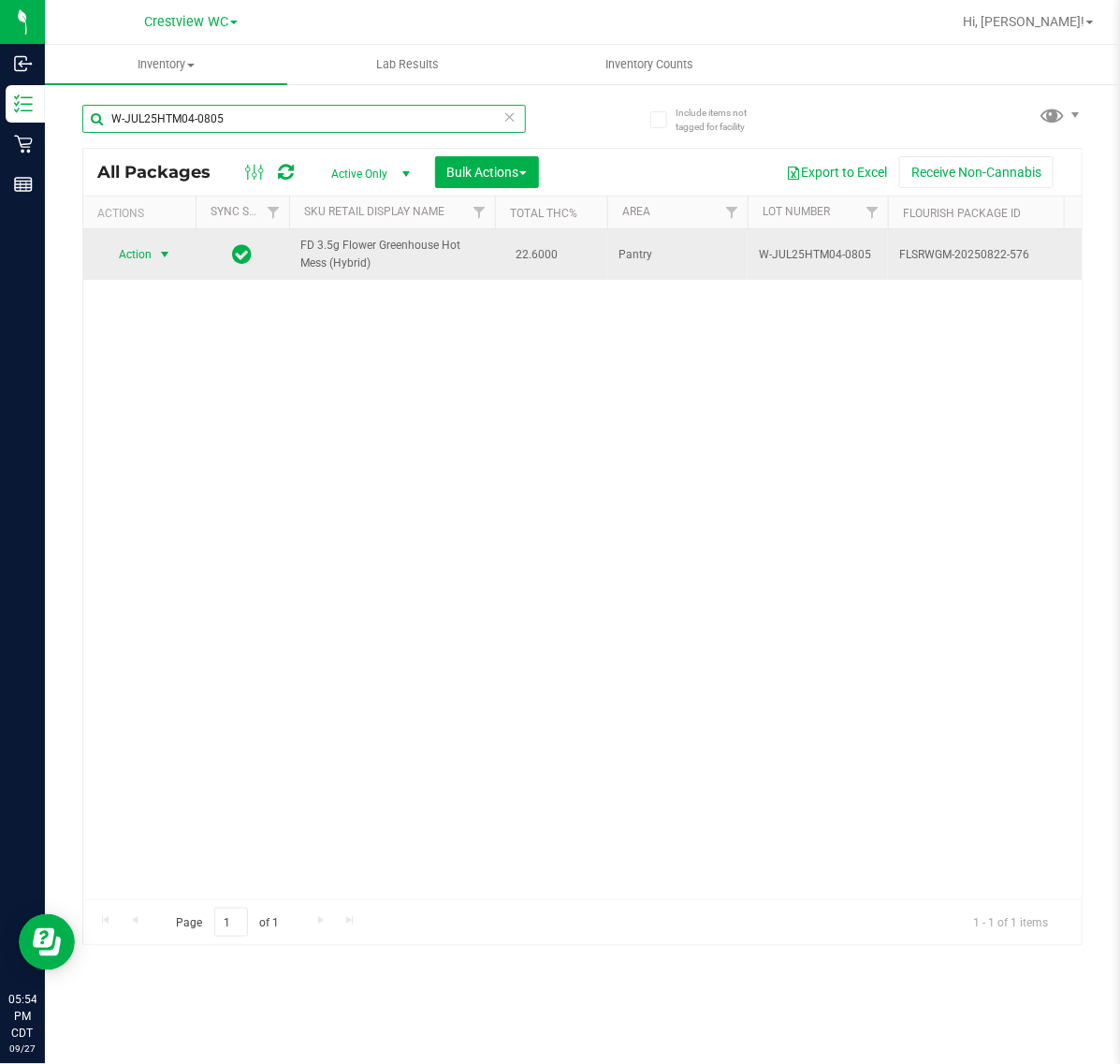
type input "W-JUL25HTM04-0805"
click at [165, 254] on span "select" at bounding box center [164, 254] width 15 height 15
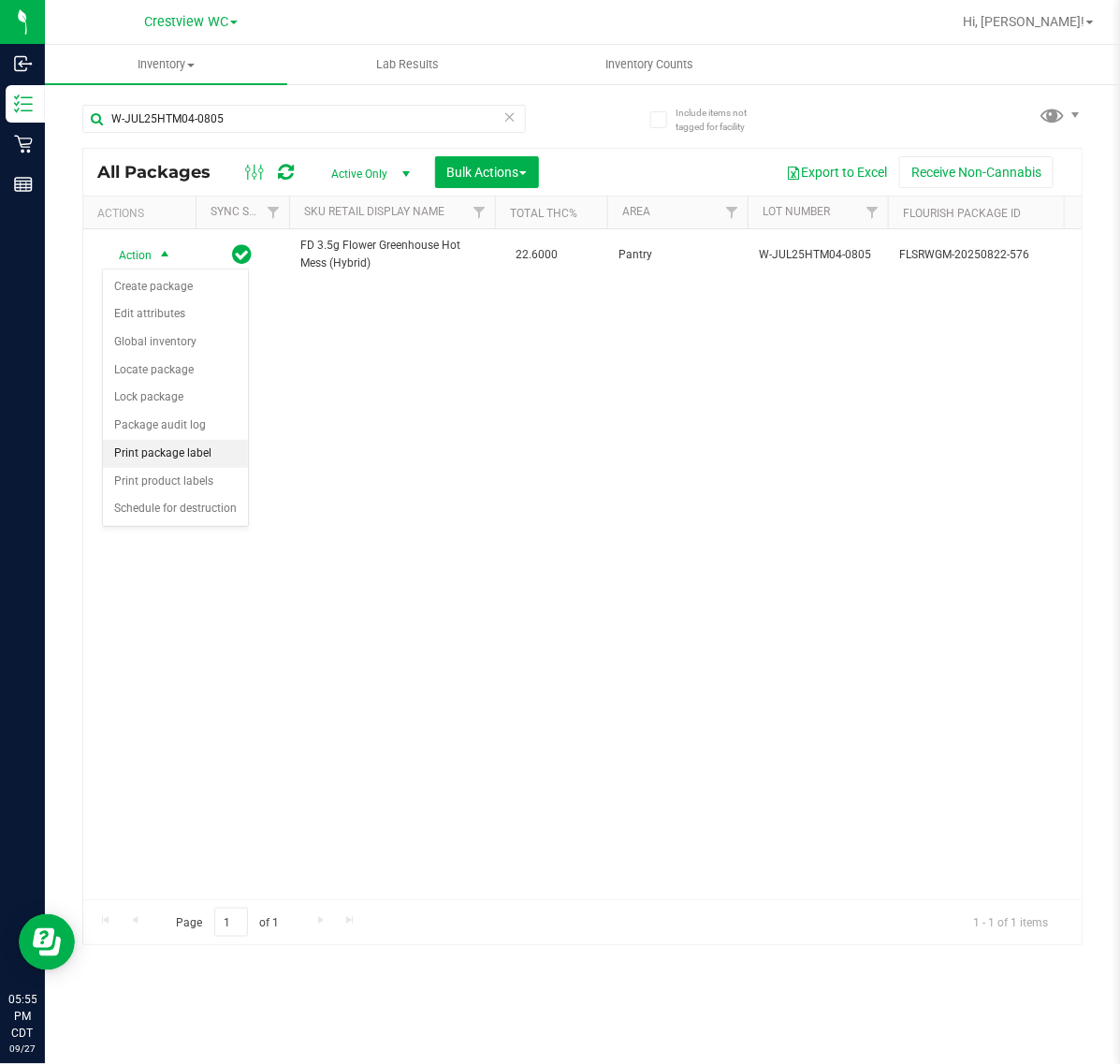
click at [198, 455] on li "Print package label" at bounding box center [176, 454] width 145 height 28
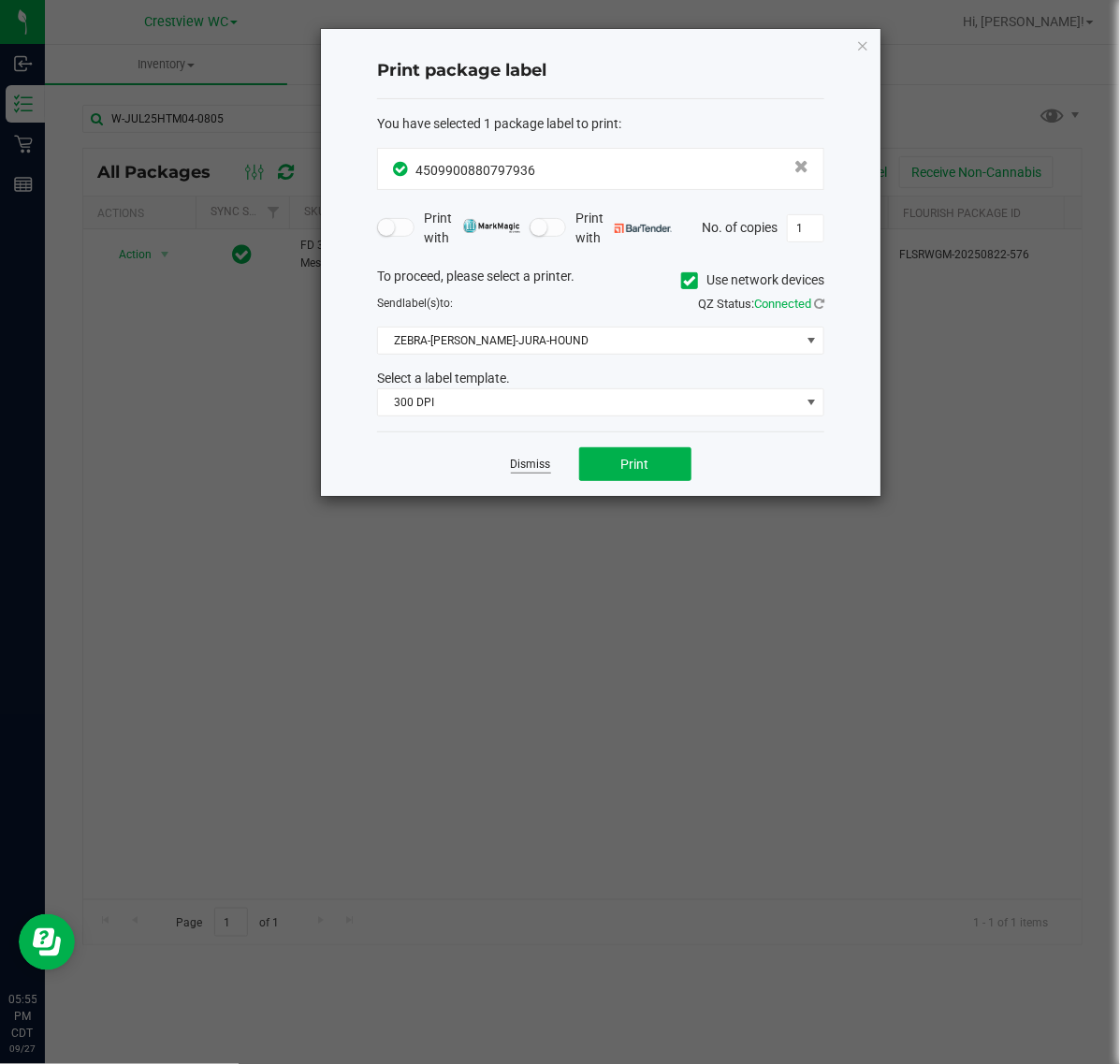
click at [530, 466] on link "Dismiss" at bounding box center [531, 465] width 41 height 16
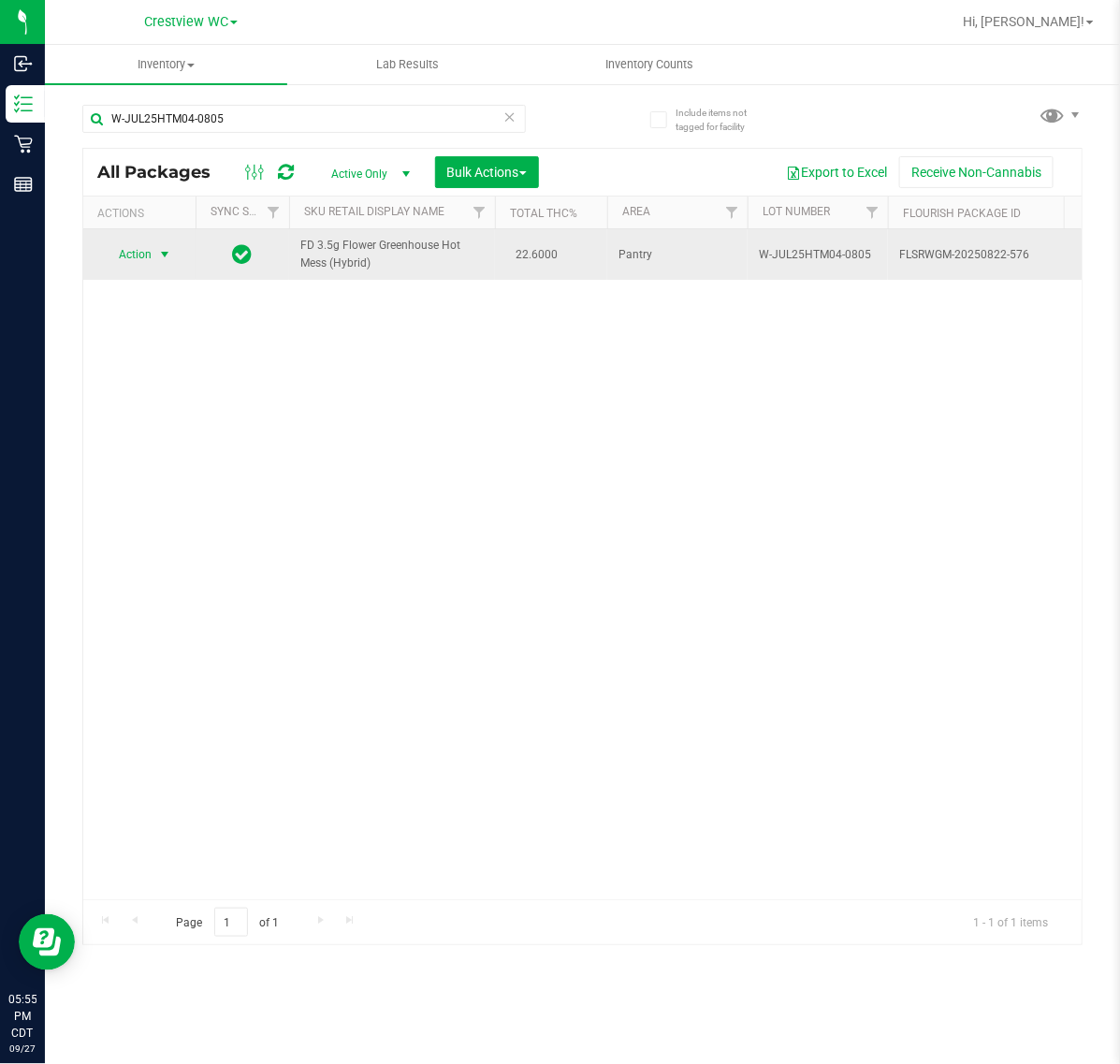
click at [162, 257] on span "select" at bounding box center [164, 254] width 15 height 15
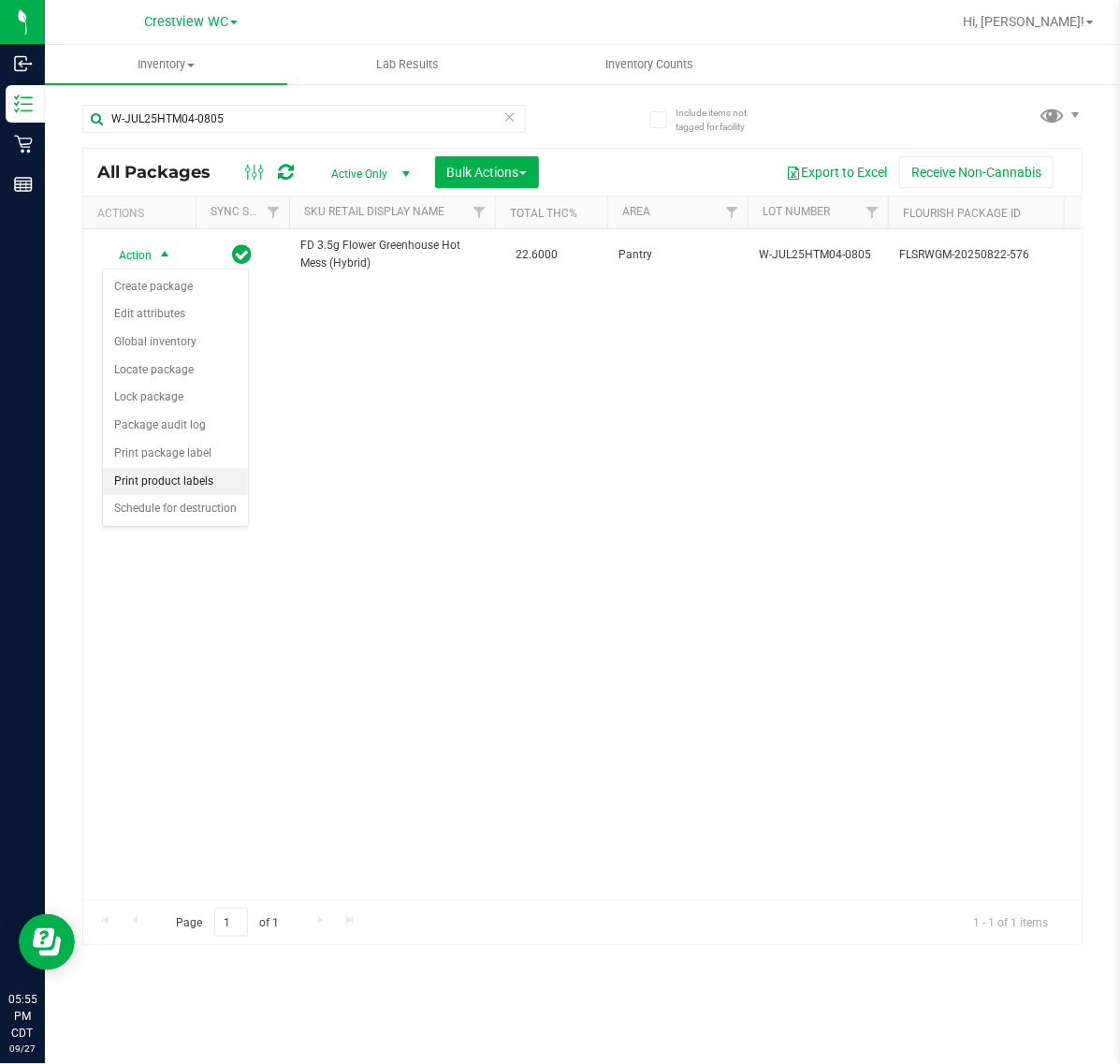
click at [178, 484] on li "Print product labels" at bounding box center [176, 481] width 145 height 28
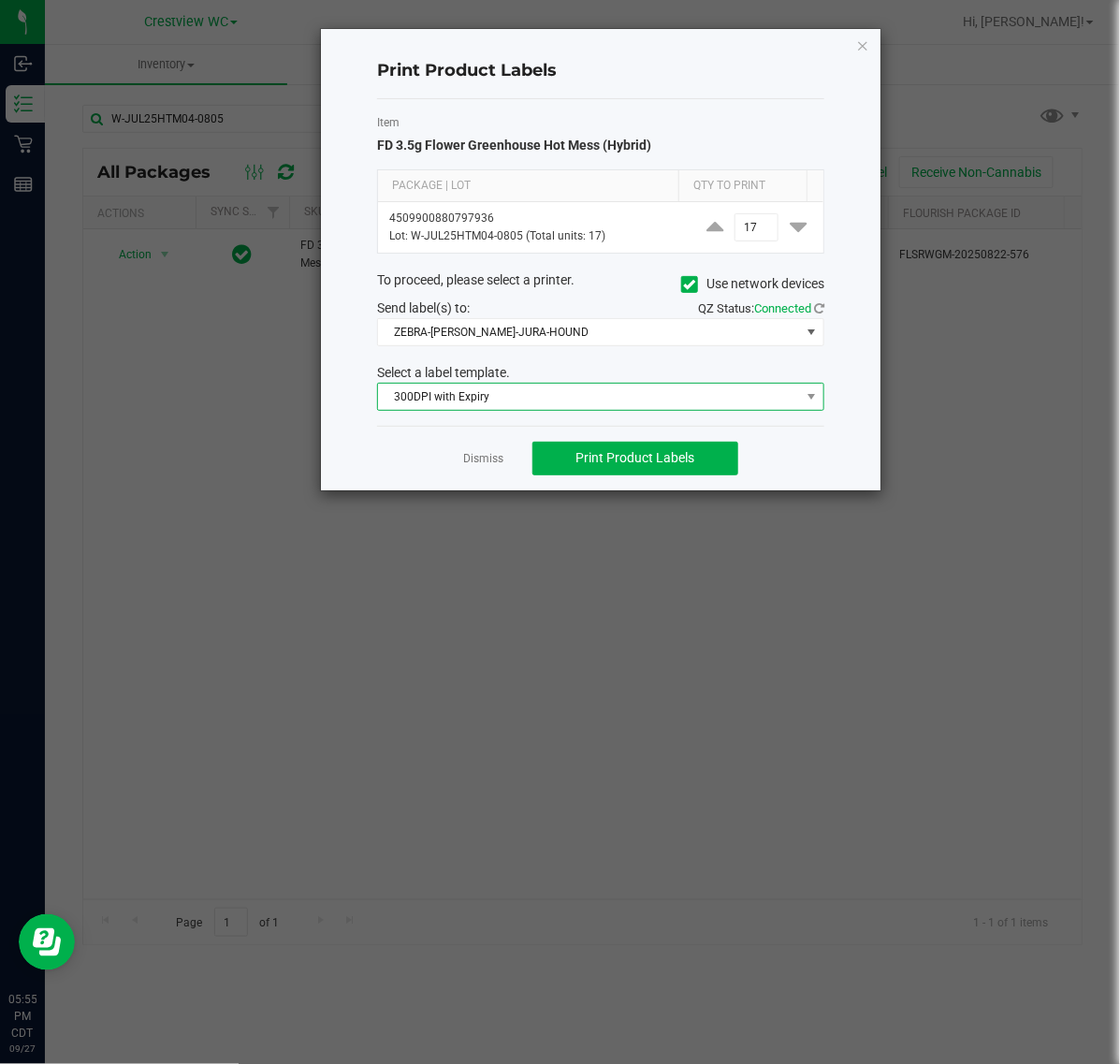
click at [527, 394] on span "300DPI with Expiry" at bounding box center [589, 396] width 422 height 26
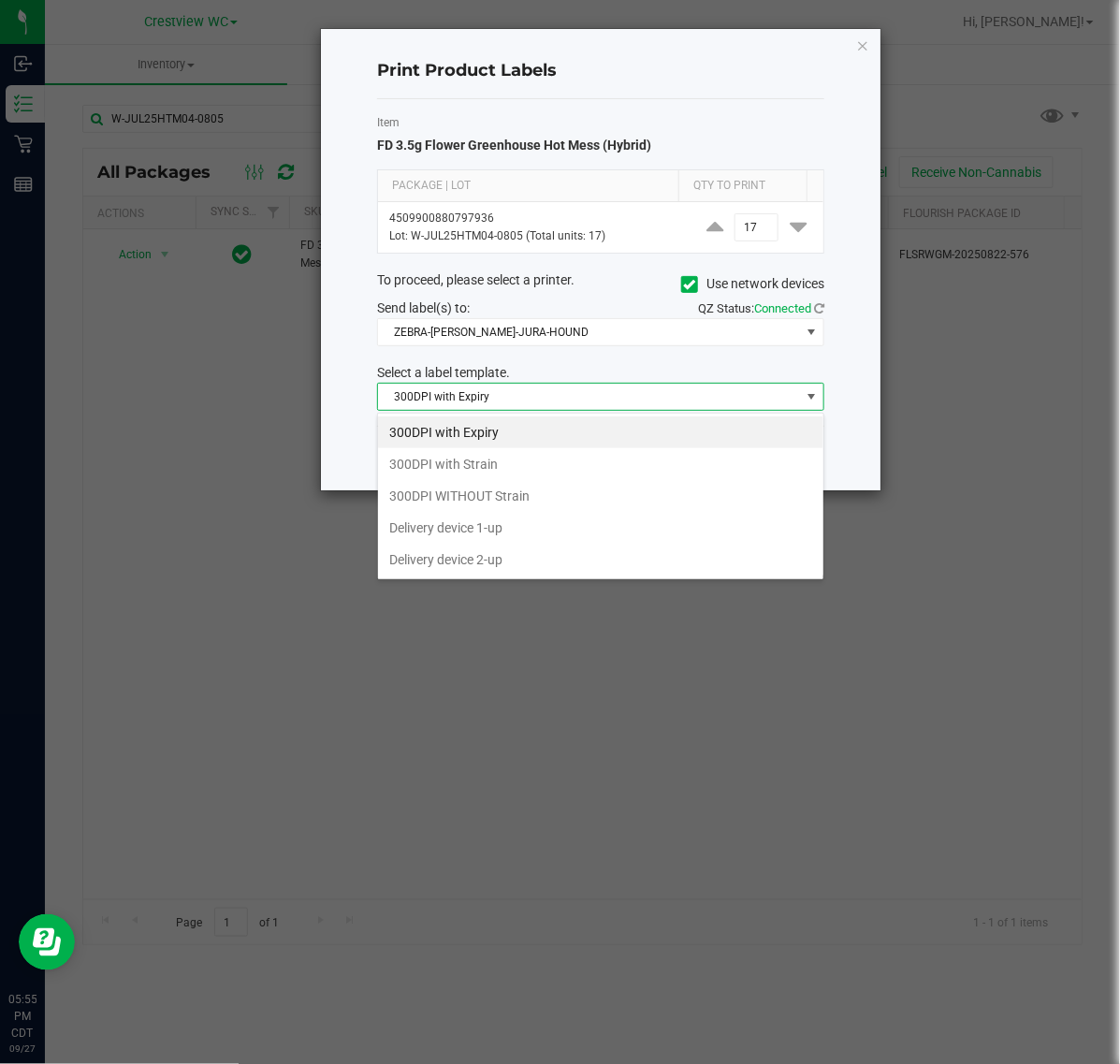
scroll to position [29, 447]
click at [501, 472] on li "300DPI with Strain" at bounding box center [601, 465] width 446 height 32
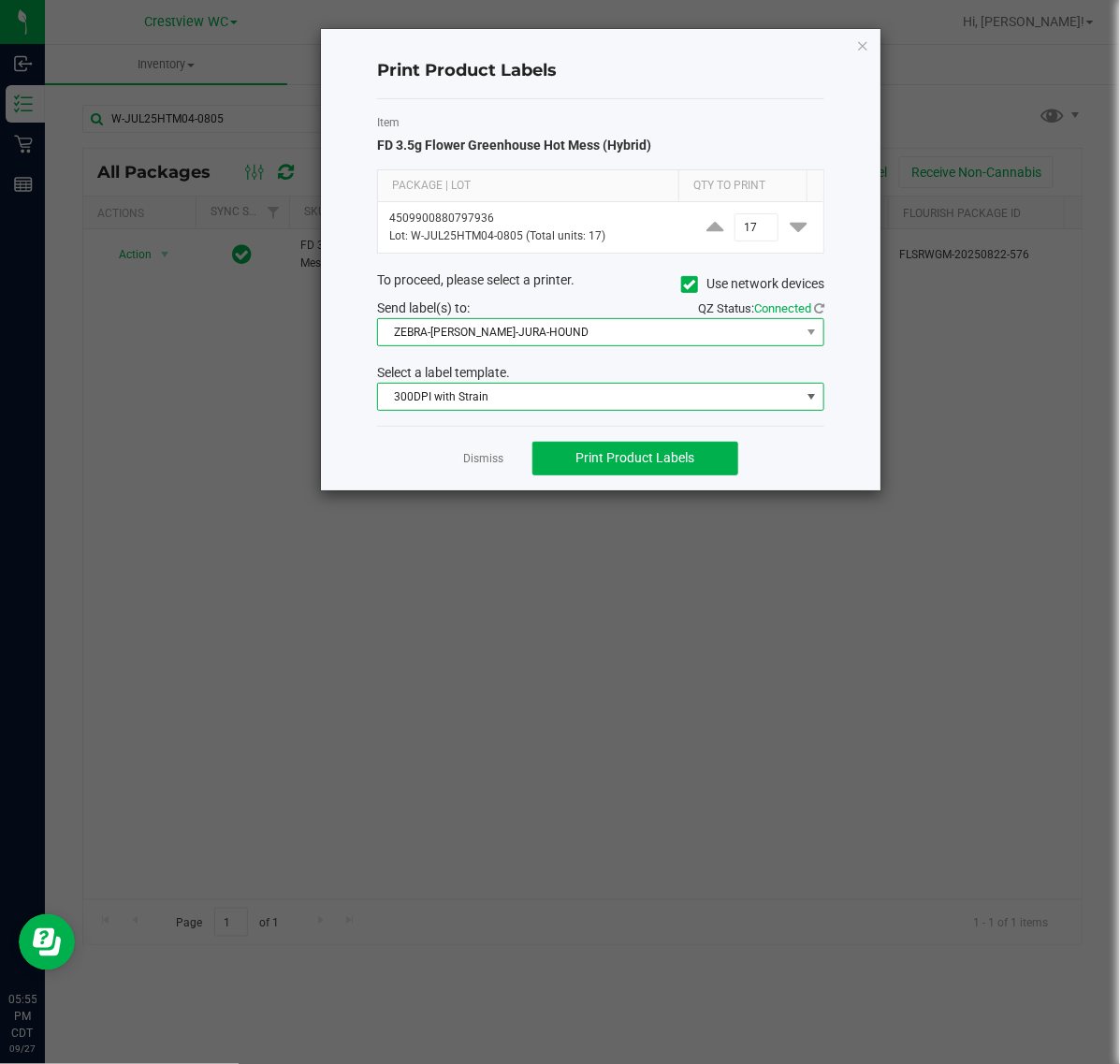
click at [560, 330] on span "ZEBRA-BRUNO-JURA-HOUND" at bounding box center [589, 332] width 422 height 26
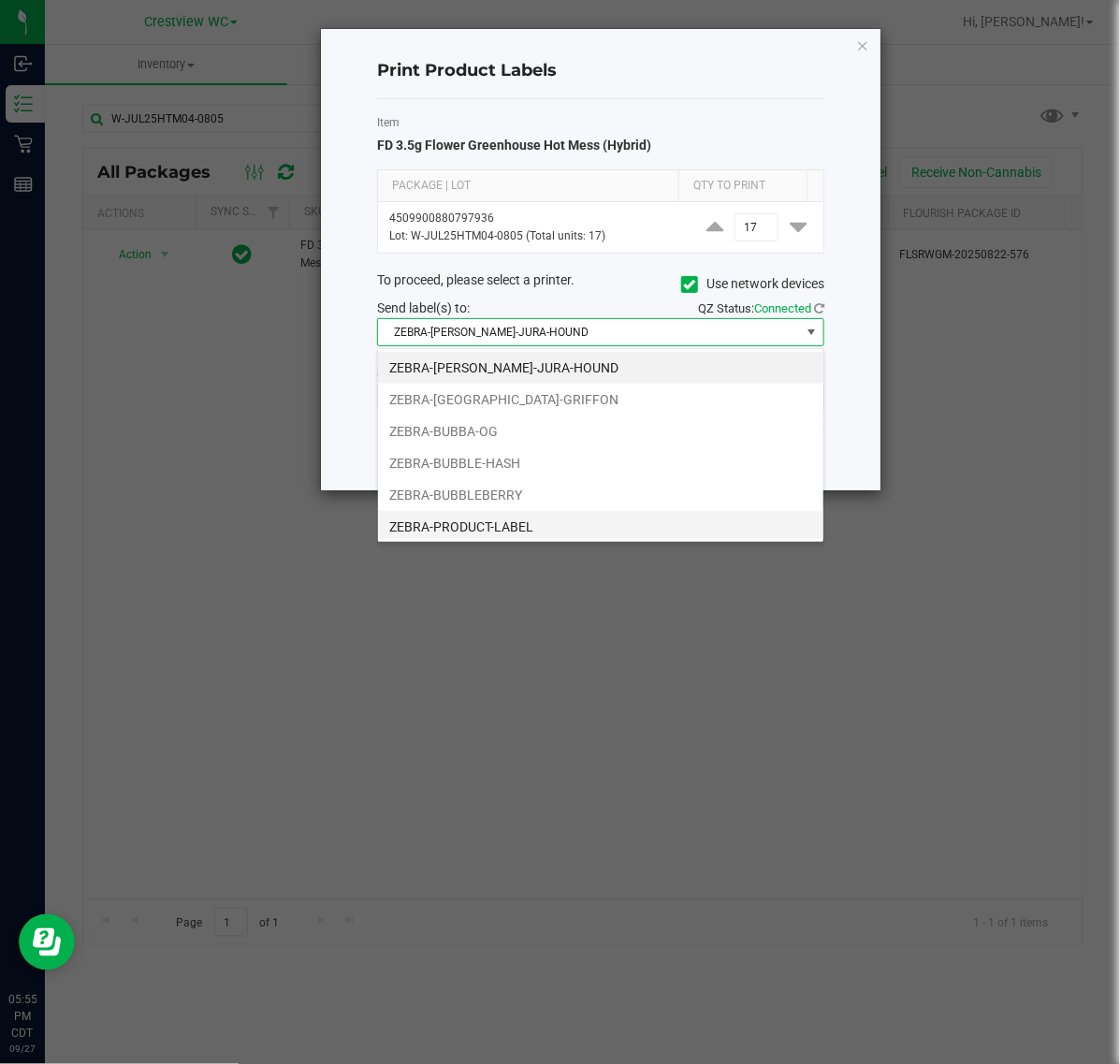
click at [530, 536] on li "ZEBRA-PRODUCT-LABEL" at bounding box center [601, 527] width 446 height 32
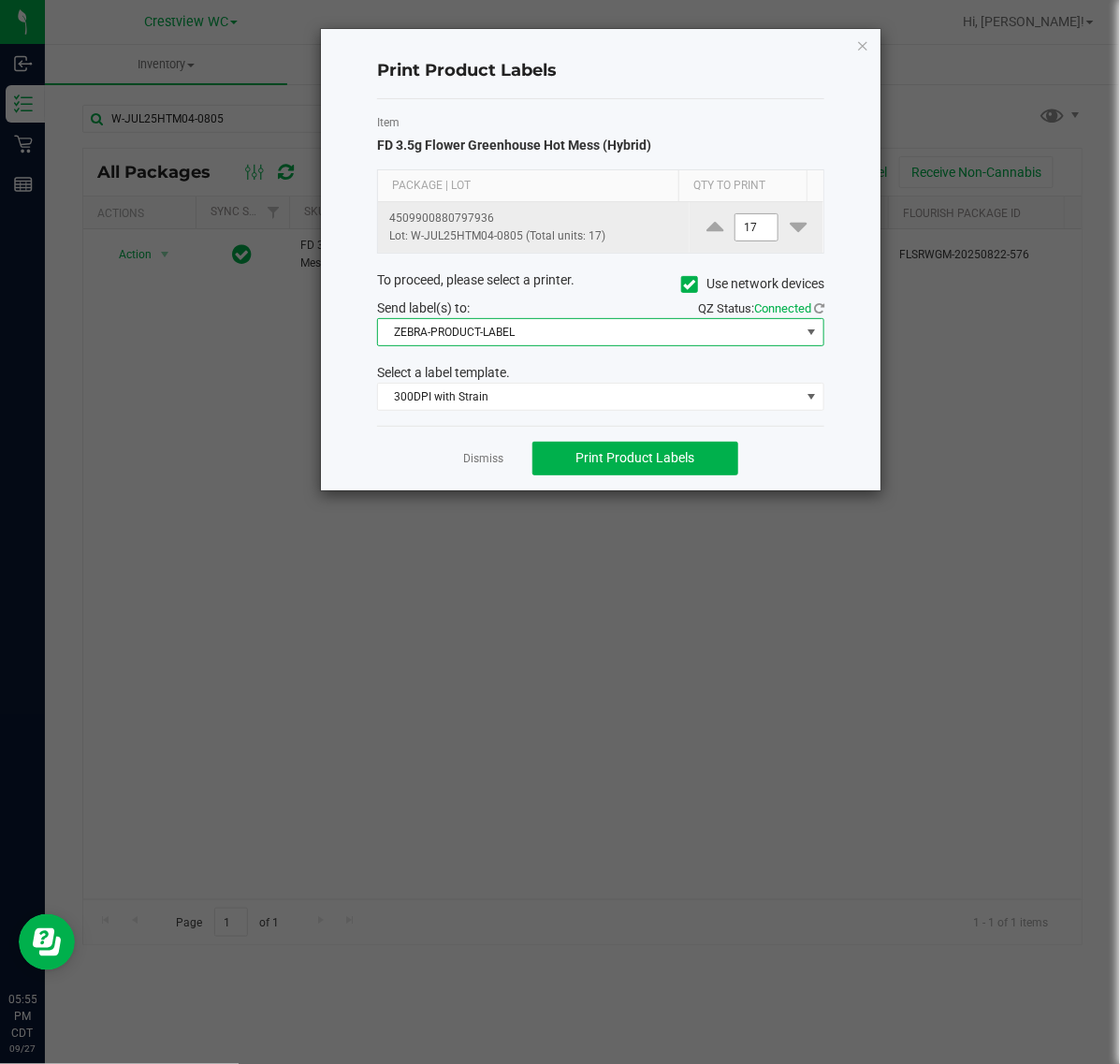
click at [742, 227] on input "17" at bounding box center [757, 227] width 43 height 26
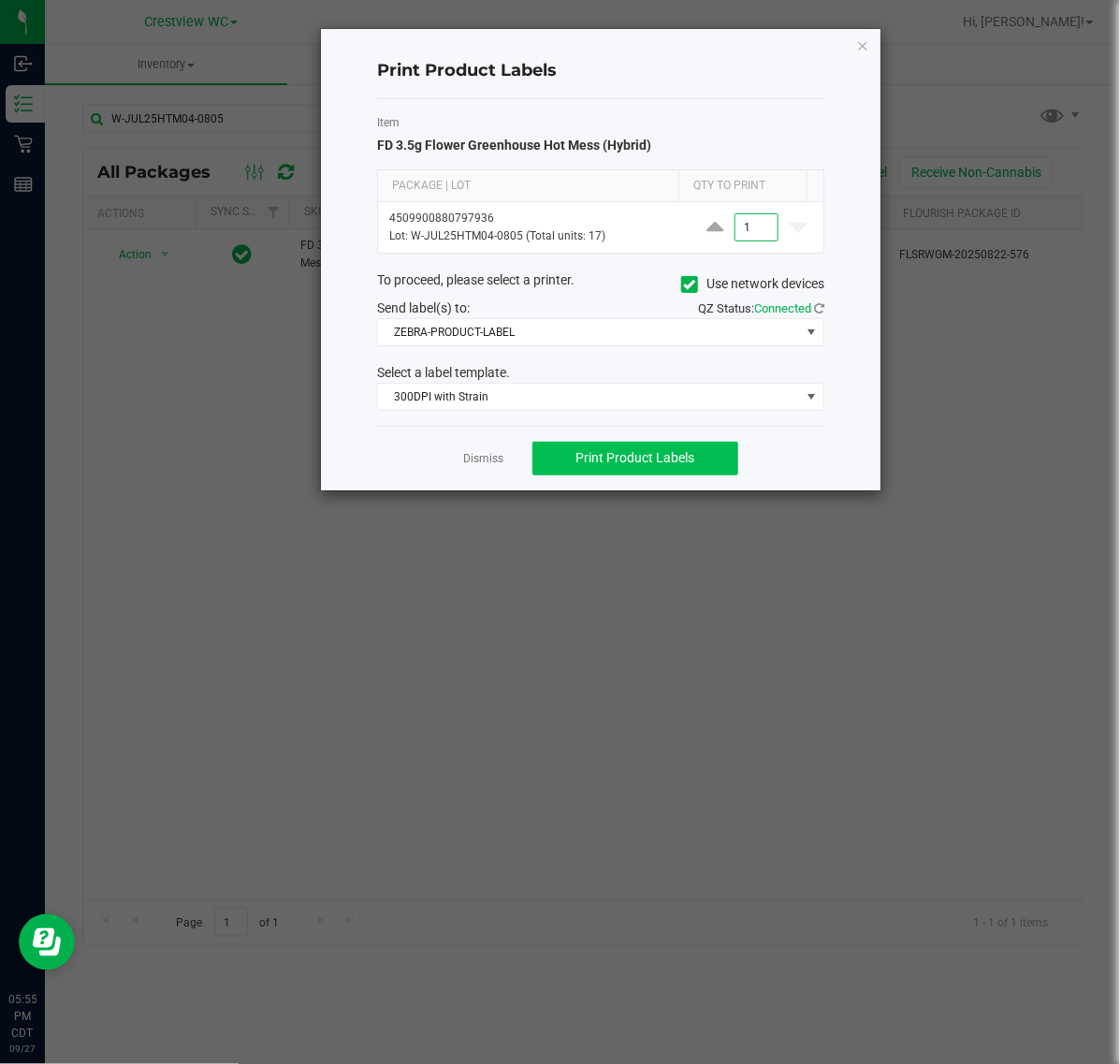
type input "1"
click at [647, 460] on span "Print Product Labels" at bounding box center [635, 457] width 119 height 15
click at [482, 461] on link "Dismiss" at bounding box center [485, 459] width 41 height 16
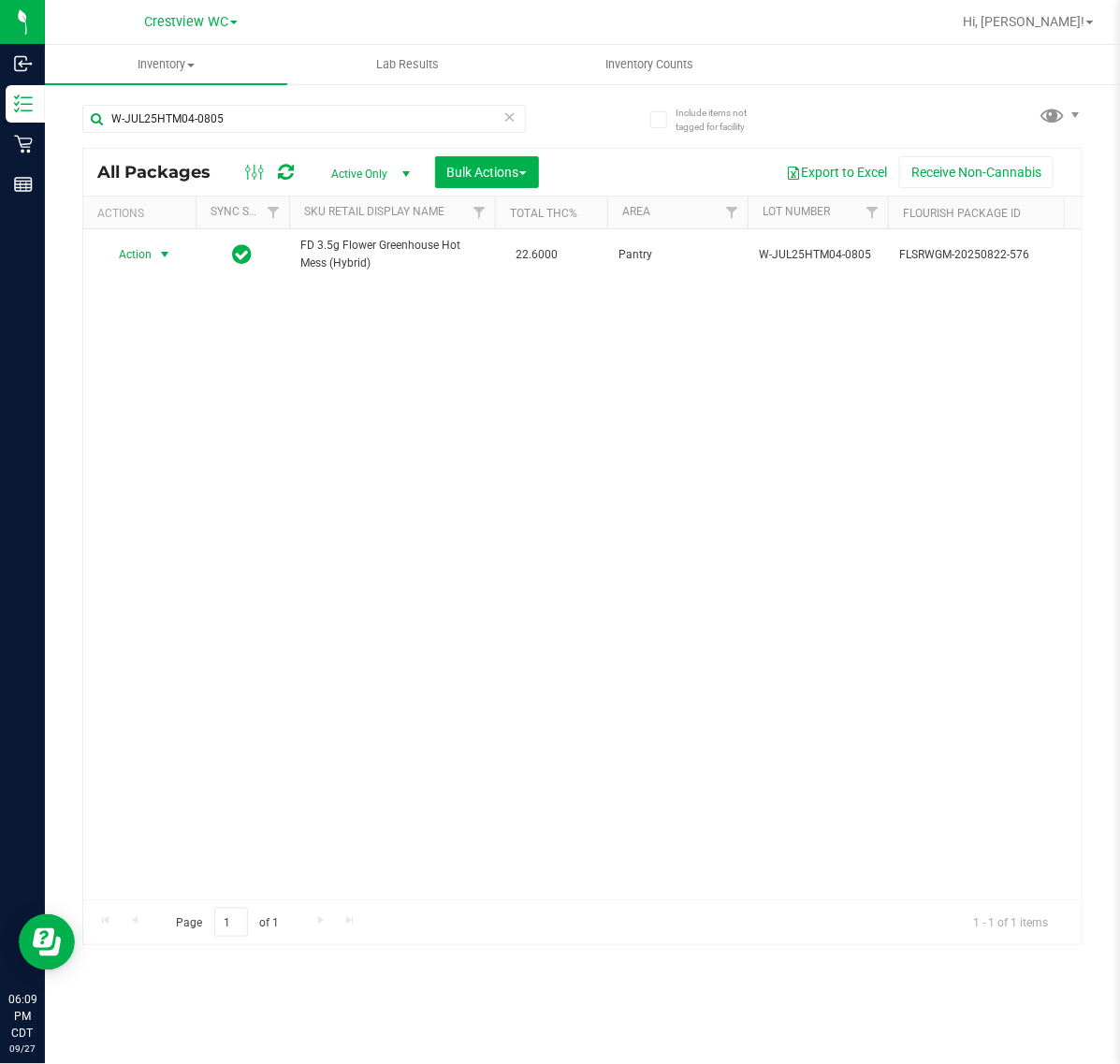
click at [510, 117] on icon at bounding box center [509, 116] width 13 height 23
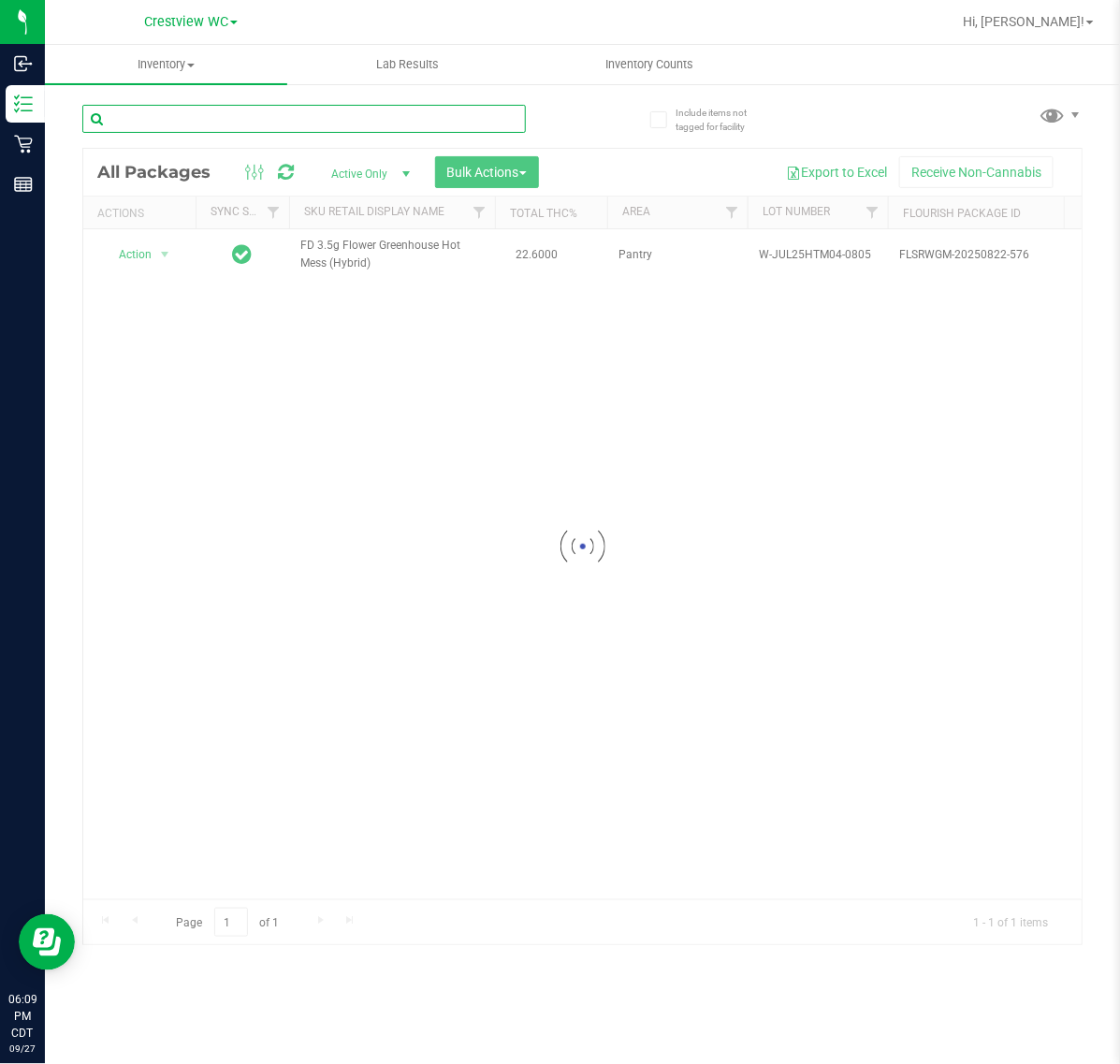
click at [466, 118] on input "text" at bounding box center [304, 119] width 444 height 28
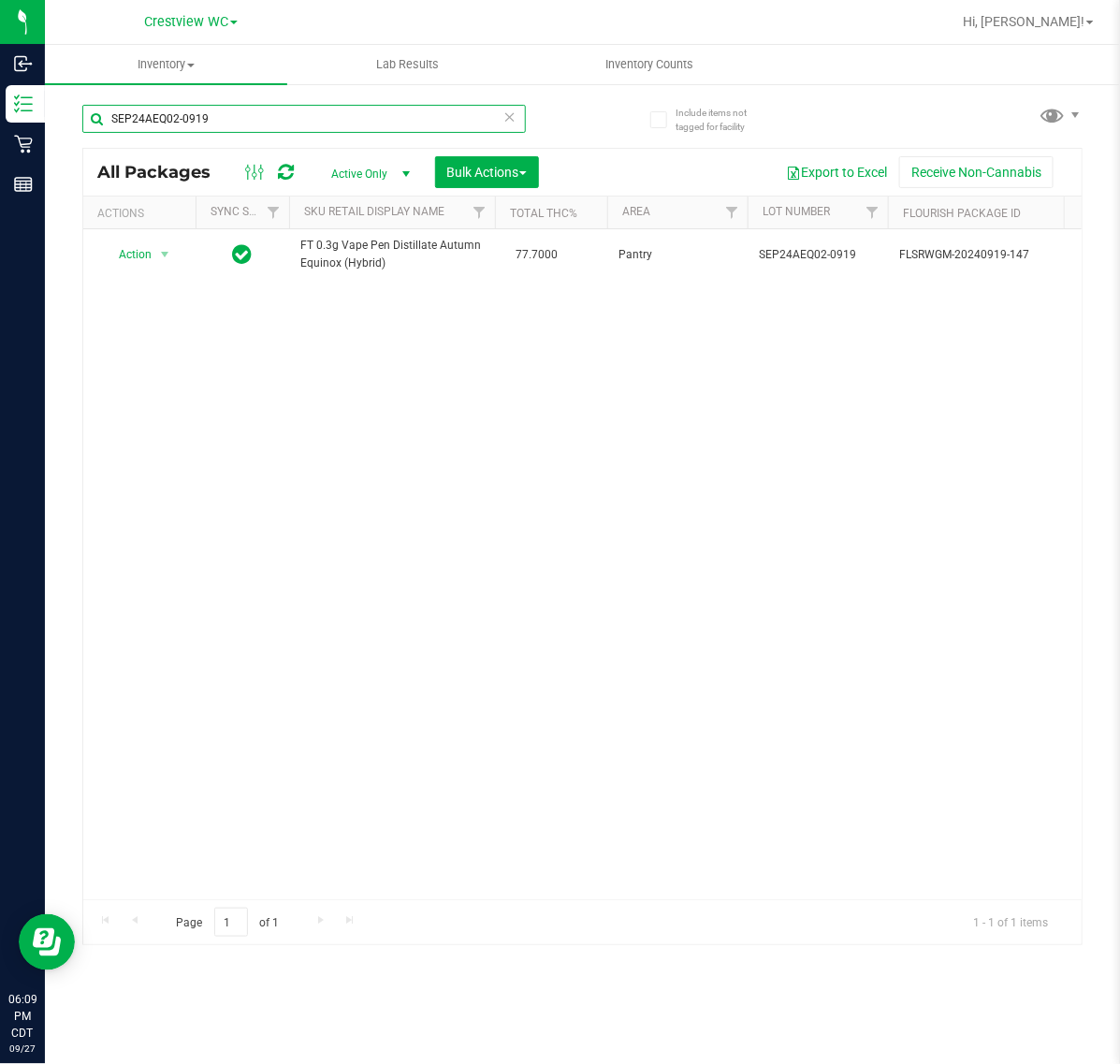
type input "SEP24AEQ02-0919"
click at [514, 122] on icon at bounding box center [509, 116] width 13 height 23
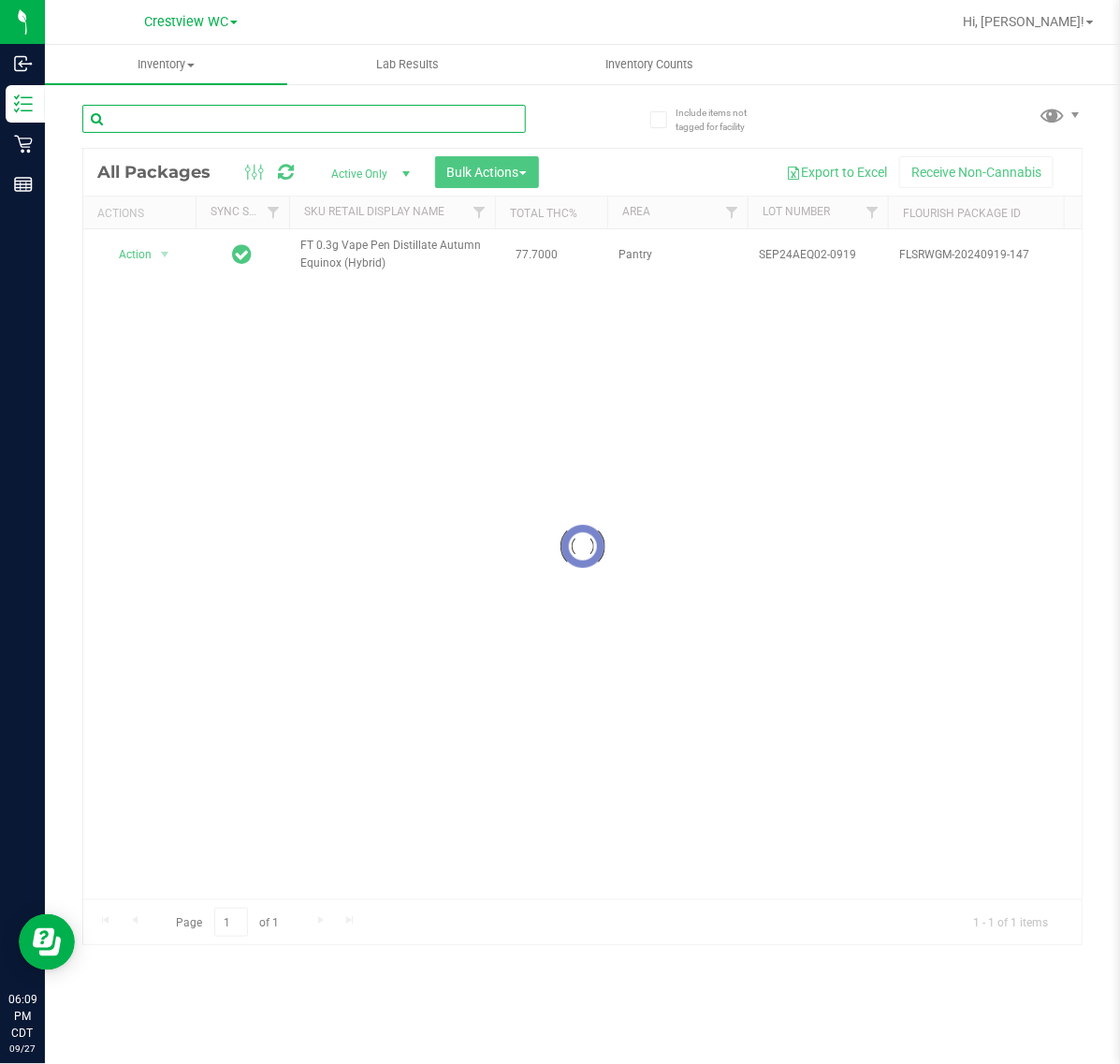
click at [464, 122] on input "text" at bounding box center [304, 119] width 444 height 28
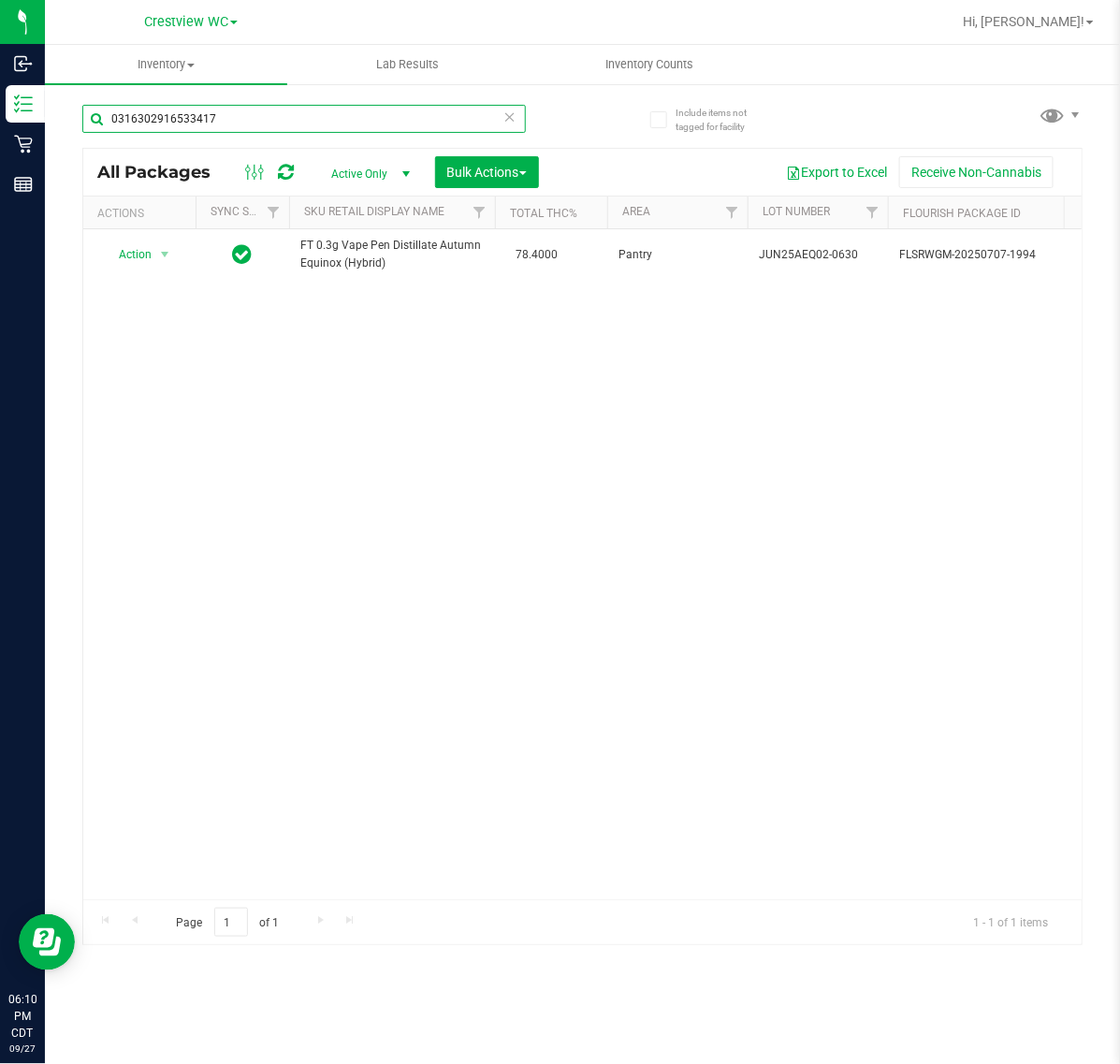
type input "0316302916533417"
